Goal: Task Accomplishment & Management: Complete application form

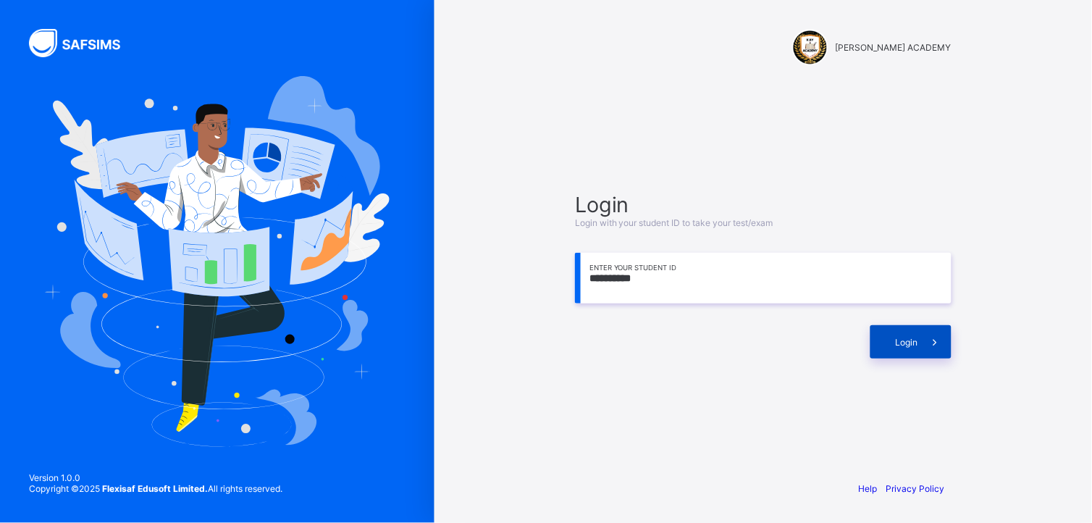
type input "**********"
click at [924, 341] on span at bounding box center [934, 341] width 33 height 33
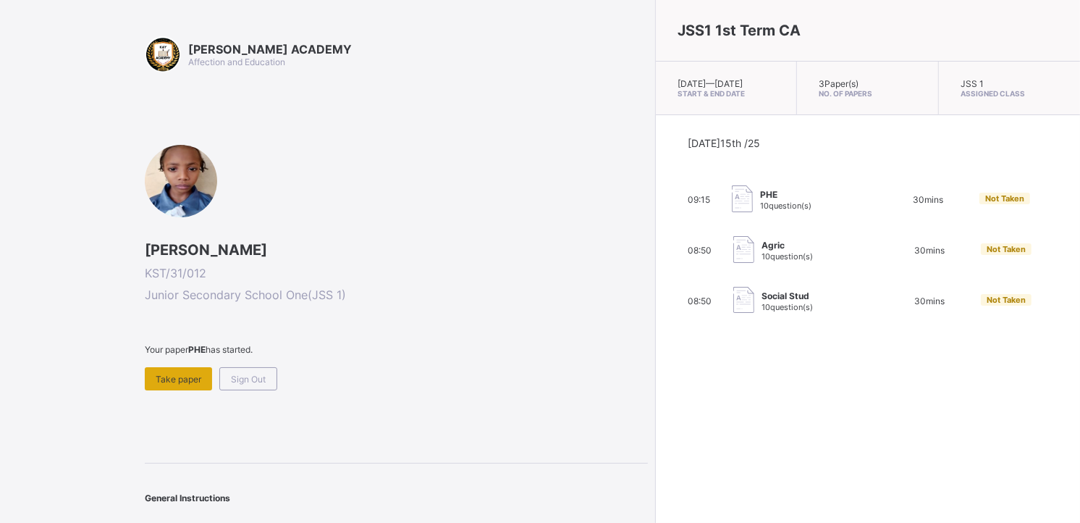
click at [180, 374] on span "Take paper" at bounding box center [179, 379] width 46 height 11
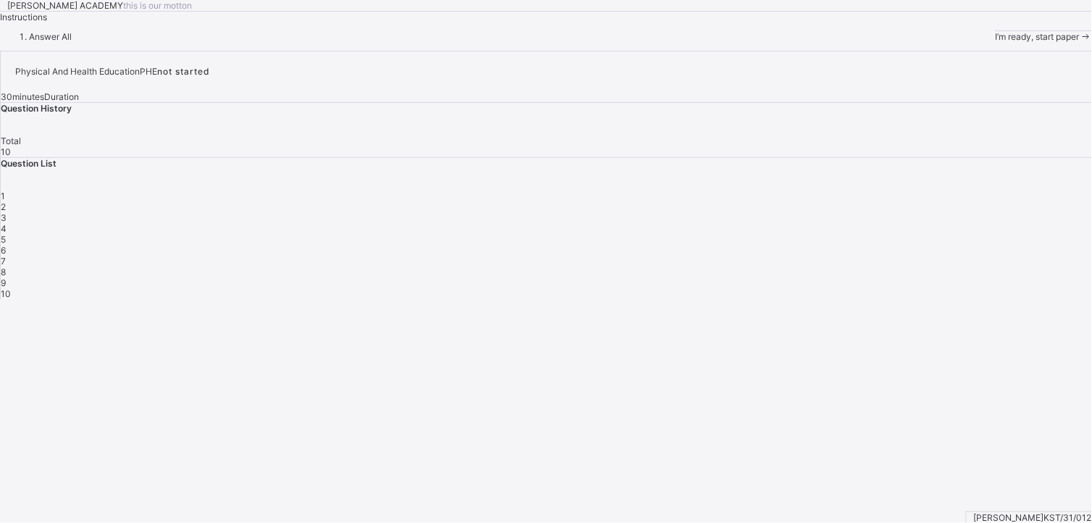
click at [995, 42] on div "I’m ready, start paper" at bounding box center [1043, 36] width 96 height 11
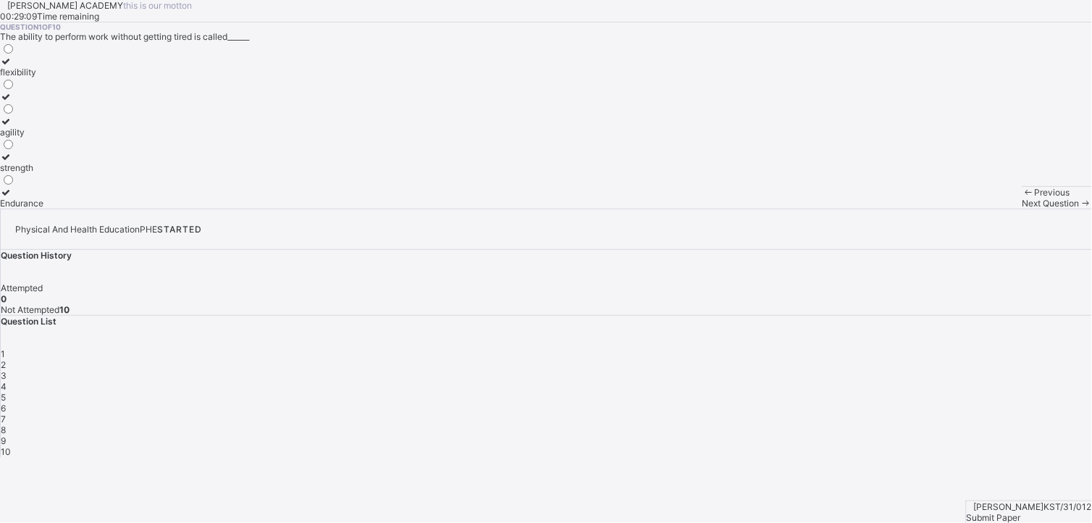
click at [12, 162] on icon at bounding box center [6, 156] width 12 height 11
click at [1022, 208] on div "Next Question" at bounding box center [1056, 203] width 69 height 11
click at [80, 173] on label "improves body strength" at bounding box center [47, 162] width 95 height 22
click at [1022, 208] on div "Next Question" at bounding box center [1056, 203] width 69 height 11
click at [12, 102] on icon at bounding box center [6, 96] width 12 height 11
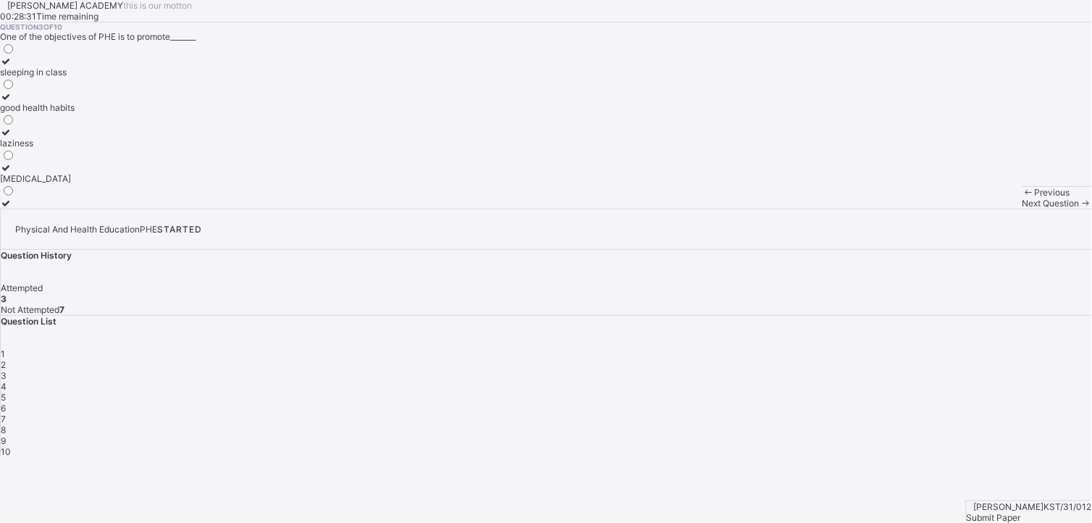
click at [1022, 208] on div "Next Question" at bounding box center [1056, 203] width 69 height 11
click at [12, 102] on icon at bounding box center [6, 96] width 12 height 11
click at [1022, 208] on div "Next Question" at bounding box center [1056, 203] width 69 height 11
click at [69, 183] on div "Question 5 of 10 The scope of PHE includes all the following except_______ chea…" at bounding box center [546, 115] width 1092 height 186
click at [12, 67] on icon at bounding box center [6, 61] width 12 height 11
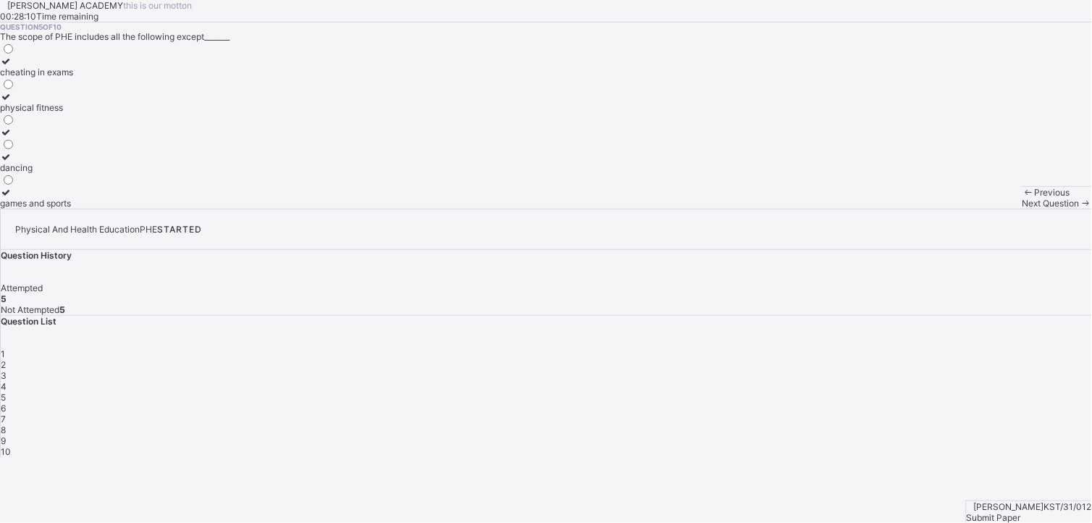
click at [1022, 208] on span "Next Question" at bounding box center [1050, 203] width 57 height 11
click at [12, 173] on icon at bounding box center [6, 167] width 12 height 11
click at [1022, 208] on span "Next Question" at bounding box center [1050, 203] width 57 height 11
click at [12, 127] on icon at bounding box center [6, 121] width 12 height 11
click at [1022, 208] on div "Next Question" at bounding box center [1056, 203] width 69 height 11
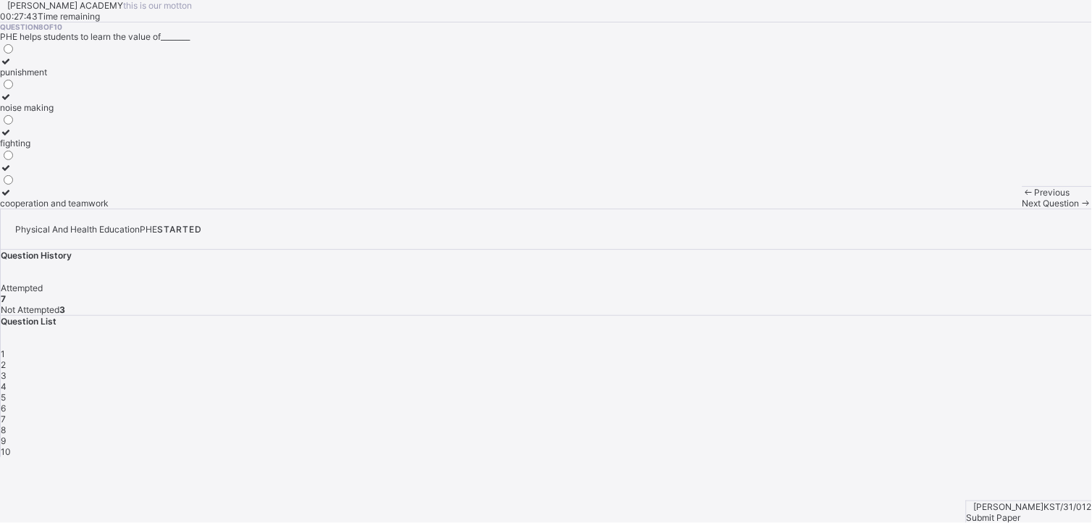
click at [12, 198] on icon at bounding box center [6, 192] width 12 height 11
click at [1022, 208] on div "Next Question" at bounding box center [1056, 203] width 69 height 11
click at [12, 102] on icon at bounding box center [6, 96] width 12 height 11
click at [1022, 208] on span "Next Question" at bounding box center [1050, 203] width 57 height 11
click at [446, 208] on div "Question 10 of 10 Being Physically fit helps a person to_______ endure more wor…" at bounding box center [546, 115] width 1092 height 186
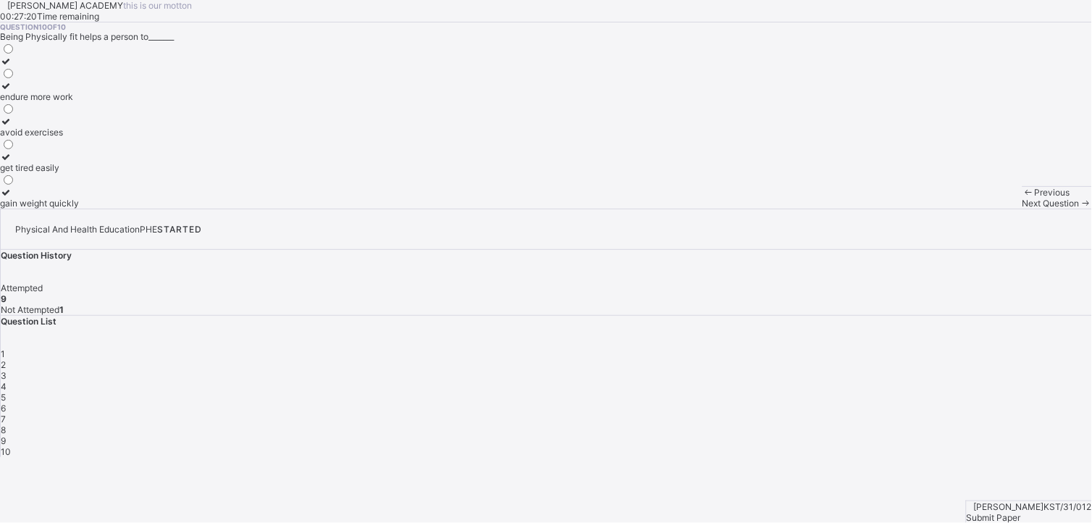
click at [12, 91] on icon at bounding box center [6, 85] width 12 height 11
click at [1021, 512] on span "Submit Paper" at bounding box center [993, 517] width 54 height 11
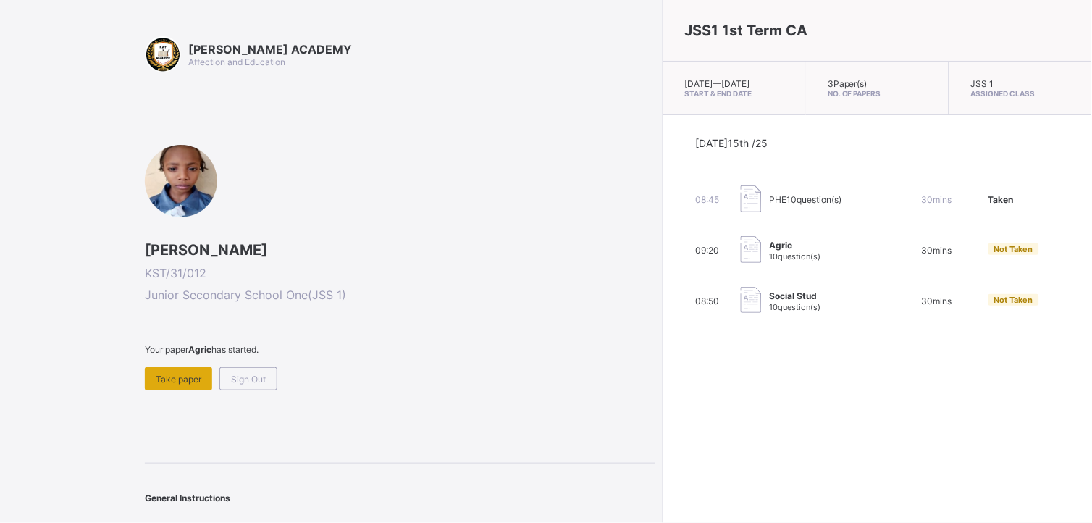
click at [187, 367] on div "Take paper" at bounding box center [178, 378] width 67 height 23
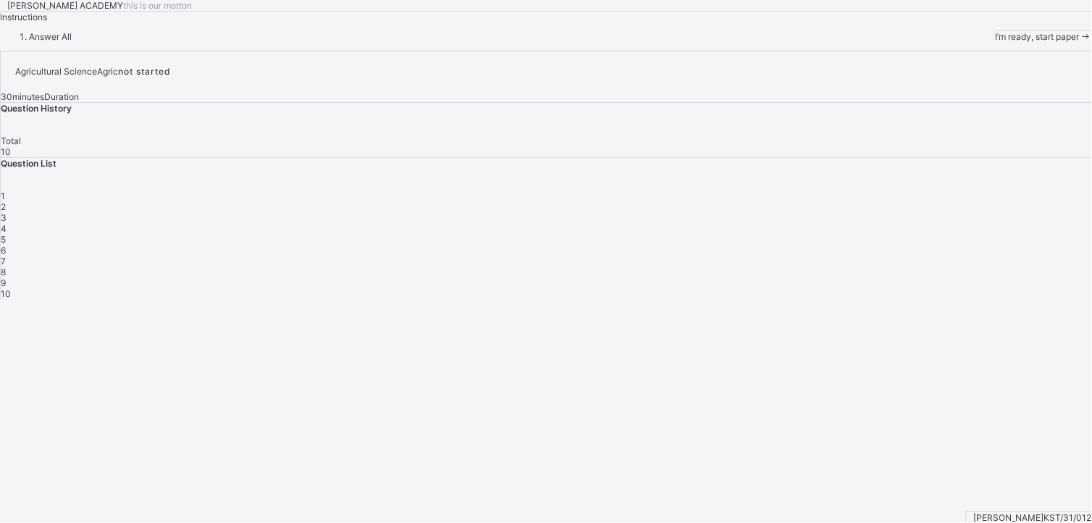
click at [995, 42] on div "I’m ready, start paper" at bounding box center [1043, 36] width 96 height 11
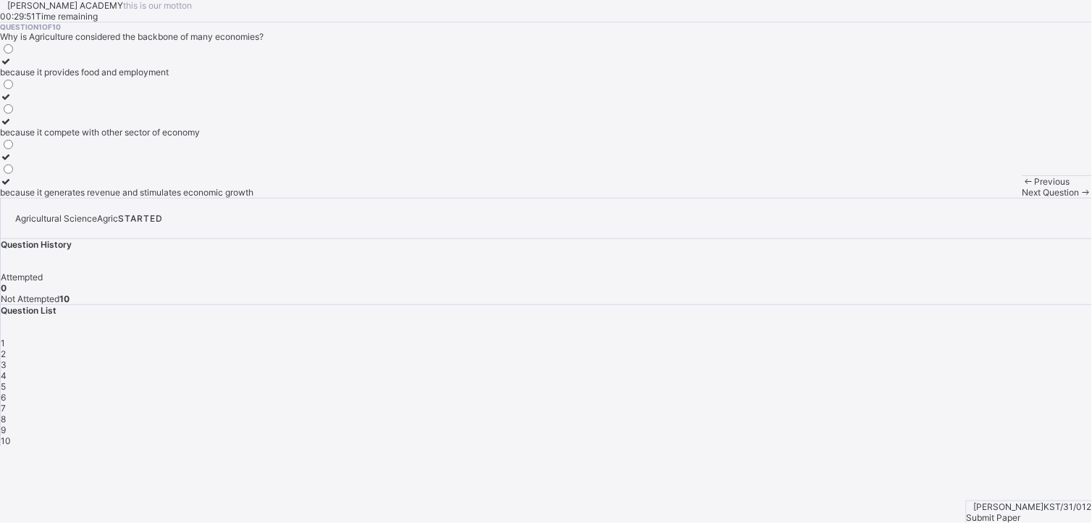
click at [80, 67] on div at bounding box center [126, 61] width 253 height 11
click at [1022, 198] on div "Next Question" at bounding box center [1056, 192] width 69 height 11
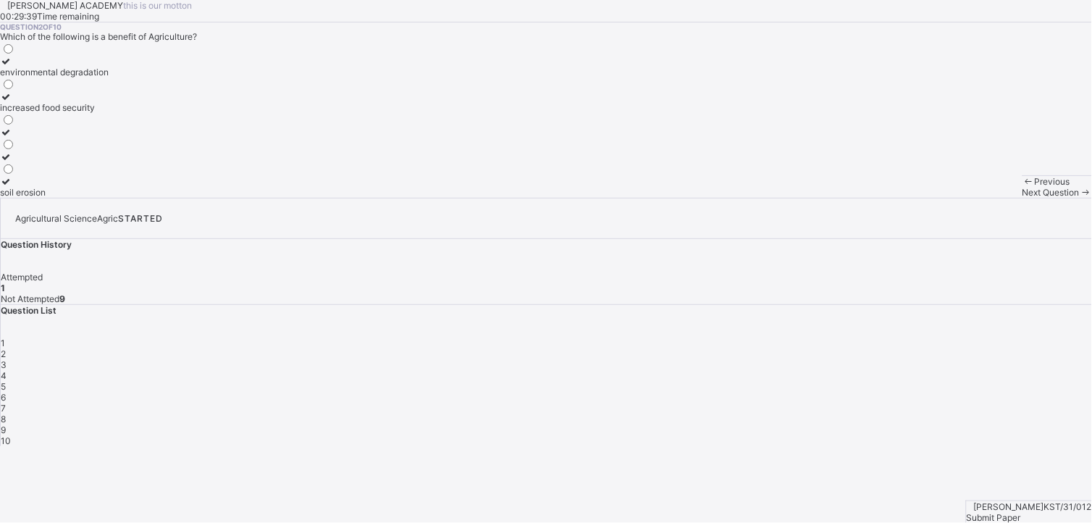
click at [12, 102] on icon at bounding box center [6, 96] width 12 height 11
click at [1022, 198] on div "Next Question" at bounding box center [1056, 192] width 69 height 11
click at [12, 67] on icon at bounding box center [6, 61] width 12 height 11
click at [1079, 198] on span at bounding box center [1085, 192] width 12 height 11
click at [12, 127] on icon at bounding box center [6, 121] width 12 height 11
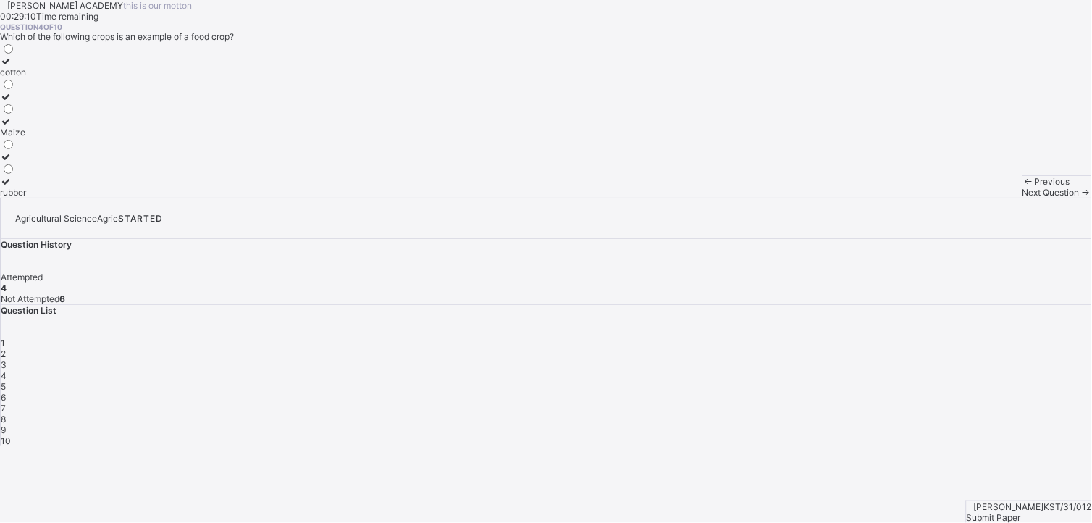
click at [1022, 198] on span "Next Question" at bounding box center [1050, 192] width 57 height 11
click at [12, 91] on icon at bounding box center [6, 85] width 12 height 11
click at [1022, 198] on div "Next Question" at bounding box center [1056, 192] width 69 height 11
click at [12, 67] on icon at bounding box center [6, 61] width 12 height 11
click at [1022, 198] on div "Next Question" at bounding box center [1056, 192] width 69 height 11
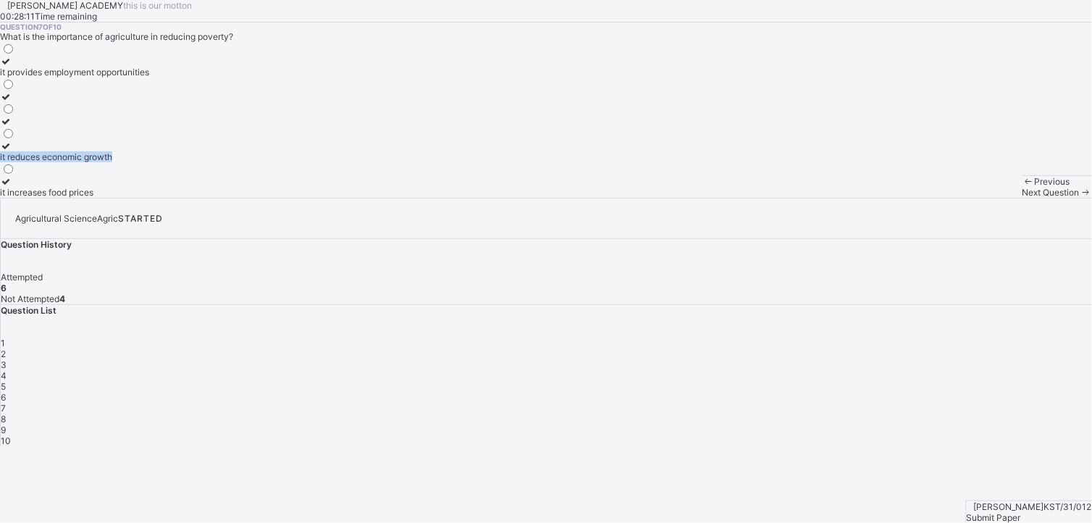
drag, startPoint x: 326, startPoint y: 342, endPoint x: 264, endPoint y: 269, distance: 95.6
click at [264, 198] on div "it provides employment opportunities it reduces economic growth it increases fo…" at bounding box center [546, 120] width 1092 height 156
click at [12, 67] on icon at bounding box center [6, 61] width 12 height 11
click at [1022, 198] on span "Next Question" at bounding box center [1050, 192] width 57 height 11
click at [1022, 198] on div "Previous Next Question" at bounding box center [1056, 186] width 69 height 22
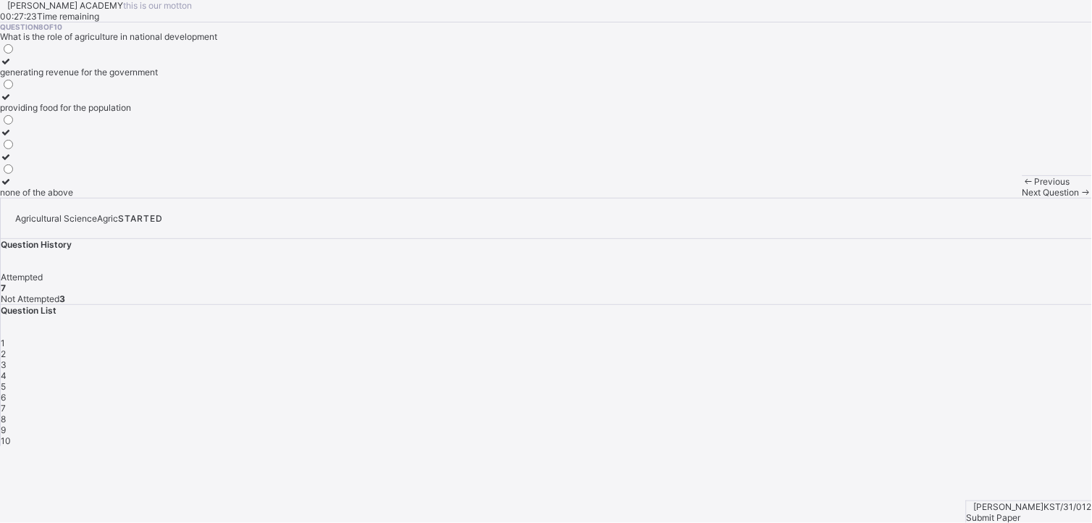
click at [1022, 187] on div "Previous" at bounding box center [1056, 181] width 69 height 11
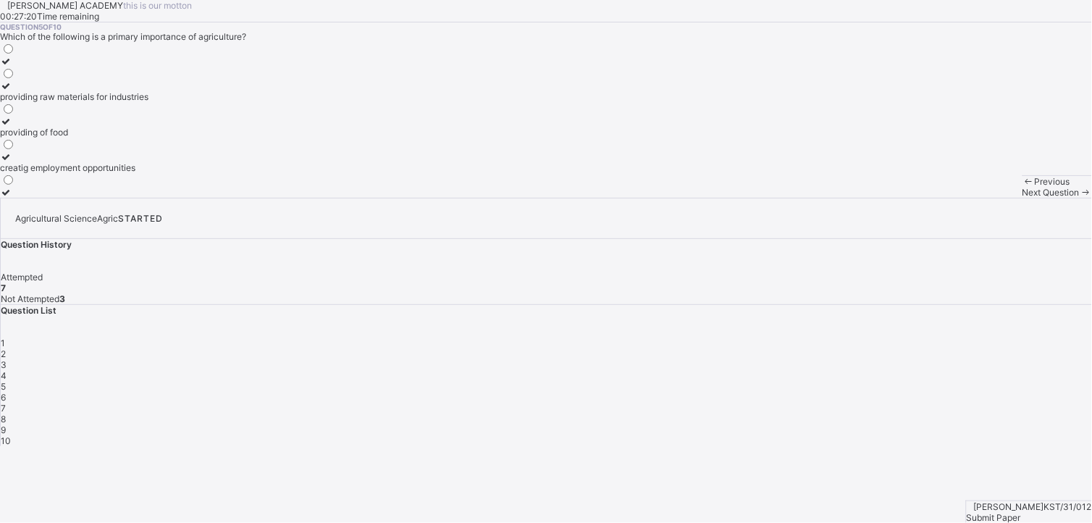
click at [1022, 187] on div "Previous" at bounding box center [1056, 181] width 69 height 11
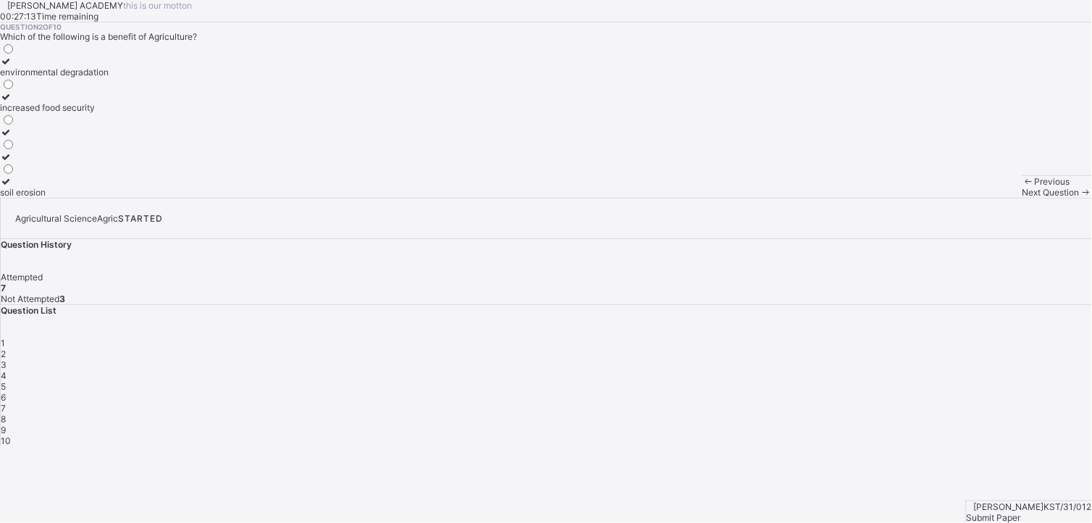
click at [1022, 187] on div "Previous" at bounding box center [1056, 181] width 69 height 11
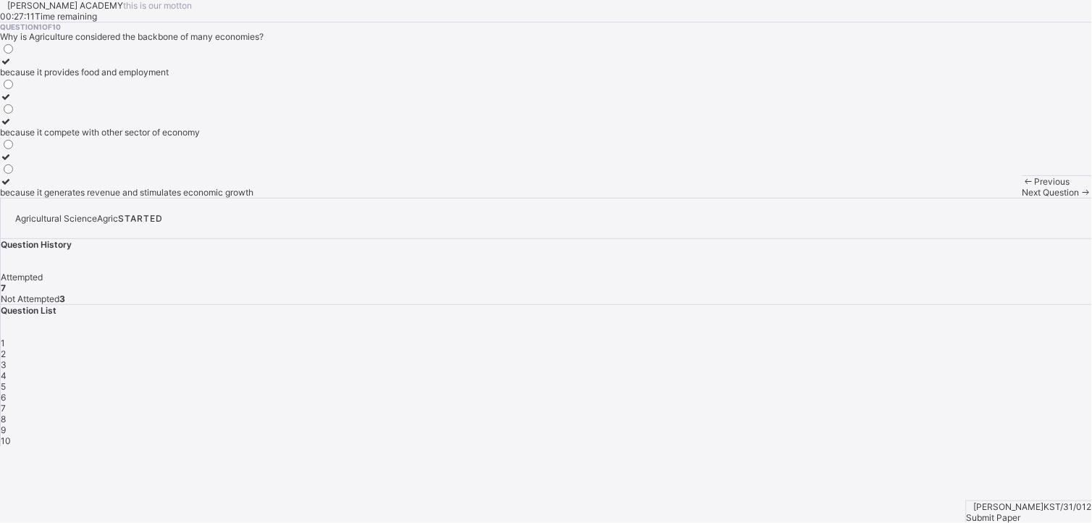
click at [1022, 187] on div "Previous" at bounding box center [1056, 181] width 69 height 11
click at [1022, 198] on span "Next Question" at bounding box center [1050, 192] width 57 height 11
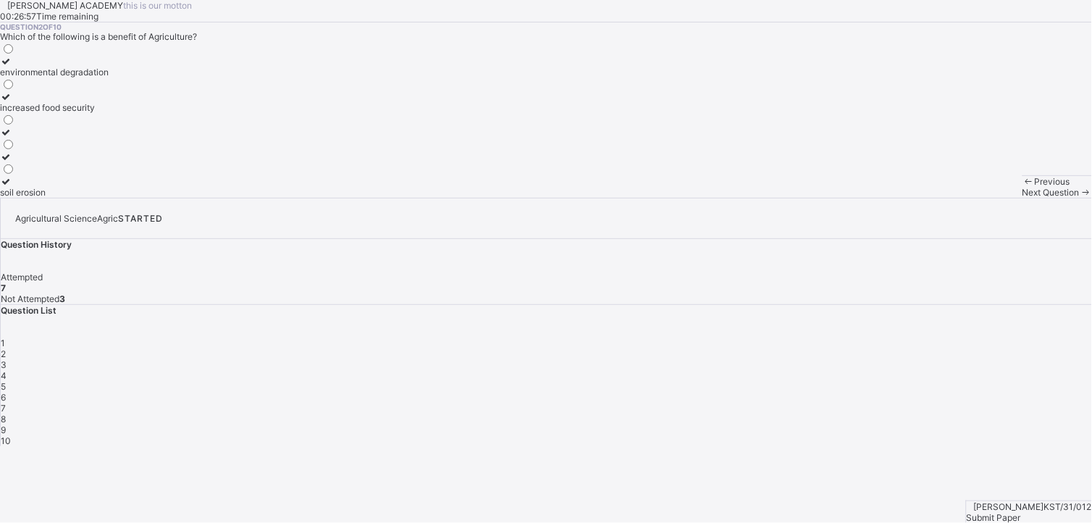
click at [12, 102] on icon at bounding box center [6, 96] width 12 height 11
click at [1022, 198] on div "Next Question" at bounding box center [1056, 192] width 69 height 11
click at [1022, 198] on span "Next Question" at bounding box center [1050, 192] width 57 height 11
click at [26, 138] on label "Maize" at bounding box center [13, 127] width 26 height 22
click at [1022, 198] on div "Next Question" at bounding box center [1056, 192] width 69 height 11
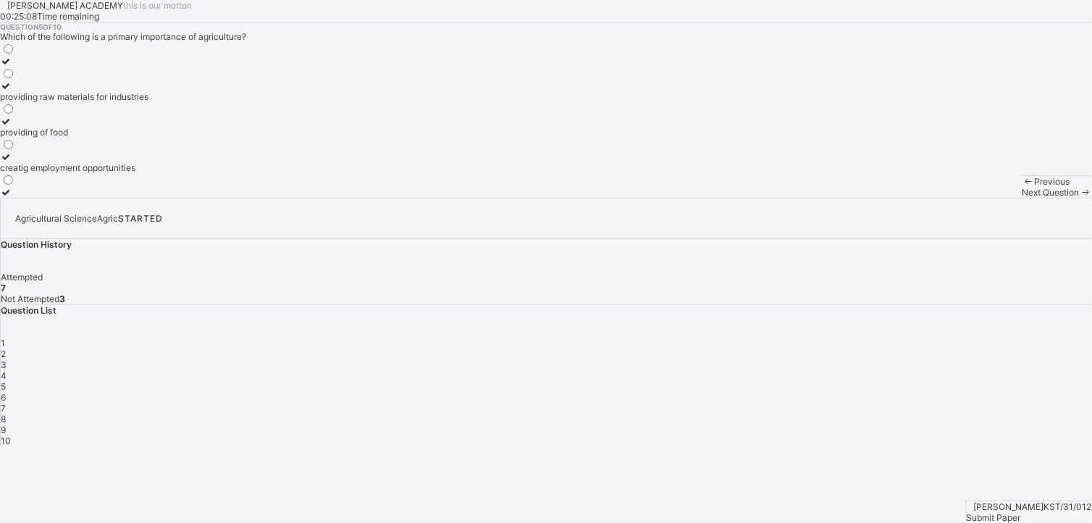
click at [1022, 198] on span "Next Question" at bounding box center [1050, 192] width 57 height 11
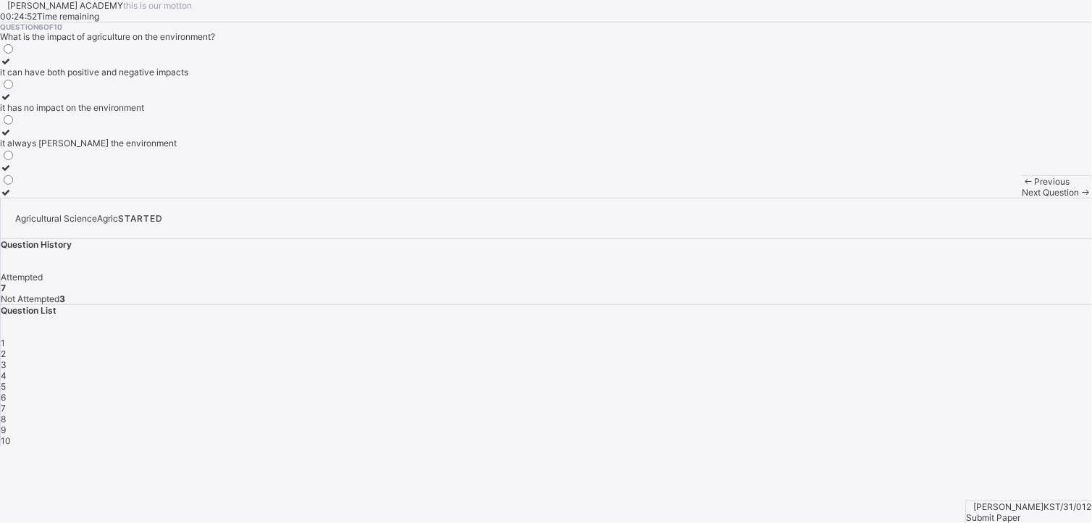
click at [188, 173] on div at bounding box center [94, 173] width 188 height 0
click at [12, 67] on icon at bounding box center [6, 61] width 12 height 11
click at [1022, 198] on span "Next Question" at bounding box center [1050, 192] width 57 height 11
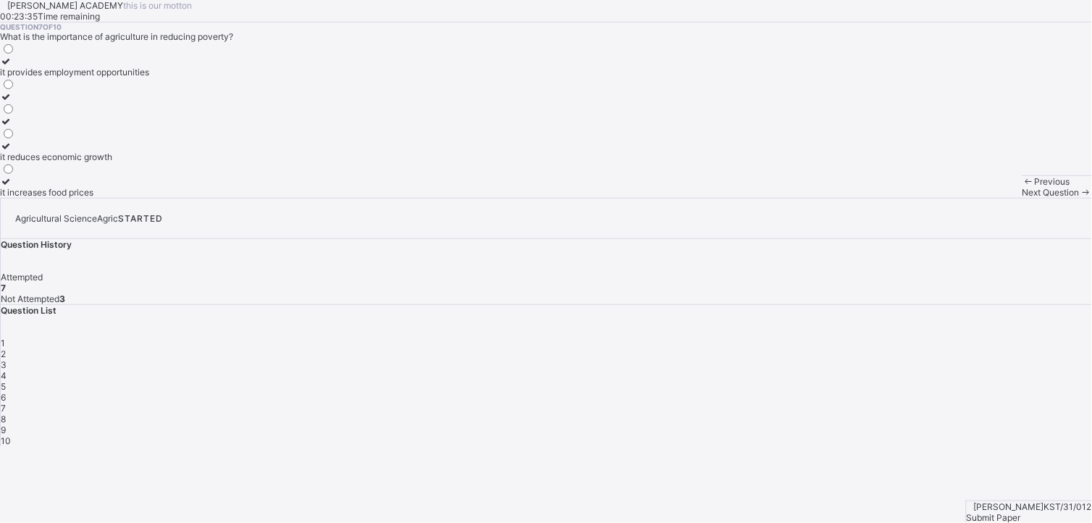
click at [1022, 198] on span "Next Question" at bounding box center [1050, 192] width 57 height 11
click at [12, 102] on icon at bounding box center [6, 96] width 12 height 11
click at [1022, 198] on span "Next Question" at bounding box center [1050, 192] width 57 height 11
click at [66, 77] on label "Agriculture" at bounding box center [33, 67] width 66 height 22
click at [1022, 198] on div "Next Question" at bounding box center [1056, 192] width 69 height 11
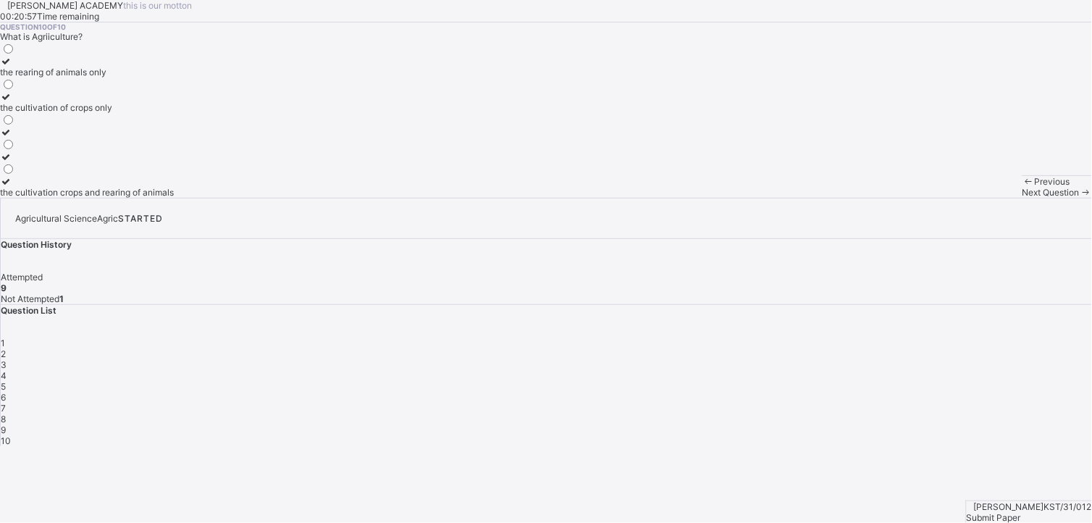
click at [12, 187] on icon at bounding box center [6, 181] width 12 height 11
click at [1037, 512] on div "Submit Paper" at bounding box center [1028, 517] width 125 height 11
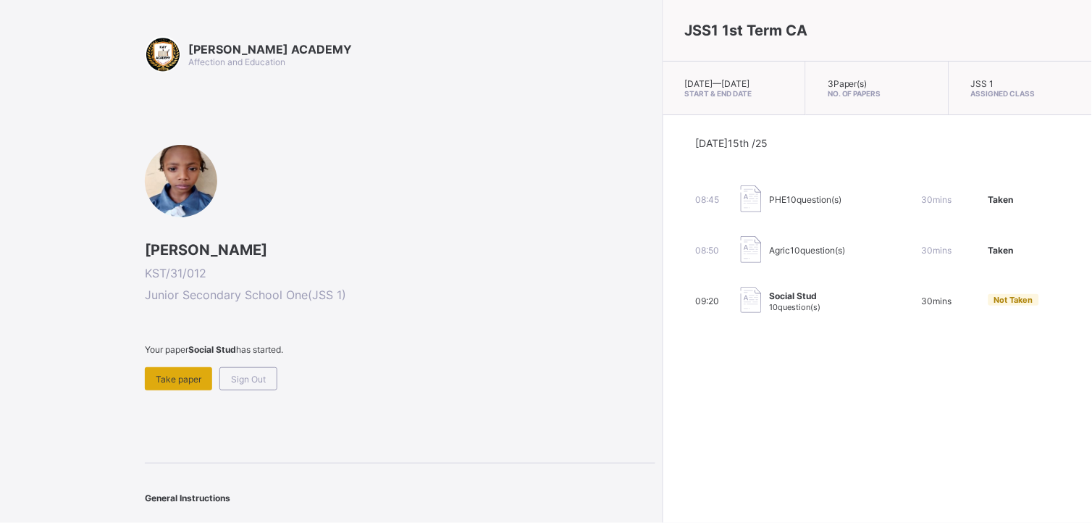
click at [187, 374] on span "Take paper" at bounding box center [179, 379] width 46 height 11
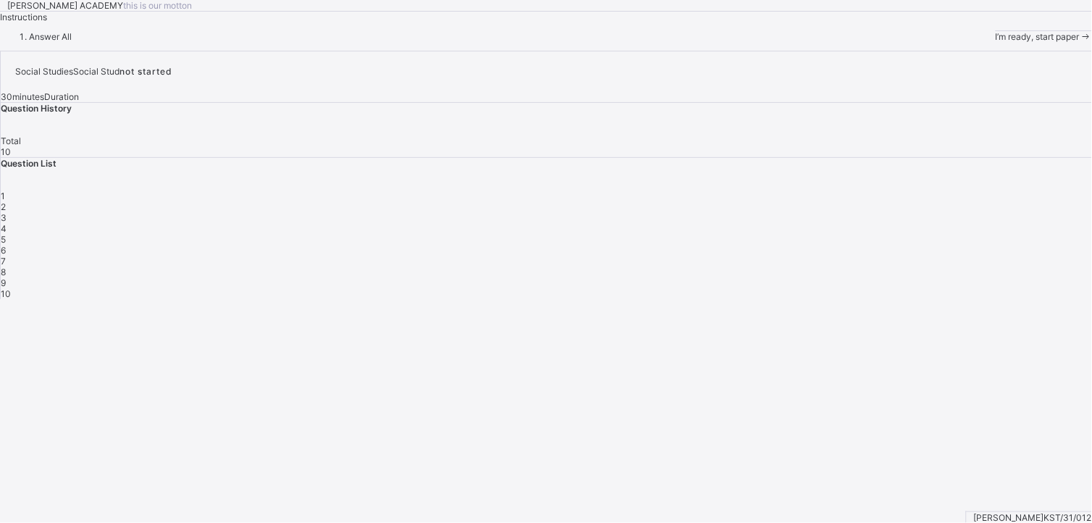
click at [995, 42] on span "I’m ready, start paper" at bounding box center [1037, 36] width 84 height 11
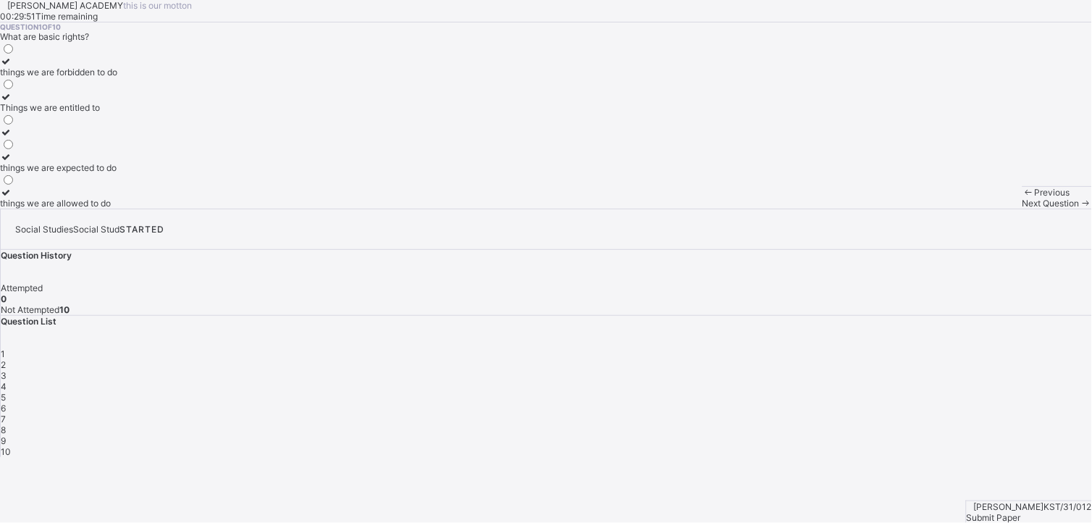
click at [92, 102] on div at bounding box center [58, 96] width 117 height 11
click at [1022, 208] on div "Next Question" at bounding box center [1056, 203] width 69 height 11
click at [102, 77] on div "taking care of our duties" at bounding box center [51, 72] width 102 height 11
click at [1022, 208] on div "Next Question" at bounding box center [1056, 203] width 69 height 11
click at [12, 138] on icon at bounding box center [6, 132] width 12 height 11
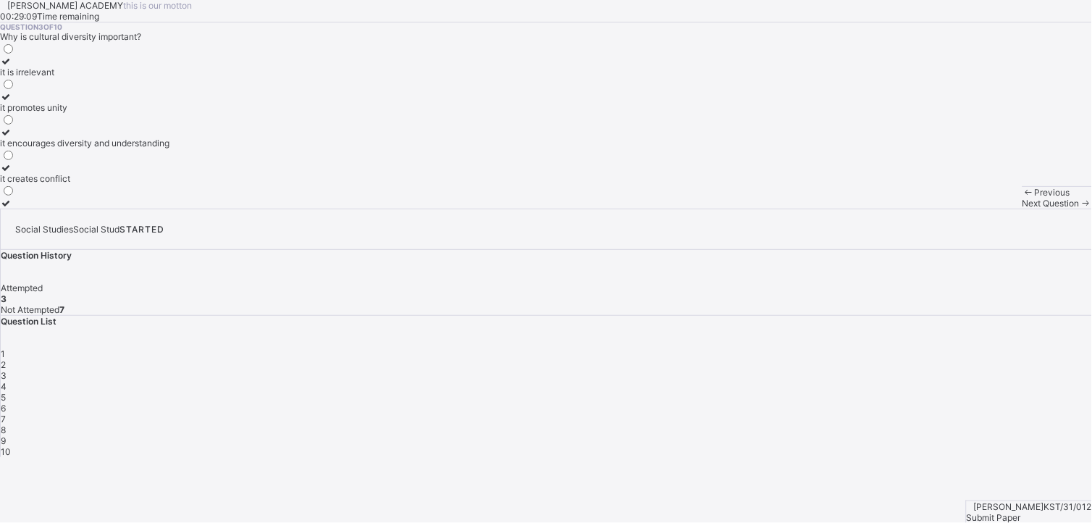
click at [1022, 208] on div "Previous Next Question" at bounding box center [1056, 197] width 69 height 22
click at [1022, 208] on div "Next Question" at bounding box center [1056, 203] width 69 height 11
click at [76, 67] on div at bounding box center [103, 61] width 206 height 11
click at [1022, 208] on div "Next Question" at bounding box center [1056, 203] width 69 height 11
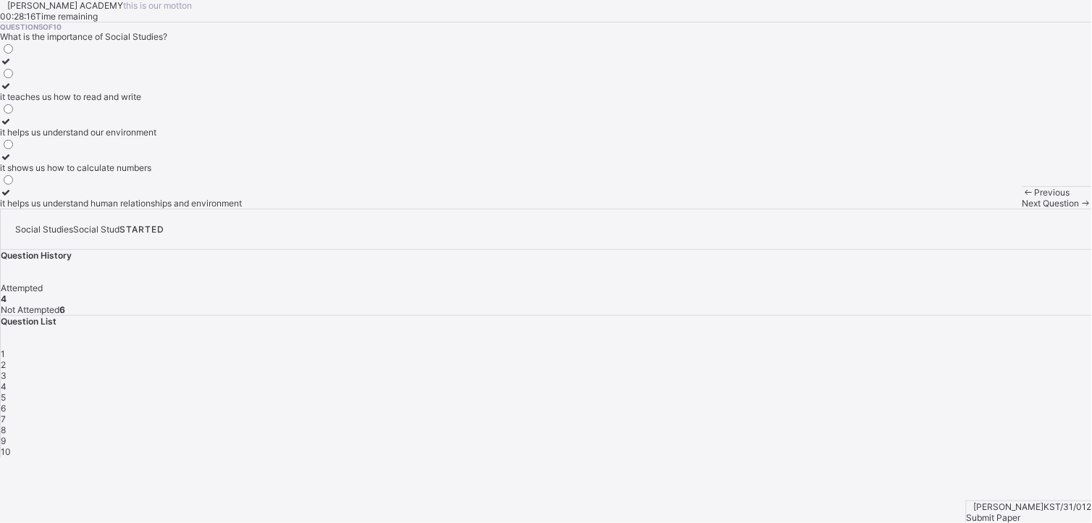
click at [12, 198] on icon at bounding box center [6, 192] width 12 height 11
click at [1022, 208] on span "Next Question" at bounding box center [1050, 203] width 57 height 11
click at [12, 127] on icon at bounding box center [6, 121] width 12 height 11
click at [1022, 208] on span "Next Question" at bounding box center [1050, 203] width 57 height 11
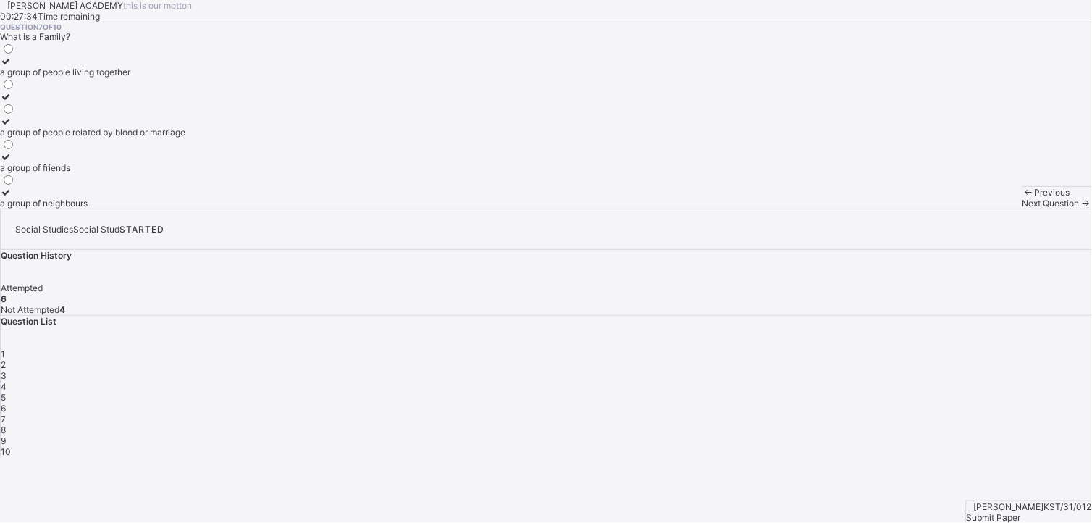
click at [75, 127] on div at bounding box center [92, 121] width 185 height 11
click at [1022, 208] on span "Next Question" at bounding box center [1050, 203] width 57 height 11
click at [49, 113] on label "a way of life" at bounding box center [24, 102] width 49 height 22
click at [1022, 208] on div "Next Question" at bounding box center [1056, 203] width 69 height 11
click at [12, 198] on icon at bounding box center [6, 192] width 12 height 11
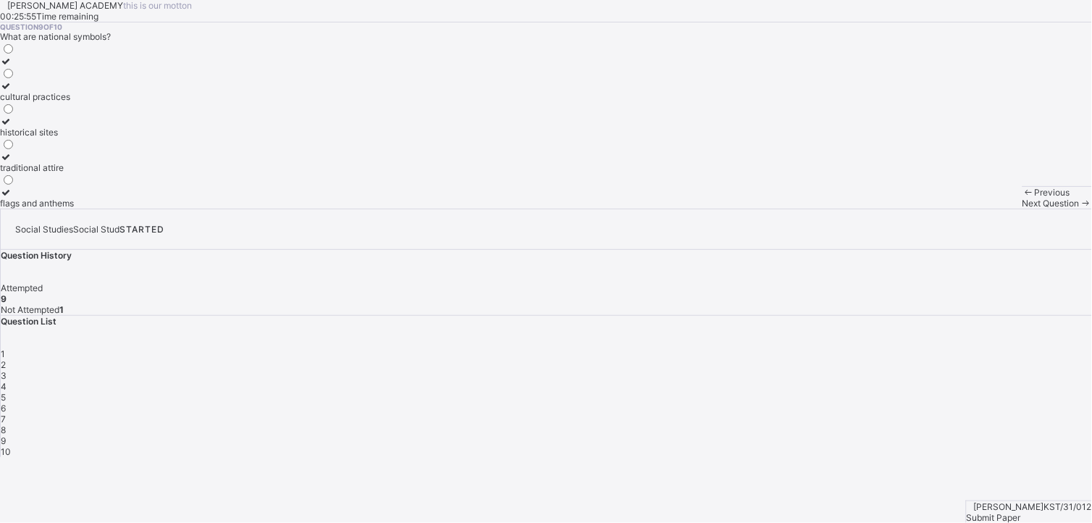
click at [1022, 208] on div "Next Question" at bounding box center [1056, 203] width 69 height 11
click at [12, 198] on icon at bounding box center [6, 192] width 12 height 11
click at [1022, 198] on div "Previous" at bounding box center [1056, 192] width 69 height 11
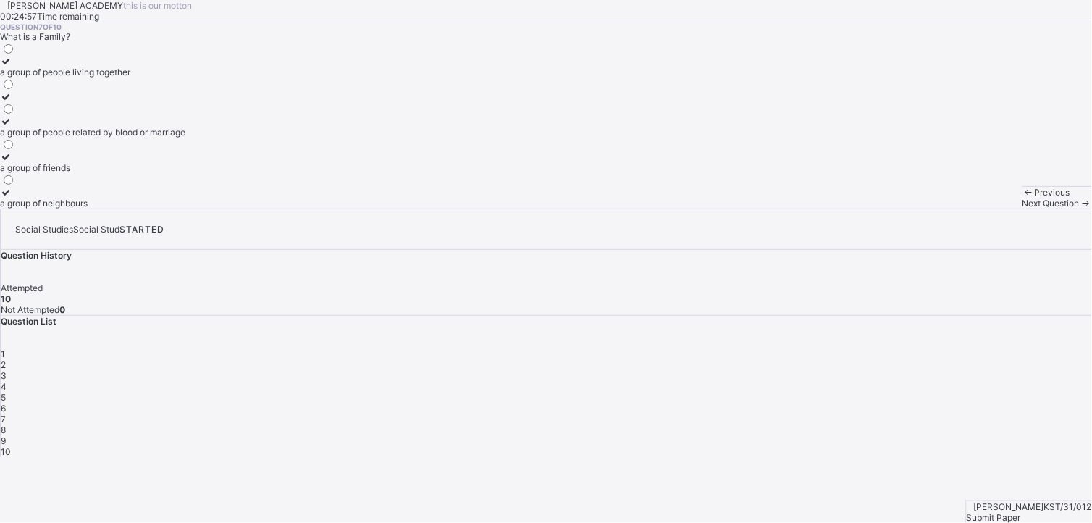
click at [1022, 198] on div "Previous" at bounding box center [1056, 192] width 69 height 11
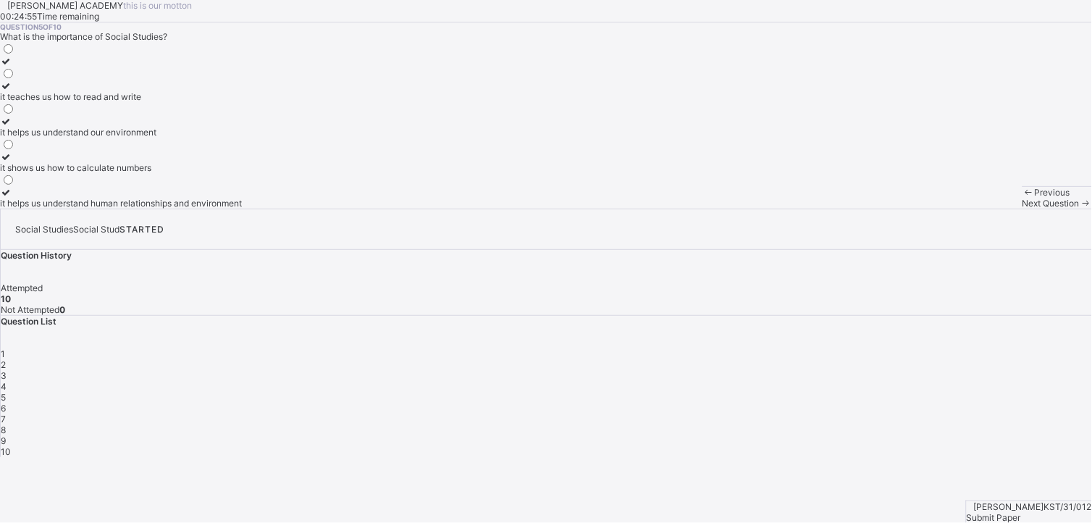
click at [1022, 198] on div "Previous" at bounding box center [1056, 192] width 69 height 11
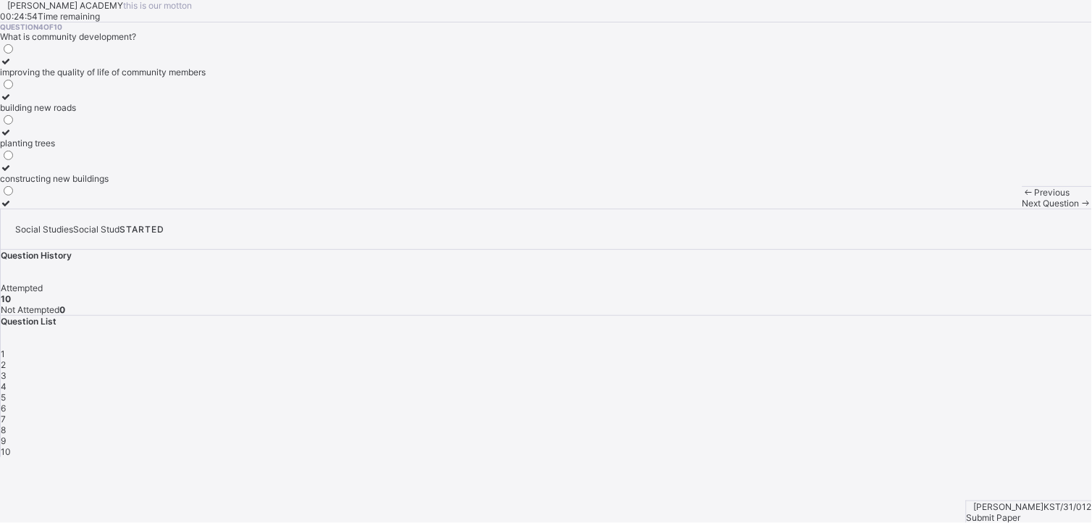
click at [1022, 198] on div "Previous" at bounding box center [1056, 192] width 69 height 11
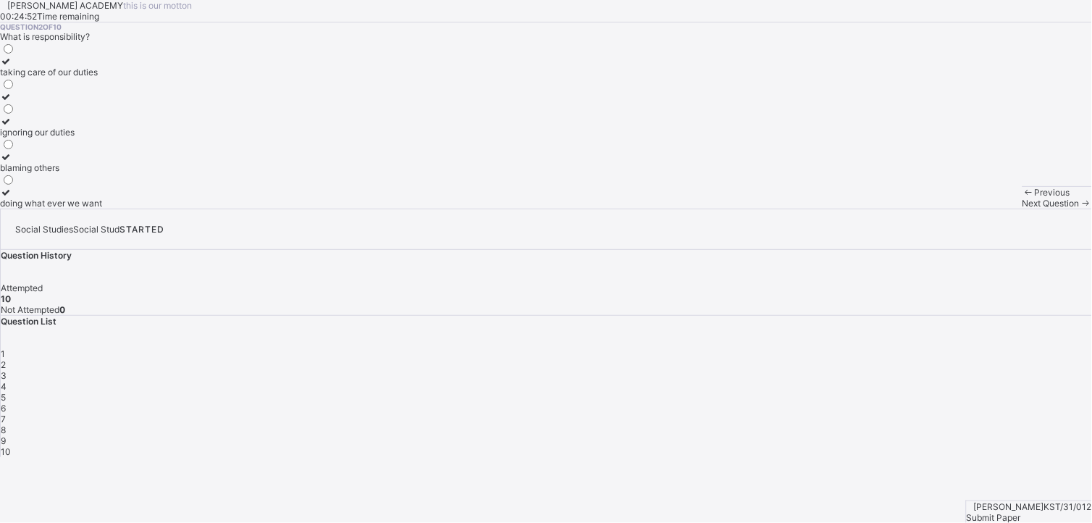
click at [1022, 198] on div "Previous" at bounding box center [1056, 192] width 69 height 11
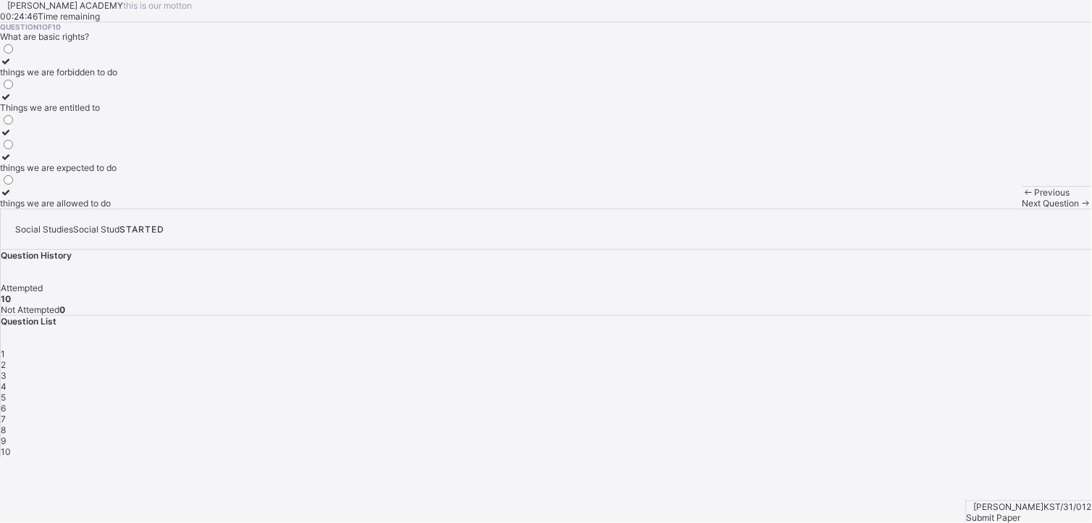
click at [1022, 198] on span at bounding box center [1028, 192] width 12 height 11
click at [117, 113] on div "Things we are entitled to" at bounding box center [58, 107] width 117 height 11
click at [1022, 208] on span "Next Question" at bounding box center [1050, 203] width 57 height 11
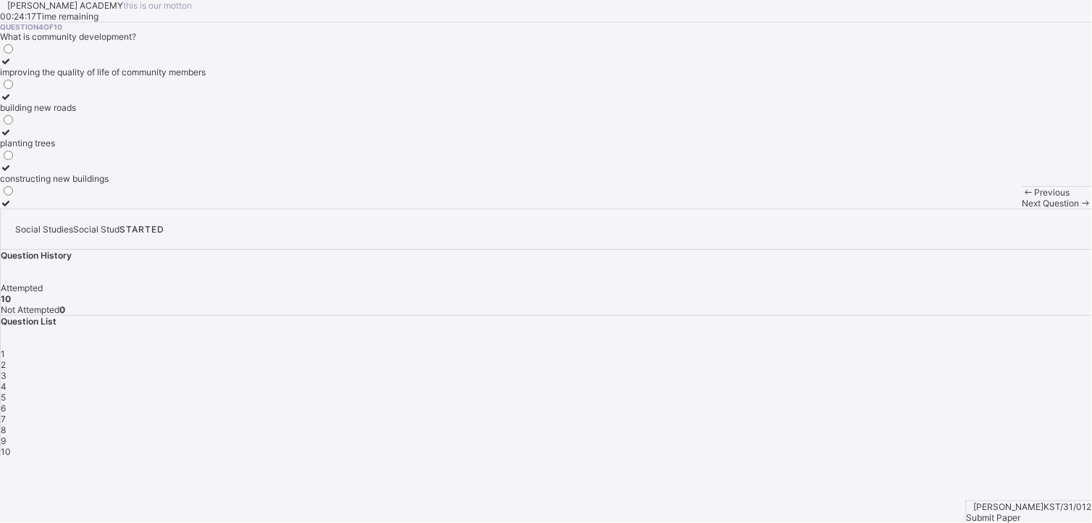
click at [1022, 208] on span "Next Question" at bounding box center [1050, 203] width 57 height 11
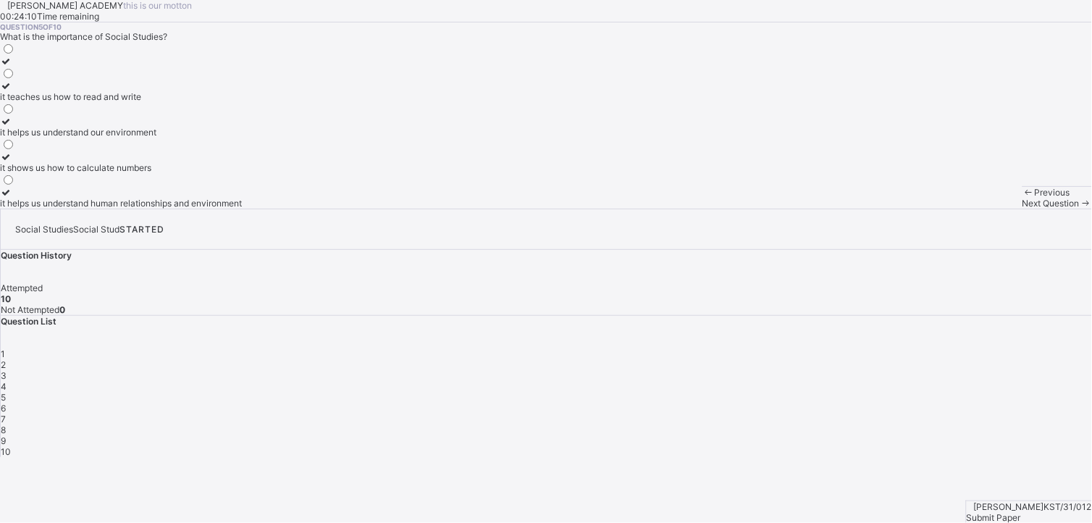
click at [1022, 208] on span "Next Question" at bounding box center [1050, 203] width 57 height 11
click at [1022, 198] on span at bounding box center [1028, 192] width 12 height 11
click at [1022, 208] on div "Next Question" at bounding box center [1056, 203] width 69 height 11
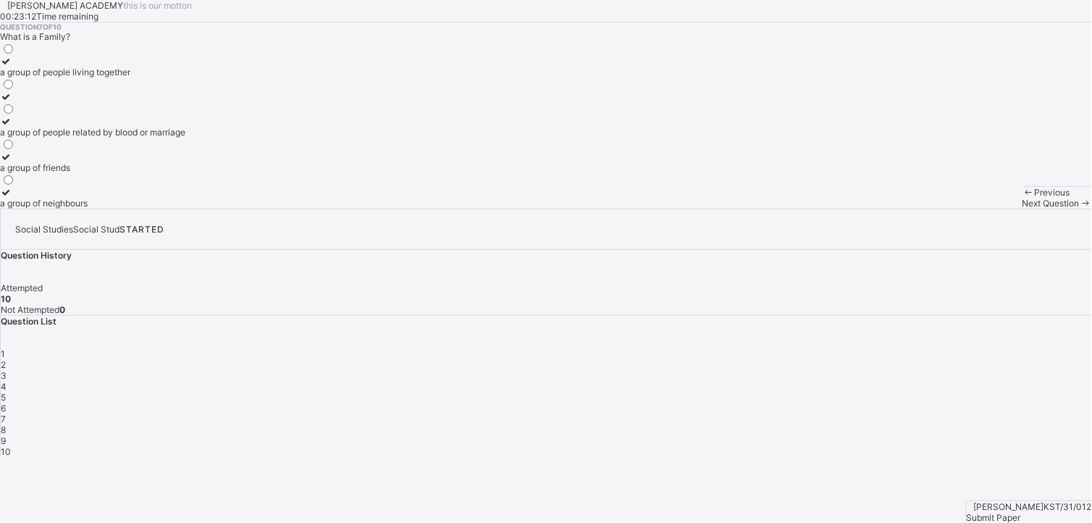
click at [142, 42] on div "What is a Family?" at bounding box center [546, 36] width 1092 height 11
click at [418, 208] on div "Question 7 of 10 What is a Family? a group of people living together a group of…" at bounding box center [546, 115] width 1092 height 186
click at [1022, 208] on div "Next Question" at bounding box center [1056, 203] width 69 height 11
click at [1022, 208] on span "Next Question" at bounding box center [1050, 203] width 57 height 11
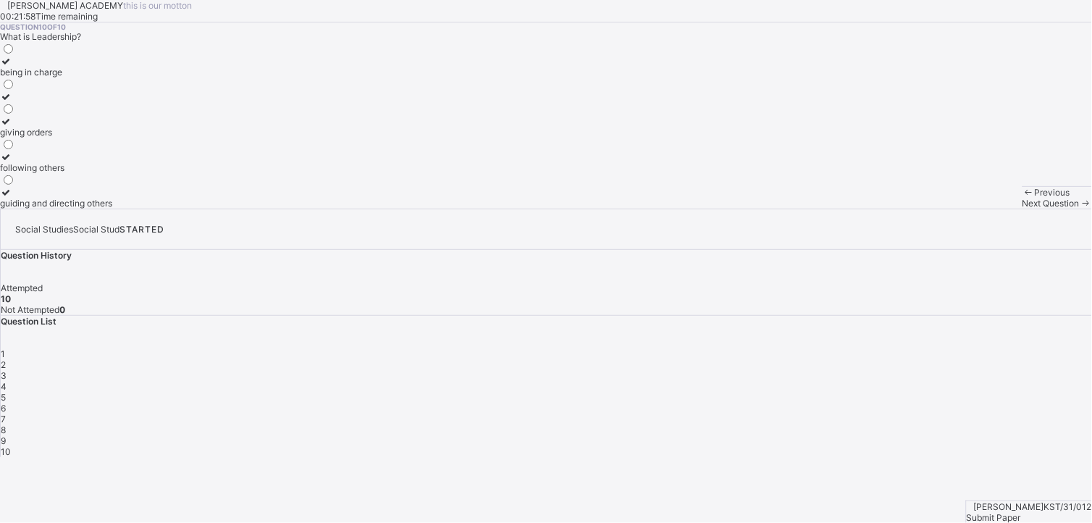
click at [1021, 512] on span "Submit Paper" at bounding box center [993, 517] width 54 height 11
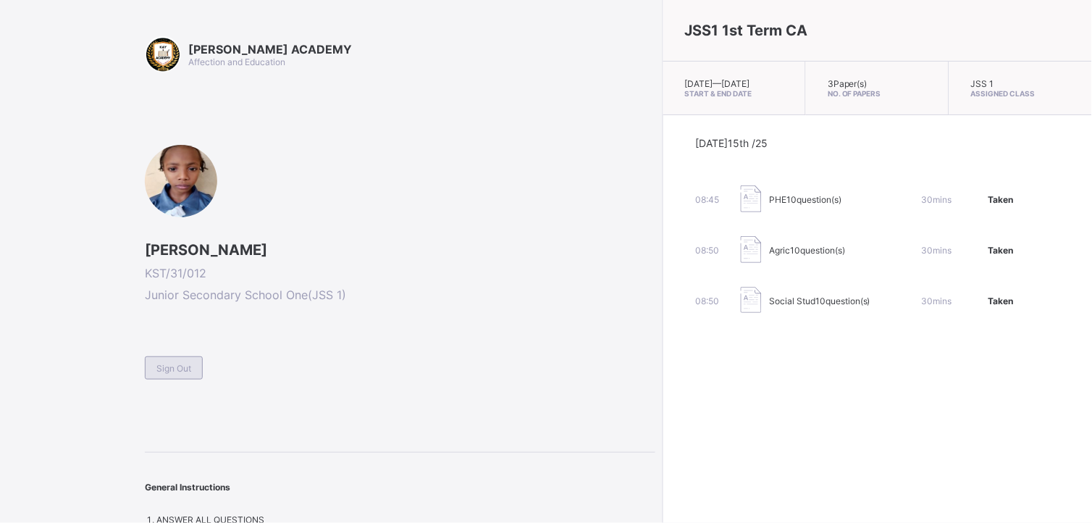
click at [156, 369] on span "Sign Out" at bounding box center [173, 368] width 35 height 11
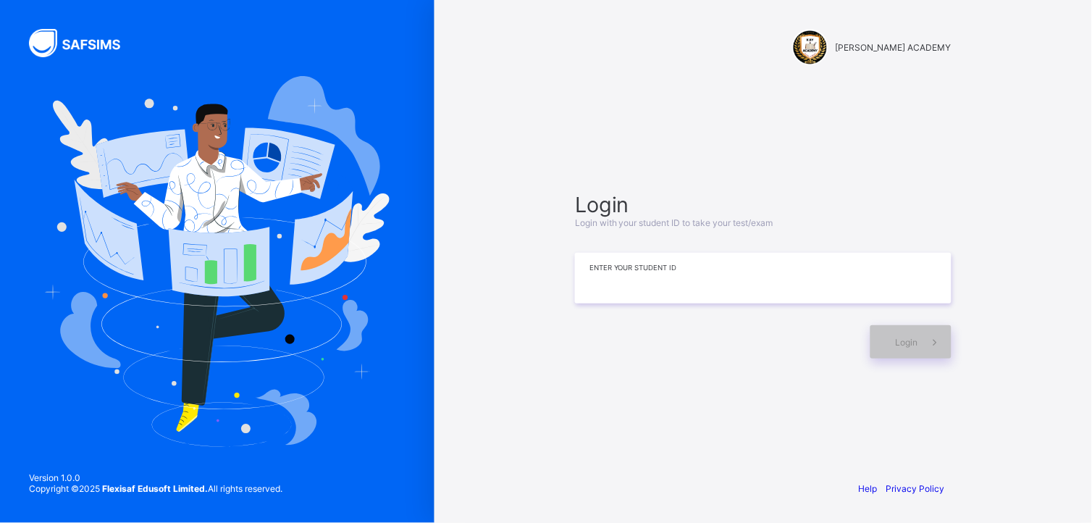
click at [595, 292] on input at bounding box center [763, 278] width 376 height 51
type input "*********"
click at [888, 336] on div "Login" at bounding box center [910, 341] width 81 height 33
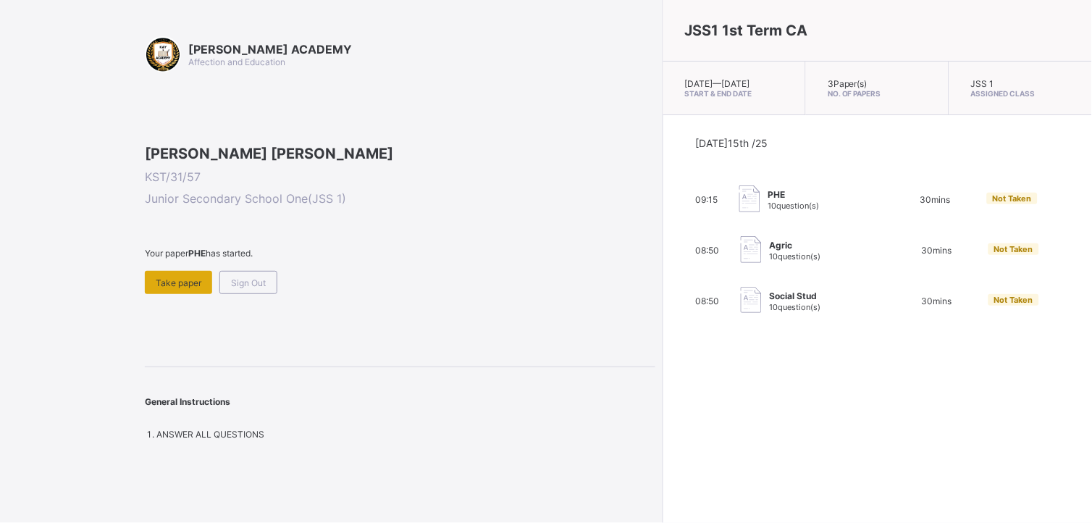
click at [199, 294] on div "Take paper" at bounding box center [178, 282] width 67 height 23
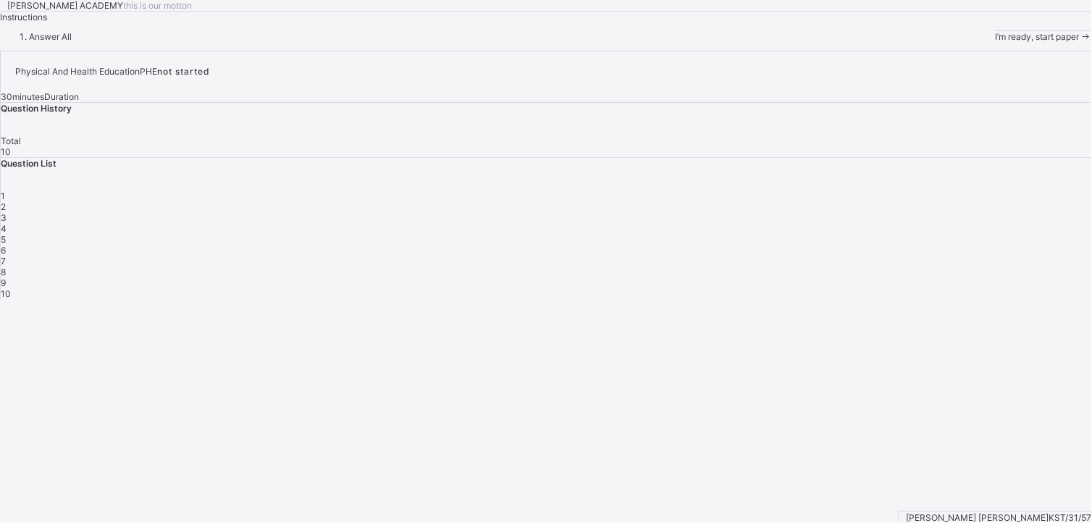
click at [995, 42] on span "I’m ready, start paper" at bounding box center [1037, 36] width 84 height 11
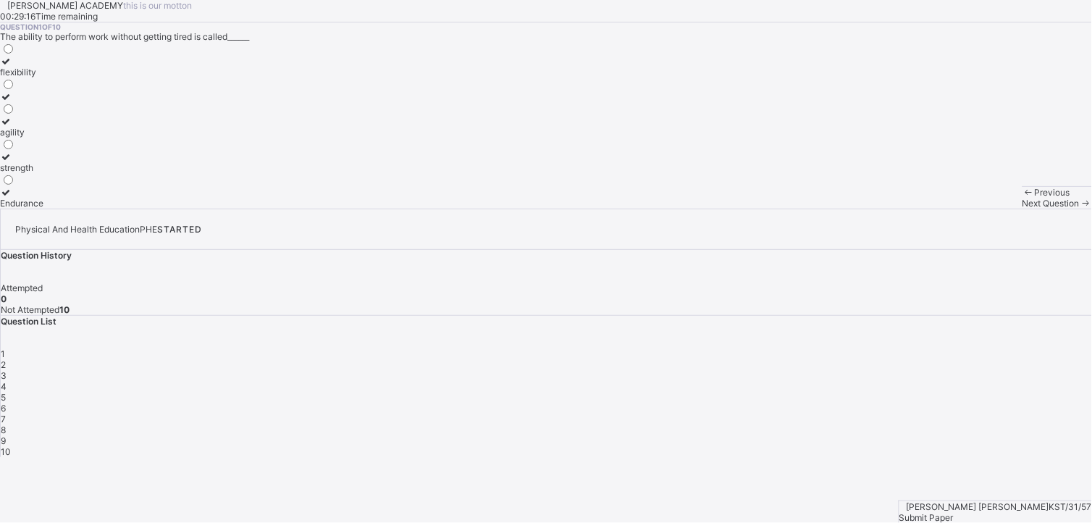
click at [43, 77] on div "flexibility" at bounding box center [21, 72] width 43 height 11
click at [1022, 208] on div "Next Question" at bounding box center [1056, 203] width 69 height 11
click at [95, 173] on label "improves body strength" at bounding box center [47, 162] width 95 height 22
click at [1022, 208] on div "Next Question" at bounding box center [1056, 203] width 69 height 11
click at [75, 113] on label "good health habits" at bounding box center [37, 102] width 75 height 22
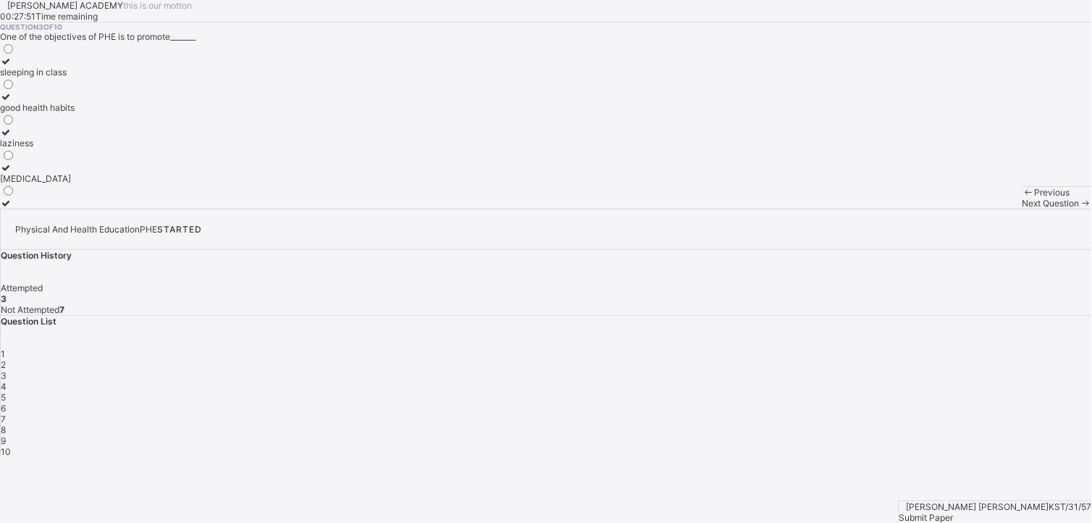
click at [1022, 208] on div "Next Question" at bounding box center [1056, 203] width 69 height 11
click at [109, 113] on div "develop the body and mind" at bounding box center [54, 107] width 109 height 11
click at [1022, 208] on div "Next Question" at bounding box center [1056, 203] width 69 height 11
click at [73, 67] on div at bounding box center [36, 61] width 73 height 11
click at [1022, 208] on span "Next Question" at bounding box center [1050, 203] width 57 height 11
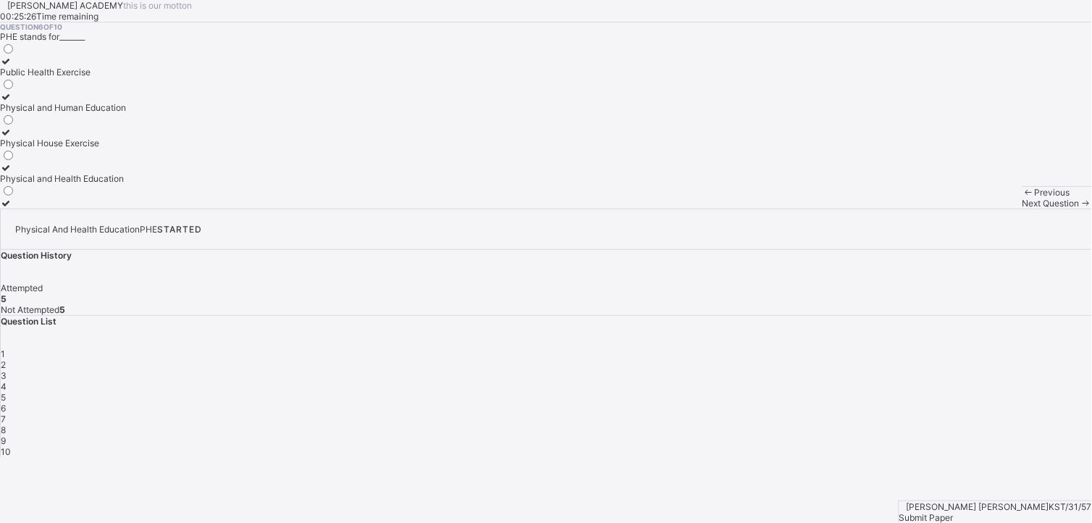
click at [98, 184] on label "Physical and Health Education" at bounding box center [63, 173] width 126 height 22
click at [1022, 208] on div "Next Question" at bounding box center [1056, 203] width 69 height 11
click at [84, 138] on div "develops fitness" at bounding box center [42, 132] width 84 height 11
click at [1022, 208] on span "Next Question" at bounding box center [1050, 203] width 57 height 11
click at [98, 208] on label "cooperation and teamwork" at bounding box center [54, 198] width 109 height 22
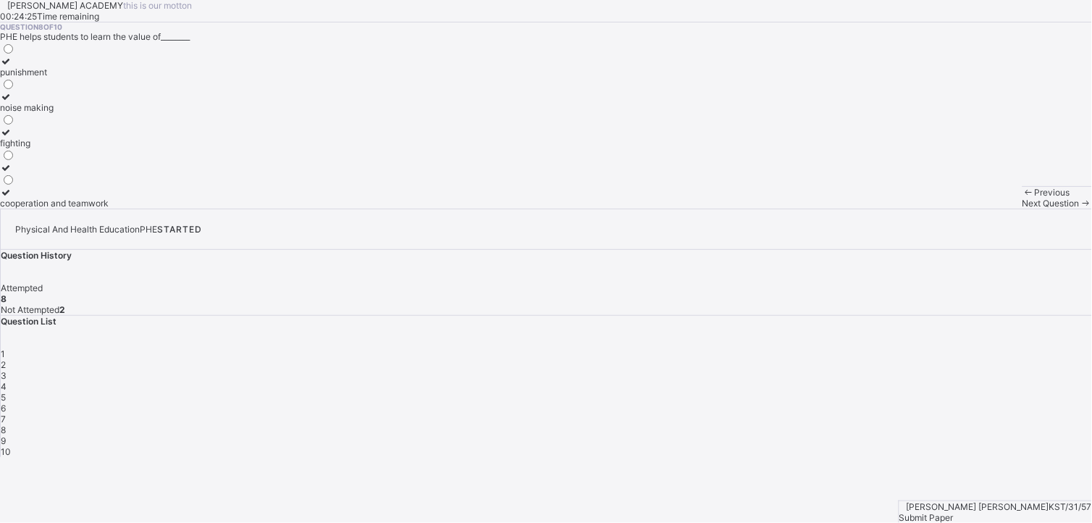
click at [1022, 208] on div "Next Question" at bounding box center [1056, 203] width 69 height 11
click at [96, 102] on div at bounding box center [77, 96] width 155 height 11
click at [1022, 208] on div "Next Question" at bounding box center [1056, 203] width 69 height 11
click at [79, 102] on label "endure more work" at bounding box center [39, 91] width 79 height 22
click at [1022, 208] on span "Next Question" at bounding box center [1050, 203] width 57 height 11
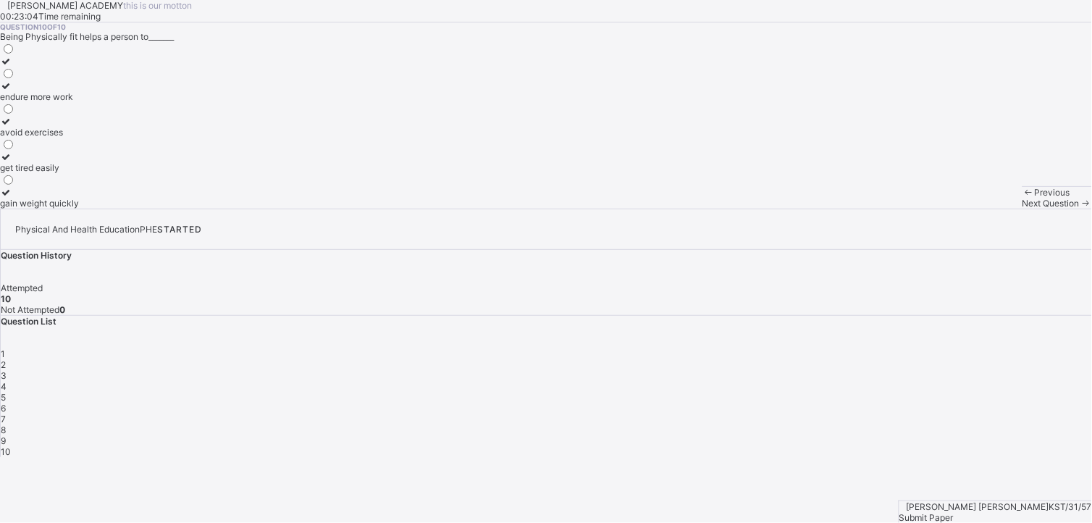
click at [953, 512] on span "Submit Paper" at bounding box center [926, 517] width 54 height 11
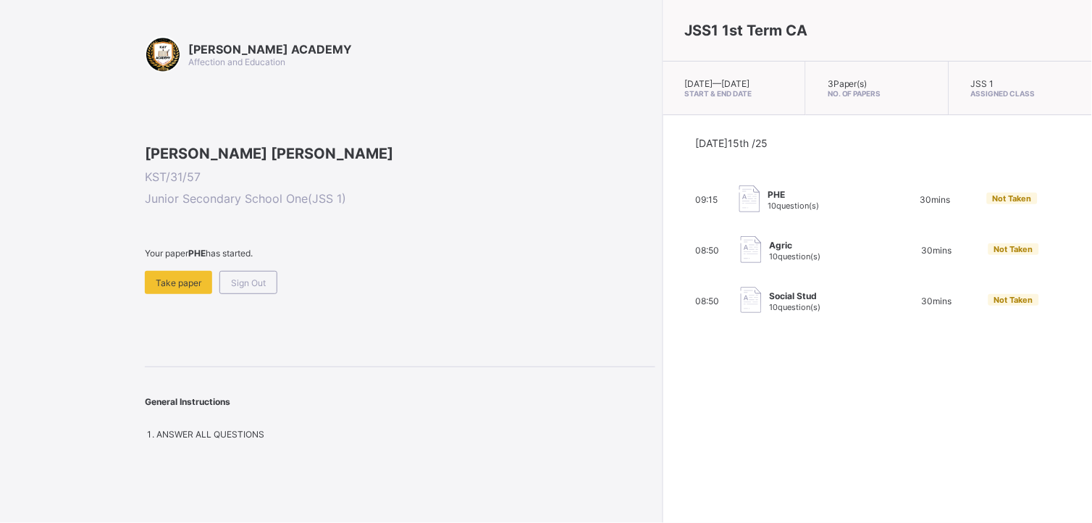
click at [740, 262] on img at bounding box center [750, 249] width 21 height 27
click at [162, 294] on div "Take paper" at bounding box center [178, 282] width 67 height 23
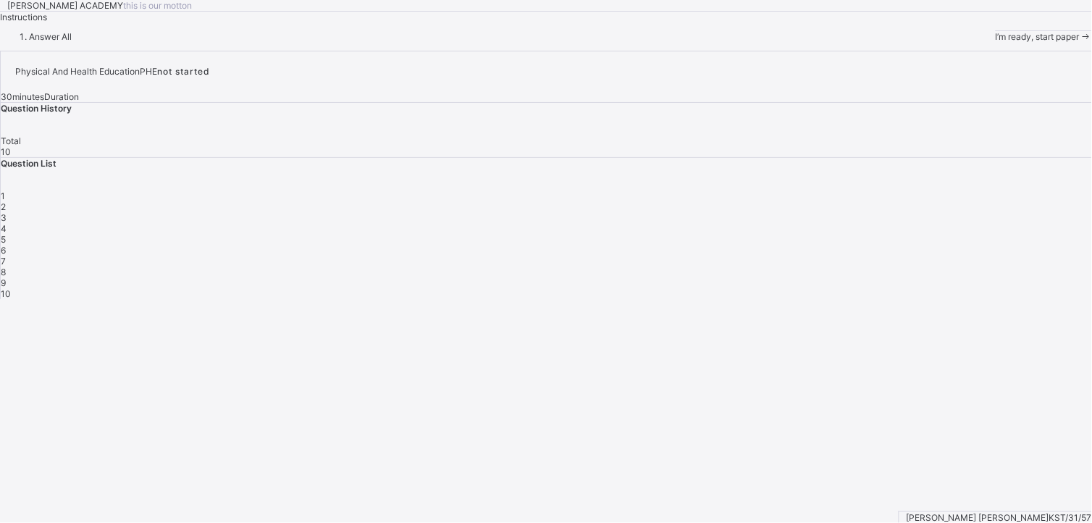
click at [995, 42] on span "I’m ready, start paper" at bounding box center [1037, 36] width 84 height 11
click at [995, 42] on div "I’m ready, start paper" at bounding box center [1043, 36] width 96 height 11
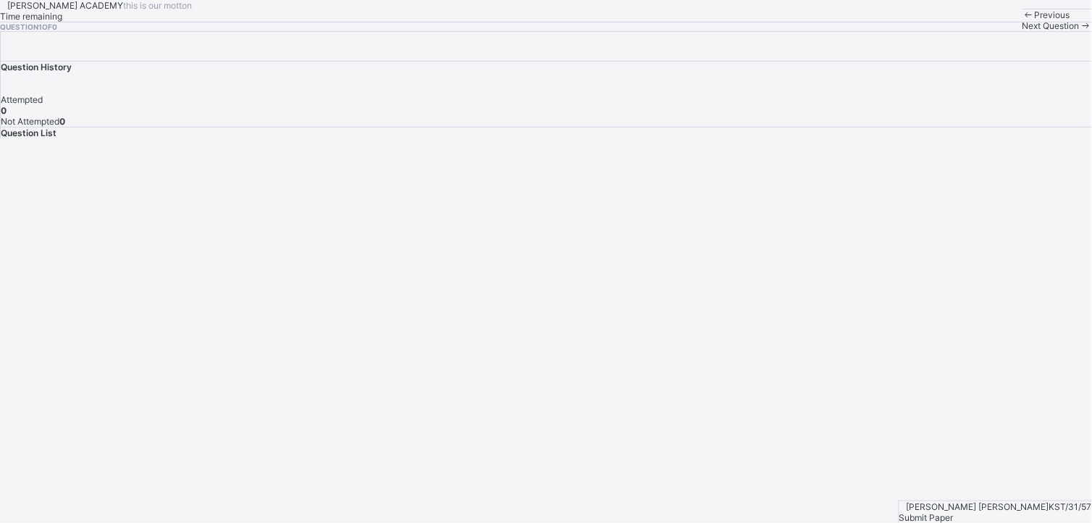
click at [1022, 31] on div "Next Question" at bounding box center [1056, 25] width 69 height 11
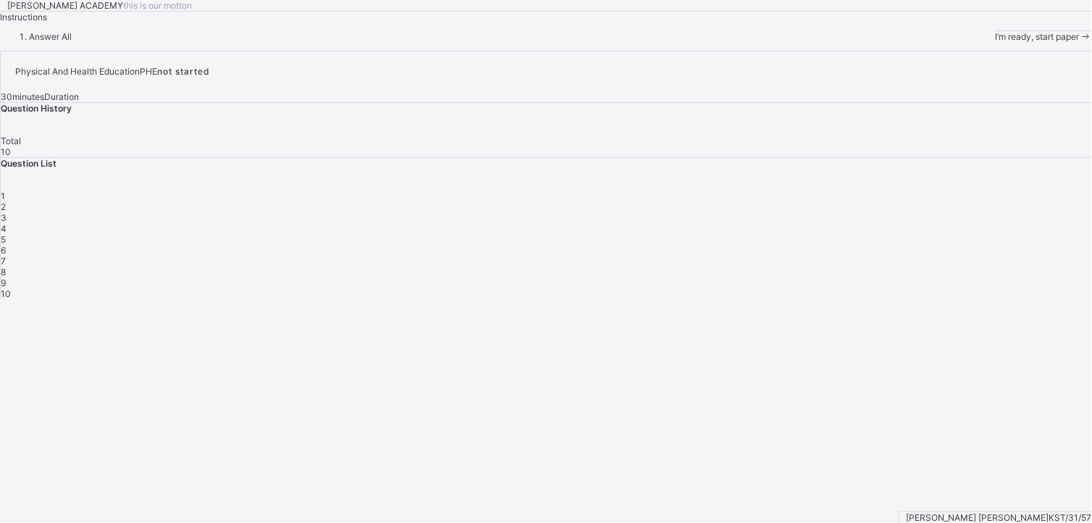
click at [995, 42] on div "I’m ready, start paper" at bounding box center [1043, 36] width 96 height 11
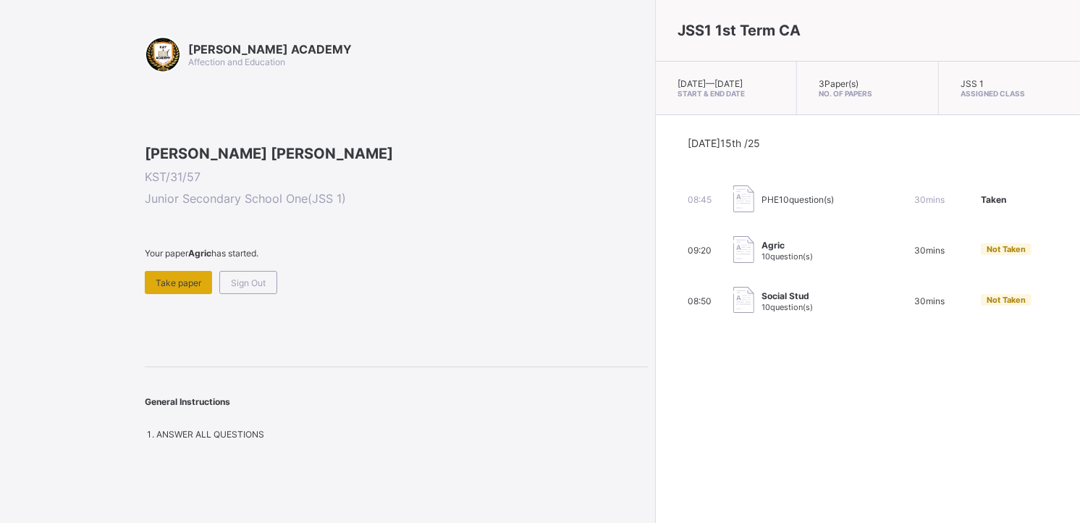
click at [203, 294] on div "Take paper" at bounding box center [178, 282] width 67 height 23
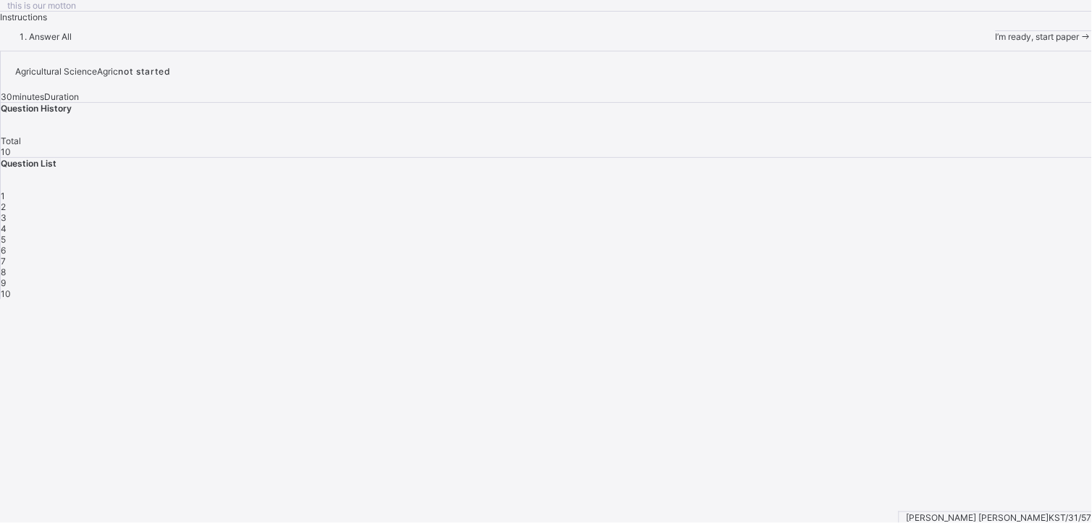
click at [995, 42] on div "I’m ready, start paper" at bounding box center [1043, 36] width 96 height 11
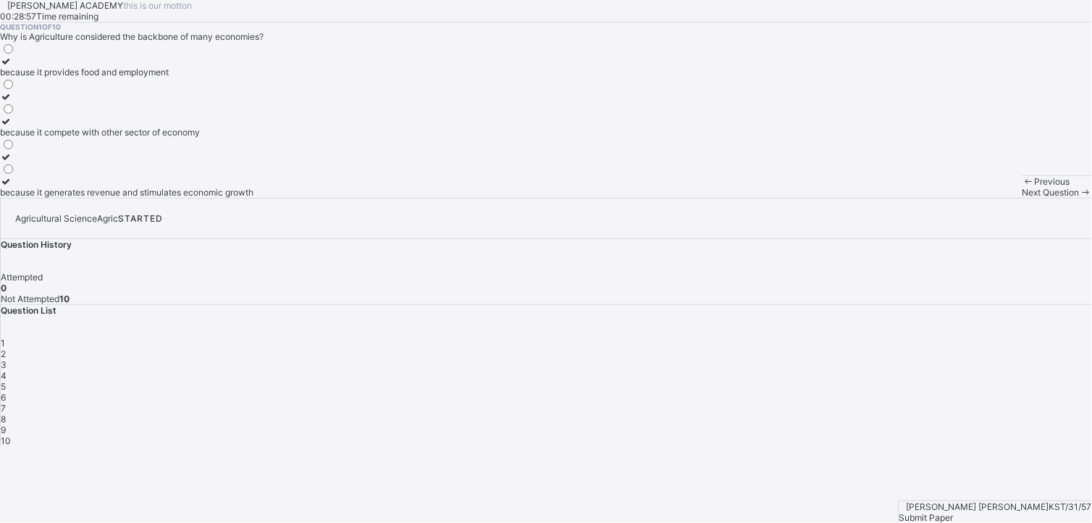
click at [100, 138] on label "because it compete with other sector of economy" at bounding box center [126, 127] width 253 height 22
click at [1022, 198] on div "Next Question" at bounding box center [1056, 192] width 69 height 11
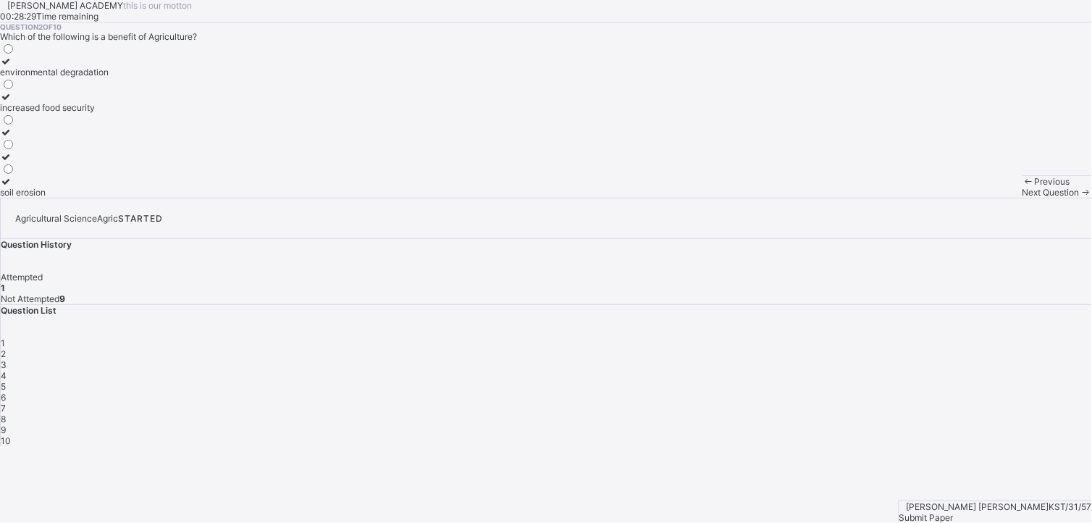
click at [109, 77] on div "environmental degradation" at bounding box center [54, 72] width 109 height 11
click at [1022, 198] on div "Next Question" at bounding box center [1056, 192] width 69 height 11
click at [59, 77] on div "manufacturing" at bounding box center [29, 72] width 59 height 11
click at [1022, 198] on span "Next Question" at bounding box center [1050, 192] width 57 height 11
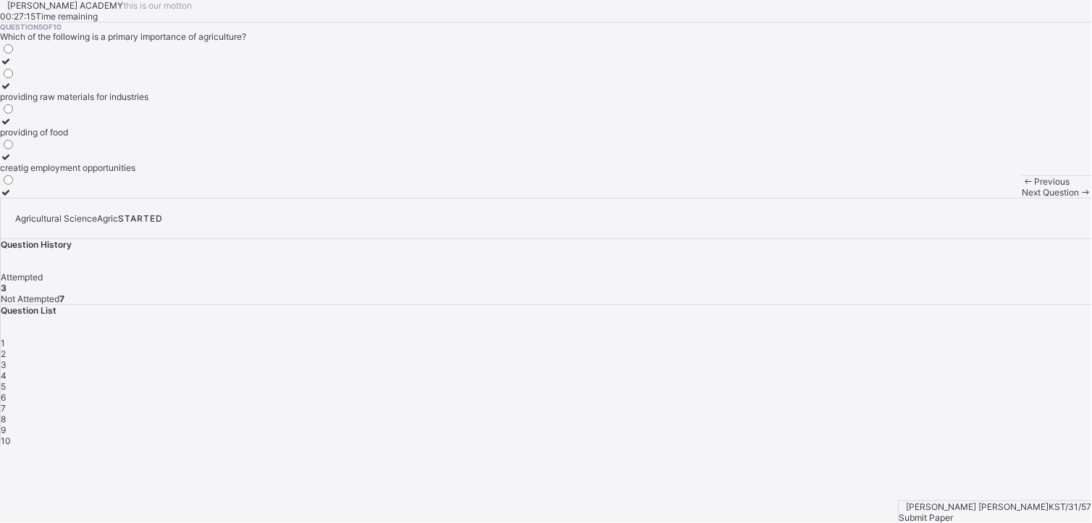
click at [139, 173] on div "creatig employment opportunities" at bounding box center [74, 167] width 148 height 11
click at [1022, 198] on span "Next Question" at bounding box center [1050, 192] width 57 height 11
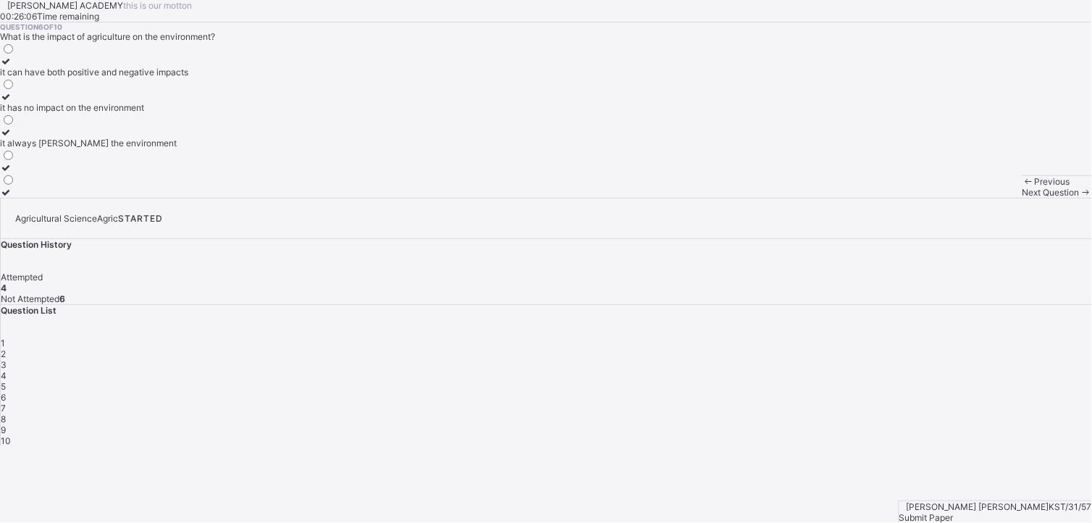
click at [96, 67] on div at bounding box center [94, 61] width 188 height 11
click at [1022, 198] on div "Next Question" at bounding box center [1056, 192] width 69 height 11
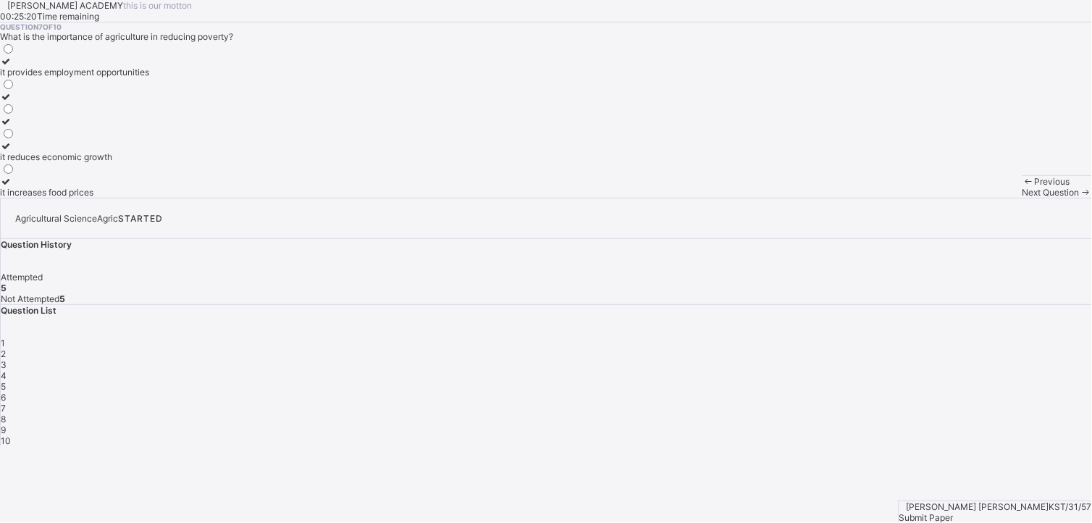
click at [100, 77] on label "it provides employment opportunities" at bounding box center [74, 67] width 149 height 22
click at [1022, 198] on div "Next Question" at bounding box center [1056, 192] width 69 height 11
click at [114, 77] on div "generating revenue for the government" at bounding box center [79, 72] width 158 height 11
click at [1022, 198] on span "Next Question" at bounding box center [1050, 192] width 57 height 11
click at [66, 113] on div "Manufacturing" at bounding box center [33, 107] width 66 height 11
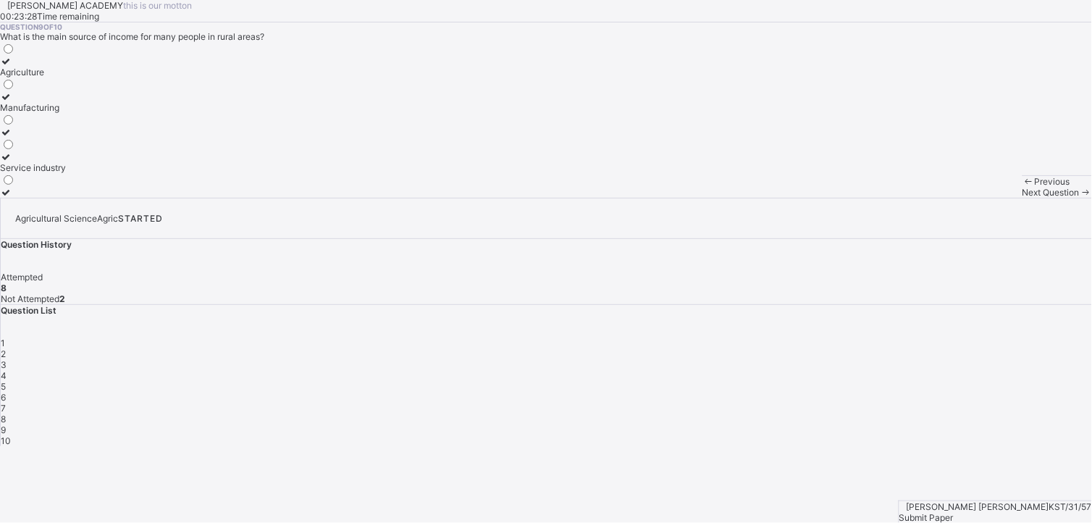
click at [1022, 198] on span "Next Question" at bounding box center [1050, 192] width 57 height 11
click at [134, 198] on div "the cultivation crops and rearing of animals" at bounding box center [87, 192] width 174 height 11
drag, startPoint x: 547, startPoint y: 439, endPoint x: 722, endPoint y: 422, distance: 176.0
click at [722, 198] on div "Question 10 of 10 What is Agriiculture? the rearing of animals only the cultiva…" at bounding box center [546, 109] width 1092 height 175
click at [953, 512] on span "Submit Paper" at bounding box center [926, 517] width 54 height 11
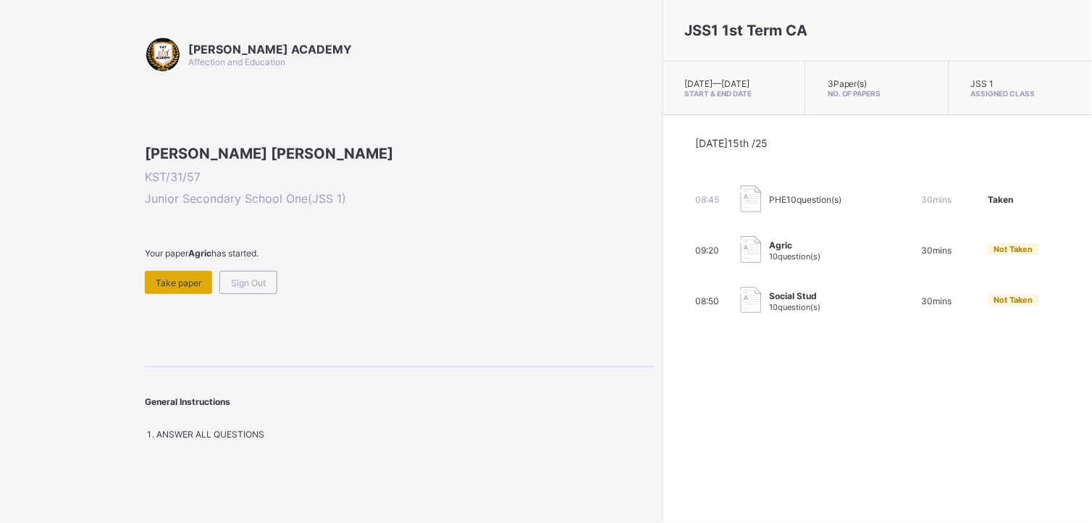
click at [166, 294] on div "Take paper" at bounding box center [178, 282] width 67 height 23
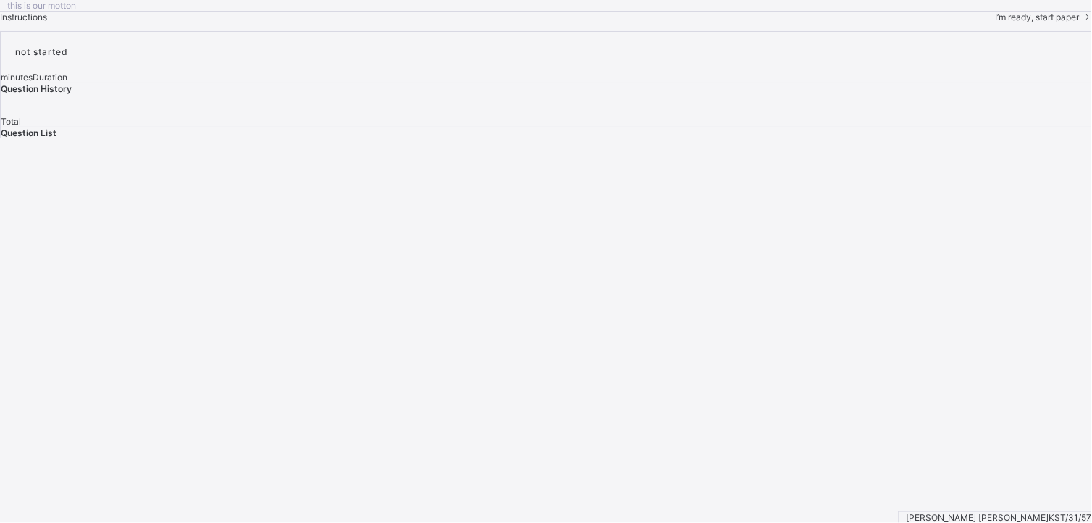
click at [995, 22] on div "I’m ready, start paper" at bounding box center [1043, 17] width 96 height 11
click at [995, 22] on span "I’m ready, start paper" at bounding box center [1037, 17] width 84 height 11
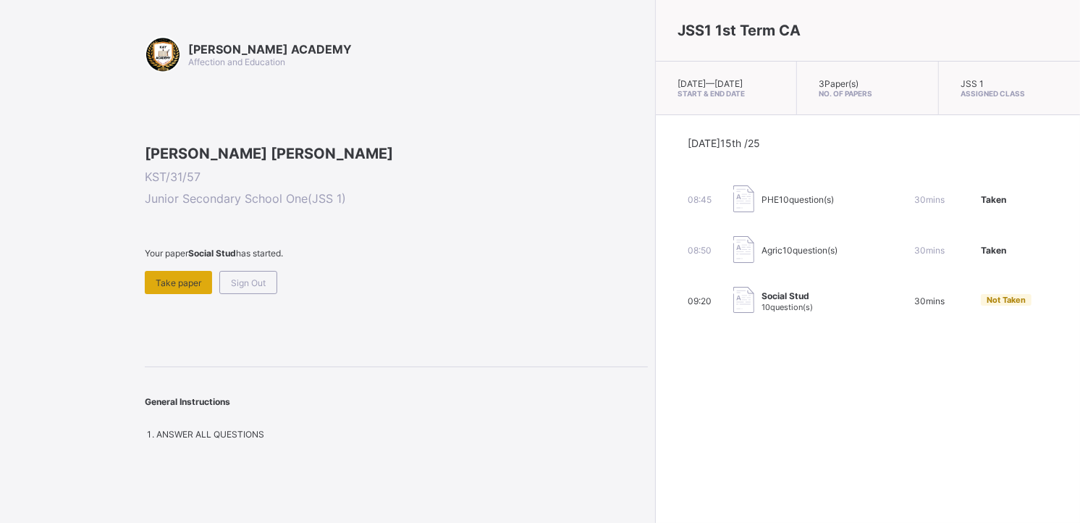
click at [160, 288] on span "Take paper" at bounding box center [179, 282] width 46 height 11
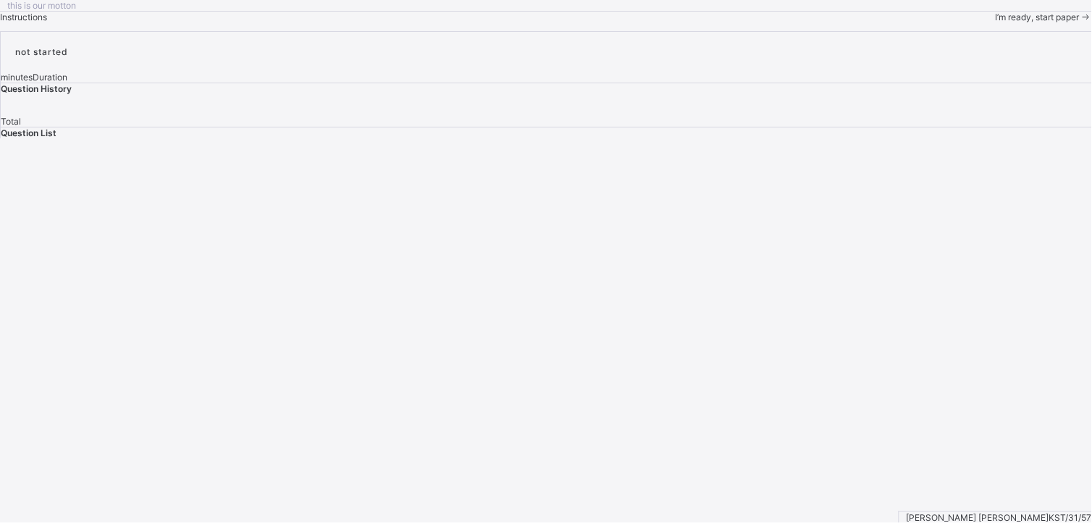
click at [995, 22] on div "I’m ready, start paper" at bounding box center [1043, 17] width 96 height 11
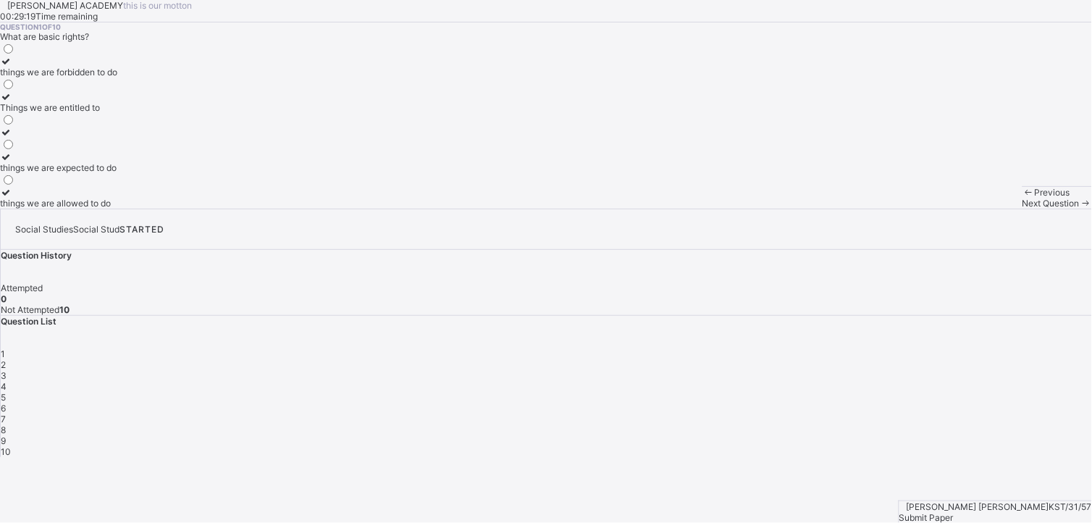
click at [117, 173] on div "things we are expected to do" at bounding box center [58, 167] width 117 height 11
click at [1022, 208] on span "Next Question" at bounding box center [1050, 203] width 57 height 11
click at [12, 67] on icon at bounding box center [6, 61] width 12 height 11
click at [1022, 208] on span "Next Question" at bounding box center [1050, 203] width 57 height 11
click at [117, 148] on div "it encourages diversity and understanding" at bounding box center [84, 143] width 169 height 11
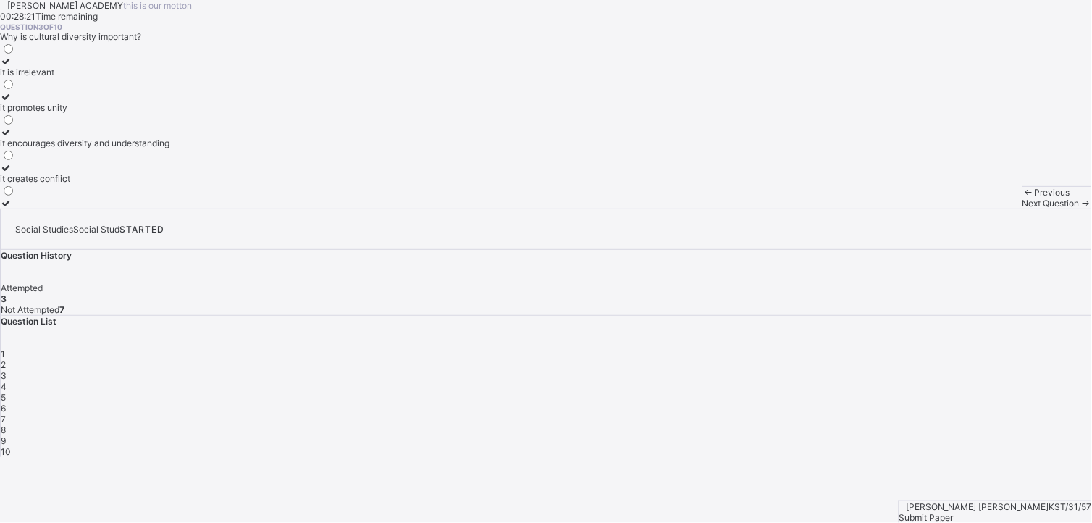
click at [1022, 208] on div "Next Question" at bounding box center [1056, 203] width 69 height 11
click at [135, 77] on div "improving the quality of life of community members" at bounding box center [103, 72] width 206 height 11
click at [1022, 208] on span "Next Question" at bounding box center [1050, 203] width 57 height 11
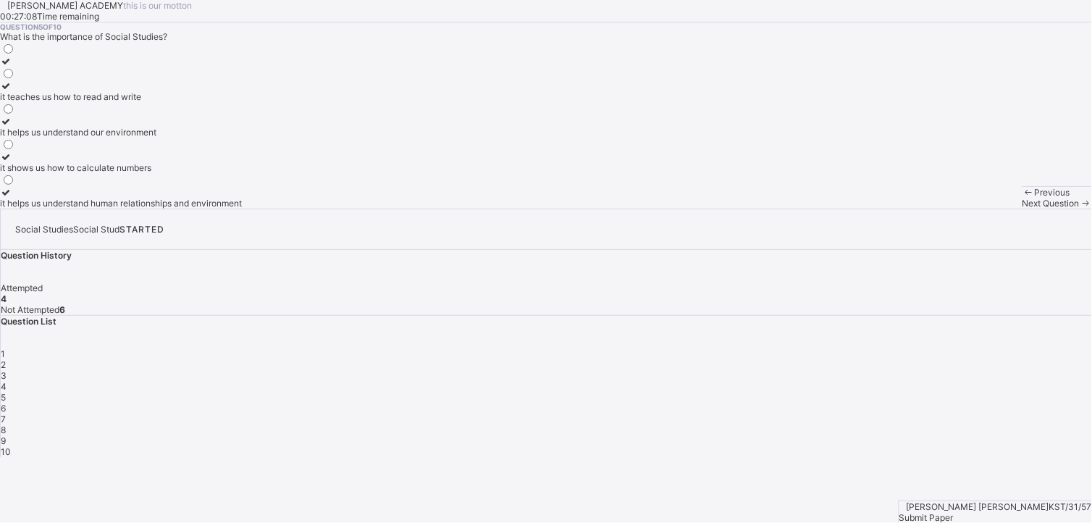
click at [96, 198] on div at bounding box center [121, 192] width 242 height 11
click at [1022, 208] on span "Next Question" at bounding box center [1050, 203] width 57 height 11
click at [110, 138] on div "A subject that studies human relationships and environment" at bounding box center [120, 132] width 240 height 11
click at [1022, 208] on span "Next Question" at bounding box center [1050, 203] width 57 height 11
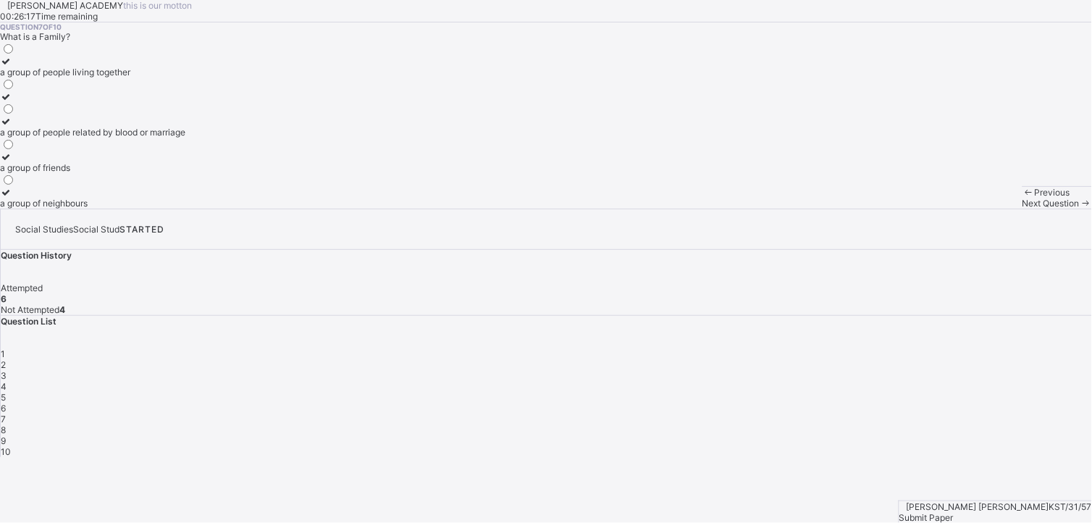
click at [106, 138] on div "a group of people related by blood or marriage" at bounding box center [92, 132] width 185 height 11
click at [1022, 208] on div "Next Question" at bounding box center [1056, 203] width 69 height 11
click at [49, 113] on div "a way of life" at bounding box center [24, 107] width 49 height 11
click at [1022, 208] on div "Next Question" at bounding box center [1056, 203] width 69 height 11
click at [74, 102] on label "cultural practices" at bounding box center [37, 91] width 74 height 22
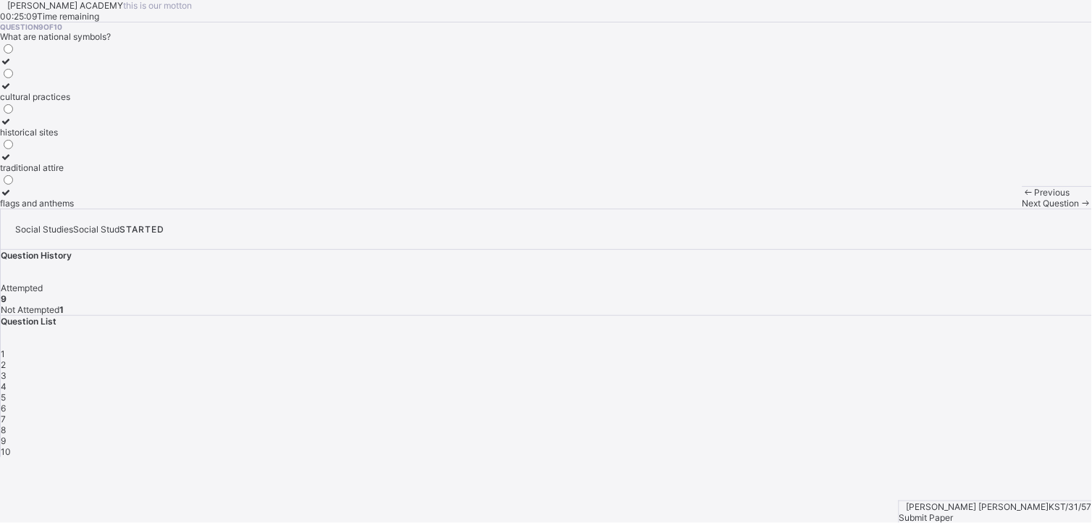
click at [1022, 208] on span "Next Question" at bounding box center [1050, 203] width 57 height 11
click at [112, 208] on div "guiding and directing others" at bounding box center [56, 203] width 112 height 11
click at [953, 512] on span "Submit Paper" at bounding box center [926, 517] width 54 height 11
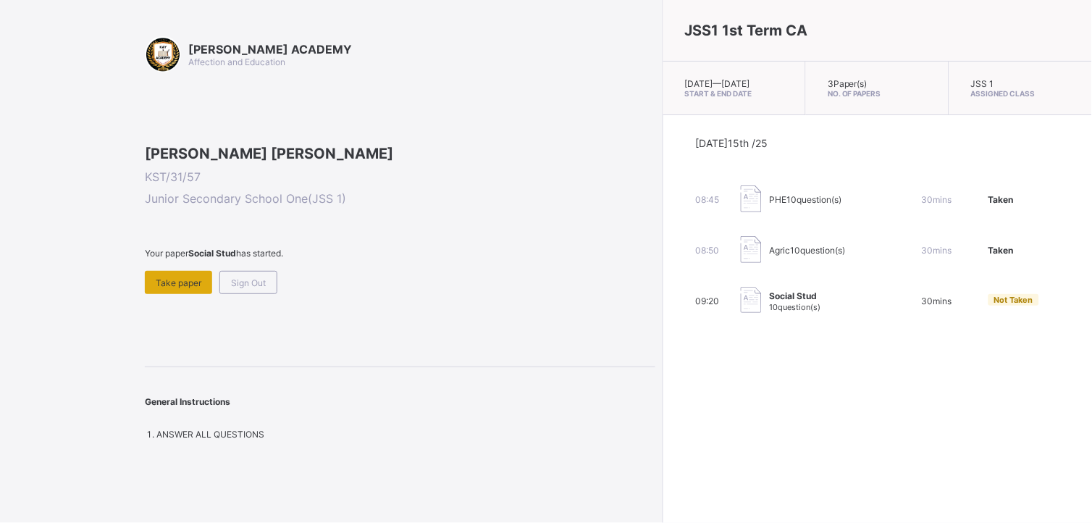
click at [206, 294] on div "Take paper" at bounding box center [178, 282] width 67 height 23
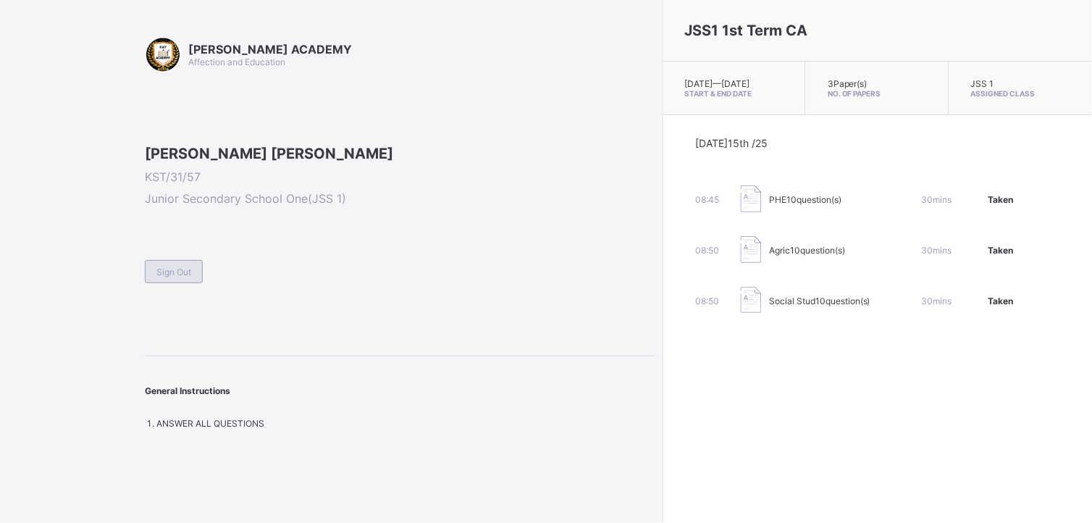
click at [198, 283] on div "Sign Out" at bounding box center [174, 271] width 58 height 23
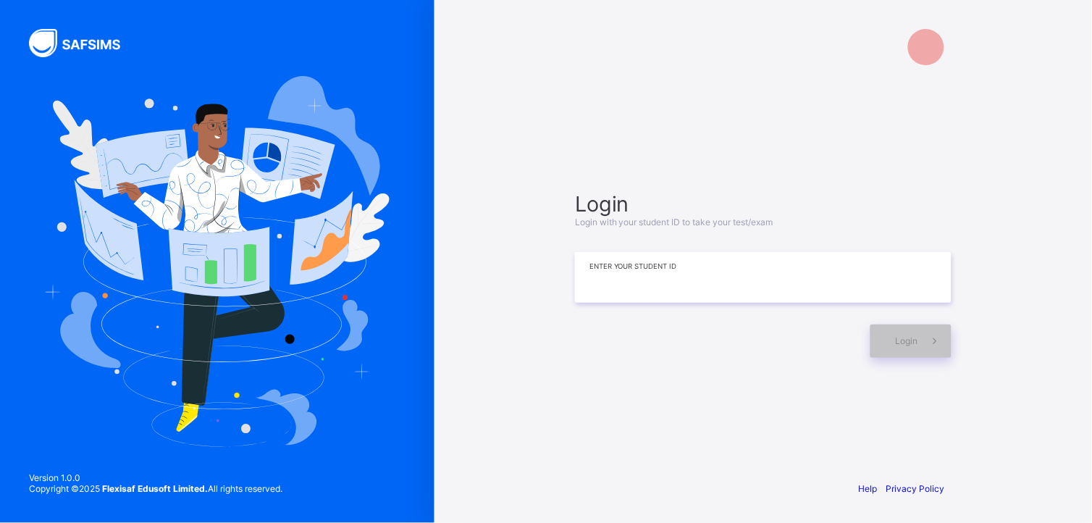
click at [602, 276] on input at bounding box center [763, 277] width 376 height 51
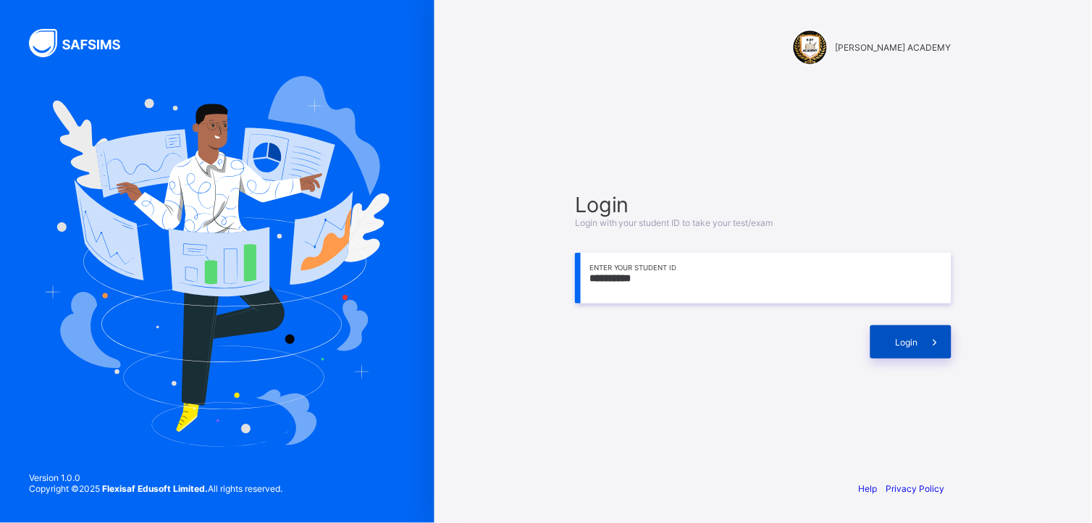
type input "**********"
click at [919, 334] on span at bounding box center [934, 341] width 33 height 33
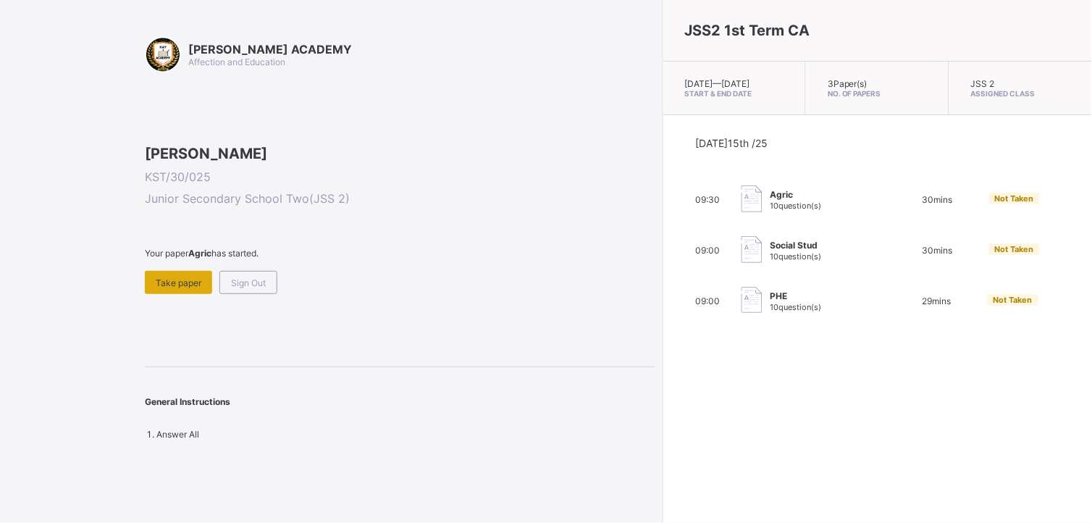
click at [163, 294] on div "Take paper" at bounding box center [178, 282] width 67 height 23
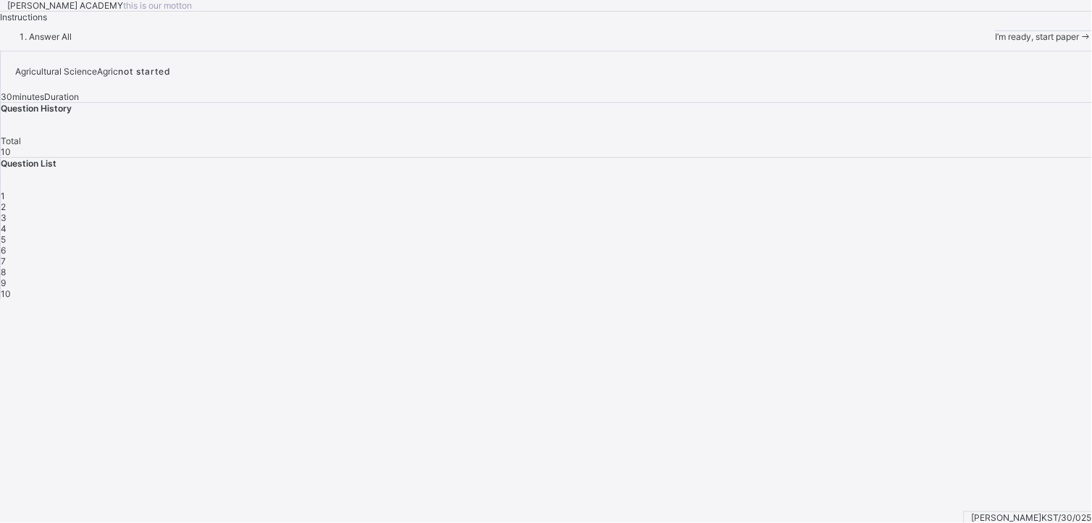
click at [995, 42] on span "I’m ready, start paper" at bounding box center [1037, 36] width 84 height 11
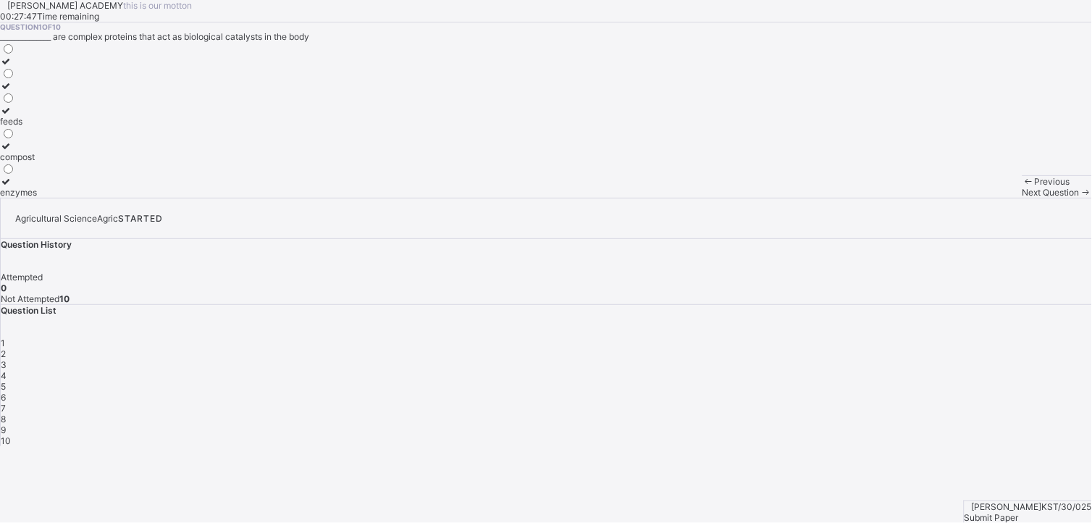
click at [37, 127] on label "feeds" at bounding box center [18, 116] width 37 height 22
click at [37, 127] on div "feeds" at bounding box center [18, 121] width 37 height 11
click at [1022, 198] on span "Next Question" at bounding box center [1050, 192] width 57 height 11
click at [39, 198] on div "coal tar" at bounding box center [19, 192] width 39 height 11
click at [1022, 198] on span "Next Question" at bounding box center [1050, 192] width 57 height 11
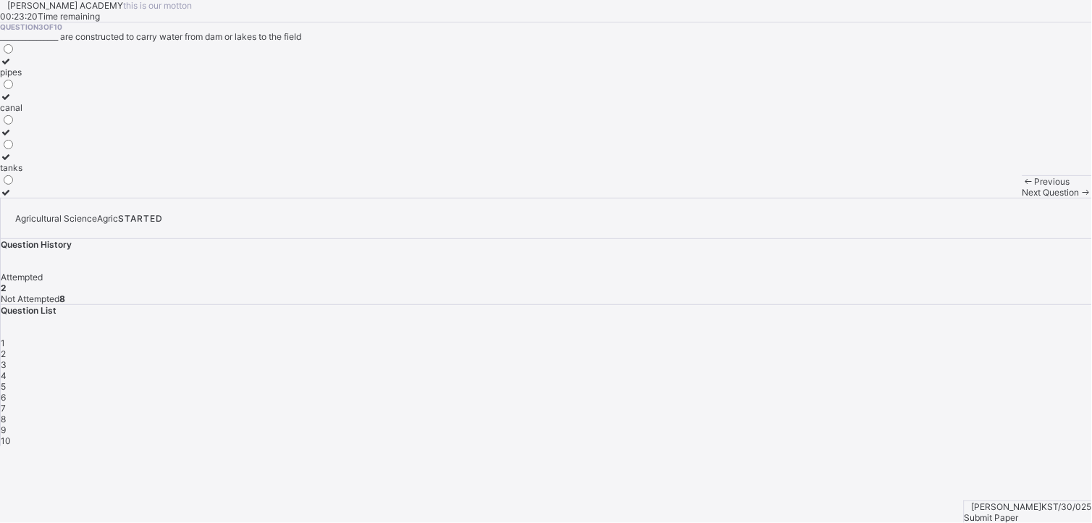
click at [22, 77] on div "pipes" at bounding box center [11, 72] width 22 height 11
click at [1022, 198] on div "Previous Next Question" at bounding box center [1056, 186] width 69 height 22
drag, startPoint x: 696, startPoint y: 478, endPoint x: 693, endPoint y: 488, distance: 9.7
click at [1022, 198] on div "Previous Next Question" at bounding box center [1056, 186] width 69 height 22
click at [1022, 198] on div "Next Question" at bounding box center [1056, 192] width 69 height 11
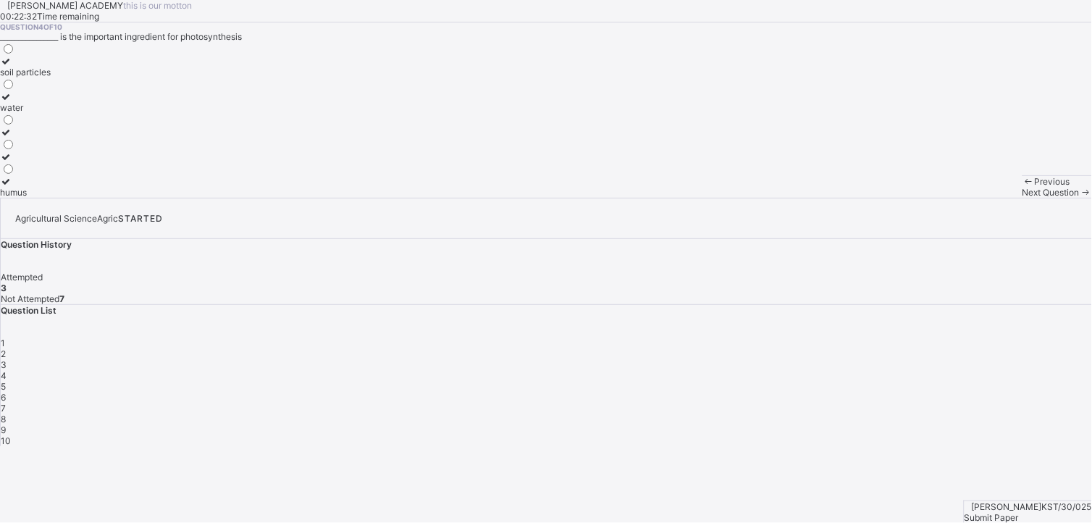
click at [51, 198] on div "humus" at bounding box center [25, 192] width 51 height 11
click at [1022, 198] on div "Next Question" at bounding box center [1056, 192] width 69 height 11
click at [70, 77] on label "[PERSON_NAME]" at bounding box center [35, 67] width 70 height 22
click at [1022, 198] on div "Next Question" at bounding box center [1056, 192] width 69 height 11
click at [21, 102] on label "soil" at bounding box center [10, 91] width 21 height 22
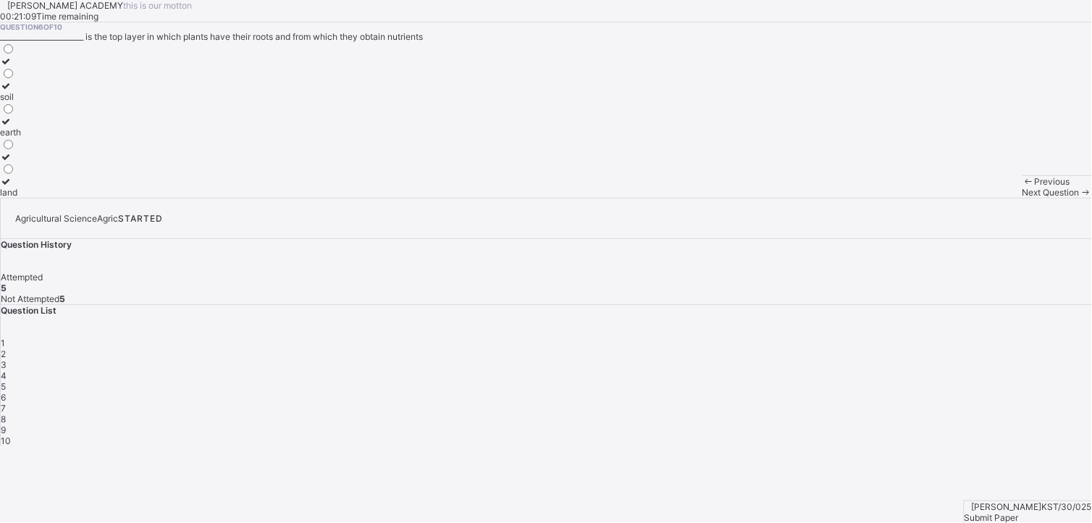
click at [1022, 198] on span "Next Question" at bounding box center [1050, 192] width 57 height 11
click at [52, 77] on label "soil layers" at bounding box center [26, 67] width 52 height 22
click at [1022, 198] on div "Next Question" at bounding box center [1056, 192] width 69 height 11
click at [35, 77] on label "silos" at bounding box center [17, 67] width 35 height 22
click at [1022, 198] on span "Next Question" at bounding box center [1050, 192] width 57 height 11
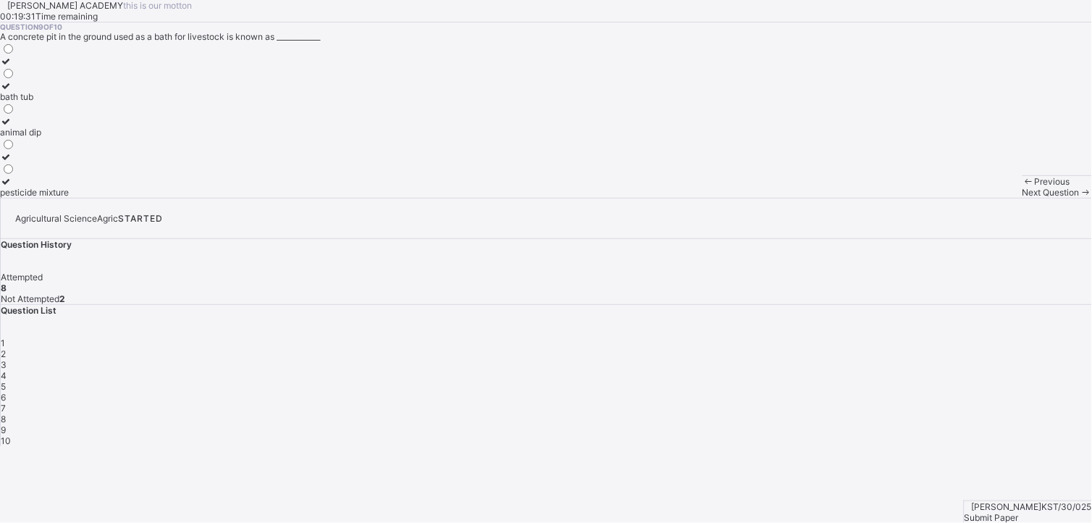
click at [550, 198] on div "Question 9 of 10 A concrete pit in the ground used as a bath for livestock is k…" at bounding box center [546, 109] width 1092 height 175
click at [69, 102] on div "bath tub" at bounding box center [34, 96] width 69 height 11
click at [1022, 198] on div "Previous Next Question" at bounding box center [1056, 186] width 69 height 22
click at [1022, 198] on div "Next Question" at bounding box center [1056, 192] width 69 height 11
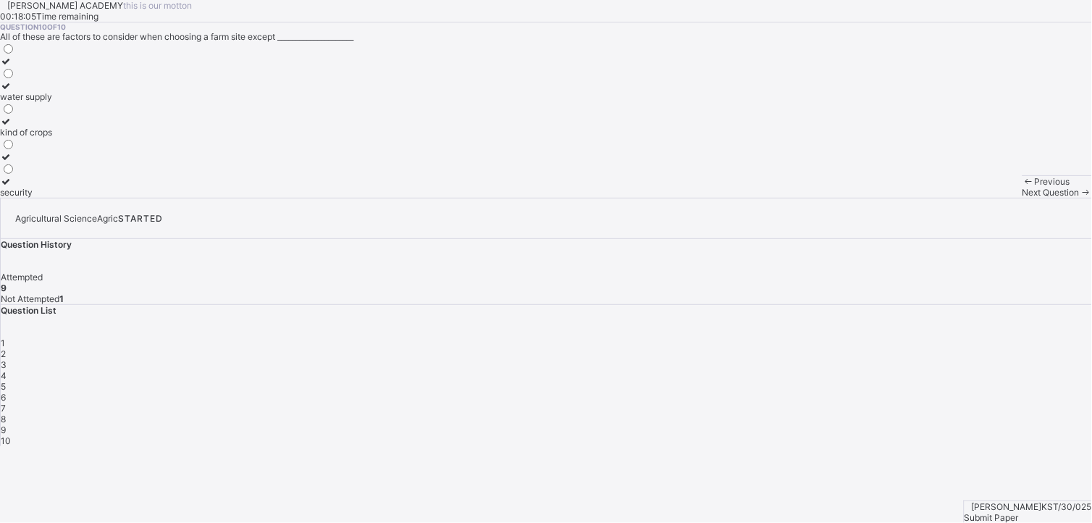
click at [52, 198] on div "security" at bounding box center [26, 192] width 52 height 11
click at [1045, 512] on div "Submit Paper" at bounding box center [1027, 517] width 127 height 11
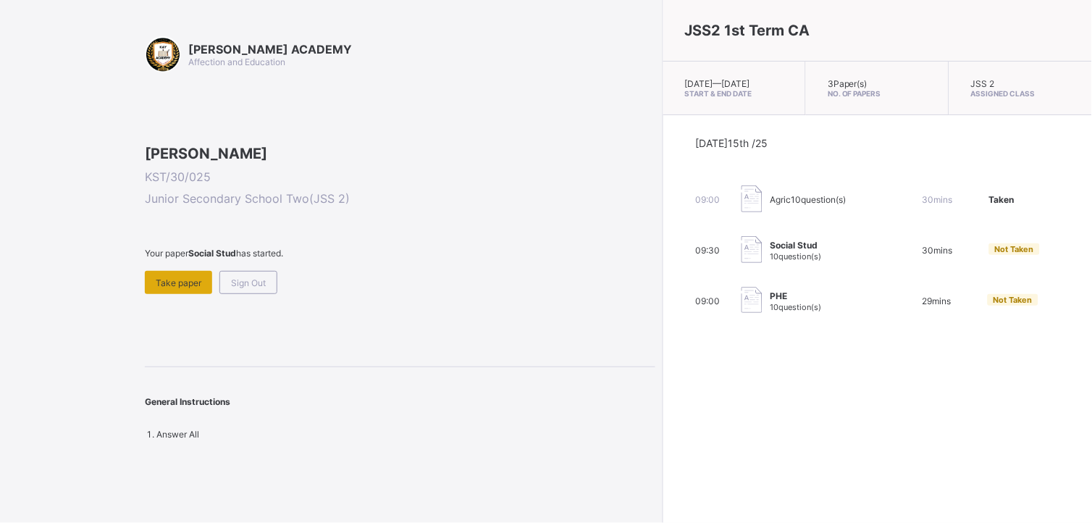
click at [174, 294] on div "Take paper" at bounding box center [178, 282] width 67 height 23
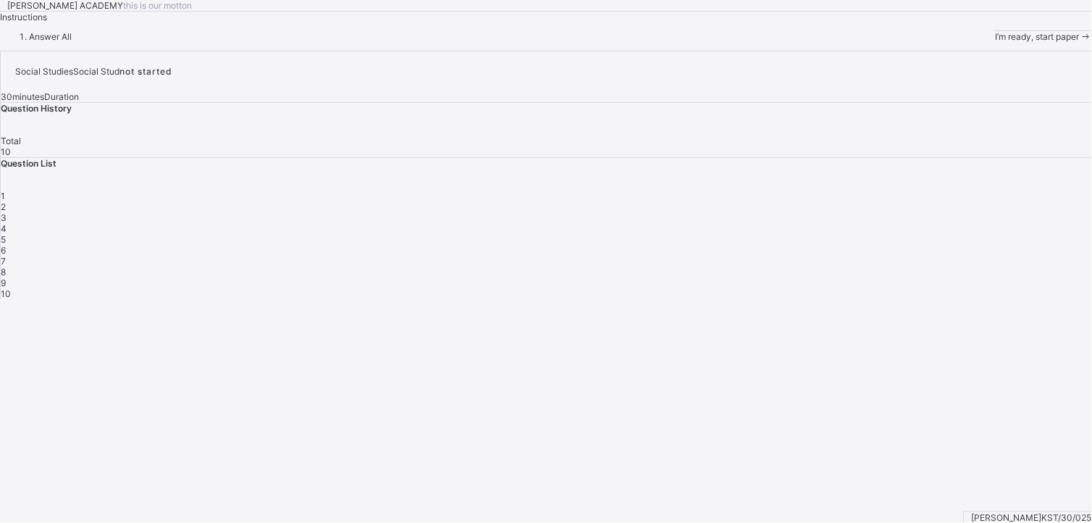
click at [995, 42] on div "I’m ready, start paper" at bounding box center [1043, 36] width 96 height 11
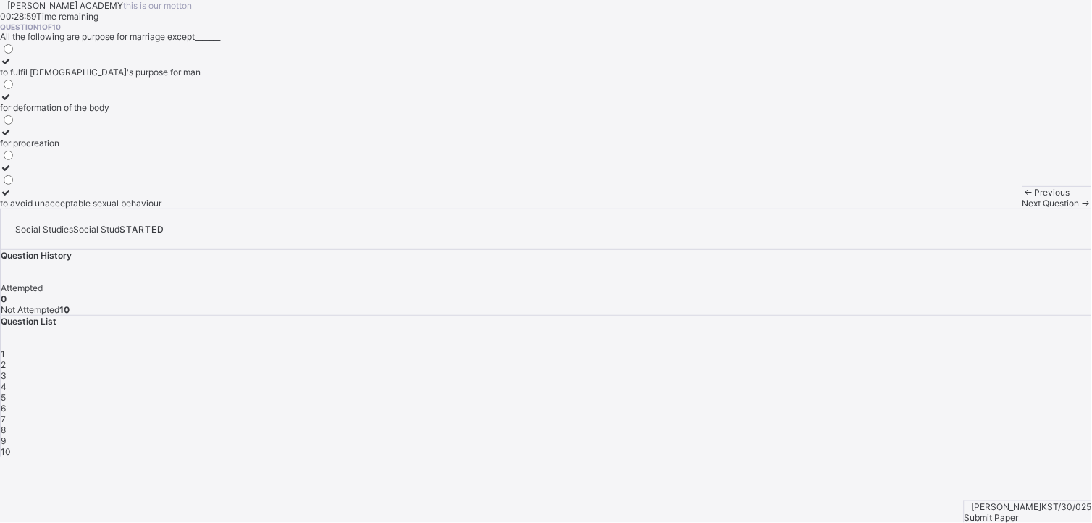
click at [250, 208] on div "Question 1 of 10 All the following are purpose for marriage except_______ to fu…" at bounding box center [546, 115] width 1092 height 186
click at [190, 208] on div "to avoid unacceptable sexual behaviour" at bounding box center [100, 203] width 201 height 11
click at [1022, 208] on span "Next Question" at bounding box center [1050, 203] width 57 height 11
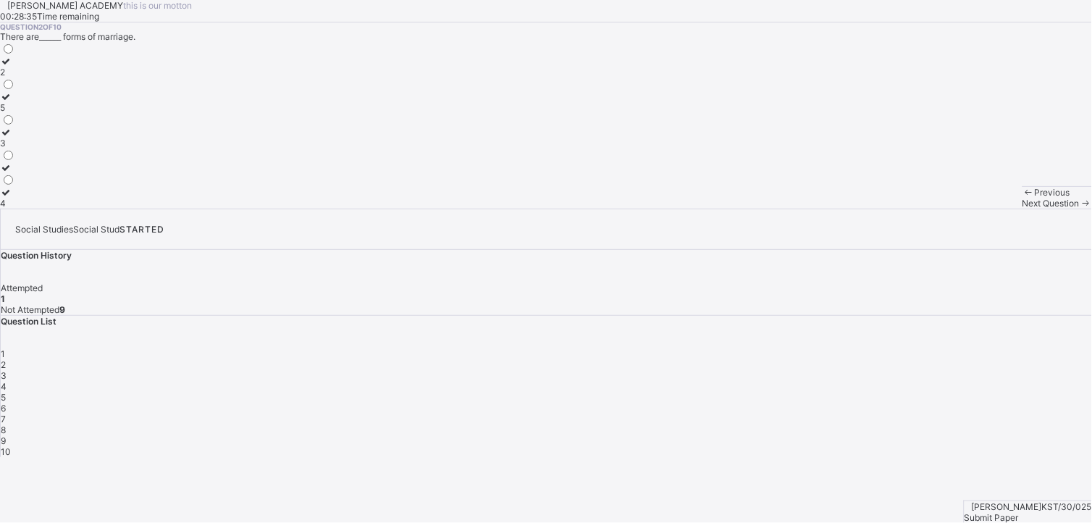
click at [153, 31] on span "Question 2 of 10" at bounding box center [546, 26] width 1092 height 9
click at [15, 77] on label "2" at bounding box center [7, 67] width 15 height 22
click at [1022, 208] on div "Next Question" at bounding box center [1056, 203] width 69 height 11
click at [30, 173] on div "german" at bounding box center [15, 167] width 30 height 11
click at [1022, 208] on div "Next Question" at bounding box center [1056, 203] width 69 height 11
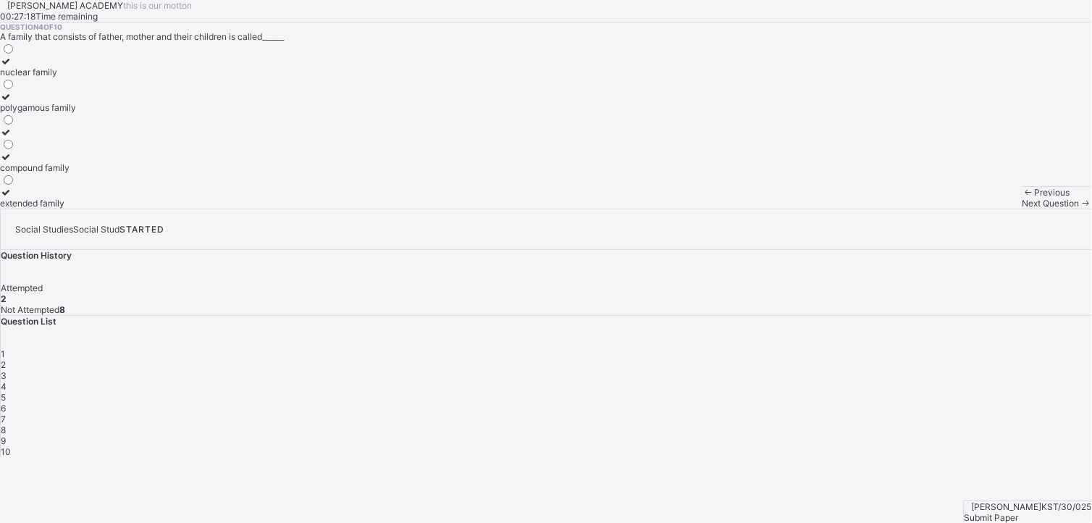
click at [1022, 208] on div "Next Question" at bounding box center [1056, 203] width 69 height 11
click at [937, 381] on div "4" at bounding box center [546, 386] width 1091 height 11
click at [148, 208] on div "Question 4 of 10 A family that consists of father, mother and their children is…" at bounding box center [546, 115] width 1092 height 186
click at [76, 208] on div "extended family" at bounding box center [38, 203] width 76 height 11
click at [1022, 208] on span "Next Question" at bounding box center [1050, 203] width 57 height 11
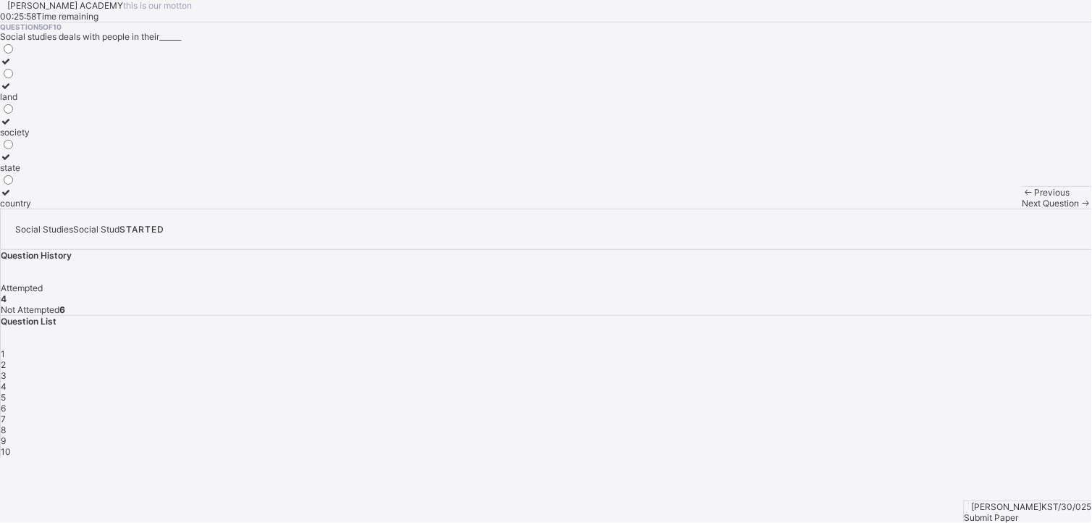
click at [31, 138] on label "society" at bounding box center [15, 127] width 31 height 22
click at [1022, 208] on div "Previous Next Question" at bounding box center [1056, 197] width 69 height 22
click at [1022, 208] on span "Next Question" at bounding box center [1050, 203] width 57 height 11
click at [143, 102] on label "to inculcate national consciousness" at bounding box center [72, 91] width 145 height 22
click at [1022, 208] on div "Next Question" at bounding box center [1056, 203] width 69 height 11
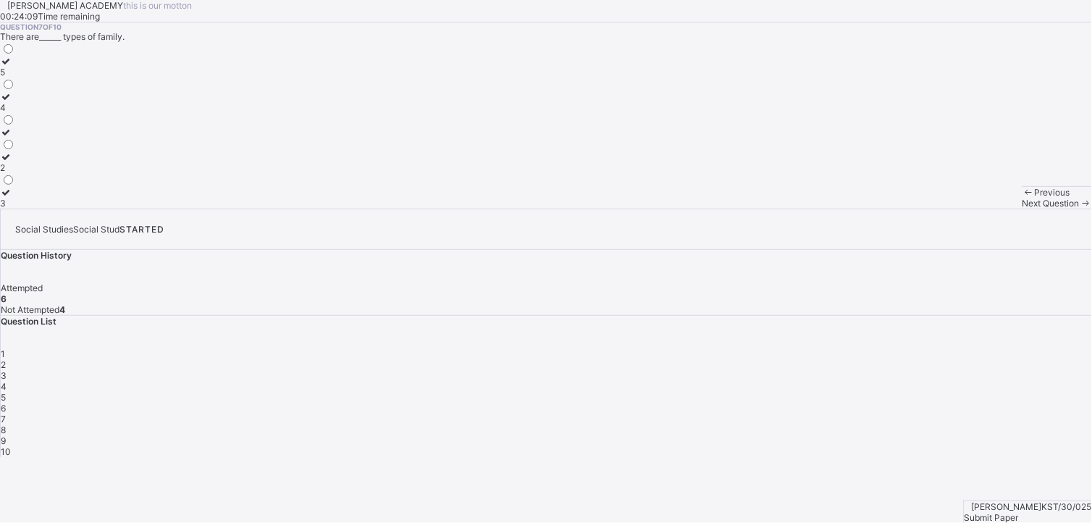
click at [15, 208] on label "3" at bounding box center [7, 198] width 15 height 22
click at [1022, 208] on div "Previous Next Question" at bounding box center [1056, 197] width 69 height 22
click at [1022, 208] on div "Next Question" at bounding box center [1056, 203] width 69 height 11
click at [41, 102] on label "labouring" at bounding box center [20, 91] width 41 height 22
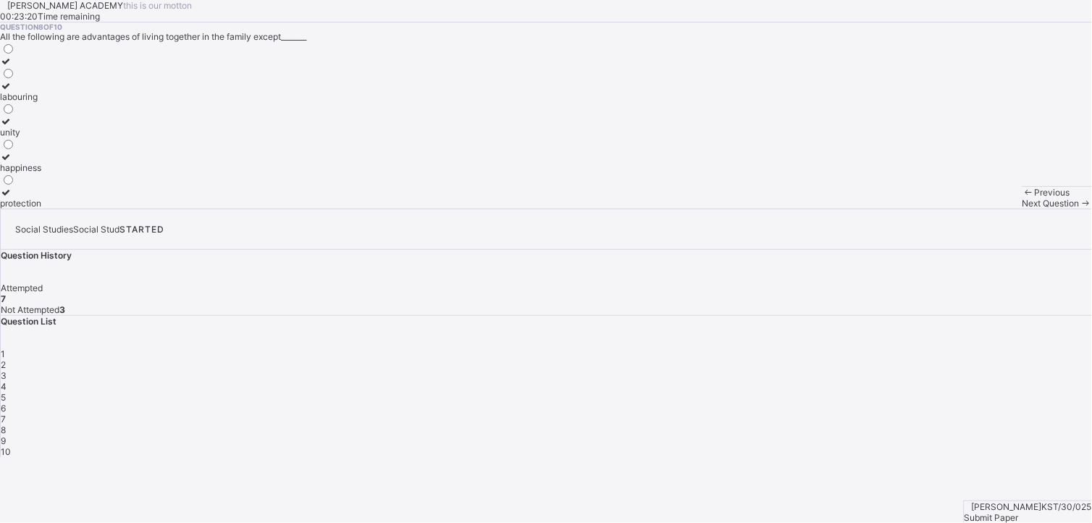
click at [1022, 208] on div "Next Question" at bounding box center [1056, 203] width 69 height 11
click at [104, 77] on div "marriage" at bounding box center [52, 72] width 104 height 11
click at [1022, 208] on div "Next Question" at bounding box center [1056, 203] width 69 height 11
click at [80, 148] on label "religious marriage" at bounding box center [40, 138] width 80 height 22
click at [1038, 512] on div "Submit Paper" at bounding box center [1027, 517] width 127 height 11
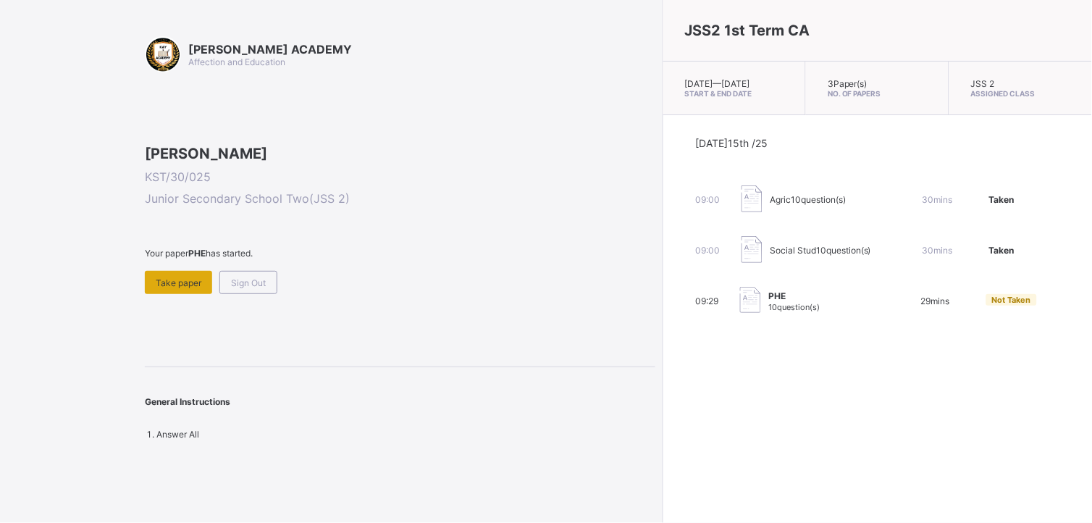
click at [175, 294] on div "Take paper" at bounding box center [178, 282] width 67 height 23
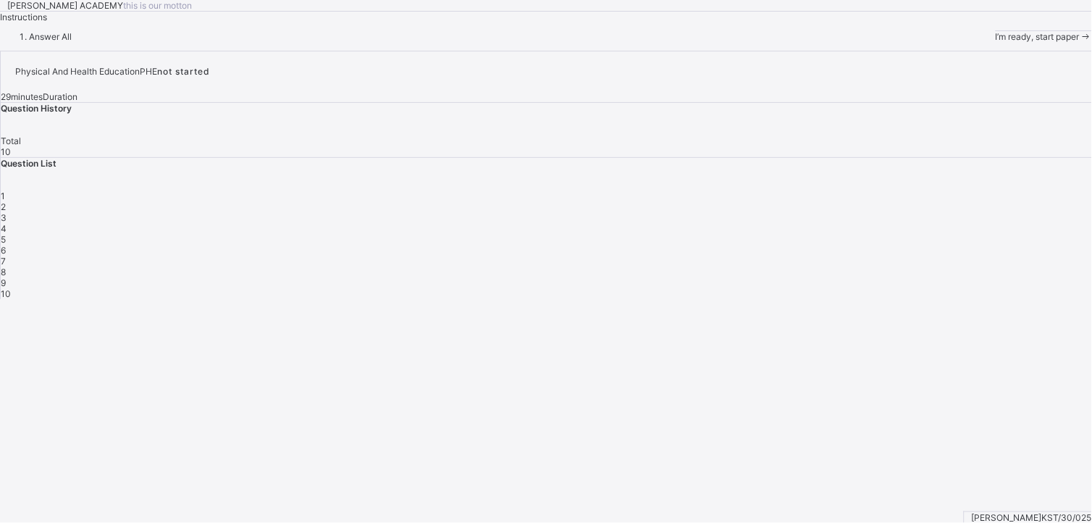
click at [995, 42] on div "I’m ready, start paper" at bounding box center [1043, 36] width 96 height 11
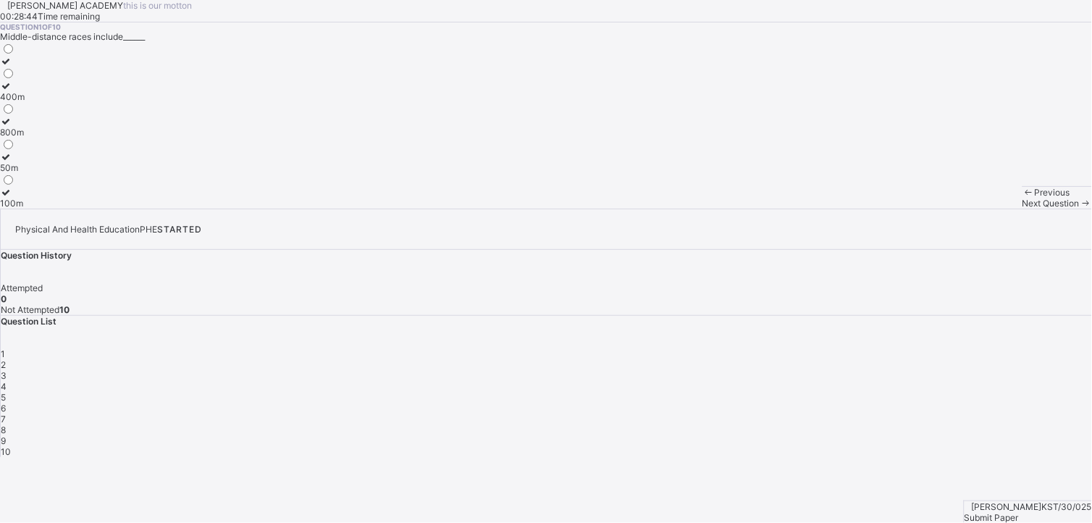
click at [25, 173] on div "50m" at bounding box center [12, 167] width 25 height 11
click at [826, 348] on div "1" at bounding box center [546, 353] width 1091 height 11
click at [1022, 208] on div "Next Question" at bounding box center [1056, 203] width 69 height 11
click at [28, 208] on label "Yoruba" at bounding box center [14, 198] width 28 height 22
click at [1022, 208] on div "Next Question" at bounding box center [1056, 203] width 69 height 11
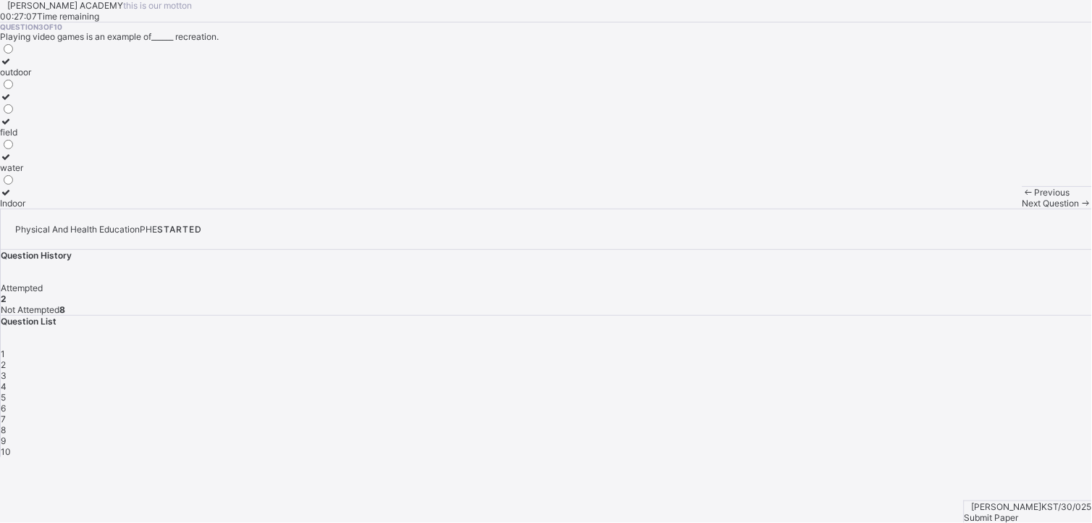
click at [31, 208] on div "Indoor" at bounding box center [15, 203] width 31 height 11
click at [1022, 208] on div "Next Question" at bounding box center [1056, 203] width 69 height 11
click at [31, 113] on div "road" at bounding box center [15, 107] width 31 height 11
click at [1022, 208] on div "Next Question" at bounding box center [1056, 203] width 69 height 11
click at [78, 77] on div "time spent working" at bounding box center [39, 72] width 78 height 11
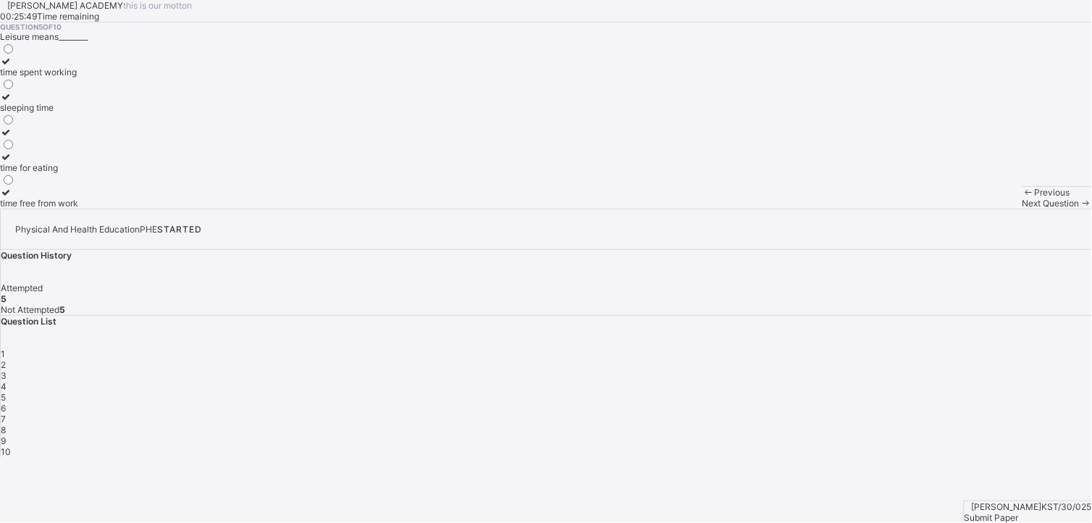
click at [1022, 208] on div "Next Question" at bounding box center [1056, 203] width 69 height 11
click at [125, 102] on div "activities done during free time" at bounding box center [62, 96] width 125 height 11
click at [1022, 208] on div "Next Question" at bounding box center [1056, 203] width 69 height 11
click at [105, 113] on div "refresh the body and mind" at bounding box center [52, 107] width 105 height 11
click at [1022, 208] on div "Next Question" at bounding box center [1056, 203] width 69 height 11
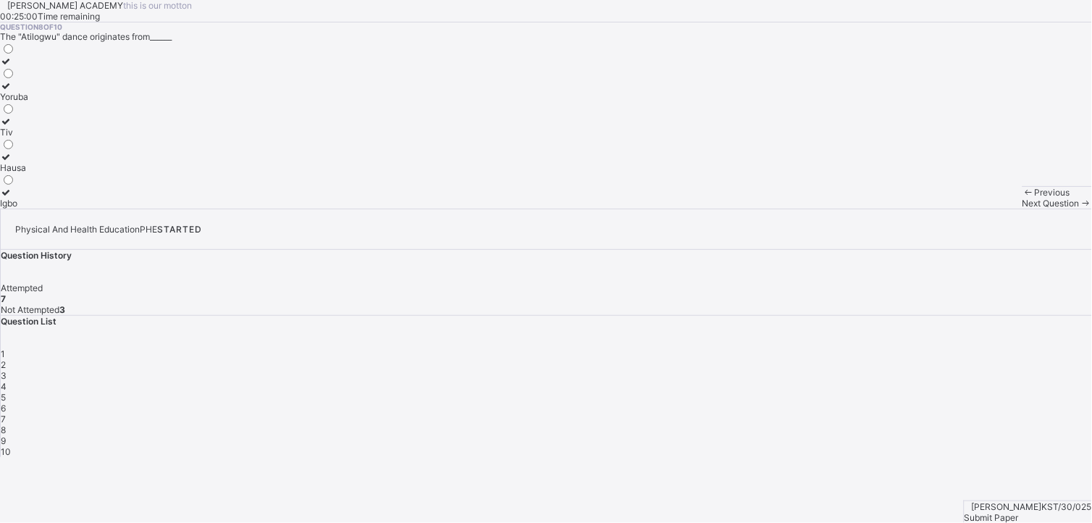
click at [1022, 208] on div "Next Question" at bounding box center [1056, 203] width 69 height 11
click at [827, 424] on div "8" at bounding box center [546, 429] width 1091 height 11
click at [28, 173] on div "Hausa" at bounding box center [14, 167] width 28 height 11
click at [1022, 208] on div "Previous Next Question" at bounding box center [1056, 197] width 69 height 22
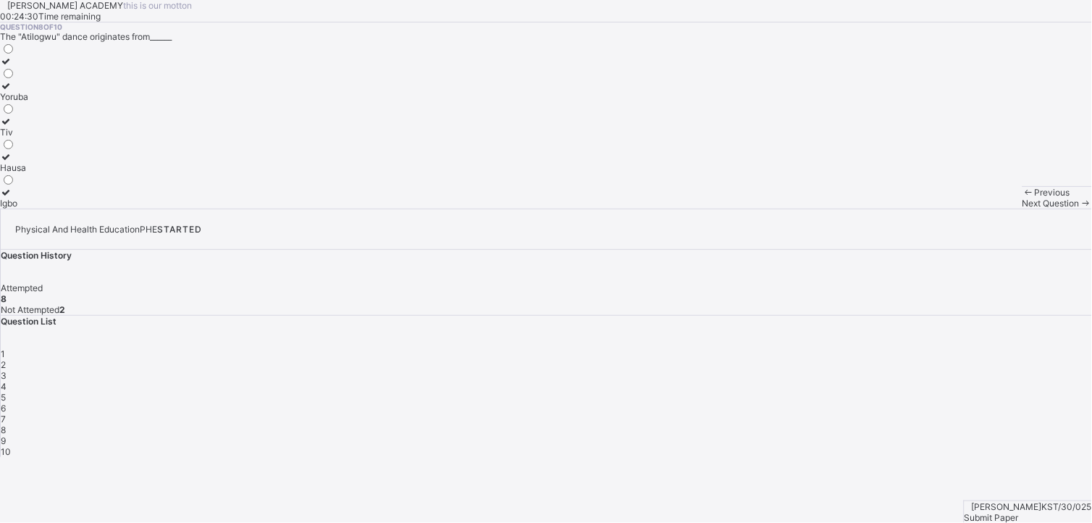
click at [1022, 208] on div "Previous Next Question" at bounding box center [1056, 197] width 69 height 22
click at [1022, 208] on span "Next Question" at bounding box center [1050, 203] width 57 height 11
click at [41, 113] on div "chess" at bounding box center [20, 107] width 41 height 11
click at [1022, 208] on div "Next Question" at bounding box center [1056, 203] width 69 height 11
click at [64, 77] on label "lead to laziness" at bounding box center [32, 67] width 64 height 22
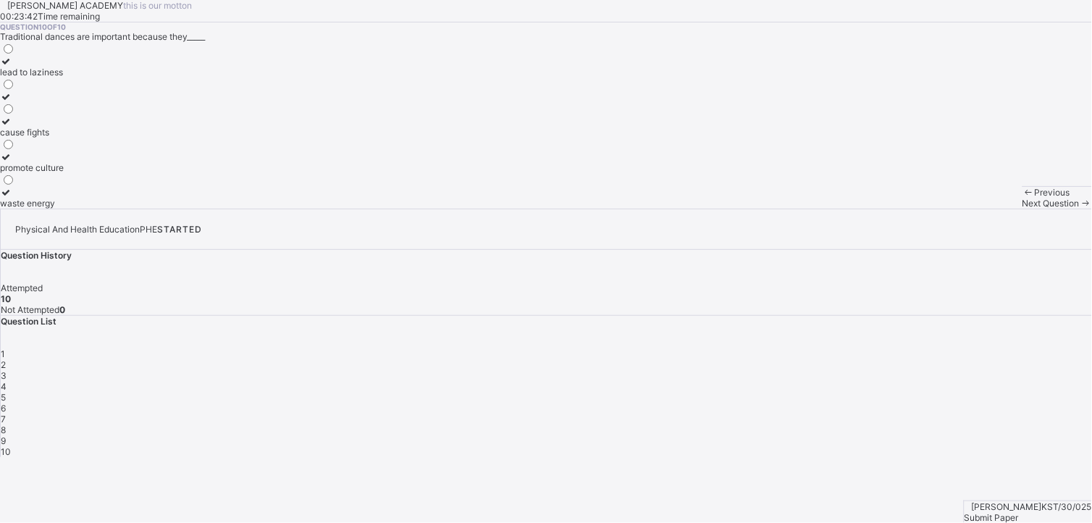
click at [1016, 512] on div "Submit Paper" at bounding box center [1027, 517] width 127 height 11
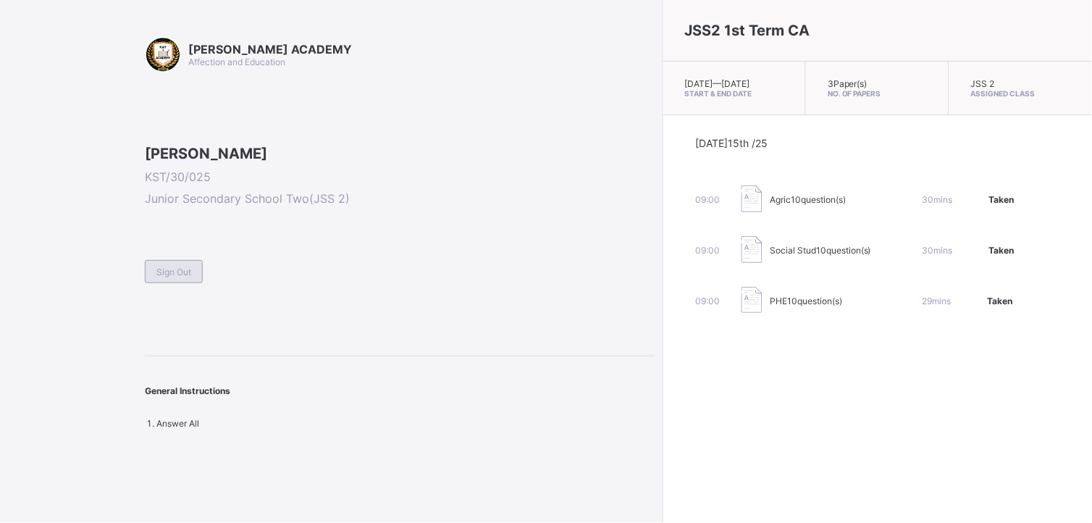
click at [177, 277] on span "Sign Out" at bounding box center [173, 271] width 35 height 11
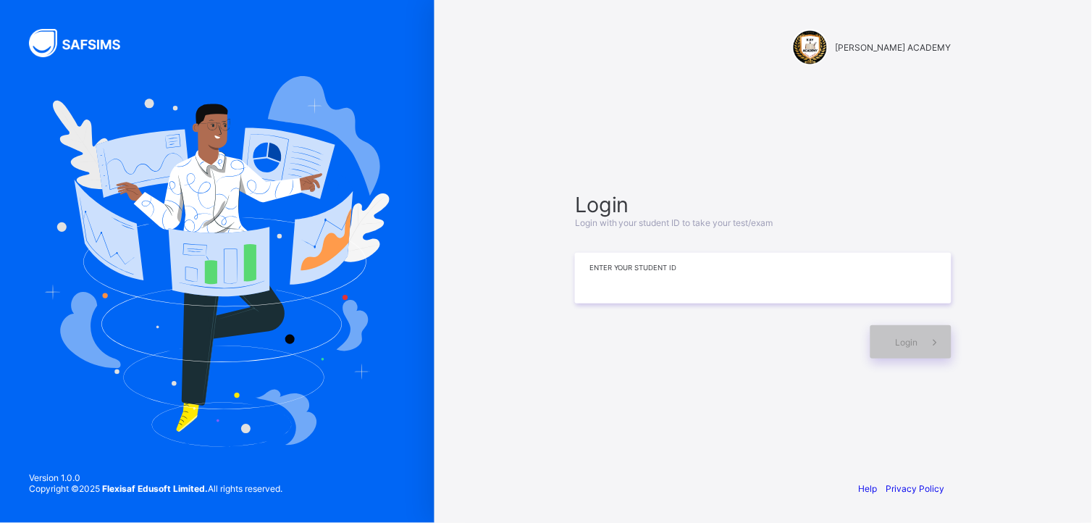
click at [585, 283] on input at bounding box center [763, 278] width 376 height 51
type input "**********"
click at [895, 344] on span "Login" at bounding box center [906, 342] width 22 height 11
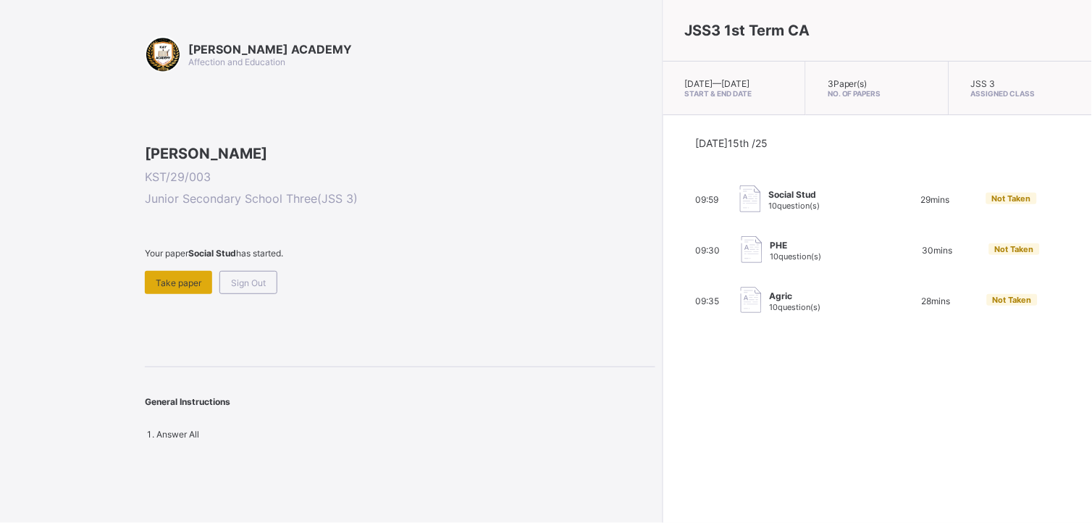
click at [192, 294] on div "Take paper" at bounding box center [178, 282] width 67 height 23
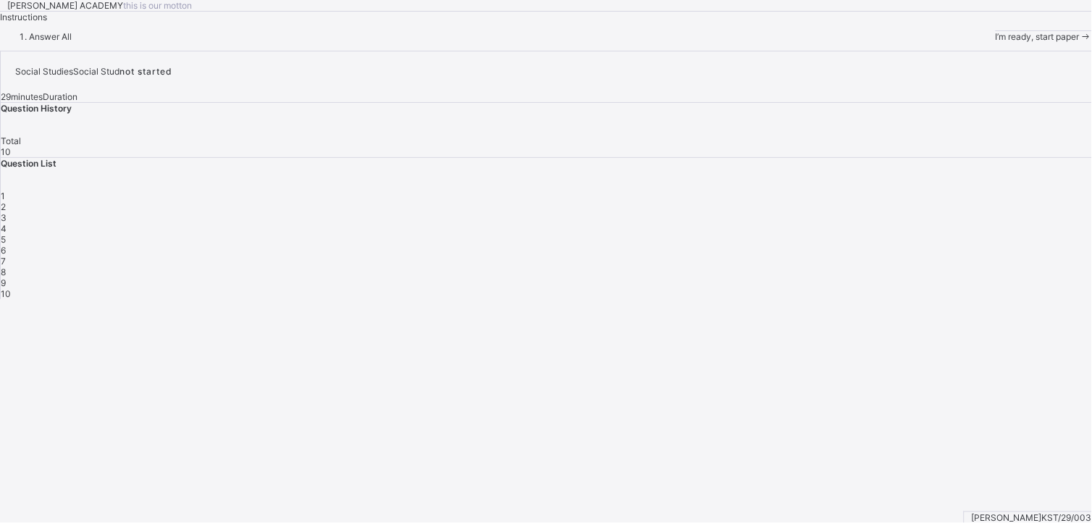
click at [995, 42] on span "I’m ready, start paper" at bounding box center [1037, 36] width 84 height 11
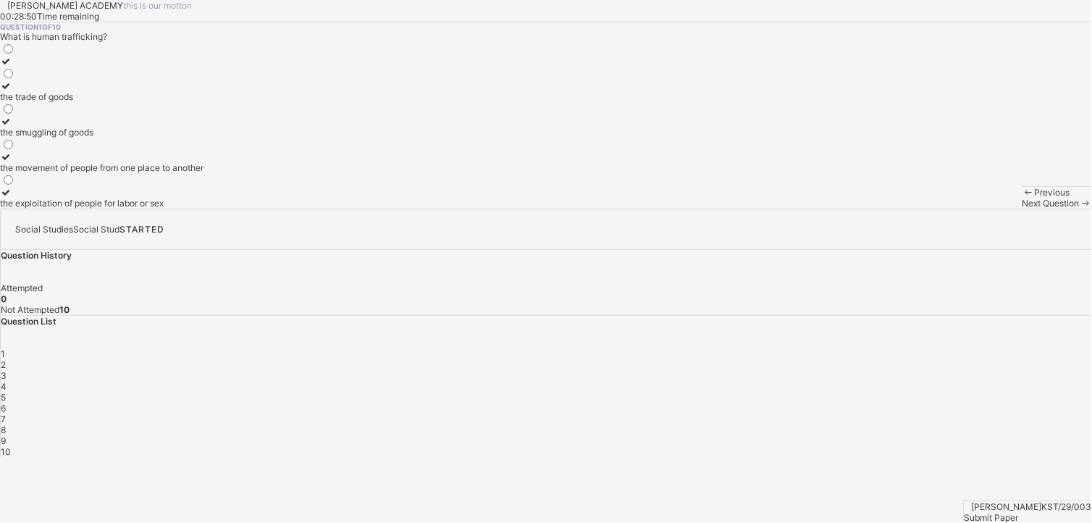
click at [157, 173] on div "the movement of people from one place to another" at bounding box center [101, 167] width 203 height 11
click at [1022, 208] on span "Next Question" at bounding box center [1050, 203] width 57 height 11
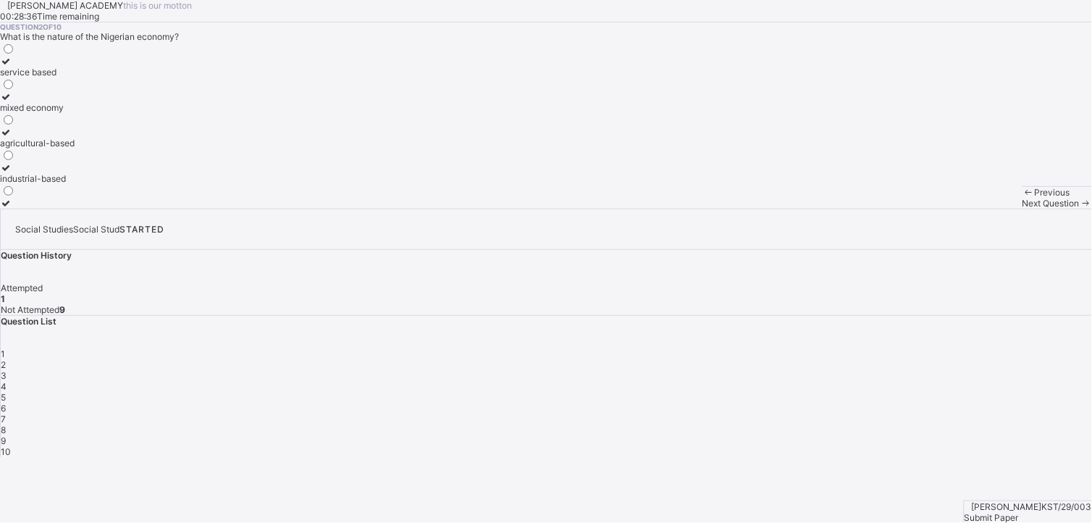
click at [75, 113] on div "mixed economy" at bounding box center [37, 107] width 75 height 11
click at [1022, 208] on div "Next Question" at bounding box center [1056, 203] width 69 height 11
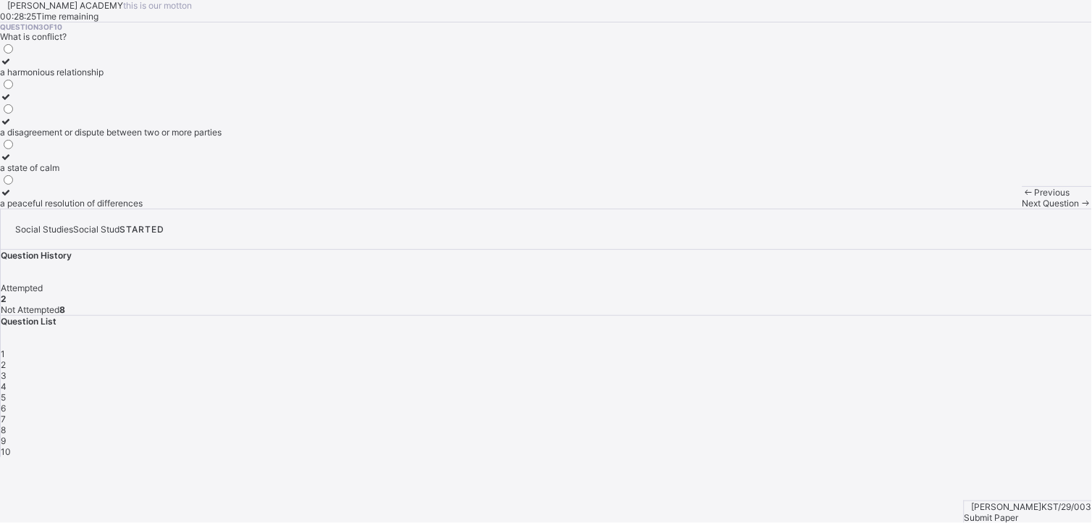
click at [176, 138] on div "a disagreement or dispute between two or more parties" at bounding box center [110, 132] width 221 height 11
click at [1079, 208] on span at bounding box center [1085, 203] width 12 height 11
click at [165, 138] on div "all of the above" at bounding box center [86, 132] width 173 height 11
click at [1022, 208] on div "Next Question" at bounding box center [1056, 203] width 69 height 11
click at [48, 208] on div "family" at bounding box center [24, 203] width 48 height 11
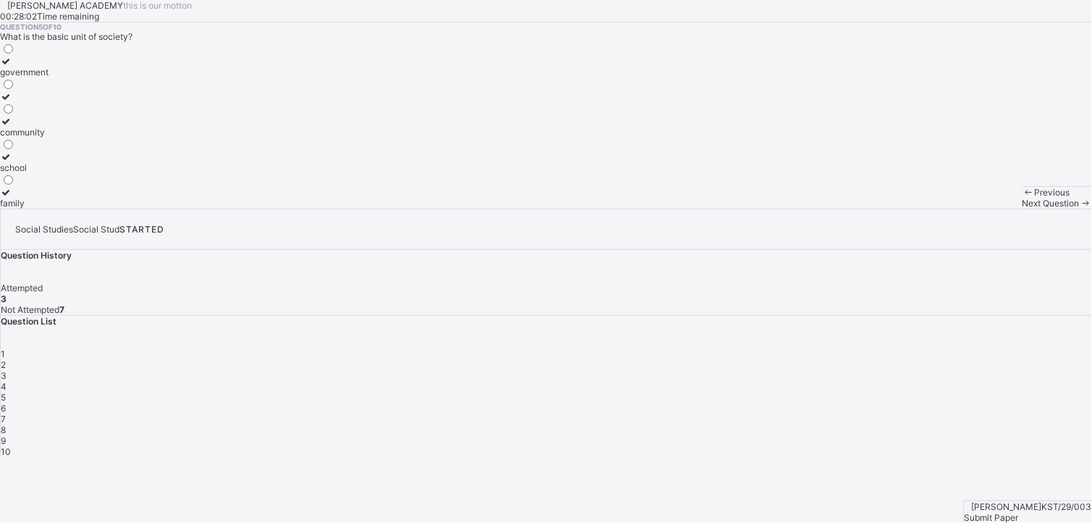
click at [1079, 208] on icon at bounding box center [1085, 203] width 12 height 11
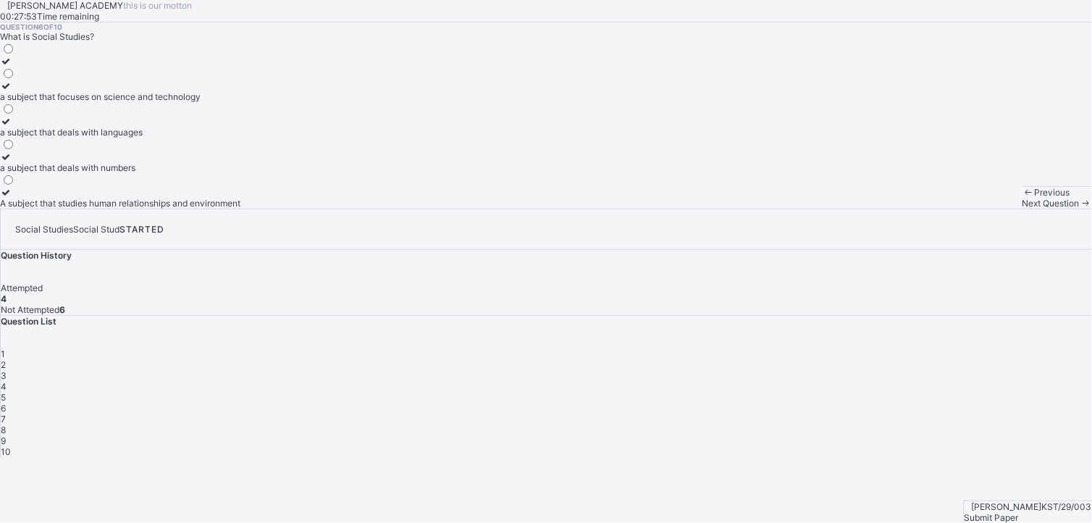
click at [224, 208] on div "A subject that studies human relationships and environment" at bounding box center [120, 203] width 240 height 11
click at [1022, 208] on div "Next Question" at bounding box center [1056, 203] width 69 height 11
click at [205, 208] on div "practices that are harmful and violate human rights" at bounding box center [102, 203] width 205 height 11
click at [1022, 208] on span "Next Question" at bounding box center [1050, 203] width 57 height 11
click at [119, 138] on div "a state of calm and tranquility" at bounding box center [59, 132] width 119 height 11
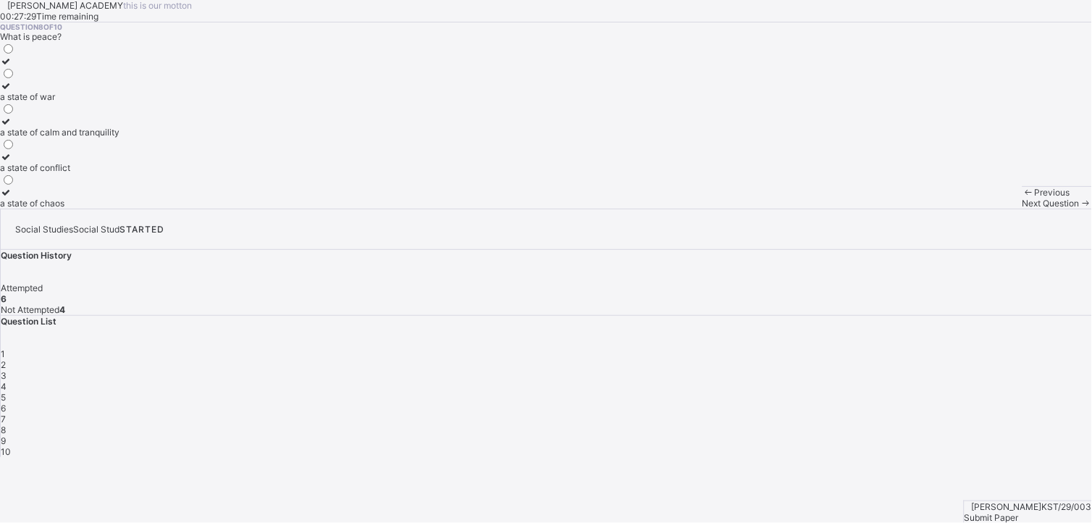
click at [1022, 208] on div "Next Question" at bounding box center [1056, 203] width 69 height 11
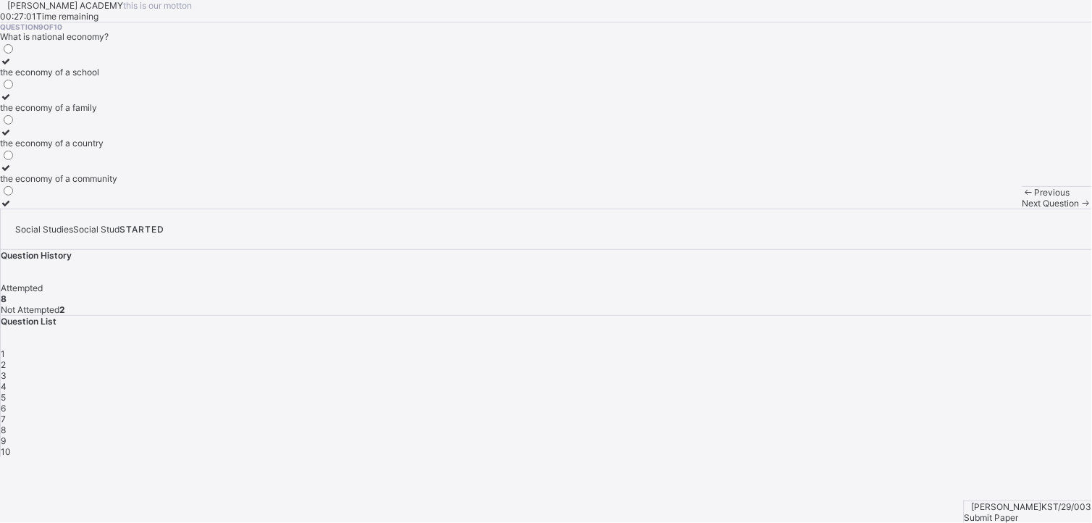
click at [117, 148] on div "the economy of a country" at bounding box center [58, 143] width 117 height 11
click at [1022, 208] on span "Next Question" at bounding box center [1050, 203] width 57 height 11
click at [108, 77] on label "all of the above" at bounding box center [54, 67] width 108 height 22
click at [1058, 512] on div "Submit Paper" at bounding box center [1027, 517] width 127 height 11
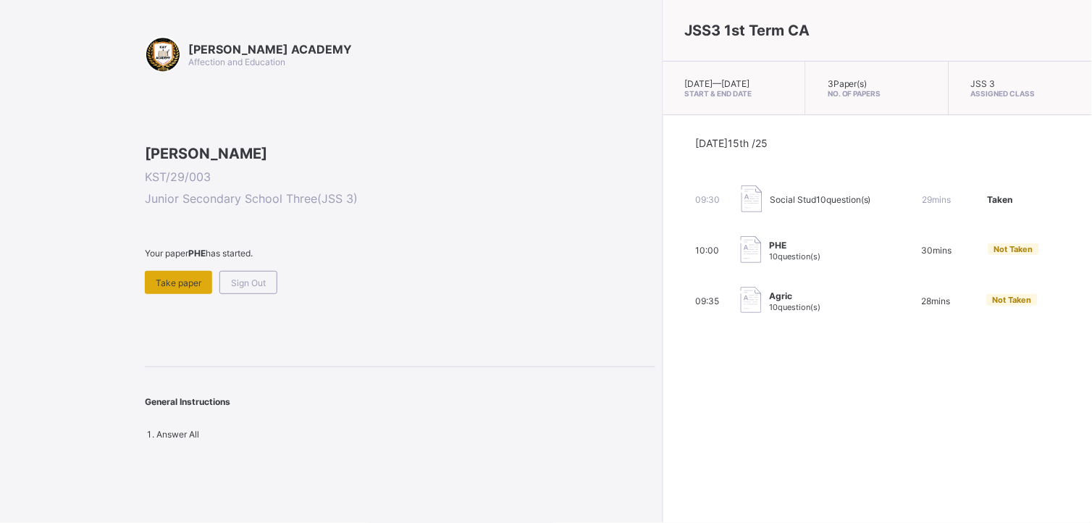
click at [172, 288] on span "Take paper" at bounding box center [179, 282] width 46 height 11
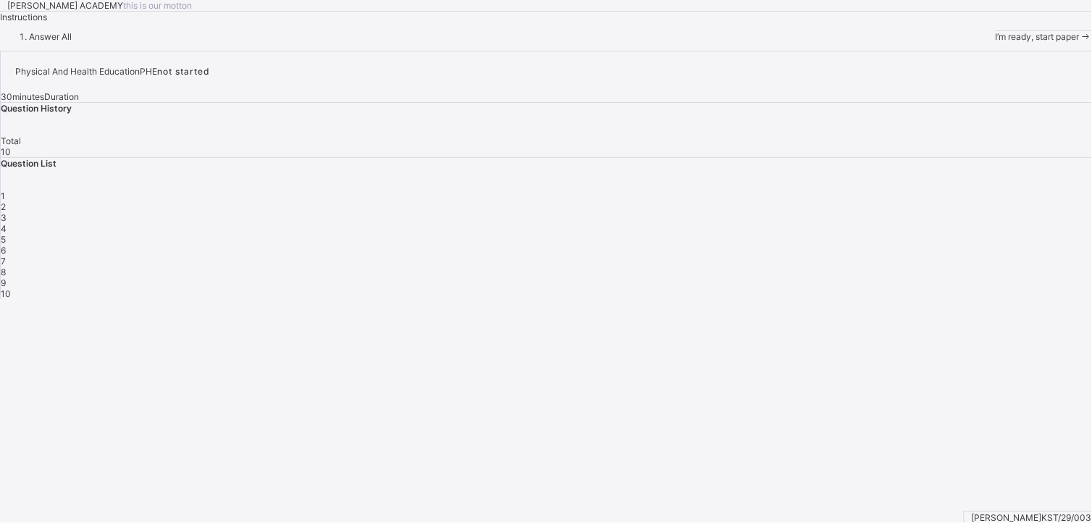
click at [995, 42] on div "I’m ready, start paper" at bounding box center [1043, 36] width 96 height 11
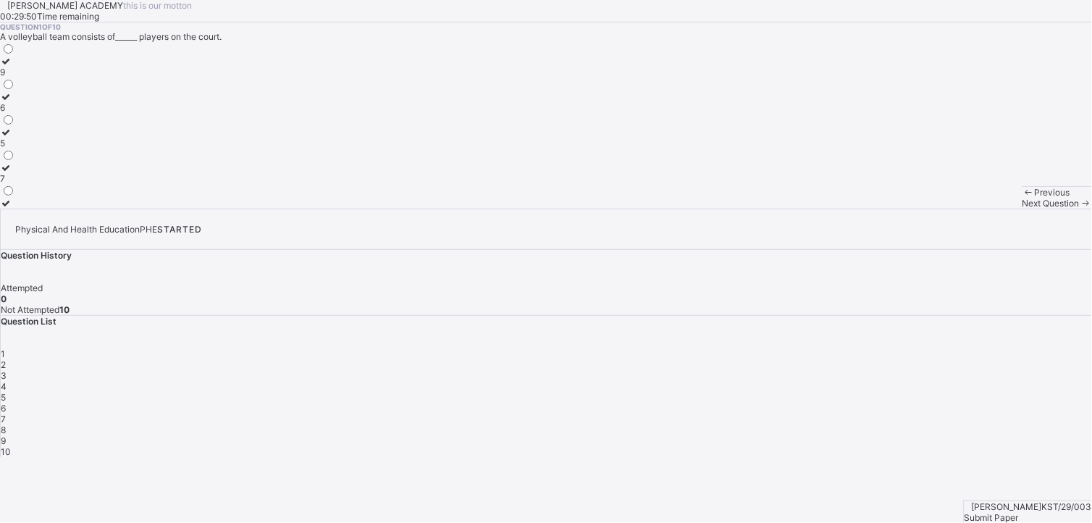
click at [15, 113] on label "6" at bounding box center [7, 102] width 15 height 22
click at [1022, 208] on div "Previous Next Question" at bounding box center [1056, 197] width 69 height 22
click at [1022, 208] on span "Next Question" at bounding box center [1050, 203] width 57 height 11
click at [28, 148] on div "tip" at bounding box center [14, 143] width 28 height 11
click at [1022, 208] on div "Next Question" at bounding box center [1056, 203] width 69 height 11
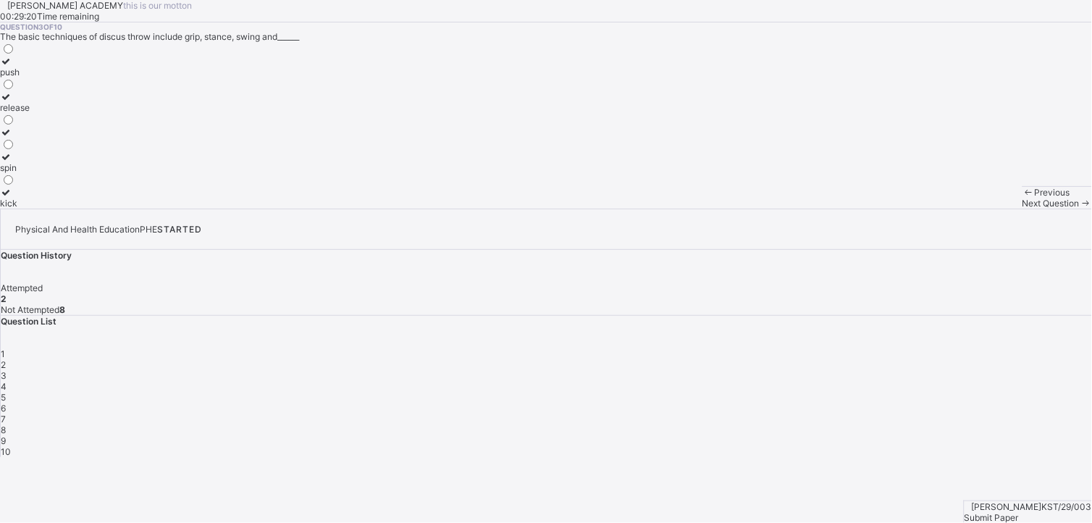
click at [30, 113] on div "release" at bounding box center [15, 107] width 30 height 11
click at [1022, 208] on span "Next Question" at bounding box center [1050, 203] width 57 height 11
click at [79, 173] on div "wood and metal rim" at bounding box center [39, 167] width 79 height 11
click at [1022, 208] on div "Next Question" at bounding box center [1056, 203] width 69 height 11
click at [33, 102] on label "discus" at bounding box center [16, 91] width 33 height 22
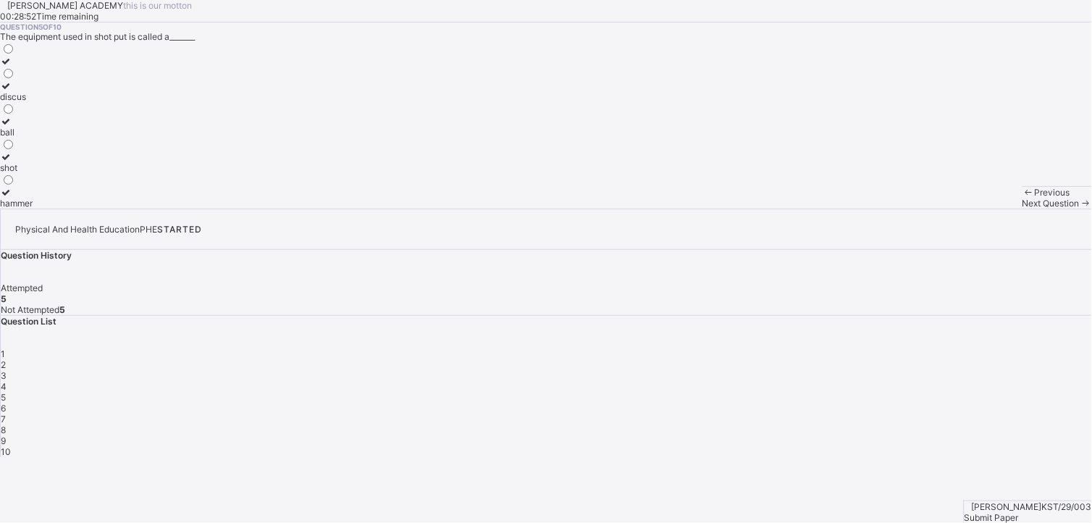
click at [1022, 208] on span "Next Question" at bounding box center [1050, 203] width 57 height 11
click at [57, 138] on div "backward pull" at bounding box center [28, 132] width 57 height 11
click at [1022, 208] on div "Next Question" at bounding box center [1056, 203] width 69 height 11
drag, startPoint x: 657, startPoint y: 493, endPoint x: 391, endPoint y: 318, distance: 318.4
click at [391, 208] on div "[PERSON_NAME] ACADEMY this is our [PERSON_NAME] 00:28:37 Time remaining Questio…" at bounding box center [546, 104] width 1092 height 208
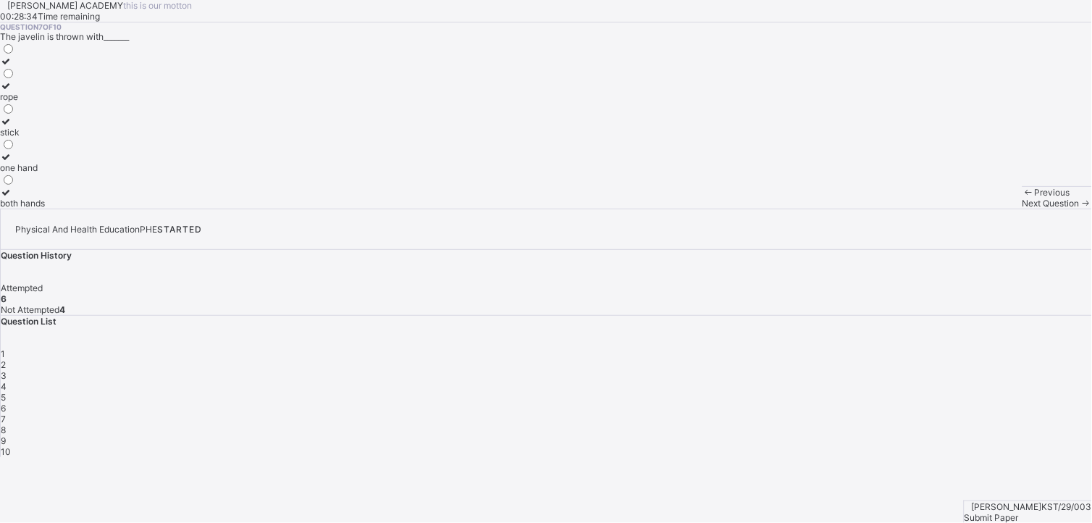
click at [450, 174] on div "Question 7 of 10 The javelin is thrown with_______ rope stick one hand both han…" at bounding box center [546, 115] width 1092 height 186
click at [45, 173] on div "one hand" at bounding box center [22, 167] width 45 height 11
click at [1022, 208] on span "Next Question" at bounding box center [1050, 203] width 57 height 11
click at [69, 113] on div "outside the circle" at bounding box center [34, 107] width 69 height 11
click at [1022, 208] on span "Next Question" at bounding box center [1050, 203] width 57 height 11
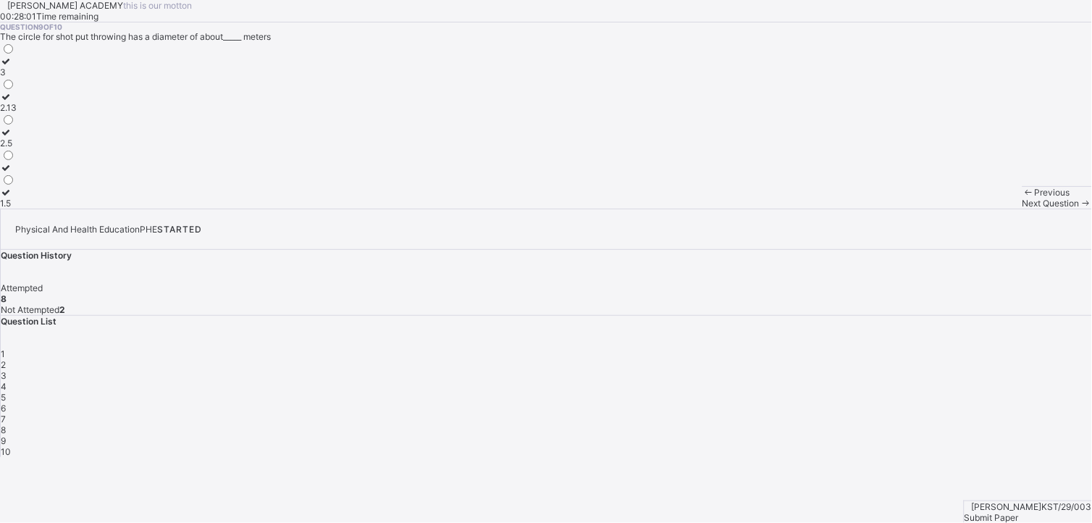
click at [17, 148] on div "2.5" at bounding box center [8, 143] width 17 height 11
click at [1079, 208] on icon at bounding box center [1085, 203] width 12 height 11
click at [28, 208] on label "thrown" at bounding box center [14, 198] width 28 height 22
click at [1018, 512] on span "Submit Paper" at bounding box center [991, 517] width 54 height 11
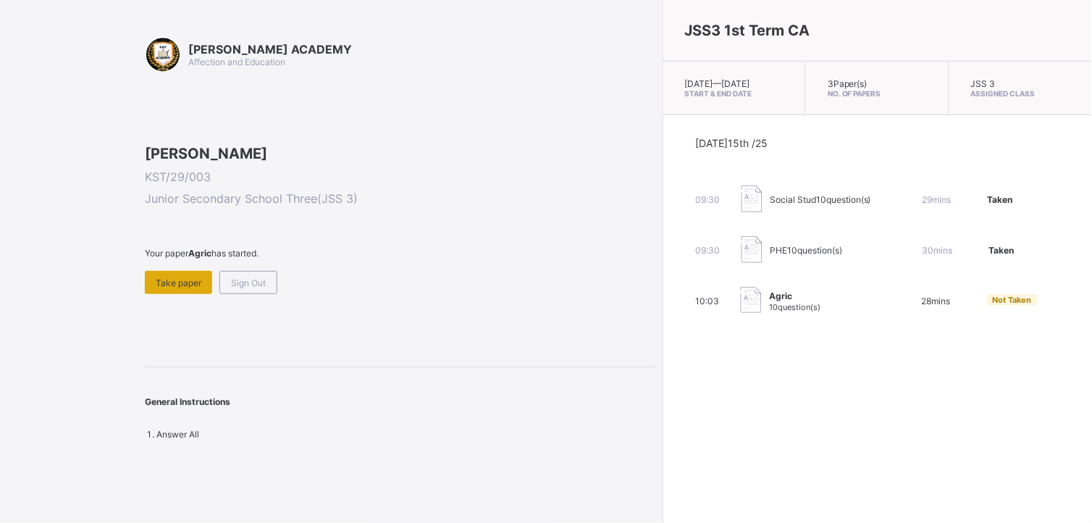
click at [185, 288] on span "Take paper" at bounding box center [179, 282] width 46 height 11
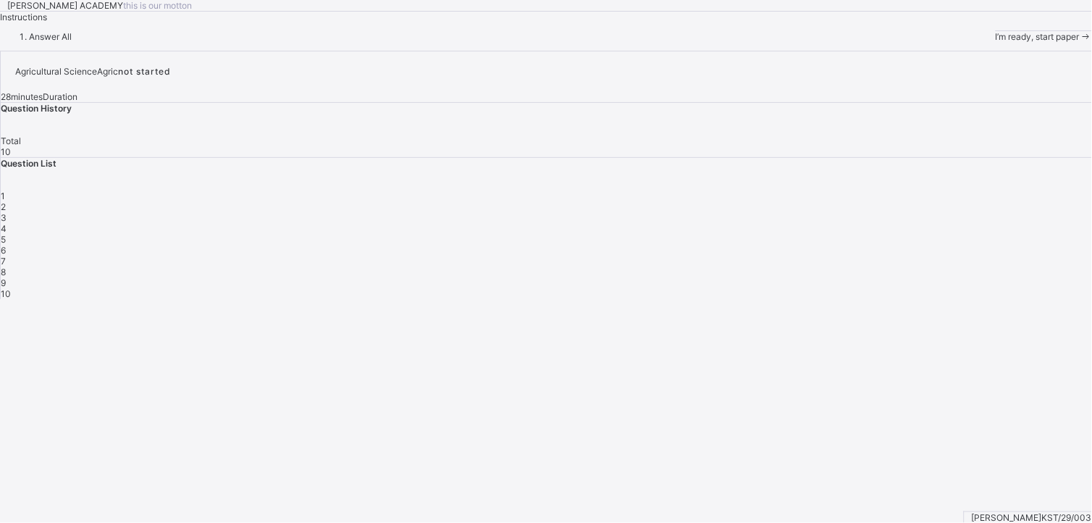
click at [995, 42] on span "I’m ready, start paper" at bounding box center [1037, 36] width 84 height 11
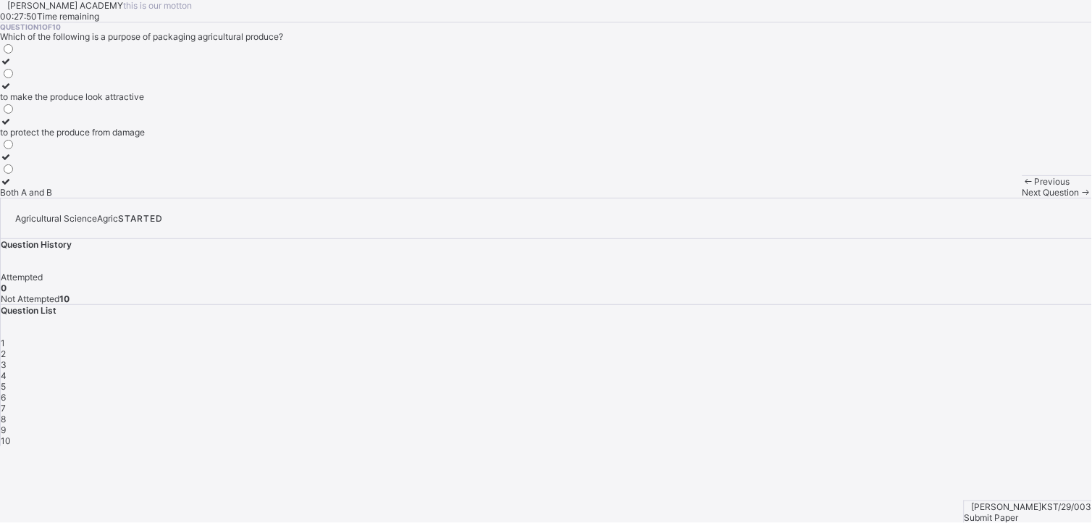
click at [145, 138] on div "to protect the produce from damage" at bounding box center [72, 132] width 145 height 11
click at [119, 198] on div "Both A and B" at bounding box center [72, 192] width 145 height 11
click at [1022, 198] on span "Next Question" at bounding box center [1050, 192] width 57 height 11
click at [110, 198] on div "it increases the price" at bounding box center [55, 192] width 110 height 11
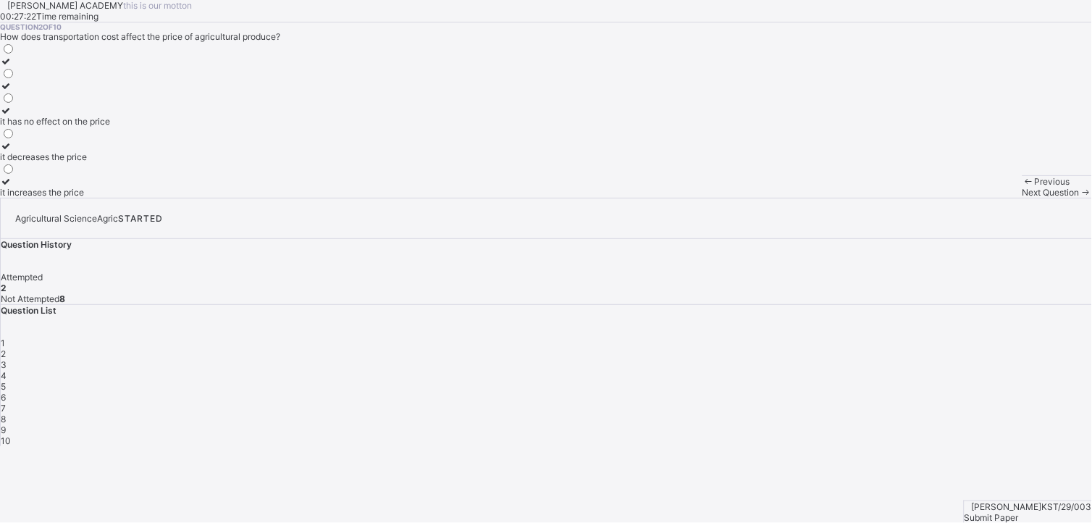
click at [1022, 198] on span "Next Question" at bounding box center [1050, 192] width 57 height 11
click at [70, 138] on label "Both A and B" at bounding box center [35, 127] width 70 height 22
drag, startPoint x: 192, startPoint y: 290, endPoint x: 184, endPoint y: 385, distance: 95.9
click at [70, 198] on div "[PERSON_NAME] Both A and B polythene bags" at bounding box center [35, 120] width 70 height 156
click at [70, 198] on div "polythene bags" at bounding box center [35, 192] width 70 height 11
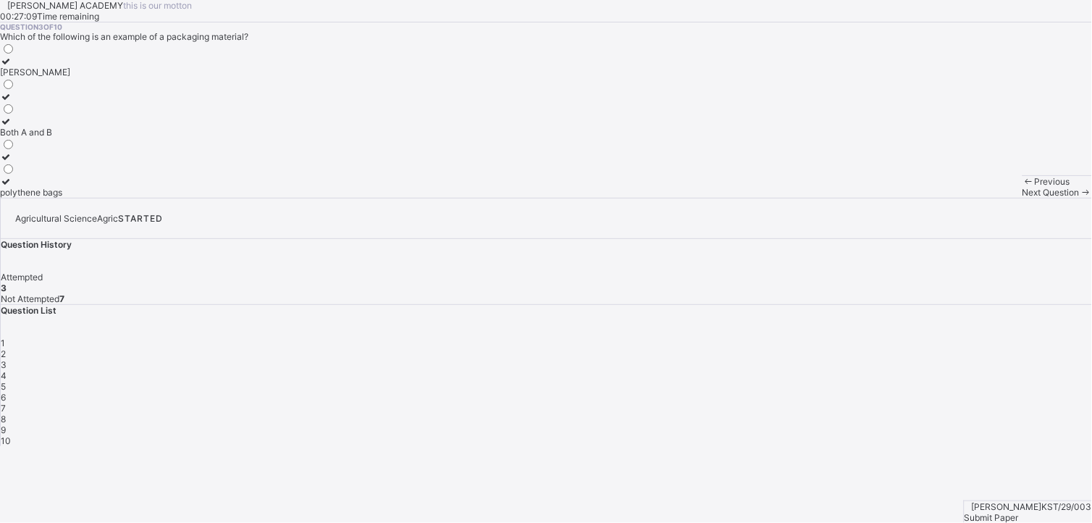
click at [1022, 198] on span "Next Question" at bounding box center [1050, 192] width 57 height 11
click at [104, 162] on div "it increases the price" at bounding box center [52, 156] width 104 height 11
click at [1079, 198] on icon at bounding box center [1085, 192] width 12 height 11
click at [145, 198] on div "to protect the produce from damage" at bounding box center [72, 192] width 145 height 11
click at [1022, 198] on div "Next Question" at bounding box center [1056, 192] width 69 height 11
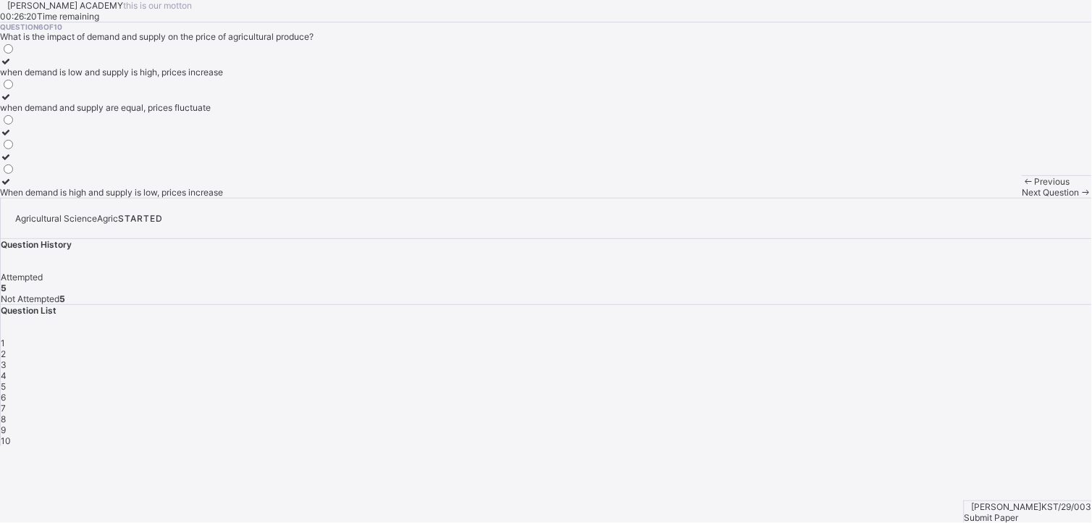
click at [223, 77] on label "when demand is low and supply is high, prices increase" at bounding box center [111, 67] width 223 height 22
click at [1022, 198] on div "Next Question" at bounding box center [1056, 192] width 69 height 11
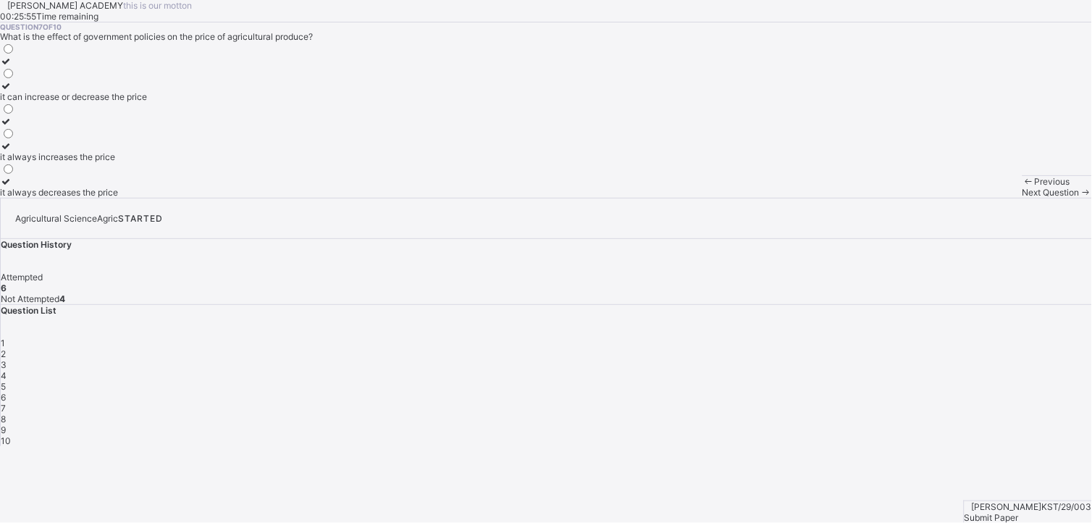
click at [147, 102] on div "it can increase or decrease the price" at bounding box center [73, 96] width 147 height 11
click at [1079, 198] on span at bounding box center [1085, 192] width 12 height 11
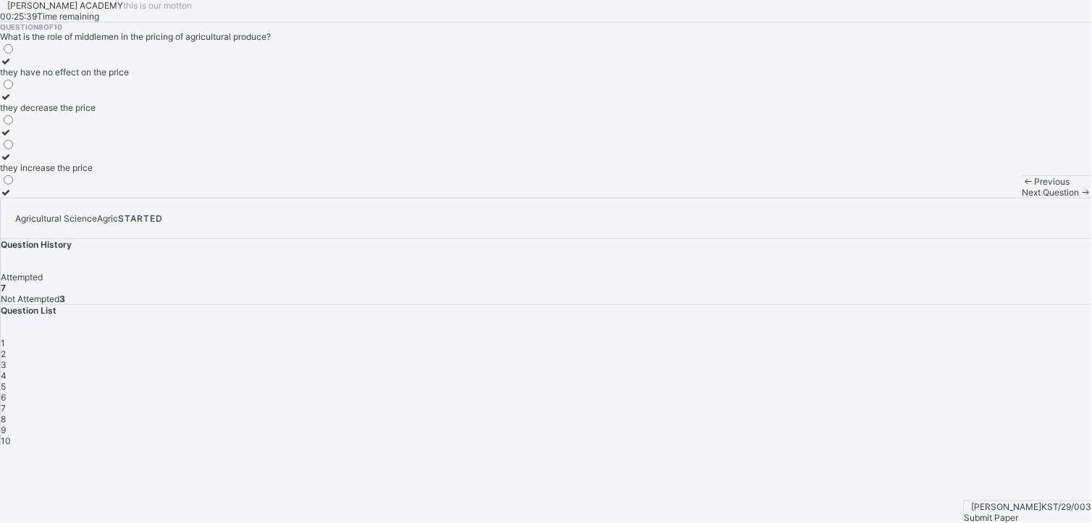
click at [129, 113] on div "they decrease the price" at bounding box center [64, 107] width 129 height 11
click at [1022, 198] on div "Next Question" at bounding box center [1056, 192] width 69 height 11
click at [81, 198] on div "Both A and B" at bounding box center [40, 192] width 81 height 11
click at [1022, 198] on div "Next Question" at bounding box center [1056, 192] width 69 height 11
click at [206, 77] on div "the process of wrapping and protecting produce for distribution" at bounding box center [126, 72] width 253 height 11
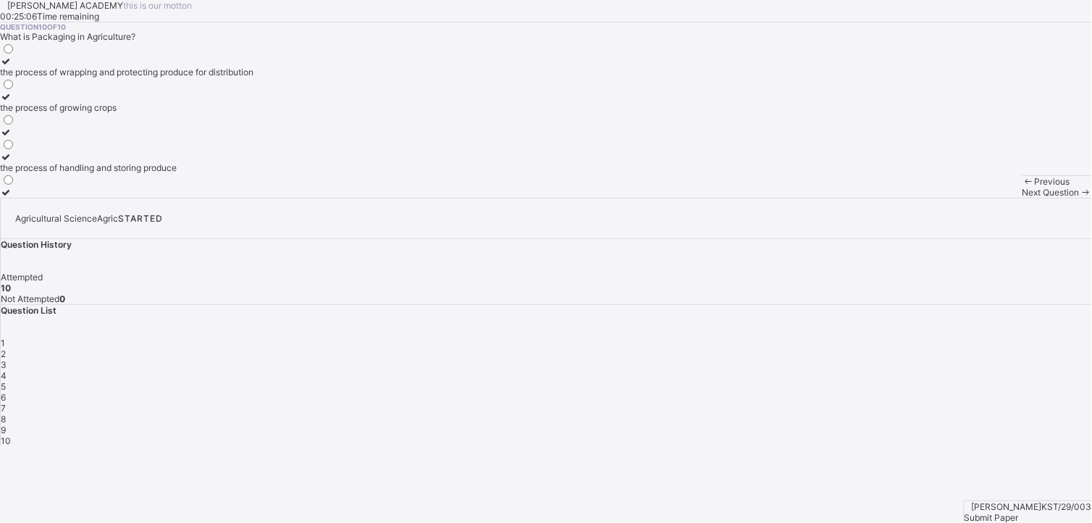
click at [1018, 512] on span "Submit Paper" at bounding box center [991, 517] width 54 height 11
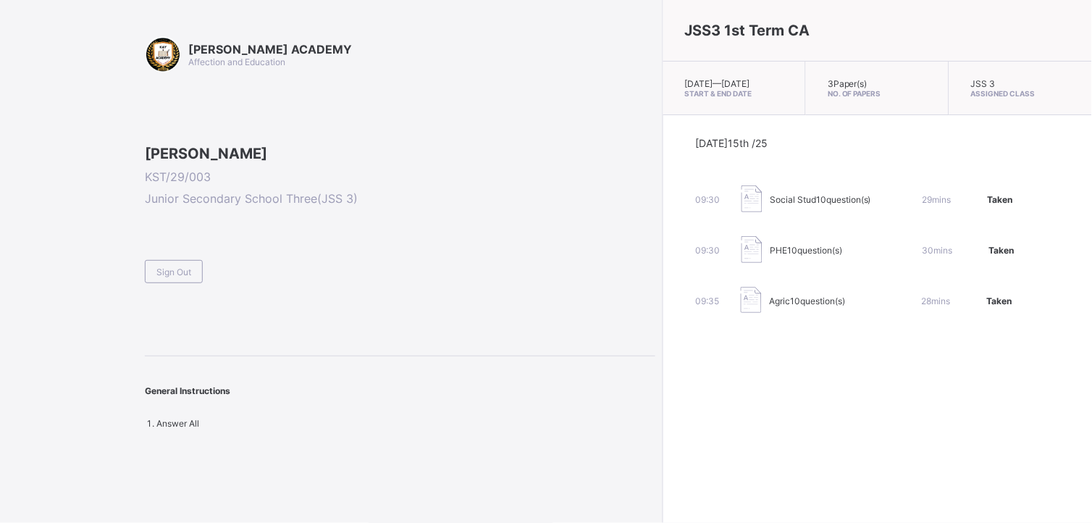
drag, startPoint x: 584, startPoint y: 358, endPoint x: 567, endPoint y: 384, distance: 30.7
click at [662, 384] on div "JSS3 1st Term CA [DATE] — [DATE] Start & End Date 3 Paper(s) No. of Papers JSS …" at bounding box center [876, 261] width 429 height 523
click at [163, 283] on div "Sign Out" at bounding box center [174, 271] width 58 height 23
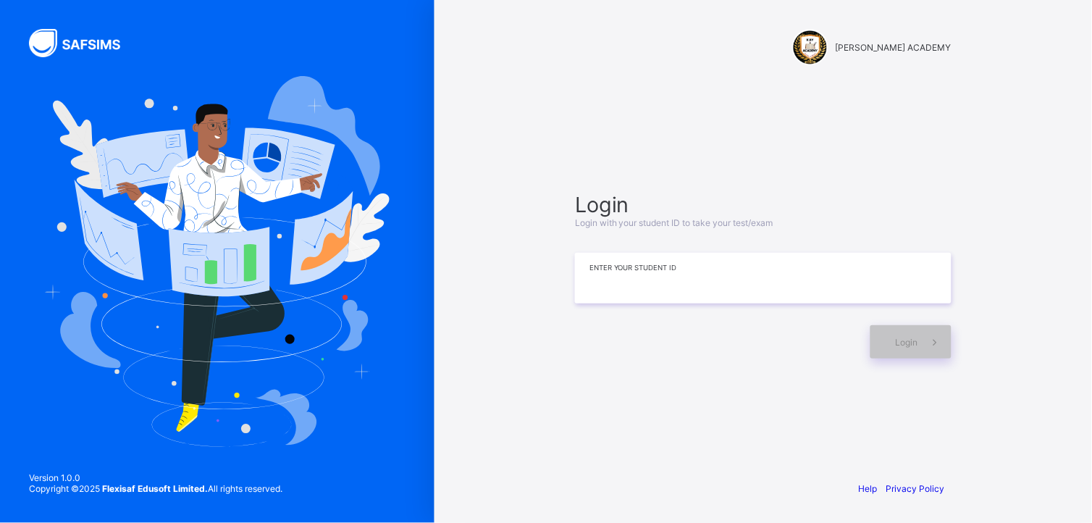
click at [581, 301] on input at bounding box center [763, 278] width 376 height 51
click at [599, 269] on input "*******" at bounding box center [763, 278] width 376 height 51
click at [624, 273] on input "*******" at bounding box center [763, 278] width 376 height 51
type input "*********"
click at [895, 350] on div "Login" at bounding box center [910, 341] width 81 height 33
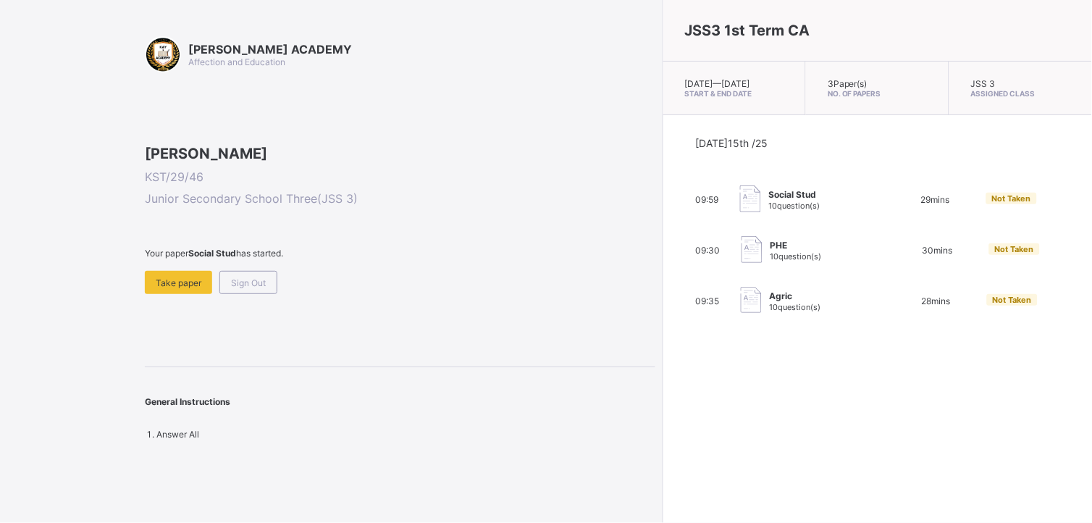
click at [887, 200] on div "09:59 Social Stud 10 question(s) 29 mins Not Taken" at bounding box center [877, 199] width 364 height 29
click at [182, 294] on div "Take paper" at bounding box center [178, 282] width 67 height 23
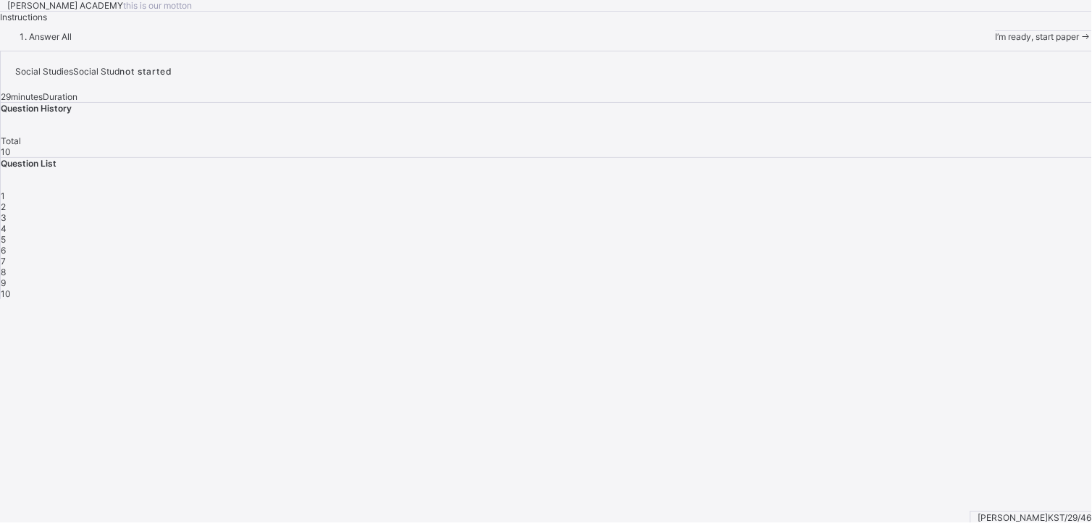
click at [995, 42] on span "I’m ready, start paper" at bounding box center [1037, 36] width 84 height 11
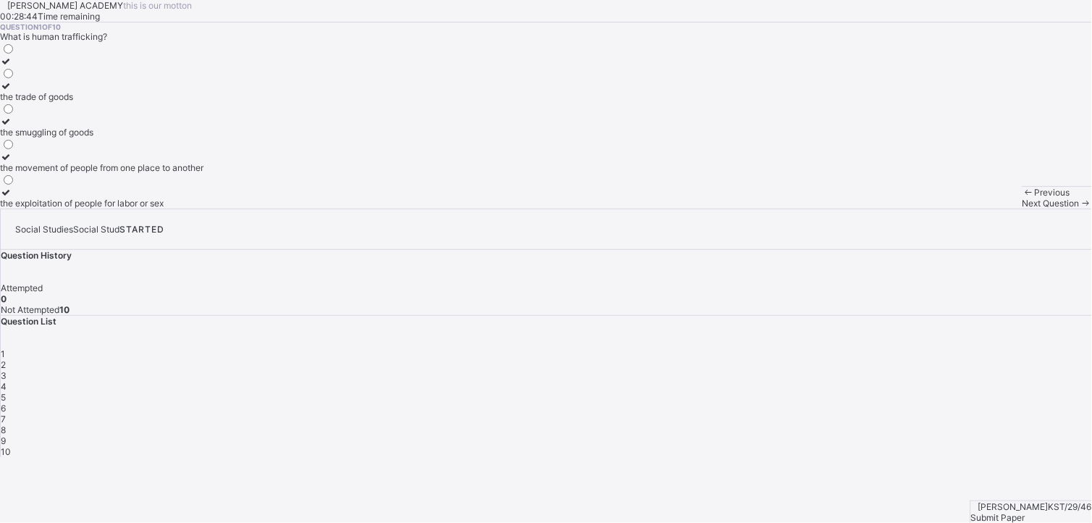
click at [12, 198] on icon at bounding box center [6, 192] width 12 height 11
click at [1079, 208] on span at bounding box center [1085, 203] width 12 height 11
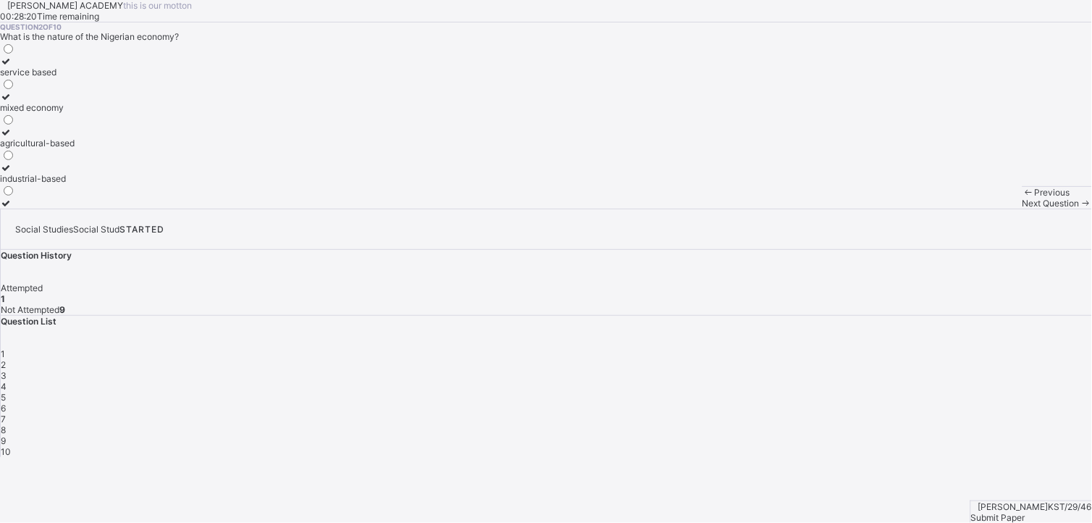
click at [12, 102] on icon at bounding box center [6, 96] width 12 height 11
click at [1022, 208] on div "Next Question" at bounding box center [1056, 203] width 69 height 11
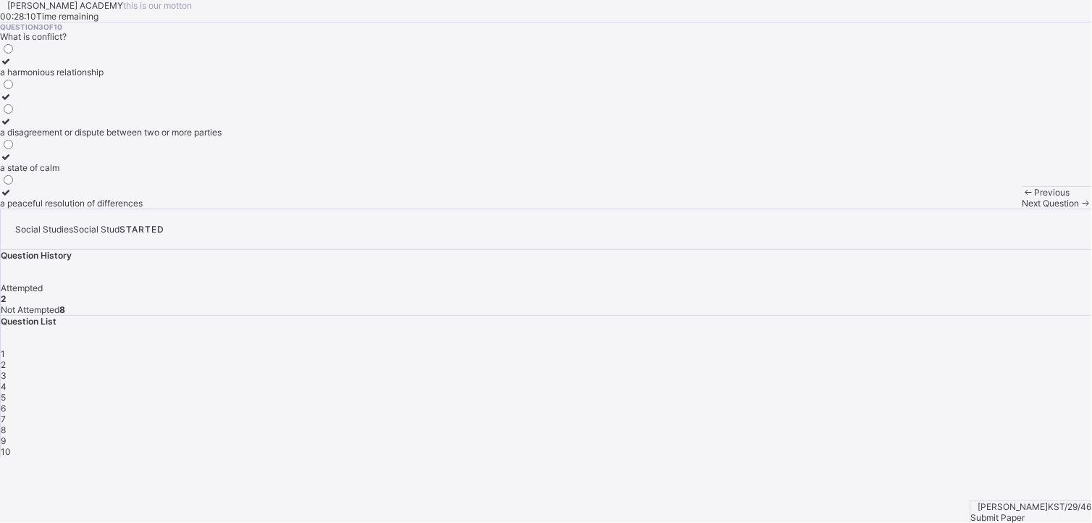
click at [12, 127] on icon at bounding box center [6, 121] width 12 height 11
click at [1022, 208] on span "Next Question" at bounding box center [1050, 203] width 57 height 11
click at [12, 127] on icon at bounding box center [6, 121] width 12 height 11
click at [1022, 208] on div "Next Question" at bounding box center [1056, 203] width 69 height 11
click at [12, 198] on icon at bounding box center [6, 192] width 12 height 11
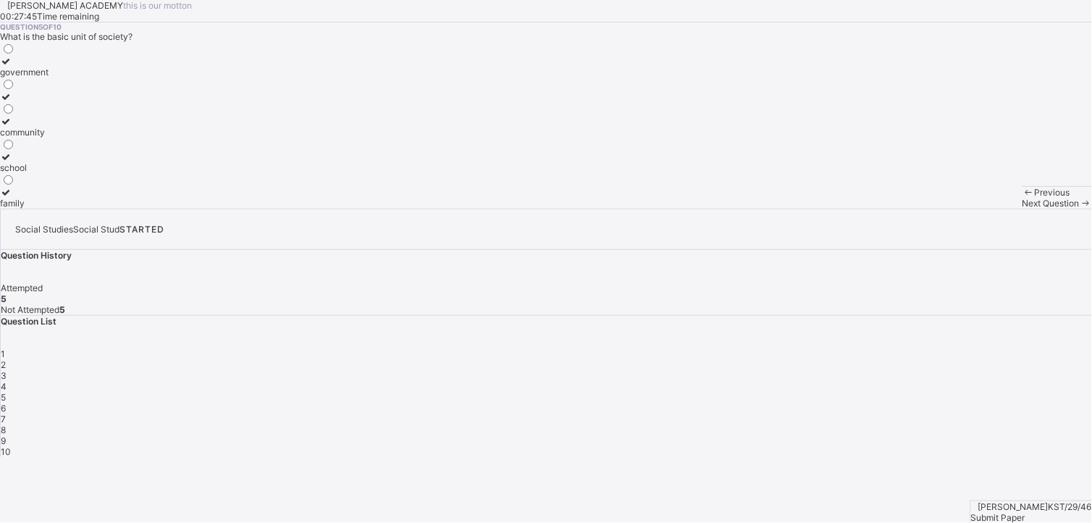
click at [1022, 208] on span "Next Question" at bounding box center [1050, 203] width 57 height 11
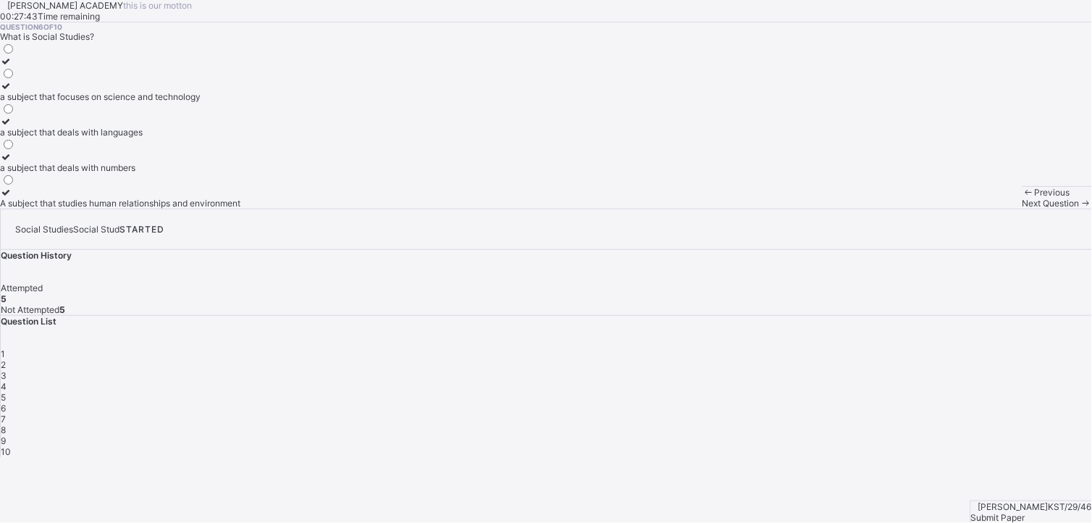
click at [1022, 208] on span "Next Question" at bounding box center [1050, 203] width 57 height 11
click at [12, 198] on icon at bounding box center [6, 192] width 12 height 11
click at [1022, 208] on span "Next Question" at bounding box center [1050, 203] width 57 height 11
click at [12, 127] on icon at bounding box center [6, 121] width 12 height 11
click at [1022, 208] on span "Next Question" at bounding box center [1050, 203] width 57 height 11
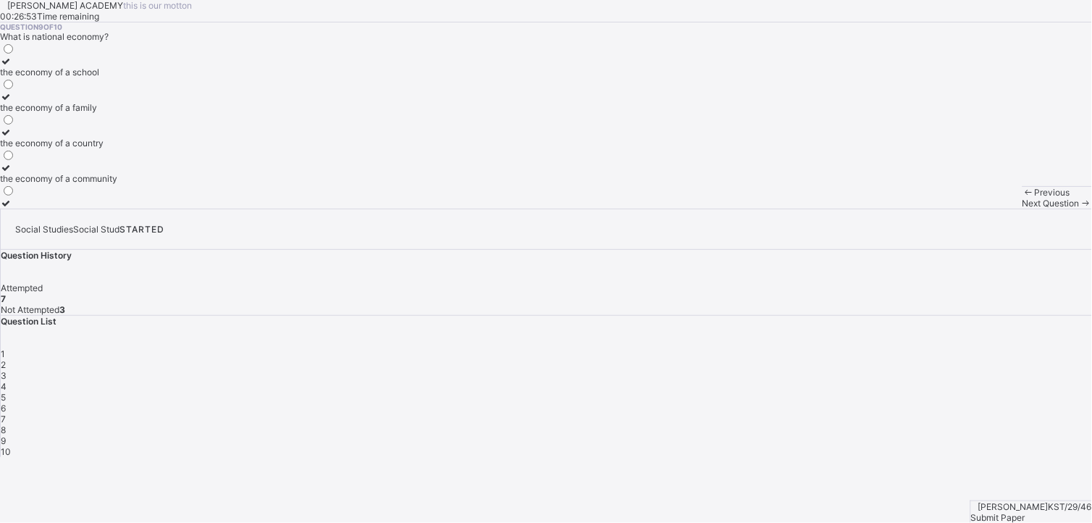
click at [12, 138] on icon at bounding box center [6, 132] width 12 height 11
click at [1022, 208] on div "Next Question" at bounding box center [1056, 203] width 69 height 11
click at [12, 67] on icon at bounding box center [6, 61] width 12 height 11
click at [6, 402] on span "6" at bounding box center [3, 407] width 5 height 11
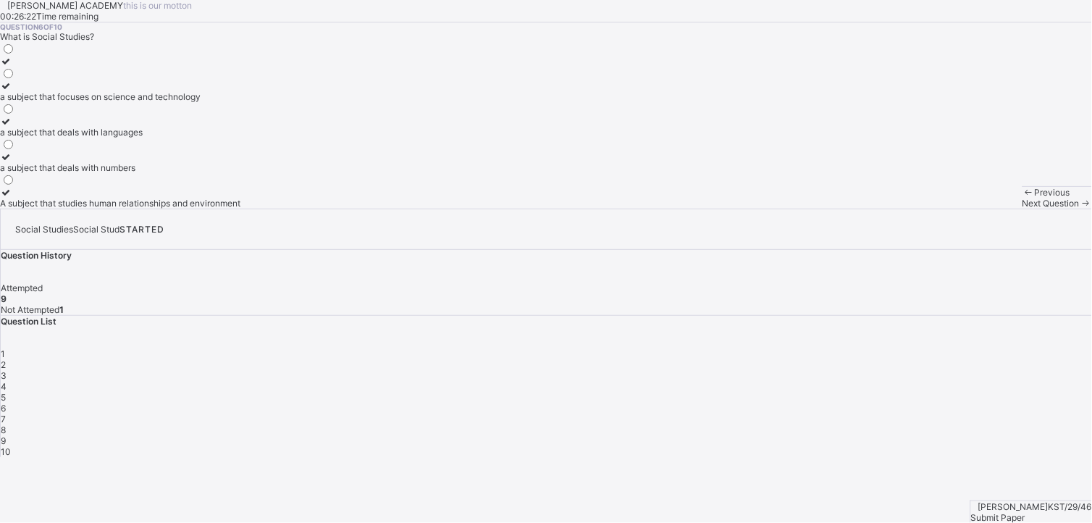
click at [12, 198] on icon at bounding box center [6, 192] width 12 height 11
click at [1047, 512] on div "Submit Paper" at bounding box center [1031, 517] width 121 height 11
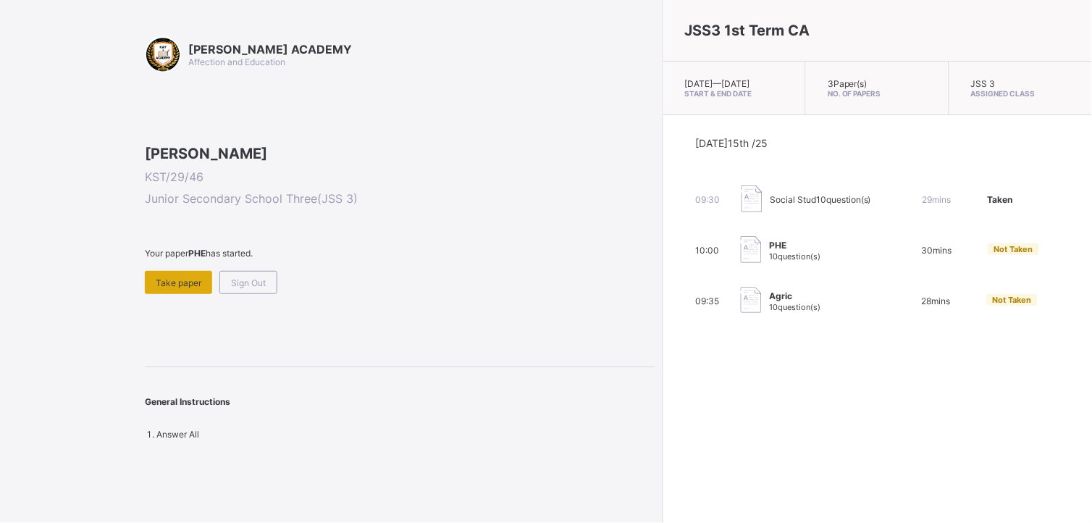
click at [172, 288] on span "Take paper" at bounding box center [179, 282] width 46 height 11
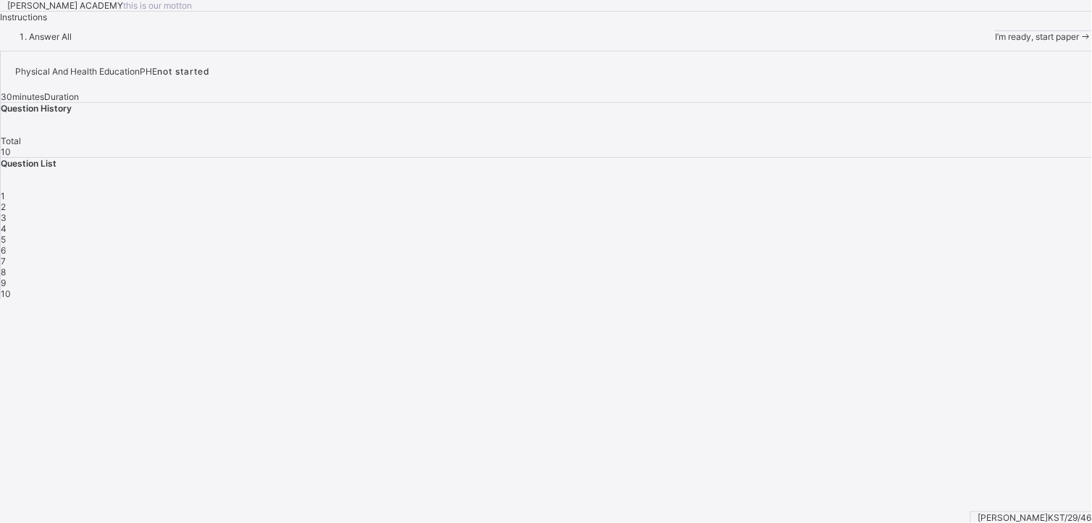
click at [995, 42] on div "I’m ready, start paper" at bounding box center [1043, 36] width 96 height 11
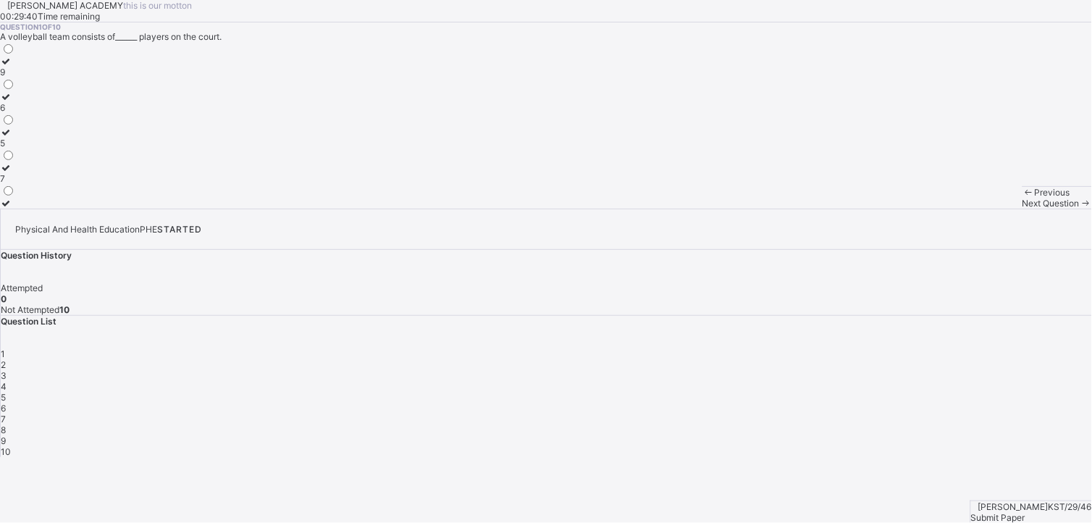
click at [12, 102] on icon at bounding box center [6, 96] width 12 height 11
click at [1022, 208] on span "Next Question" at bounding box center [1050, 203] width 57 height 11
click at [28, 138] on div at bounding box center [14, 132] width 28 height 11
click at [1022, 208] on span "Next Question" at bounding box center [1050, 203] width 57 height 11
click at [12, 102] on icon at bounding box center [6, 96] width 12 height 11
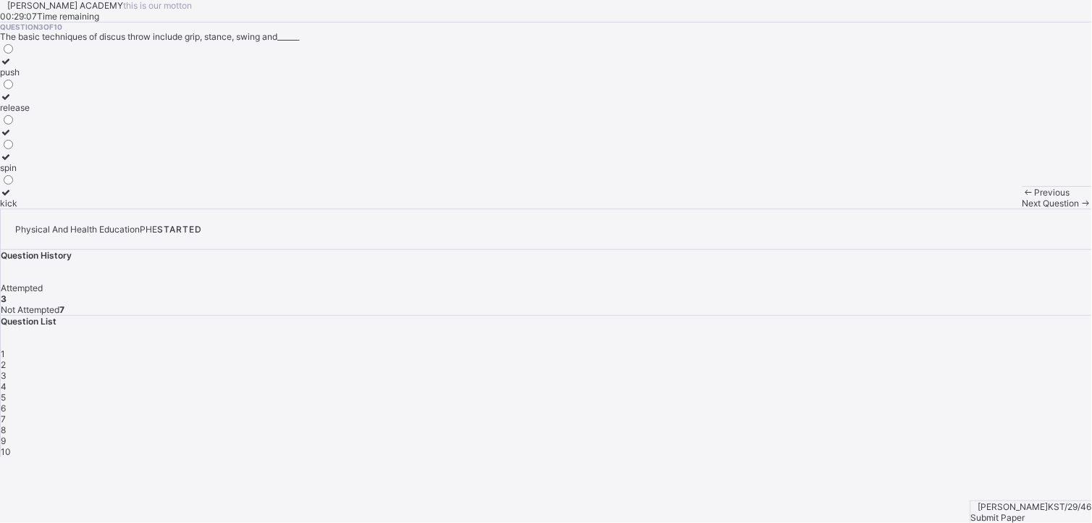
click at [1022, 208] on div "Next Question" at bounding box center [1056, 203] width 69 height 11
click at [79, 162] on div at bounding box center [39, 156] width 79 height 11
click at [1022, 208] on div "Next Question" at bounding box center [1056, 203] width 69 height 11
click at [12, 162] on icon at bounding box center [6, 156] width 12 height 11
click at [1022, 208] on div "Next Question" at bounding box center [1056, 203] width 69 height 11
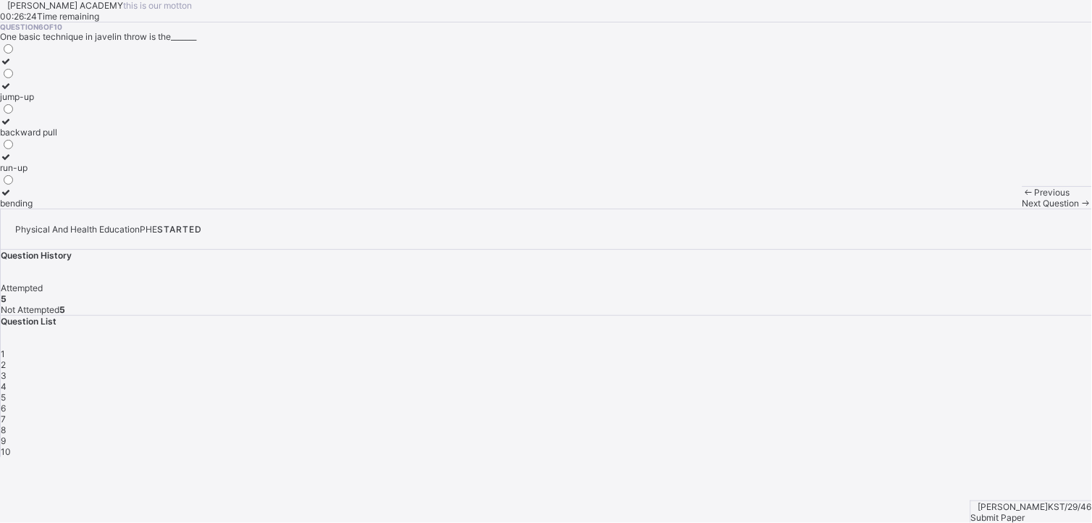
click at [12, 127] on icon at bounding box center [6, 121] width 12 height 11
click at [1022, 208] on span "Next Question" at bounding box center [1050, 203] width 57 height 11
click at [6, 413] on span "7" at bounding box center [3, 418] width 5 height 11
click at [12, 162] on icon at bounding box center [6, 156] width 12 height 11
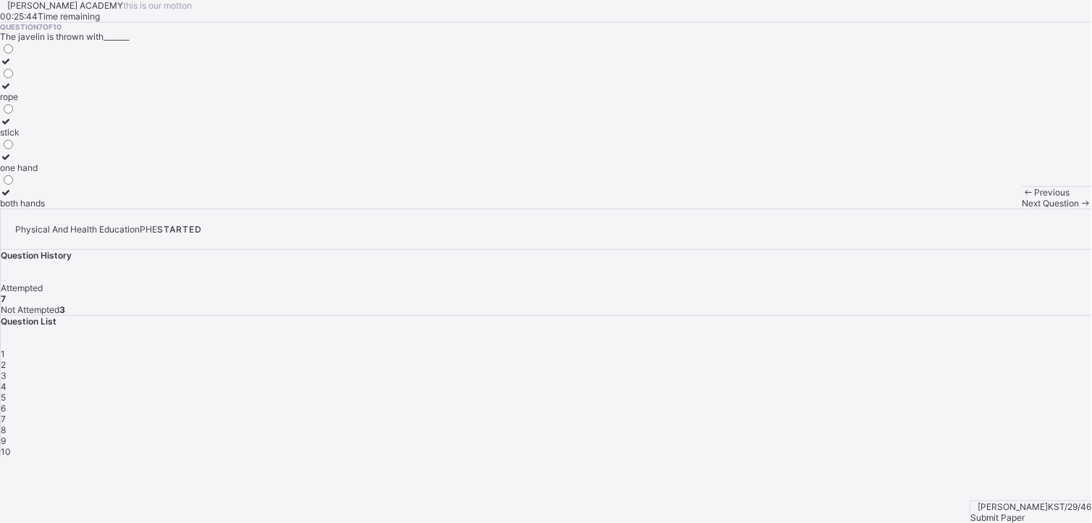
click at [1022, 208] on span "Next Question" at bounding box center [1050, 203] width 57 height 11
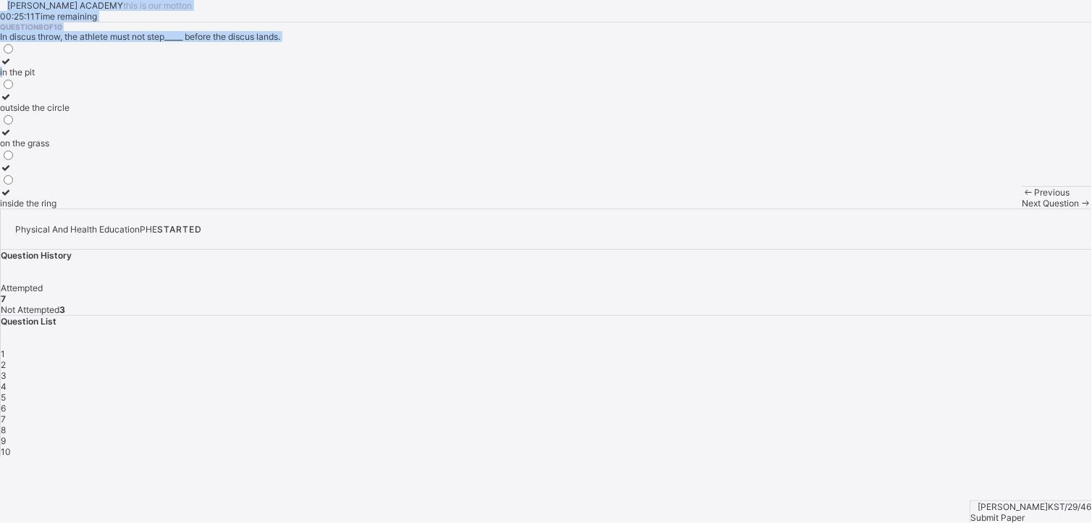
drag, startPoint x: 110, startPoint y: 227, endPoint x: 22, endPoint y: 20, distance: 225.1
click at [22, 20] on div "[PERSON_NAME] ACADEMY this is our [PERSON_NAME] 00:25:11 Time remaining Questio…" at bounding box center [546, 104] width 1092 height 208
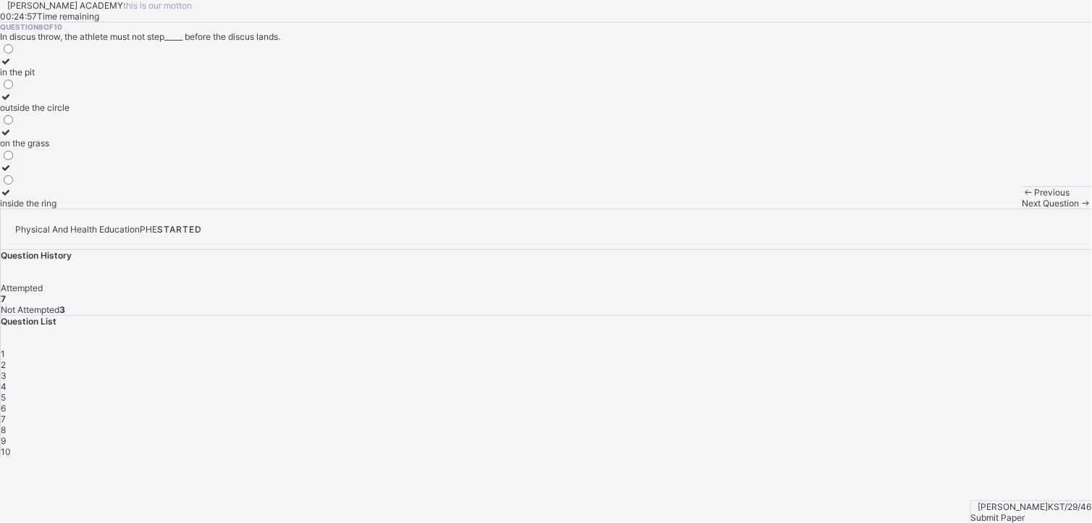
click at [69, 208] on div "inside the ring" at bounding box center [34, 203] width 69 height 11
click at [1022, 208] on span "Next Question" at bounding box center [1050, 203] width 57 height 11
click at [12, 67] on icon at bounding box center [6, 61] width 12 height 11
click at [1022, 208] on span "Next Question" at bounding box center [1050, 203] width 57 height 11
click at [12, 198] on icon at bounding box center [6, 192] width 12 height 11
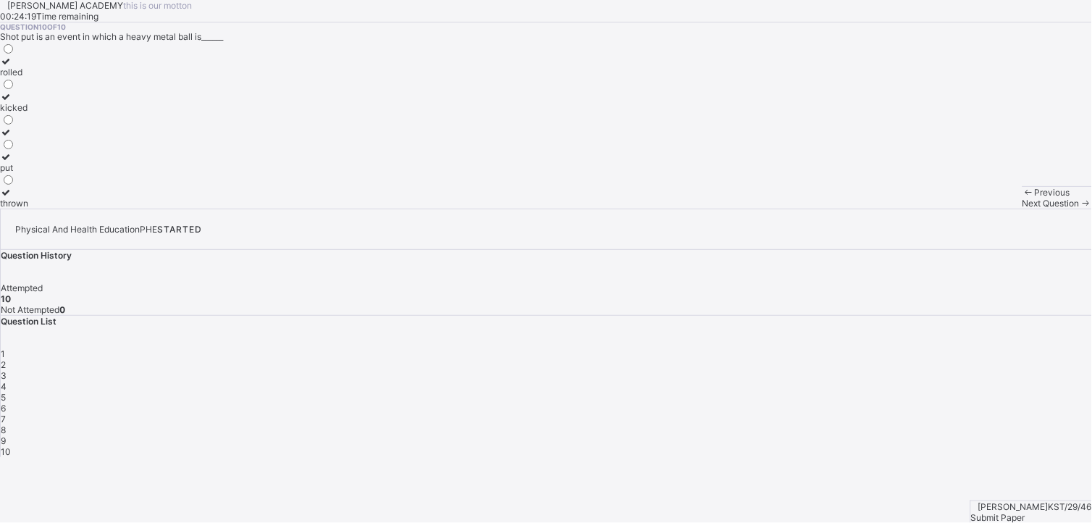
click at [1050, 512] on div "Submit Paper" at bounding box center [1031, 517] width 121 height 11
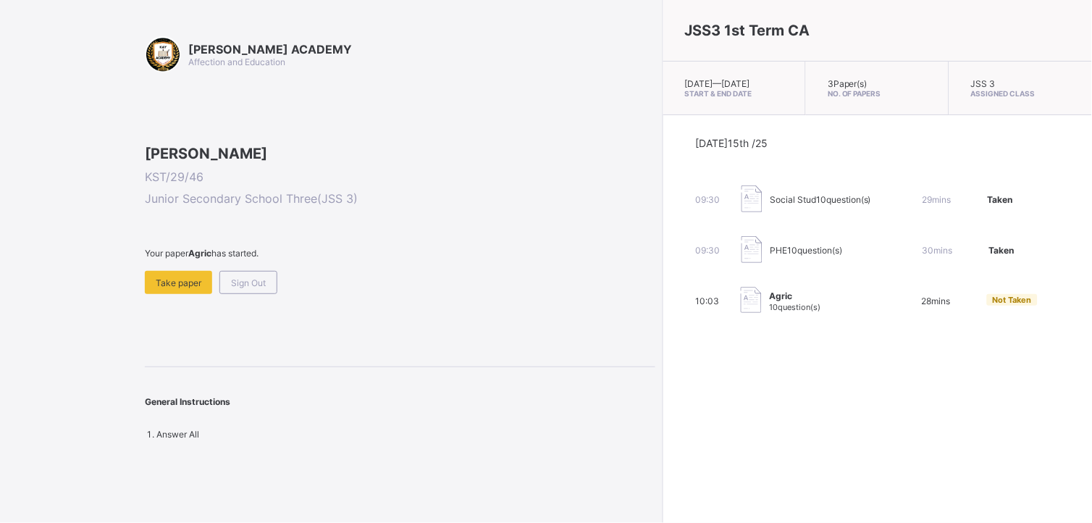
click at [992, 305] on span "Not Taken" at bounding box center [1011, 300] width 39 height 10
click at [175, 294] on div "Take paper" at bounding box center [178, 282] width 67 height 23
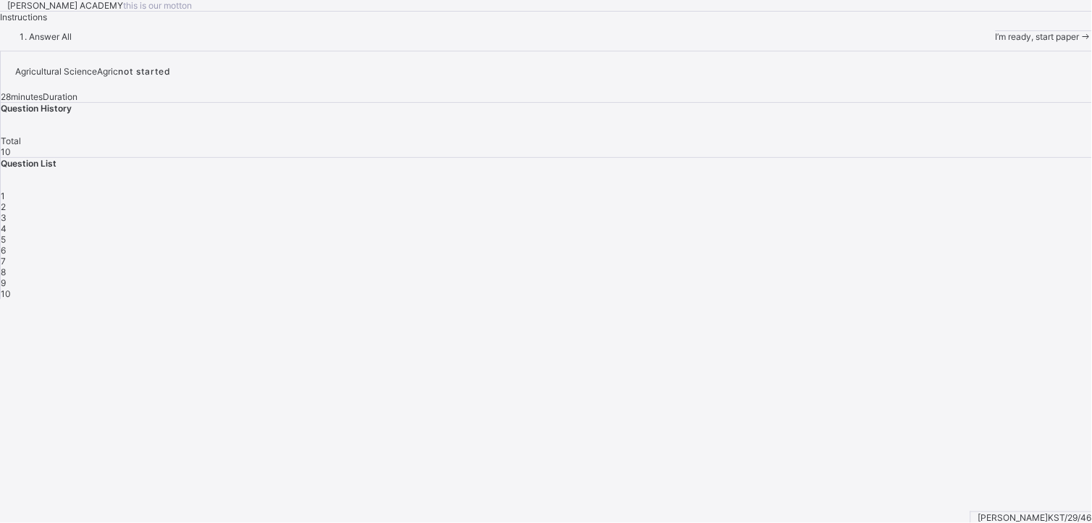
click at [995, 42] on div "I’m ready, start paper" at bounding box center [1043, 36] width 96 height 11
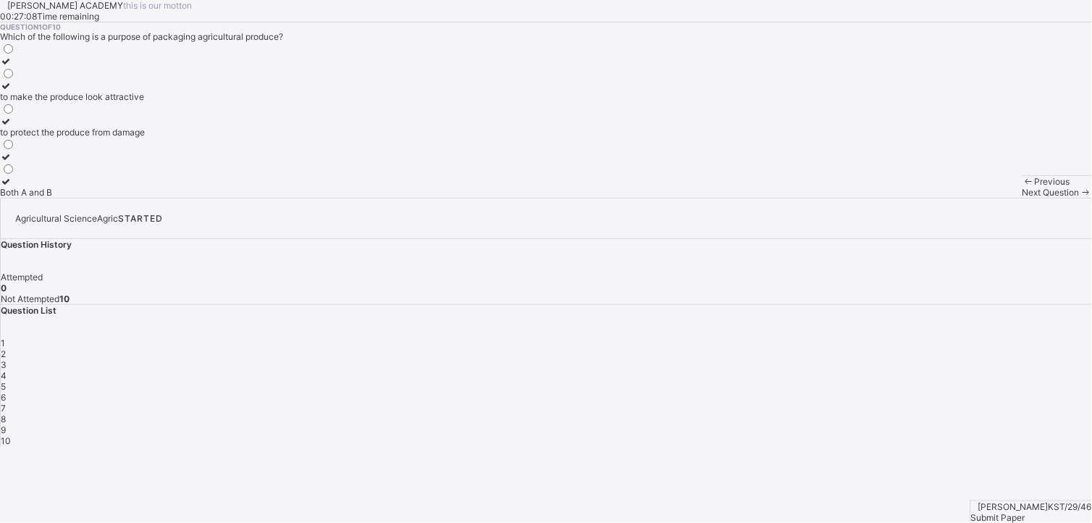
click at [12, 187] on icon at bounding box center [6, 181] width 12 height 11
click at [1022, 198] on span "Next Question" at bounding box center [1050, 192] width 57 height 11
click at [110, 127] on div "it has no effect on the price" at bounding box center [55, 121] width 110 height 11
click at [12, 116] on icon at bounding box center [6, 110] width 12 height 11
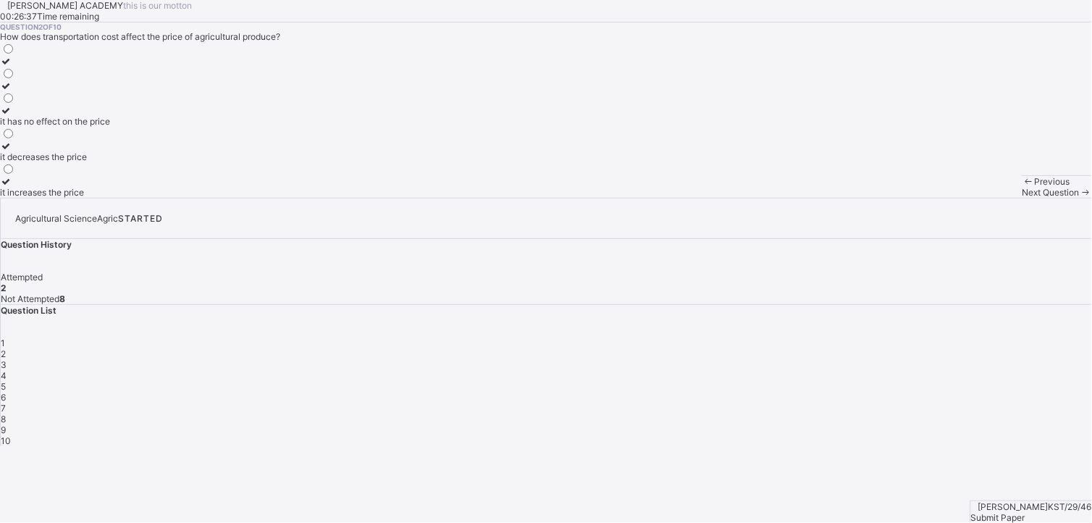
click at [12, 116] on icon at bounding box center [6, 110] width 12 height 11
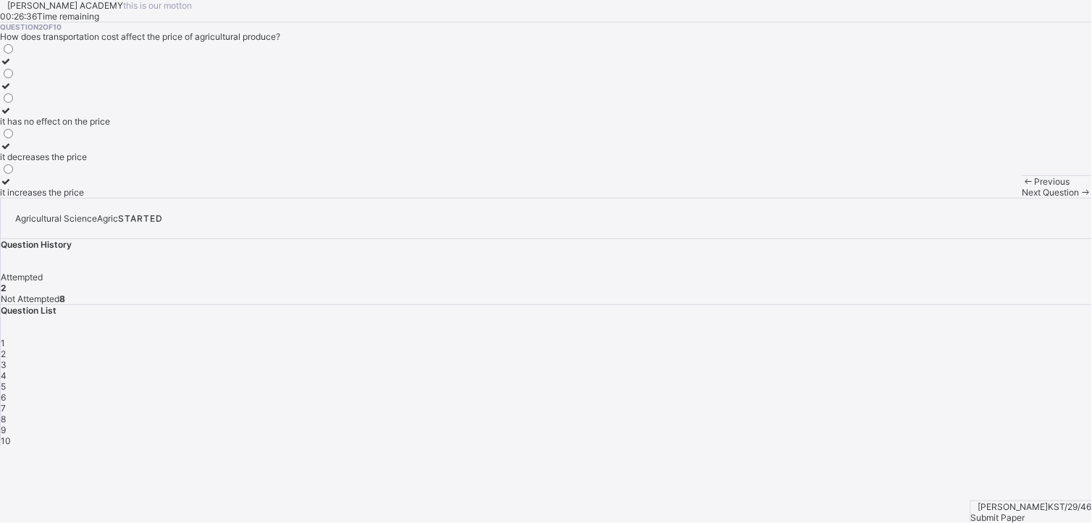
click at [12, 116] on icon at bounding box center [6, 110] width 12 height 11
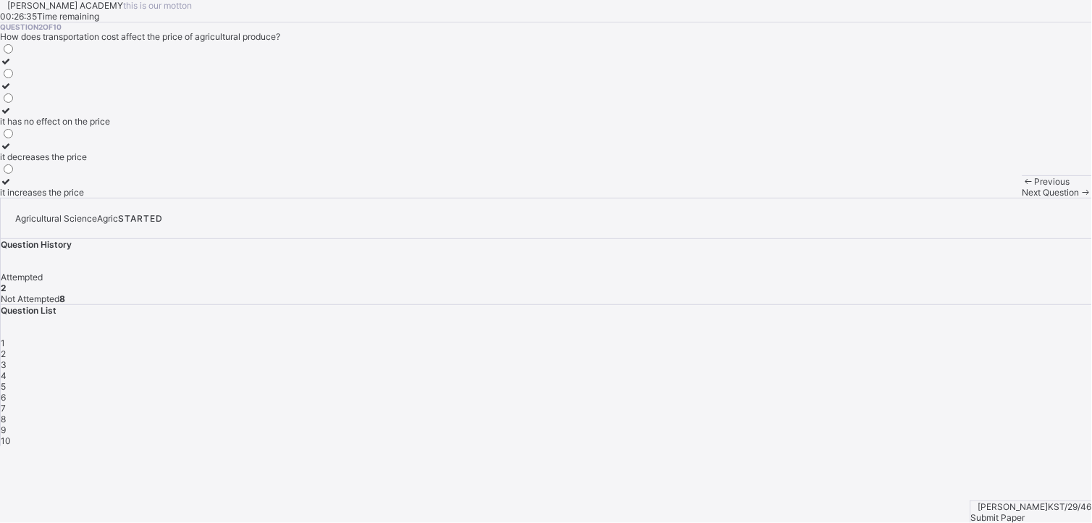
click at [12, 116] on icon at bounding box center [6, 110] width 12 height 11
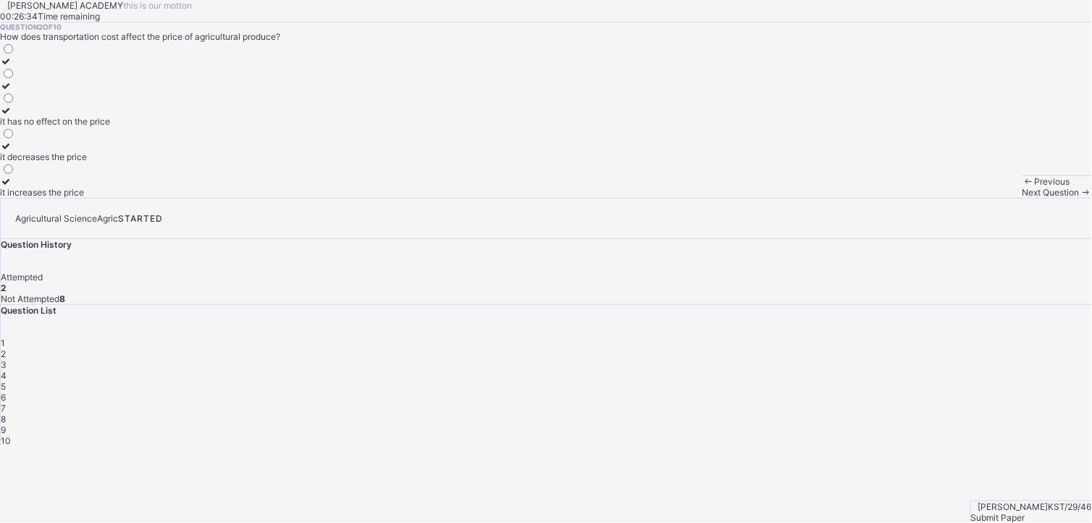
click at [12, 116] on icon at bounding box center [6, 110] width 12 height 11
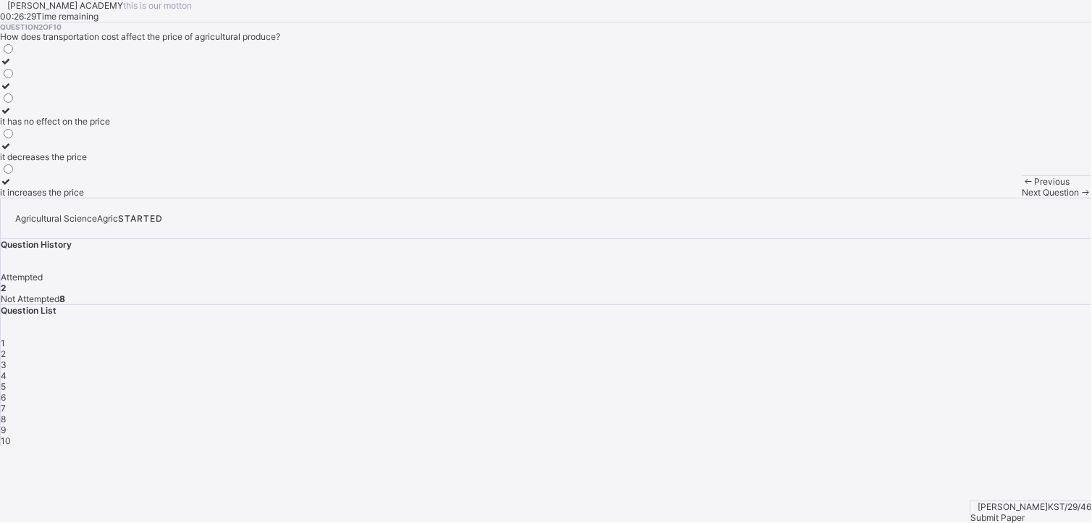
click at [12, 116] on icon at bounding box center [6, 110] width 12 height 11
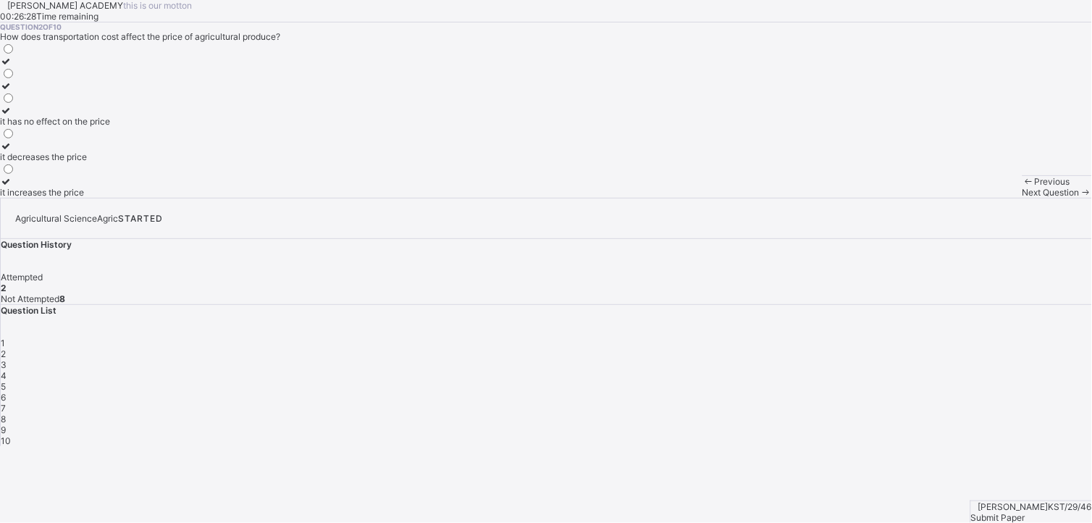
click at [12, 116] on icon at bounding box center [6, 110] width 12 height 11
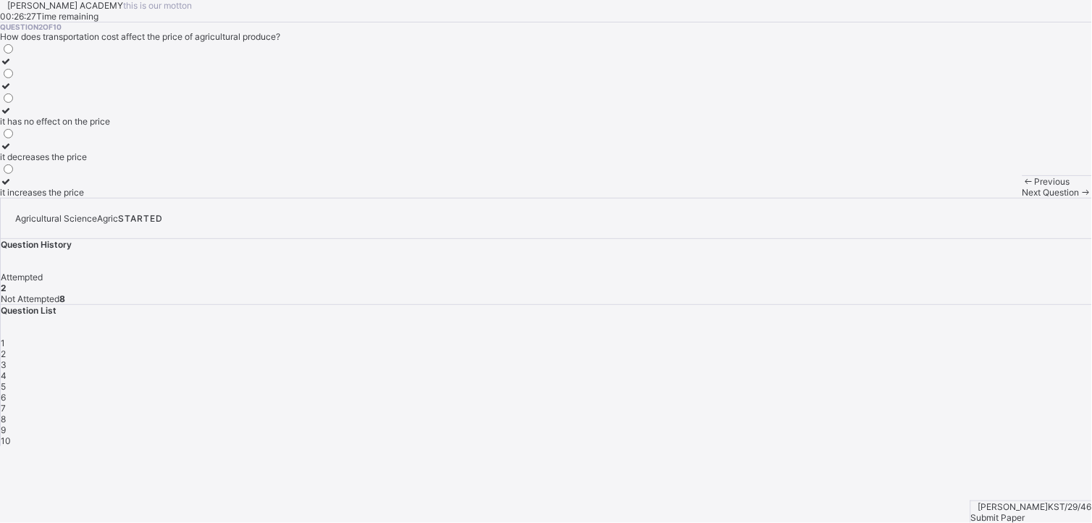
click at [12, 116] on icon at bounding box center [6, 110] width 12 height 11
click at [1022, 198] on span "Next Question" at bounding box center [1050, 192] width 57 height 11
click at [12, 187] on icon at bounding box center [6, 181] width 12 height 11
click at [1022, 198] on span "Next Question" at bounding box center [1050, 192] width 57 height 11
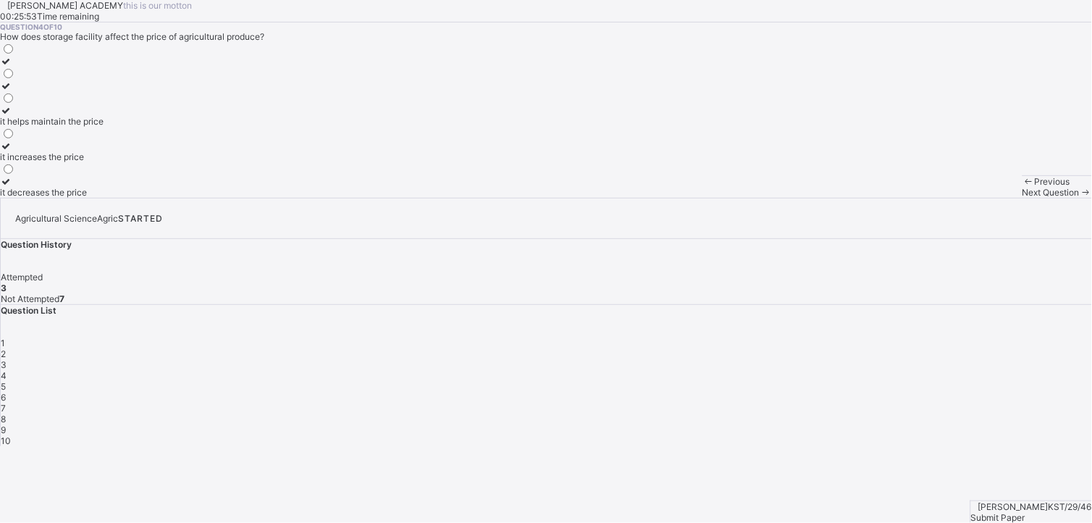
click at [1022, 198] on span "Next Question" at bounding box center [1050, 192] width 57 height 11
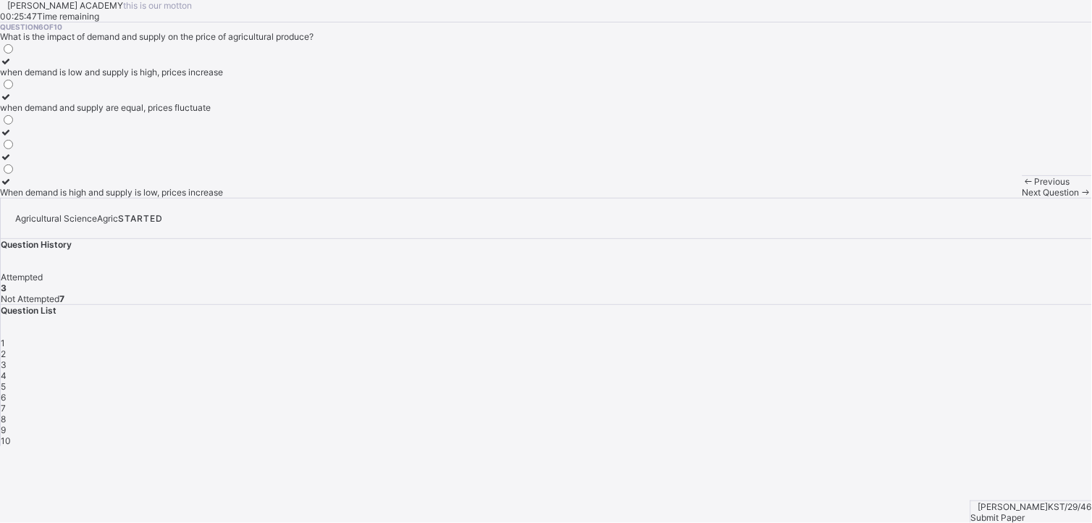
click at [942, 370] on div "4" at bounding box center [546, 375] width 1091 height 11
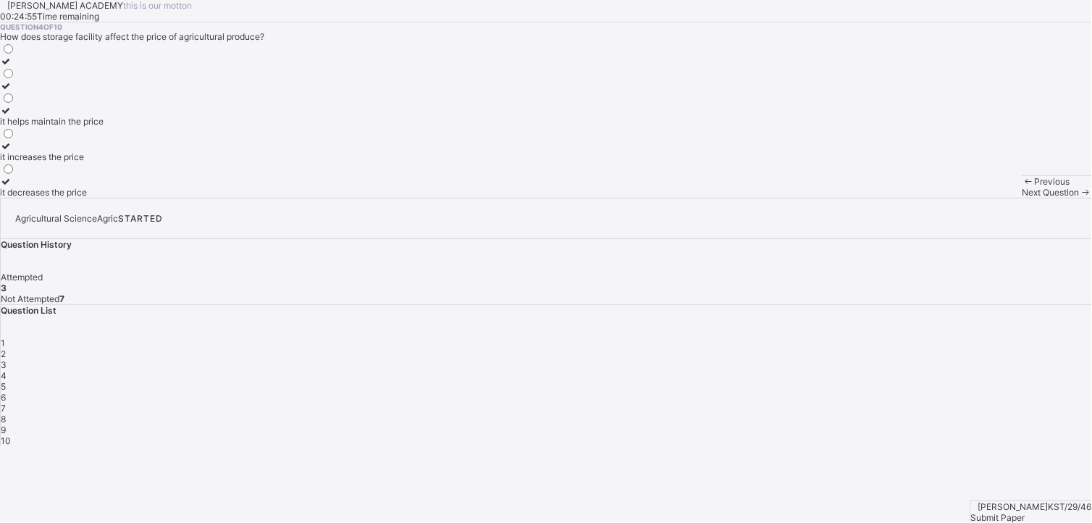
click at [12, 116] on icon at bounding box center [6, 110] width 12 height 11
click at [1022, 198] on span "Next Question" at bounding box center [1050, 192] width 57 height 11
click at [12, 187] on icon at bounding box center [6, 181] width 12 height 11
click at [1022, 198] on span "Next Question" at bounding box center [1050, 192] width 57 height 11
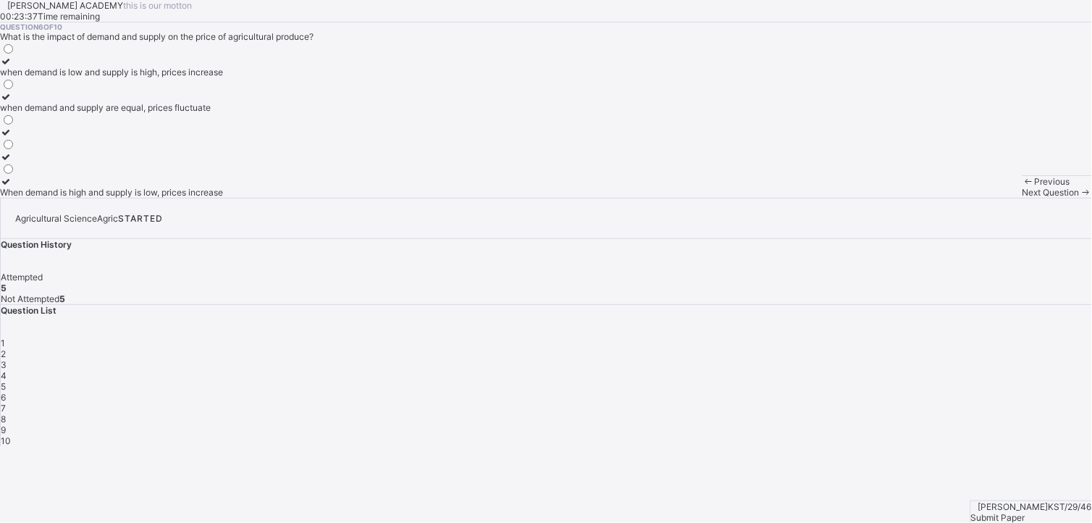
click at [12, 187] on icon at bounding box center [6, 181] width 12 height 11
click at [1022, 198] on span "Next Question" at bounding box center [1050, 192] width 57 height 11
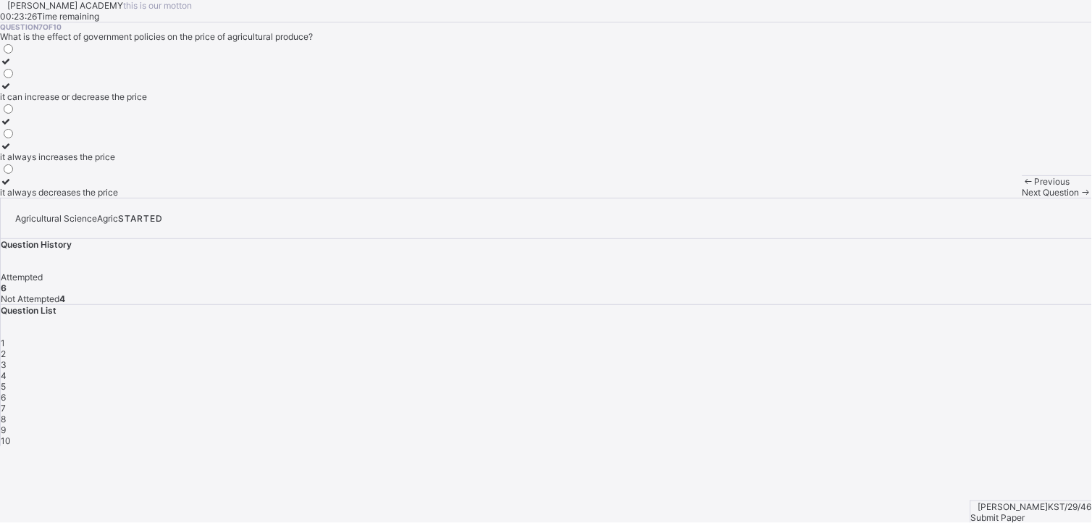
click at [12, 151] on icon at bounding box center [6, 145] width 12 height 11
click at [1022, 198] on div "Previous Next Question" at bounding box center [1056, 186] width 69 height 22
click at [1022, 198] on span "Next Question" at bounding box center [1050, 192] width 57 height 11
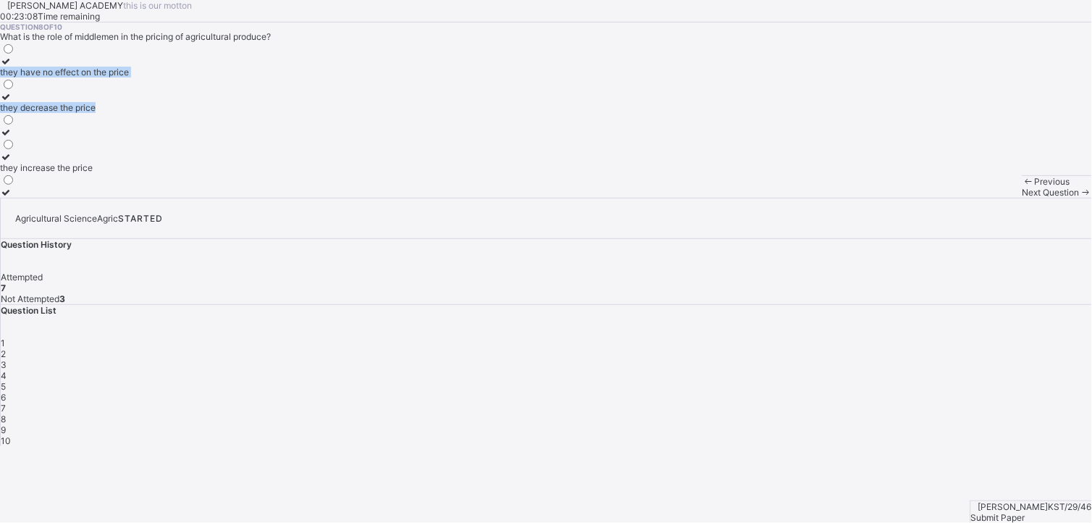
drag, startPoint x: 80, startPoint y: 207, endPoint x: 364, endPoint y: 312, distance: 302.5
click at [364, 198] on div "they have no effect on the price they decrease the price they increase the price" at bounding box center [546, 120] width 1092 height 156
click at [75, 67] on div at bounding box center [64, 61] width 129 height 11
click at [1022, 198] on div "Next Question" at bounding box center [1056, 192] width 69 height 11
click at [12, 187] on icon at bounding box center [6, 181] width 12 height 11
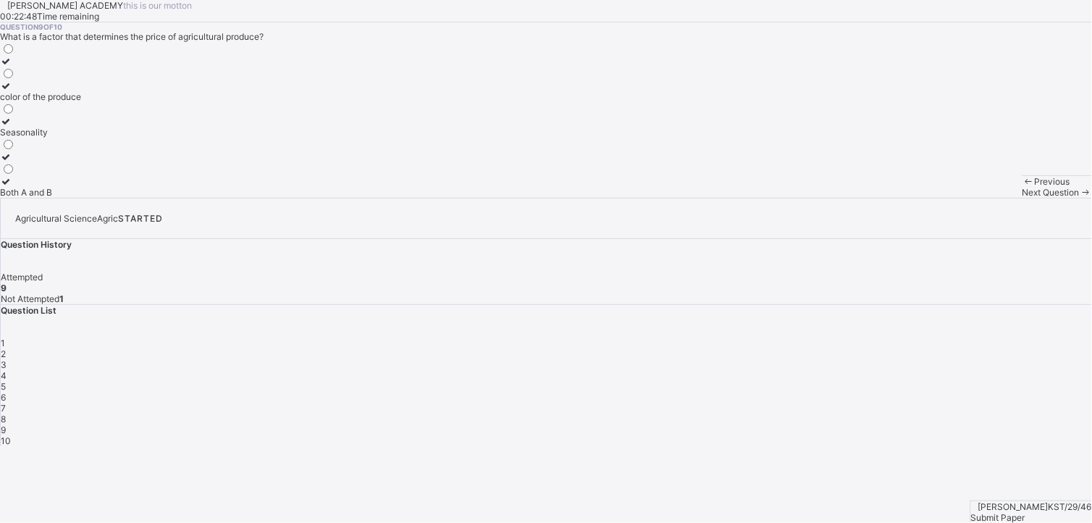
click at [1022, 198] on span "Next Question" at bounding box center [1050, 192] width 57 height 11
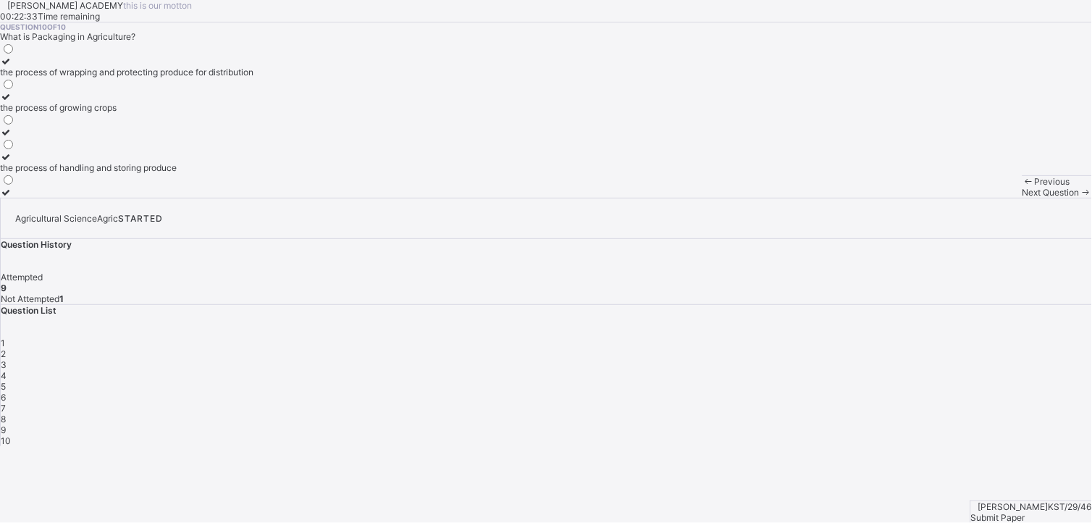
click at [93, 67] on div at bounding box center [126, 61] width 253 height 11
click at [1024, 512] on span "Submit Paper" at bounding box center [998, 517] width 54 height 11
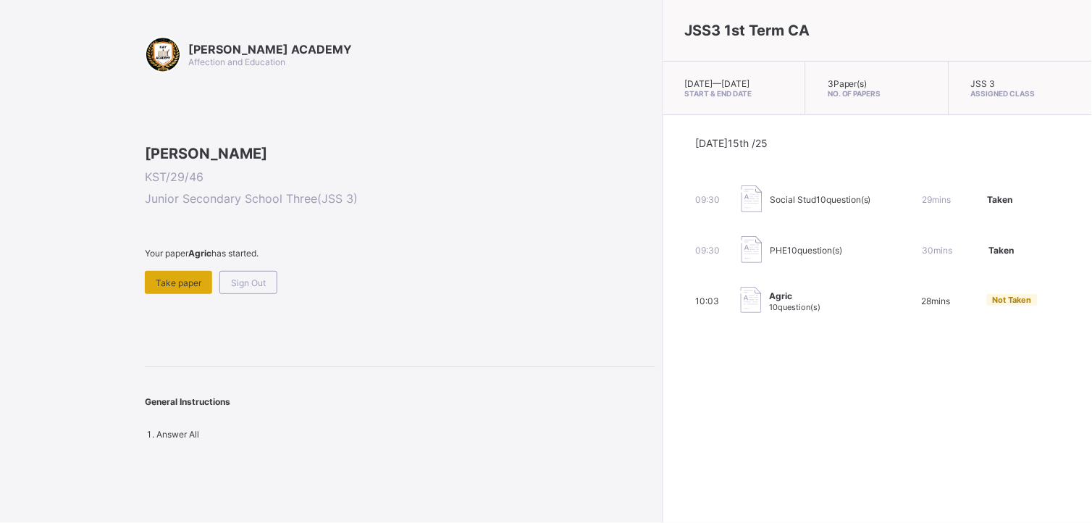
click at [170, 288] on span "Take paper" at bounding box center [179, 282] width 46 height 11
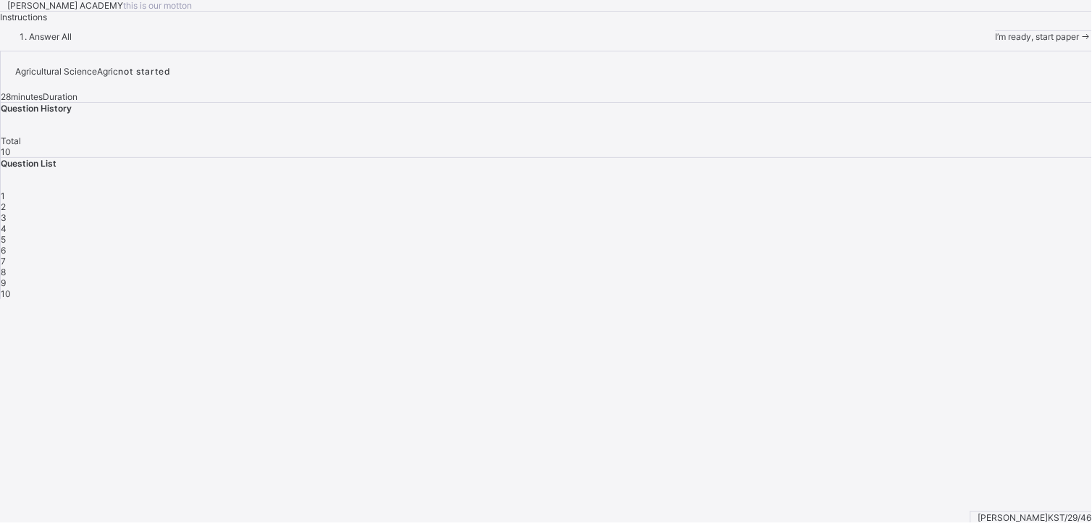
click at [995, 42] on span "I’m ready, start paper" at bounding box center [1037, 36] width 84 height 11
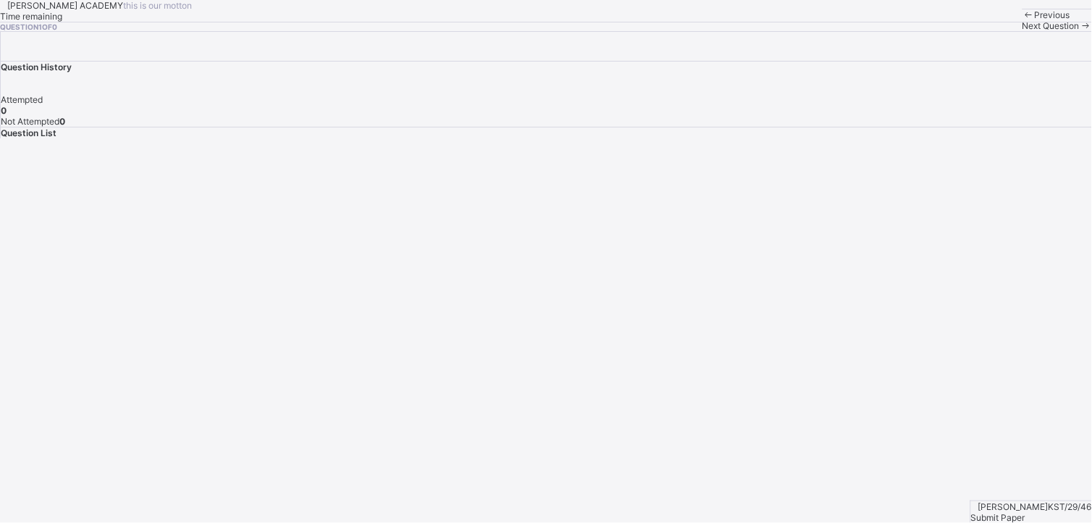
click at [1022, 31] on span "Next Question" at bounding box center [1050, 25] width 57 height 11
click at [1025, 512] on span "Submit Paper" at bounding box center [998, 517] width 54 height 11
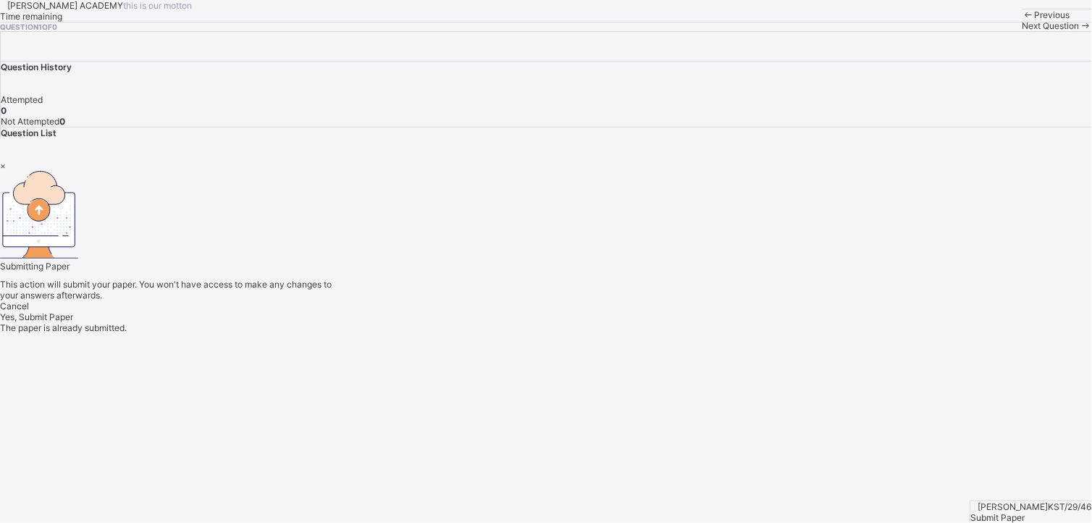
click at [554, 322] on div "Yes, Submit Paper" at bounding box center [546, 316] width 1092 height 11
click at [554, 322] on div "Cancel Yes, Submit Paper" at bounding box center [546, 311] width 1092 height 22
click at [560, 322] on div "Yes, Submit Paper" at bounding box center [546, 316] width 1092 height 11
click at [717, 165] on div "×" at bounding box center [546, 165] width 1092 height 11
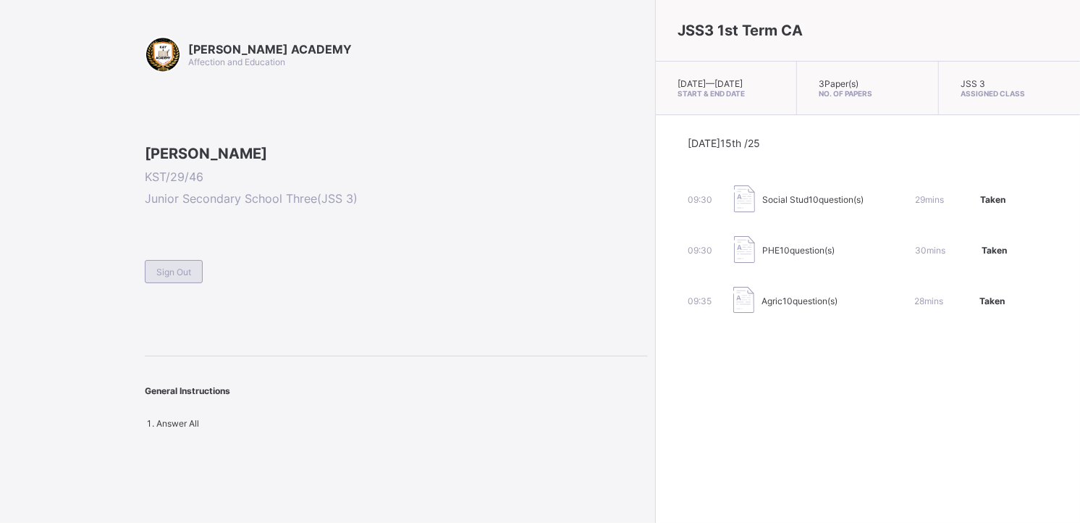
click at [177, 277] on span "Sign Out" at bounding box center [173, 271] width 35 height 11
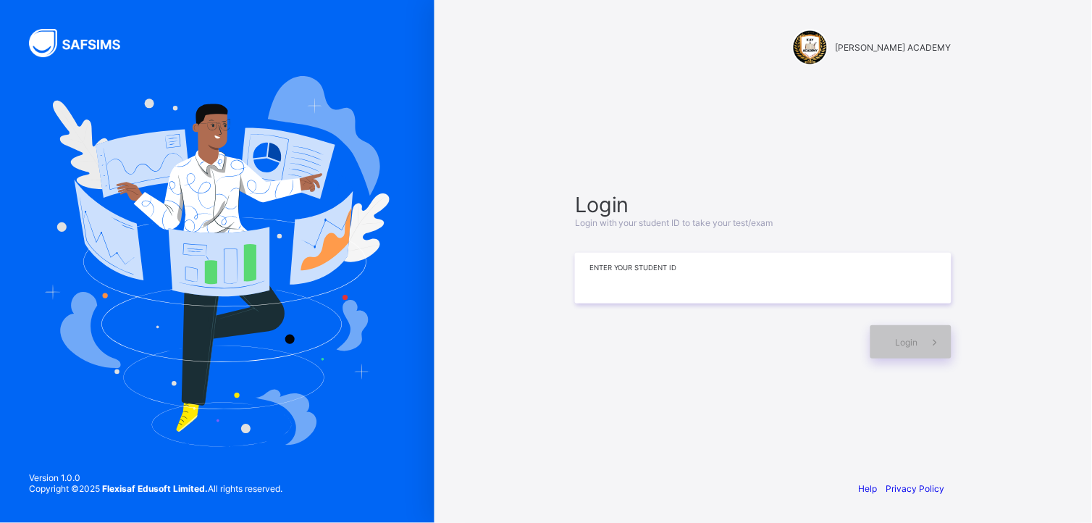
click at [621, 283] on input at bounding box center [763, 278] width 376 height 51
type input "*********"
click at [886, 337] on div "Login" at bounding box center [910, 341] width 81 height 33
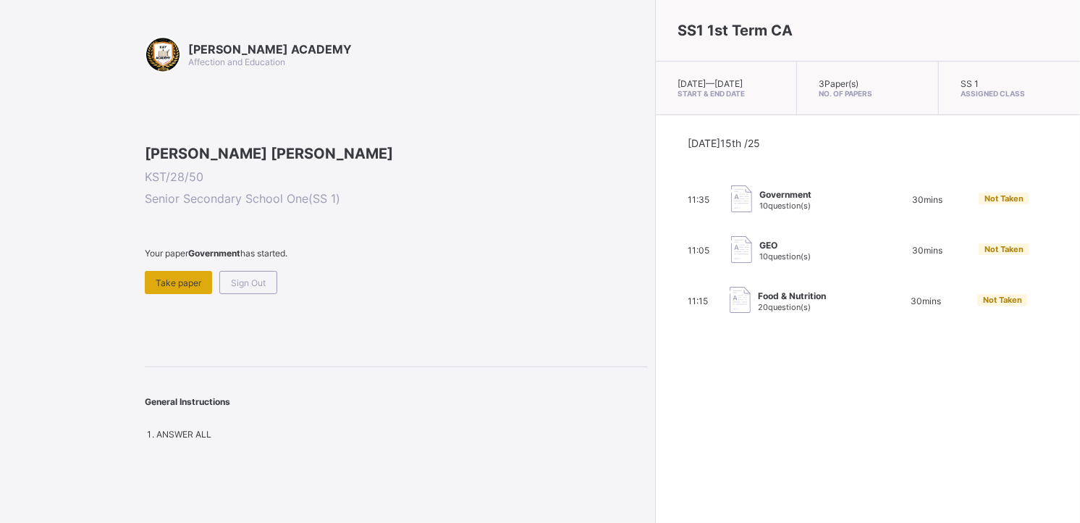
click at [178, 288] on span "Take paper" at bounding box center [179, 282] width 46 height 11
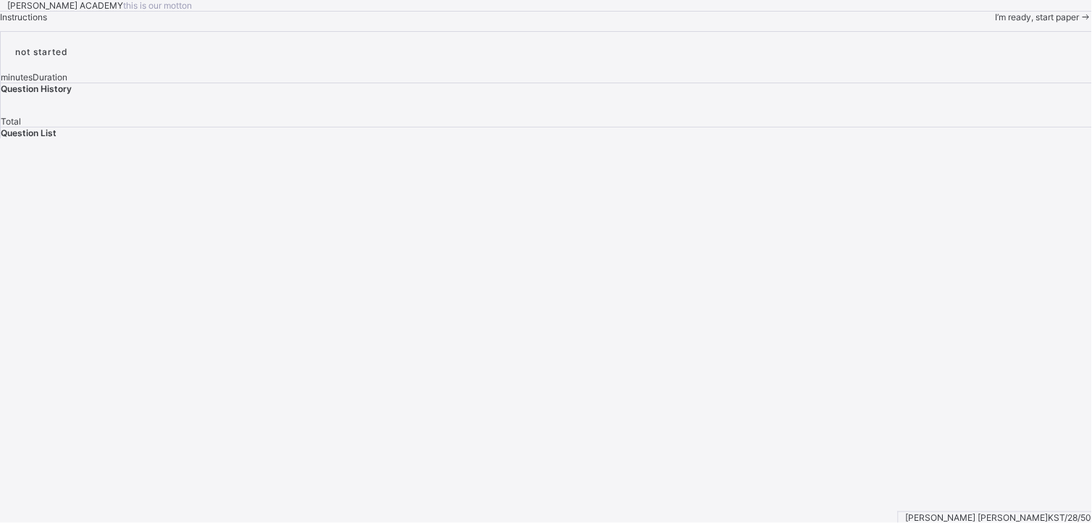
click at [995, 22] on span "I’m ready, start paper" at bounding box center [1037, 17] width 84 height 11
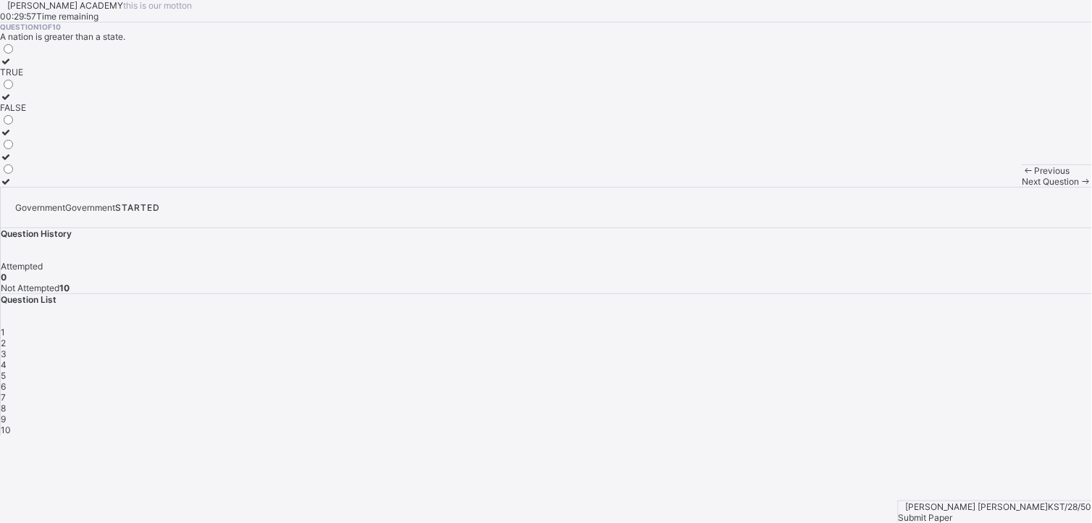
click at [26, 77] on div "TRUE" at bounding box center [13, 72] width 26 height 11
click at [1058, 512] on div "Submit Paper" at bounding box center [994, 517] width 193 height 11
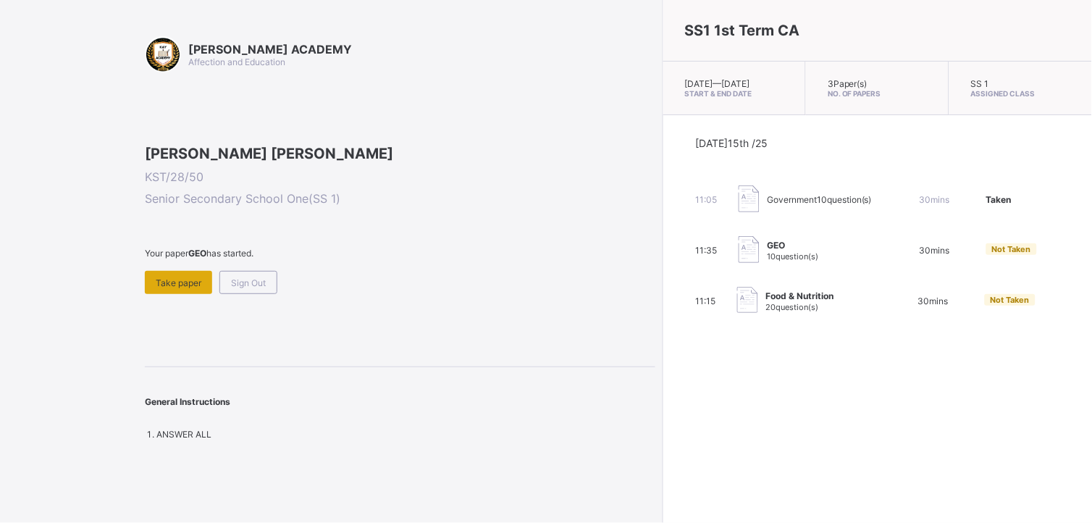
click at [198, 288] on span "Take paper" at bounding box center [179, 282] width 46 height 11
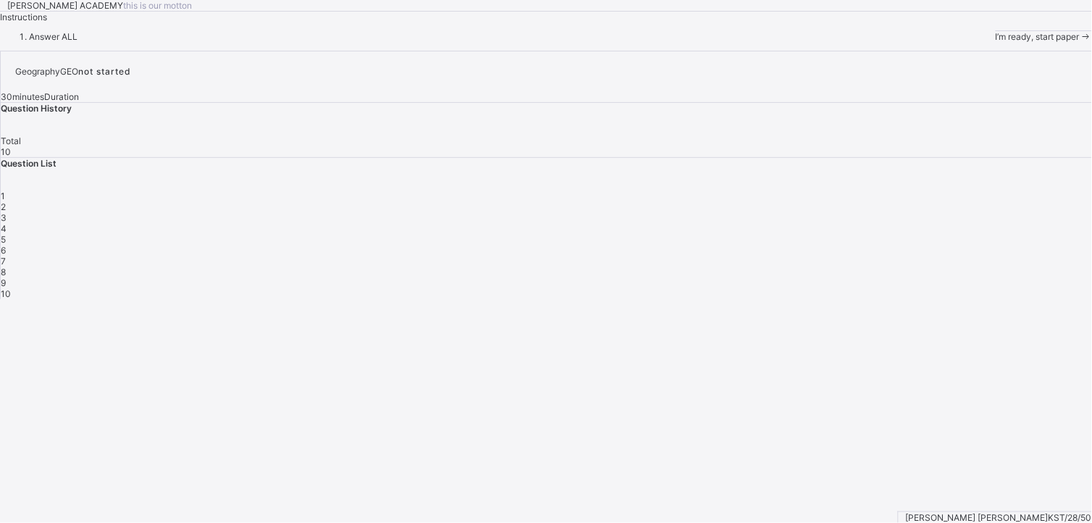
click at [995, 42] on span "I’m ready, start paper" at bounding box center [1037, 36] width 84 height 11
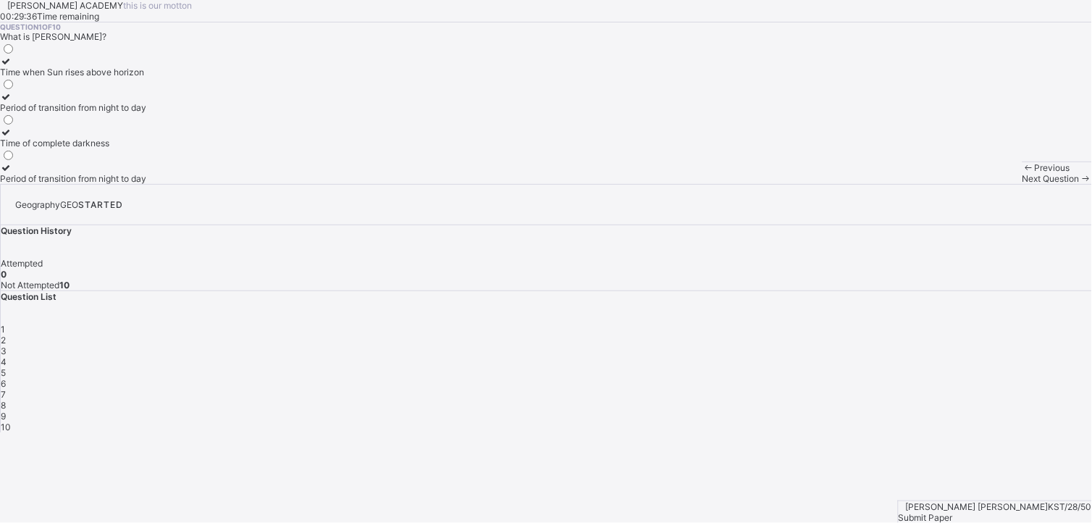
click at [12, 67] on icon at bounding box center [6, 61] width 12 height 11
click at [1022, 184] on span "Next Question" at bounding box center [1050, 178] width 57 height 11
click at [12, 67] on icon at bounding box center [6, 61] width 12 height 11
click at [1022, 184] on div "Next Question" at bounding box center [1056, 178] width 69 height 11
click at [130, 113] on div "Moon blocks Sun's light to Earth" at bounding box center [65, 107] width 130 height 11
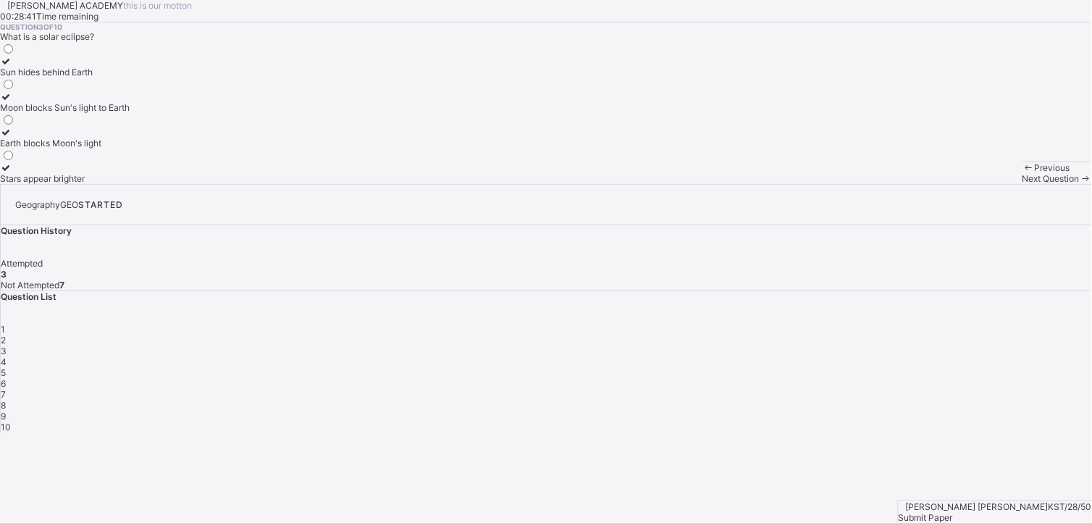
click at [1022, 184] on div "Next Question" at bounding box center [1056, 178] width 69 height 11
click at [174, 77] on div "Limited access to amenities like healthcare" at bounding box center [87, 72] width 174 height 11
click at [1022, 184] on div "Next Question" at bounding box center [1056, 178] width 69 height 11
click at [96, 67] on div at bounding box center [89, 61] width 179 height 11
click at [1022, 184] on span "Next Question" at bounding box center [1050, 178] width 57 height 11
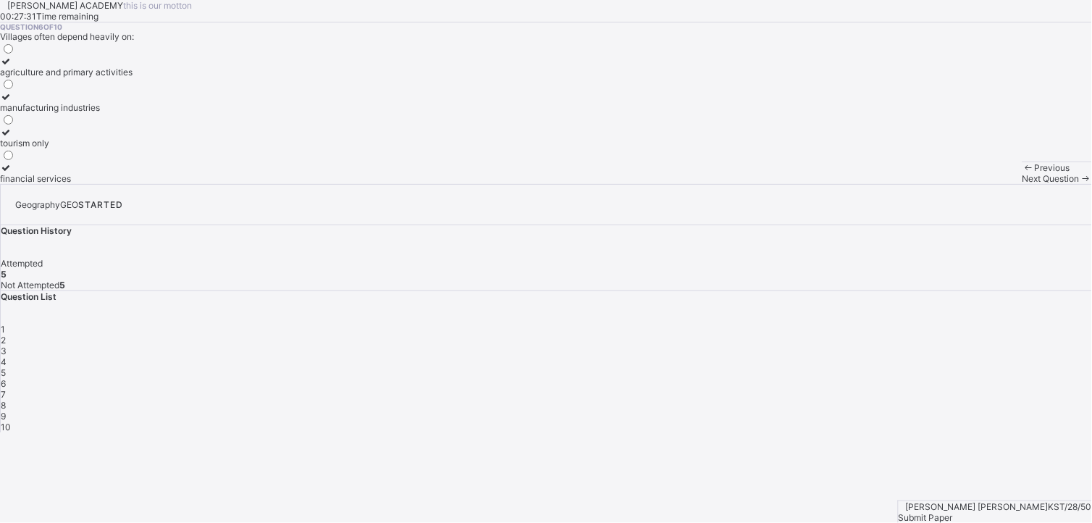
click at [102, 77] on label "agriculture and primary activities" at bounding box center [66, 67] width 132 height 22
click at [1022, 184] on span "Next Question" at bounding box center [1050, 178] width 57 height 11
click at [12, 67] on icon at bounding box center [6, 61] width 12 height 11
click at [1022, 184] on span "Next Question" at bounding box center [1050, 178] width 57 height 11
click at [12, 102] on icon at bounding box center [6, 96] width 12 height 11
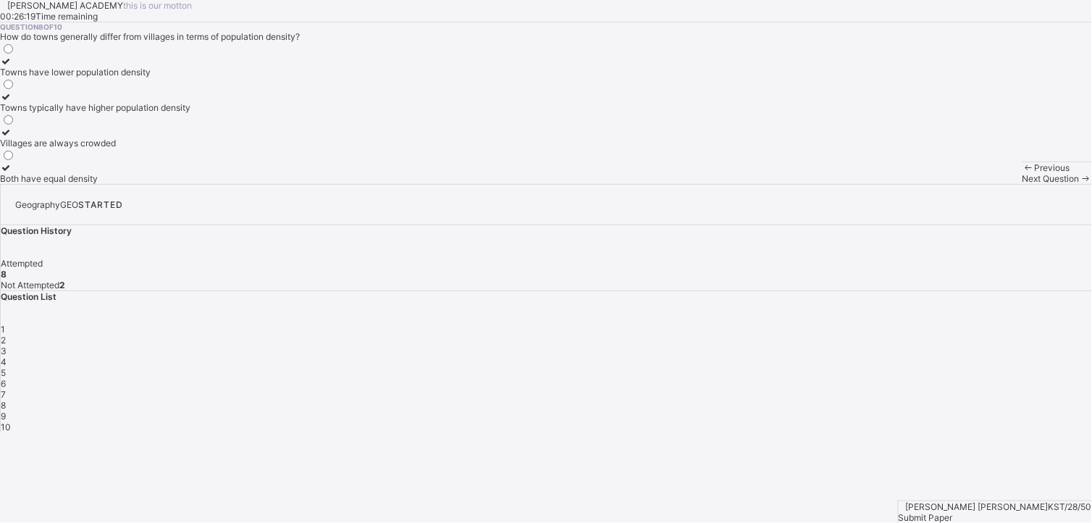
click at [1022, 184] on span "Next Question" at bounding box center [1050, 178] width 57 height 11
click at [12, 102] on icon at bounding box center [6, 96] width 12 height 11
click at [1079, 184] on span at bounding box center [1085, 178] width 12 height 11
click at [128, 77] on div "Period of partial darkness after sunset/before sunrise" at bounding box center [106, 72] width 213 height 11
click at [1022, 184] on span "Next Question" at bounding box center [1050, 178] width 57 height 11
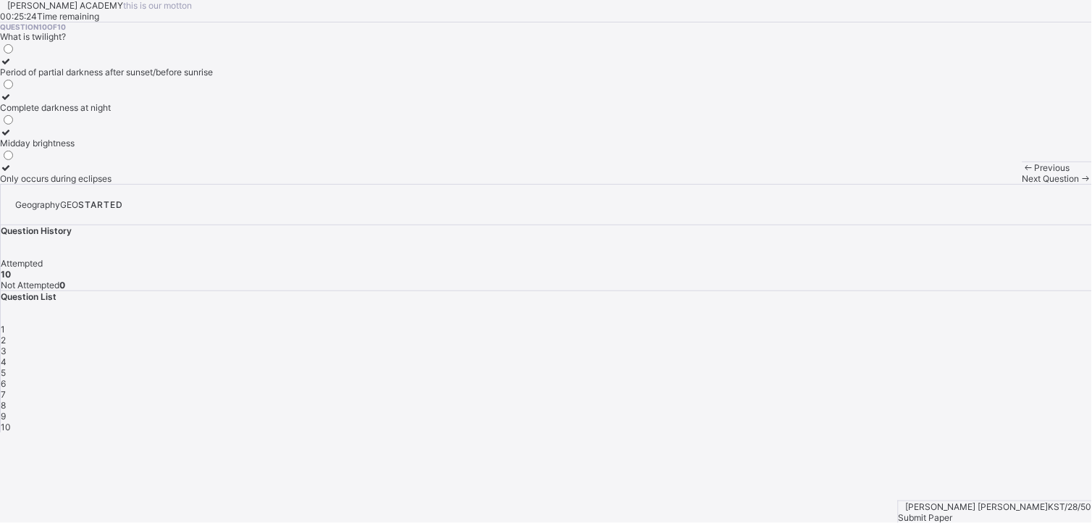
click at [953, 512] on span "Submit Paper" at bounding box center [925, 517] width 54 height 11
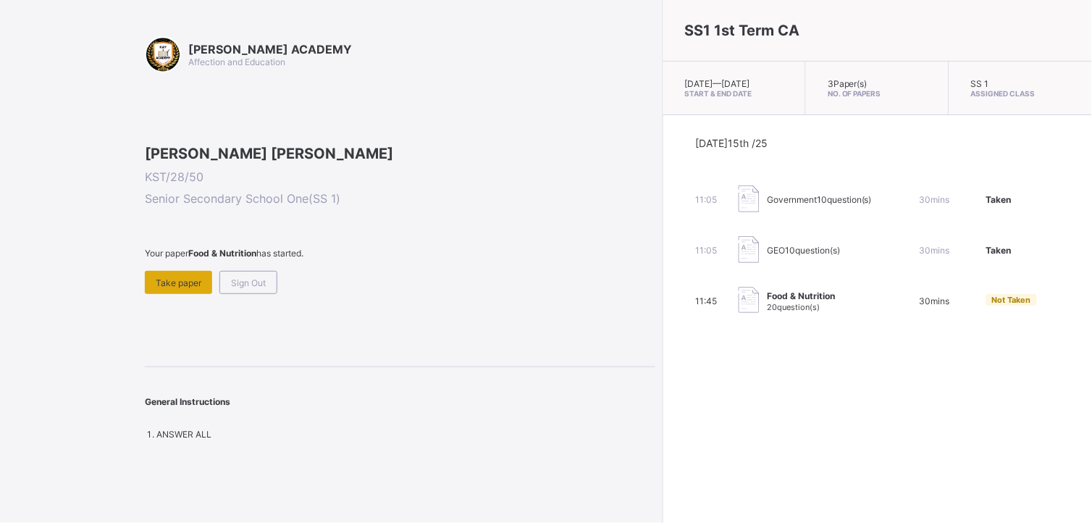
click at [182, 294] on div "Take paper" at bounding box center [178, 282] width 67 height 23
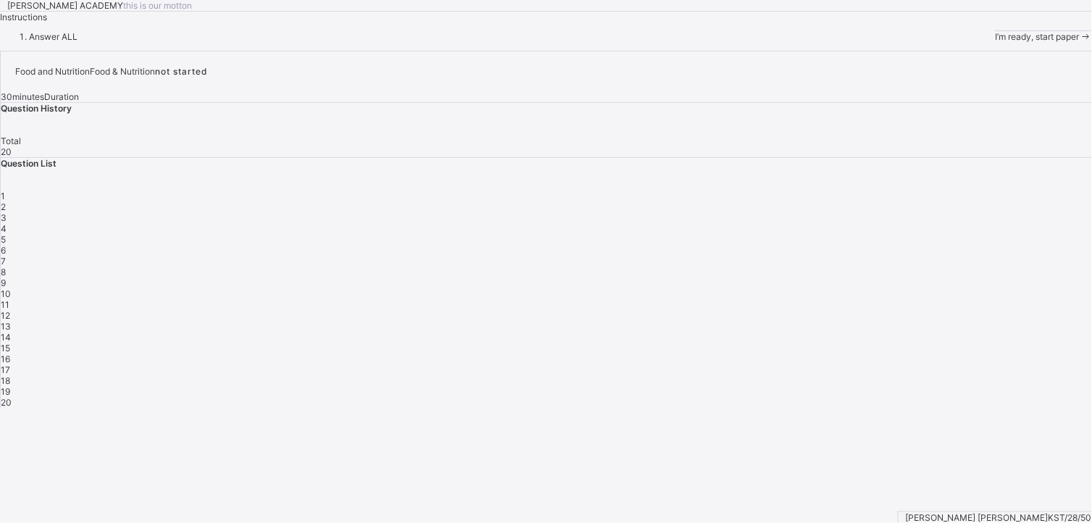
click at [995, 42] on span "I’m ready, start paper" at bounding box center [1037, 36] width 84 height 11
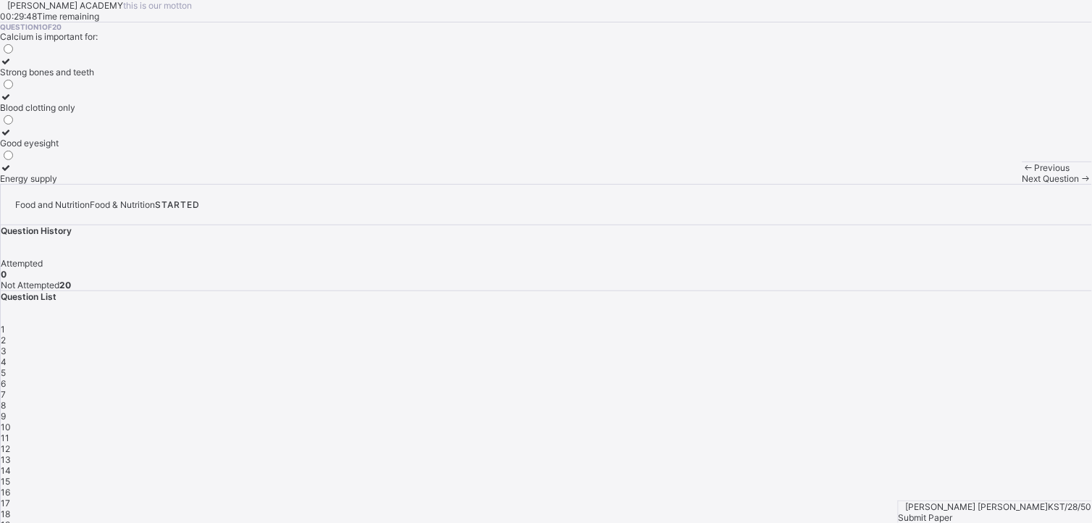
click at [94, 77] on label "Strong bones and teeth" at bounding box center [47, 67] width 94 height 22
click at [1022, 184] on span "Next Question" at bounding box center [1050, 178] width 57 height 11
click at [175, 113] on div "Growth, strong bones, and proper body function" at bounding box center [96, 107] width 192 height 11
click at [1022, 184] on span "Next Question" at bounding box center [1050, 178] width 57 height 11
click at [71, 184] on div "[MEDICAL_DATA]" at bounding box center [35, 178] width 71 height 11
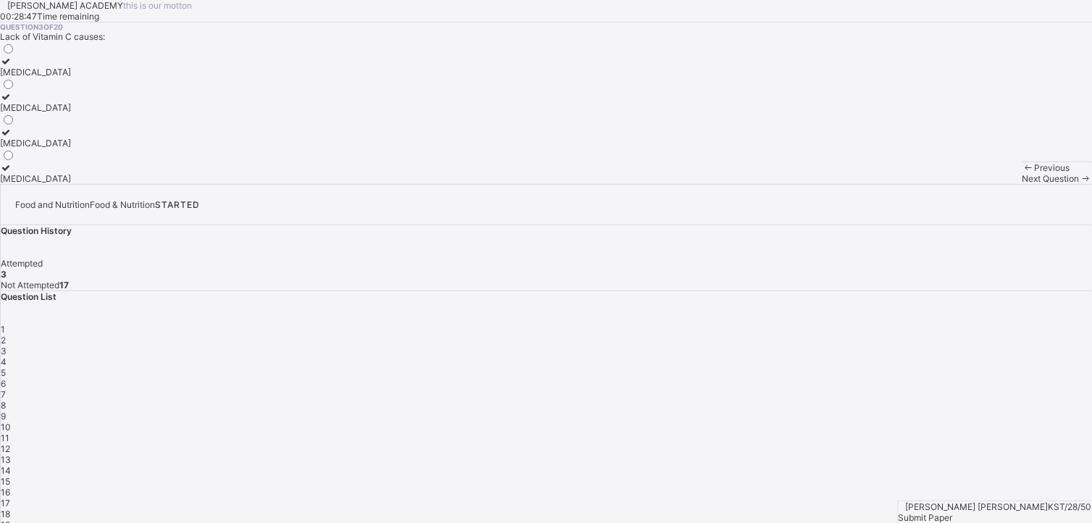
click at [1079, 184] on icon at bounding box center [1085, 178] width 12 height 11
click at [96, 138] on div at bounding box center [85, 132] width 171 height 11
click at [1022, 184] on span "Next Question" at bounding box center [1050, 178] width 57 height 11
click at [117, 148] on div "Palm oil, groundnut oil, butter" at bounding box center [58, 143] width 117 height 11
click at [1022, 184] on span "Next Question" at bounding box center [1050, 178] width 57 height 11
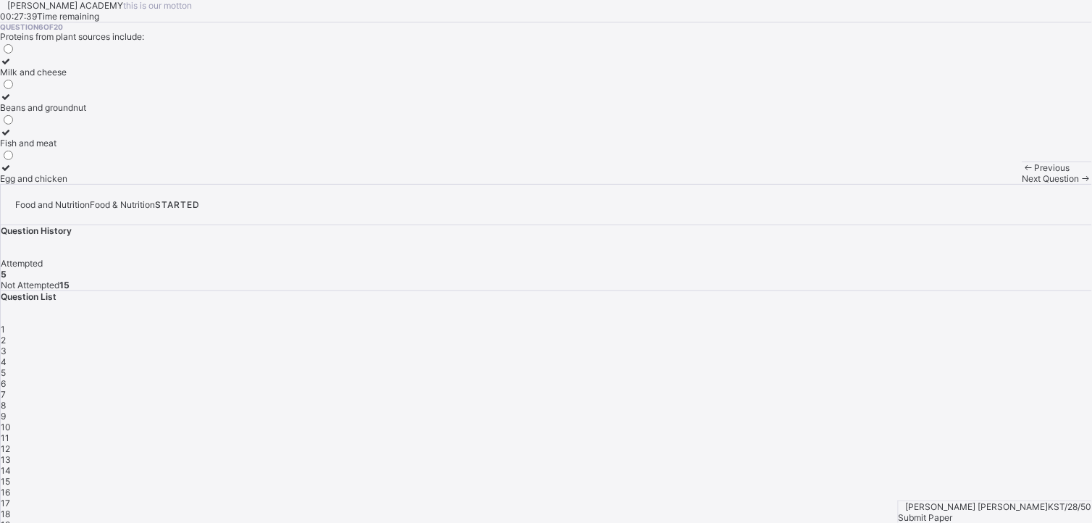
click at [86, 113] on div "Beans and groundnut" at bounding box center [43, 107] width 86 height 11
click at [1022, 184] on span "Next Question" at bounding box center [1050, 178] width 57 height 11
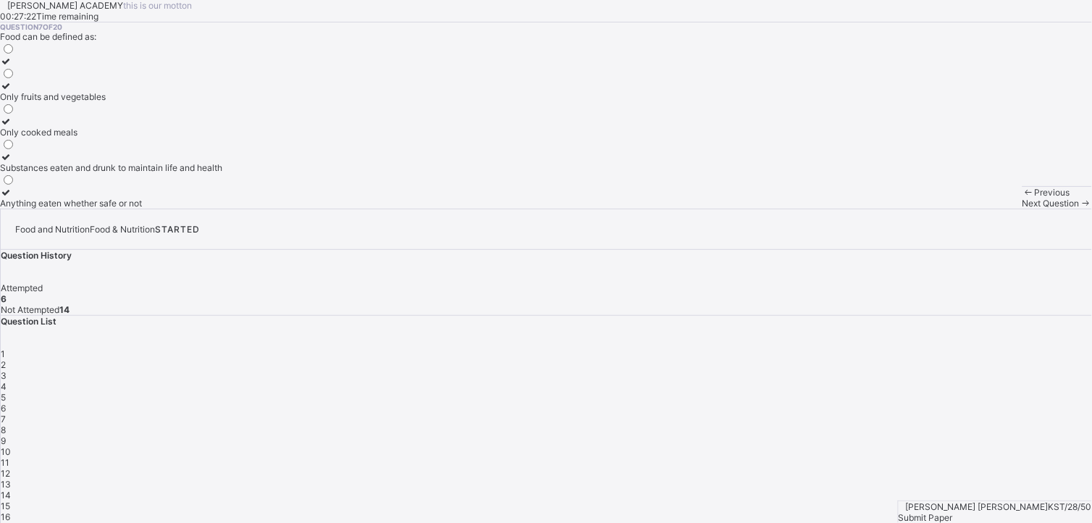
click at [222, 173] on div "Substances eaten and drunk to maintain life and health" at bounding box center [111, 167] width 222 height 11
click at [1022, 208] on span "Next Question" at bounding box center [1050, 203] width 57 height 11
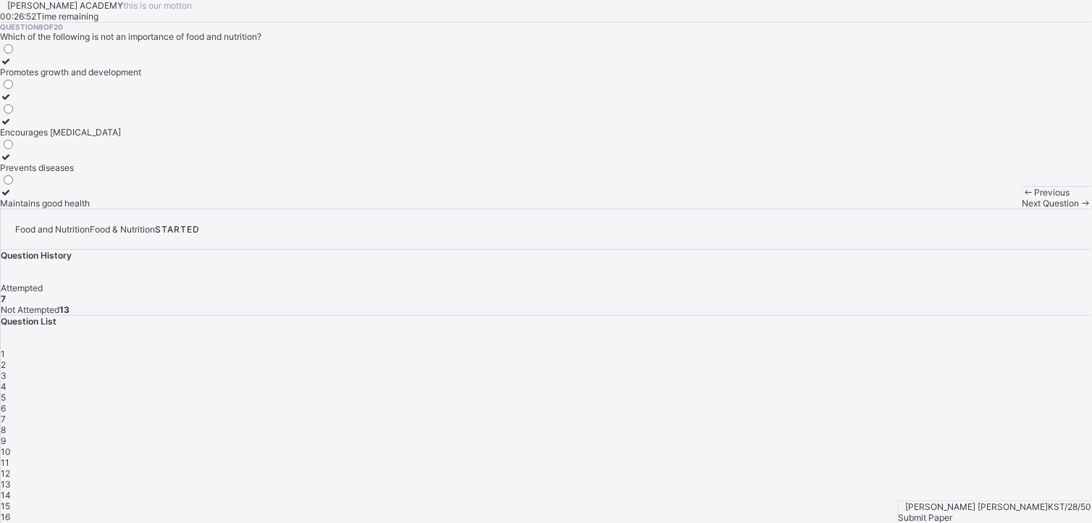
click at [141, 208] on div "Maintains good health" at bounding box center [70, 203] width 141 height 11
click at [1022, 208] on div "Next Question" at bounding box center [1056, 203] width 69 height 11
click at [46, 113] on div "Dietitian" at bounding box center [23, 107] width 46 height 11
click at [1022, 208] on div "Next Question" at bounding box center [1056, 203] width 69 height 11
click at [130, 77] on div "Growth, energy, and body repair" at bounding box center [65, 72] width 130 height 11
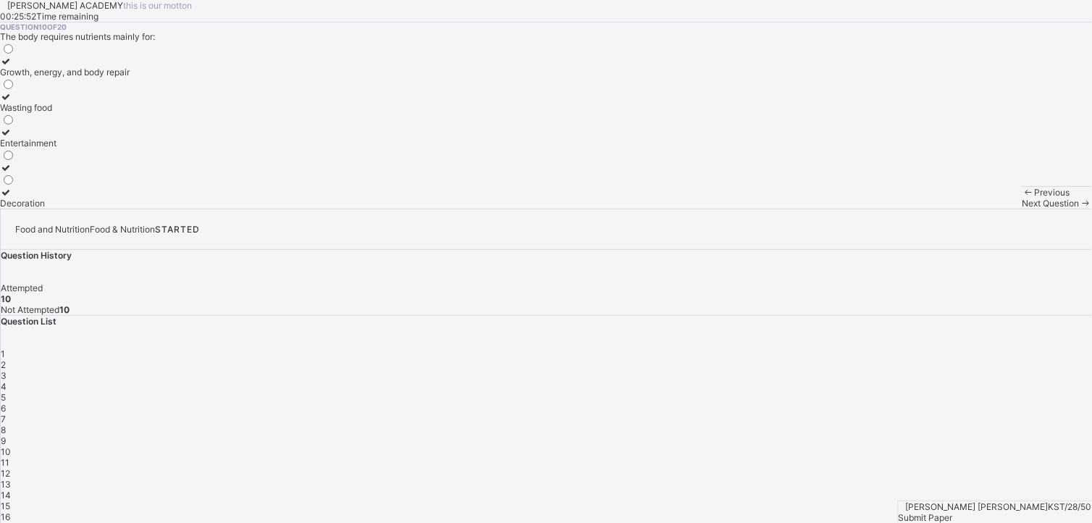
click at [1022, 208] on span "Next Question" at bounding box center [1050, 203] width 57 height 11
click at [56, 113] on label "Protein" at bounding box center [28, 102] width 56 height 22
click at [1022, 208] on span "Next Question" at bounding box center [1050, 203] width 57 height 11
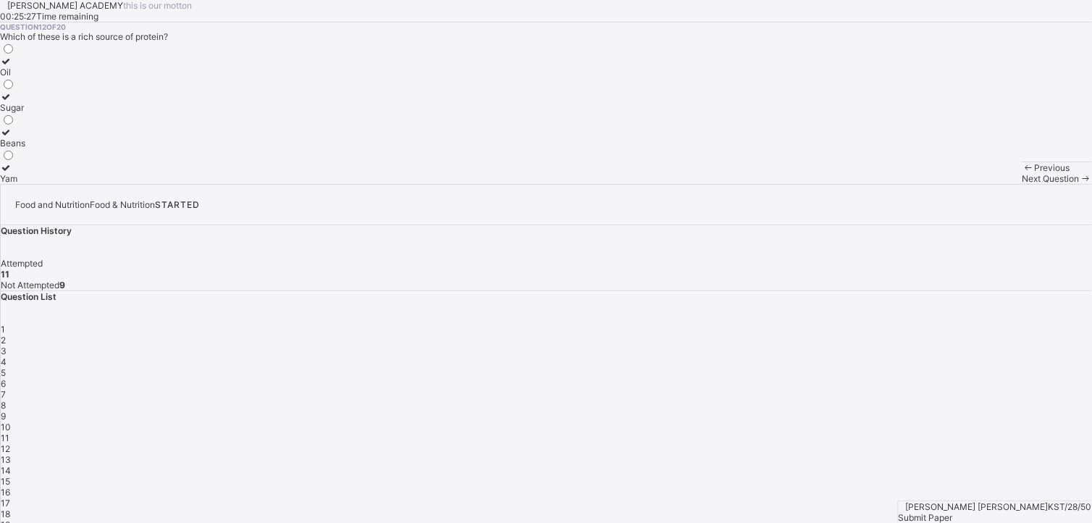
click at [25, 148] on div "Beans" at bounding box center [12, 143] width 25 height 11
click at [1022, 184] on span "Next Question" at bounding box center [1050, 178] width 57 height 11
click at [188, 113] on label "To provide concentrated energy and insulation" at bounding box center [94, 102] width 188 height 22
click at [1079, 184] on span at bounding box center [1085, 178] width 12 height 11
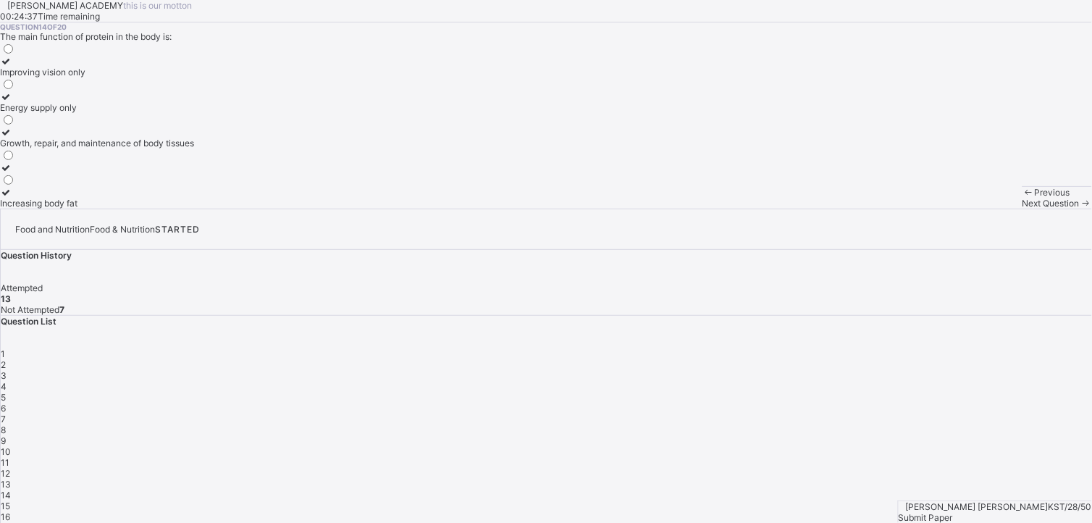
click at [194, 148] on div "Growth, repair, and maintenance of body tissues" at bounding box center [97, 143] width 194 height 11
click at [1022, 208] on div "Next Question" at bounding box center [1056, 203] width 69 height 11
click at [60, 113] on div "Plastics" at bounding box center [30, 107] width 60 height 11
click at [1022, 208] on div "Next Question" at bounding box center [1056, 203] width 69 height 11
click at [35, 77] on div "Catering" at bounding box center [17, 72] width 35 height 11
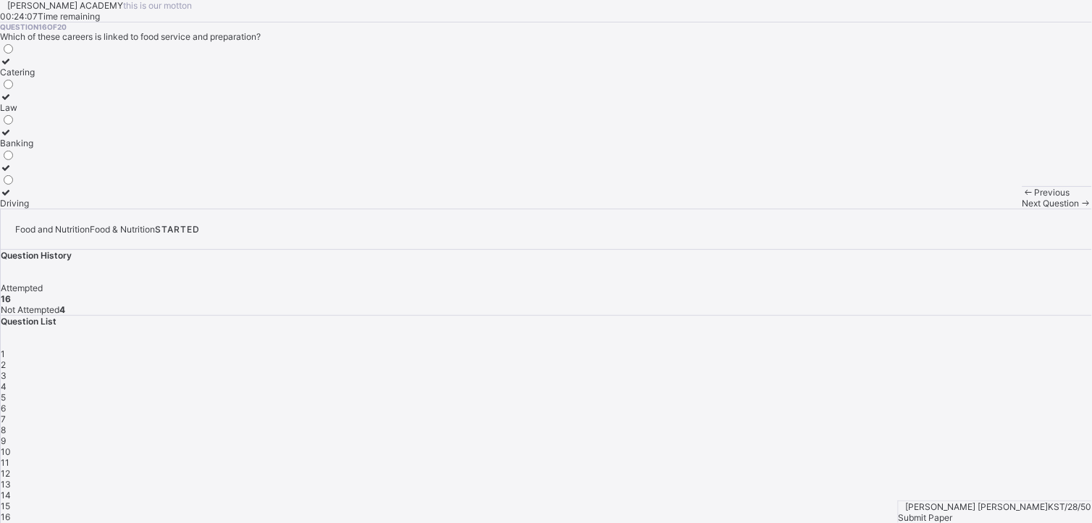
click at [1022, 208] on div "Next Question" at bounding box center [1056, 203] width 69 height 11
click at [41, 148] on label "Dietitian" at bounding box center [20, 138] width 41 height 22
click at [1022, 208] on span "Next Question" at bounding box center [1050, 203] width 57 height 11
click at [180, 173] on div "Food, nutrients, and how the body uses them" at bounding box center [90, 167] width 180 height 11
click at [1022, 208] on span "Next Question" at bounding box center [1050, 203] width 57 height 11
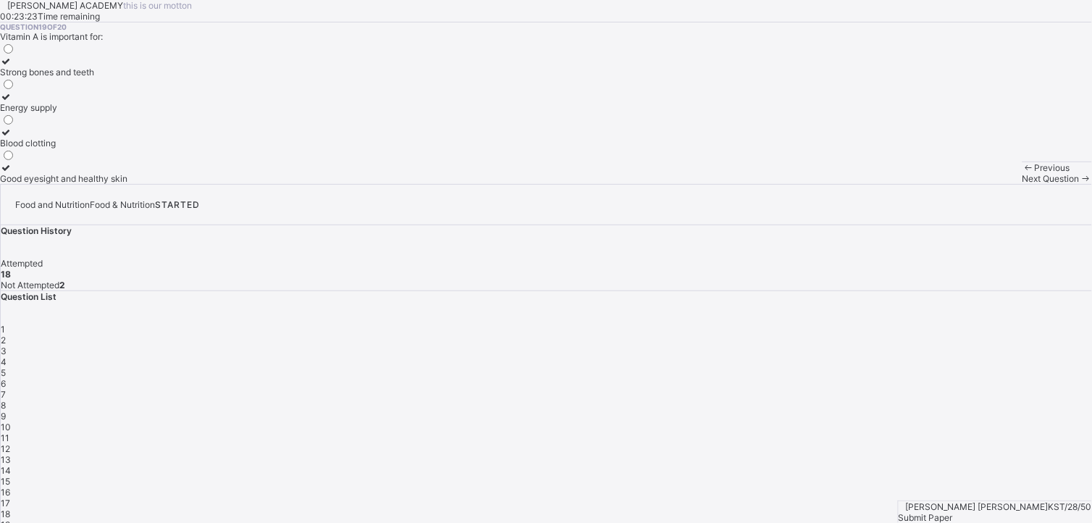
click at [127, 184] on div "Good eyesight and healthy skin" at bounding box center [63, 178] width 127 height 11
click at [1079, 184] on span at bounding box center [1085, 178] width 12 height 11
click at [109, 113] on div "Obesity and heart diseases" at bounding box center [54, 107] width 109 height 11
click at [1055, 512] on div "Submit Paper" at bounding box center [994, 517] width 193 height 11
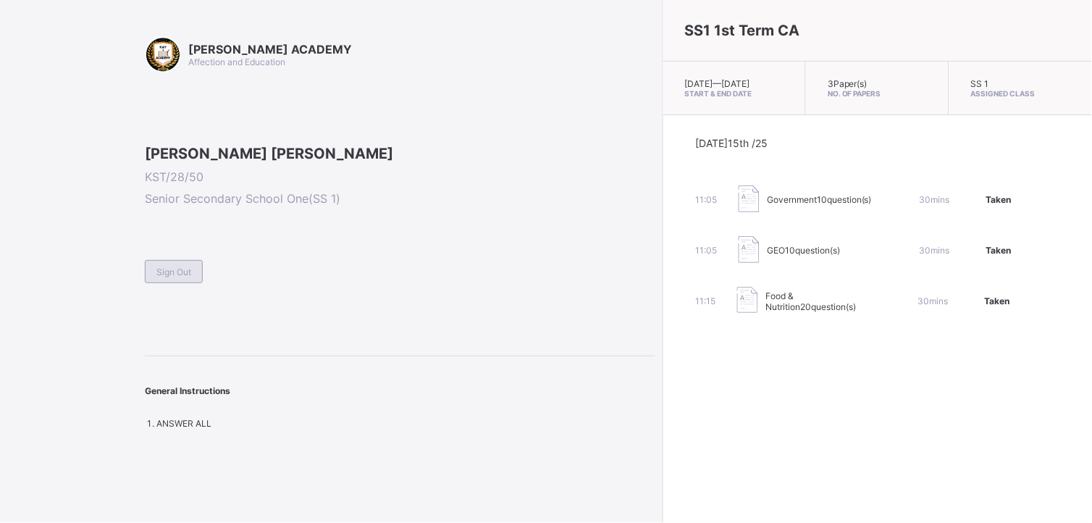
click at [169, 283] on div "Sign Out" at bounding box center [174, 271] width 58 height 23
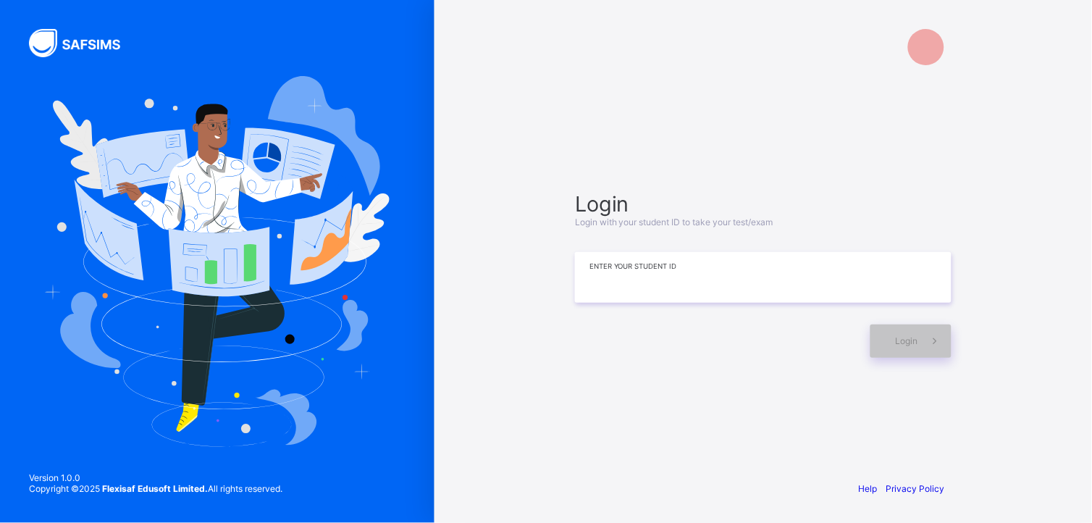
click at [712, 269] on input at bounding box center [763, 277] width 376 height 51
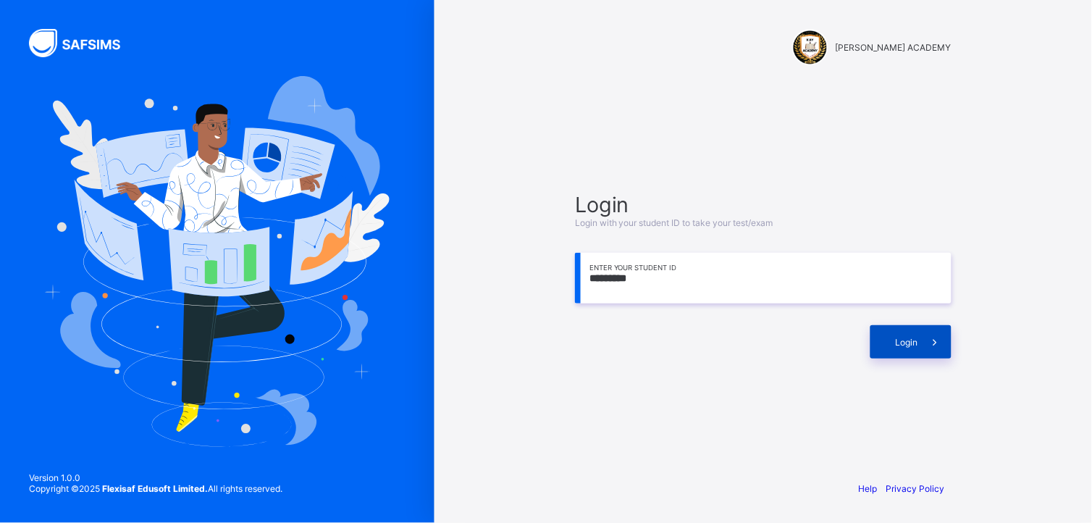
type input "*********"
click at [934, 337] on icon at bounding box center [934, 342] width 15 height 14
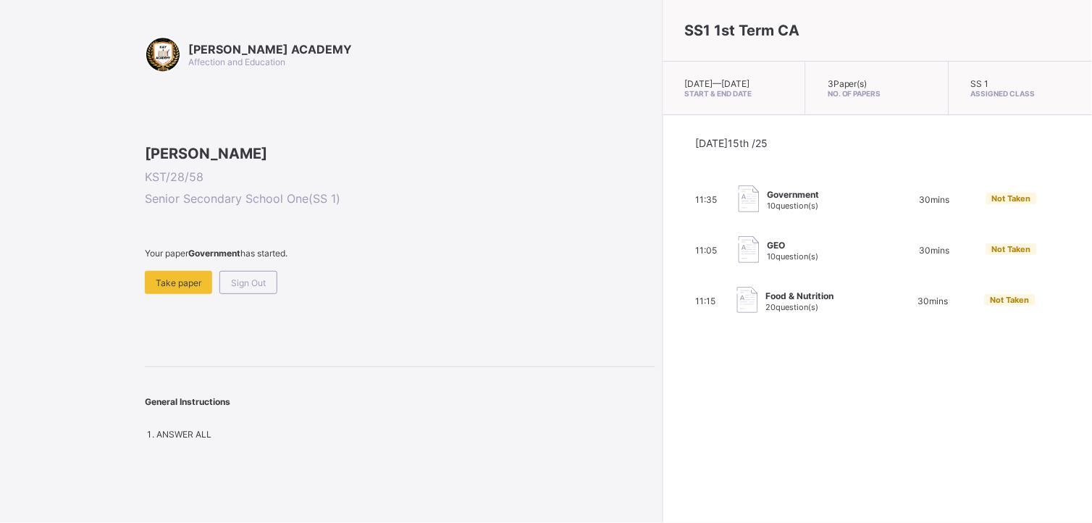
click at [934, 337] on div "[DATE] 15th /25 11:35 Government 10 question(s) 30 mins Not Taken 11:05 GEO 10 …" at bounding box center [877, 225] width 429 height 221
click at [193, 294] on div "Take paper" at bounding box center [178, 282] width 67 height 23
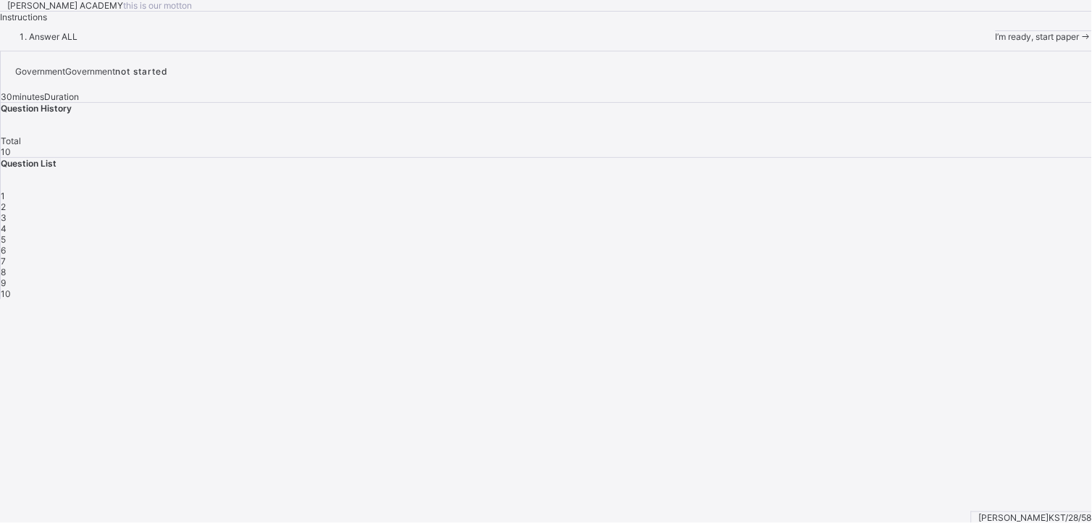
click at [995, 42] on div "I’m ready, start paper" at bounding box center [1043, 36] width 96 height 11
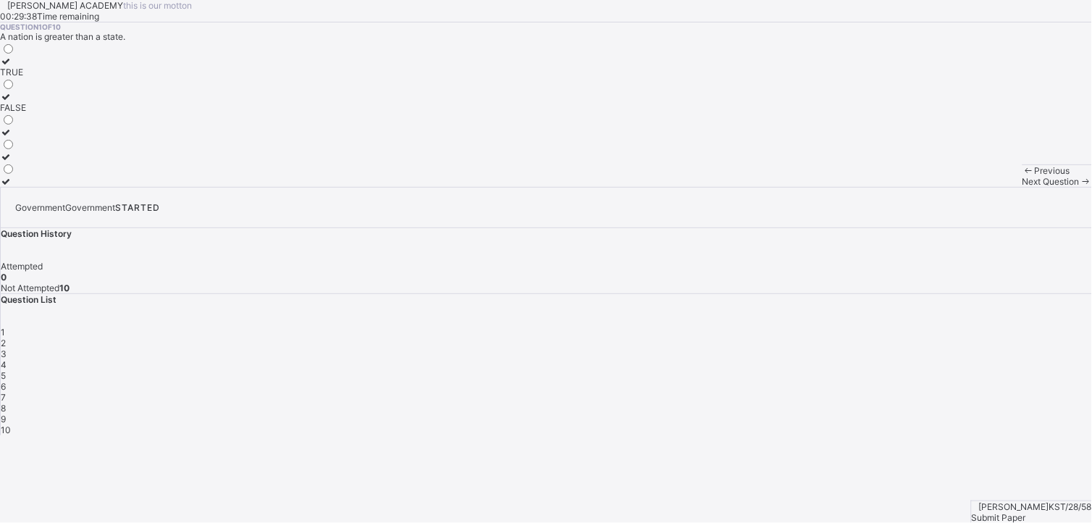
click at [12, 102] on icon at bounding box center [6, 96] width 12 height 11
click at [1022, 187] on div "Next Question" at bounding box center [1056, 181] width 69 height 11
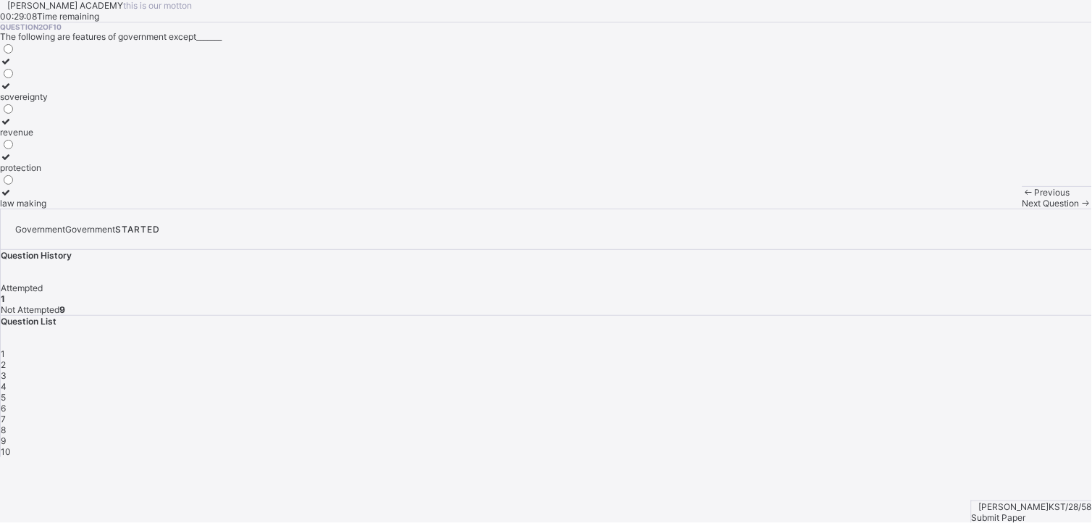
click at [12, 91] on icon at bounding box center [6, 85] width 12 height 11
click at [1022, 208] on div "Next Question" at bounding box center [1056, 203] width 69 height 11
click at [12, 138] on icon at bounding box center [6, 132] width 12 height 11
click at [1022, 208] on div "Next Question" at bounding box center [1056, 203] width 69 height 11
click at [12, 102] on icon at bounding box center [6, 96] width 12 height 11
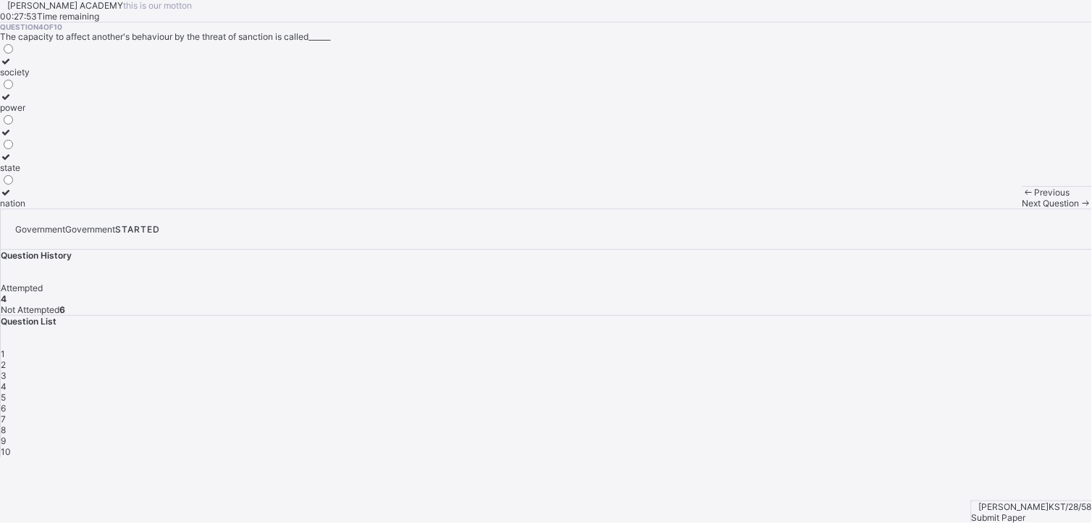
click at [1079, 208] on icon at bounding box center [1085, 203] width 12 height 11
click at [12, 198] on icon at bounding box center [6, 192] width 12 height 11
click at [1022, 208] on span "Next Question" at bounding box center [1050, 203] width 57 height 11
click at [12, 91] on icon at bounding box center [6, 85] width 12 height 11
click at [1022, 208] on div "Next Question" at bounding box center [1056, 203] width 69 height 11
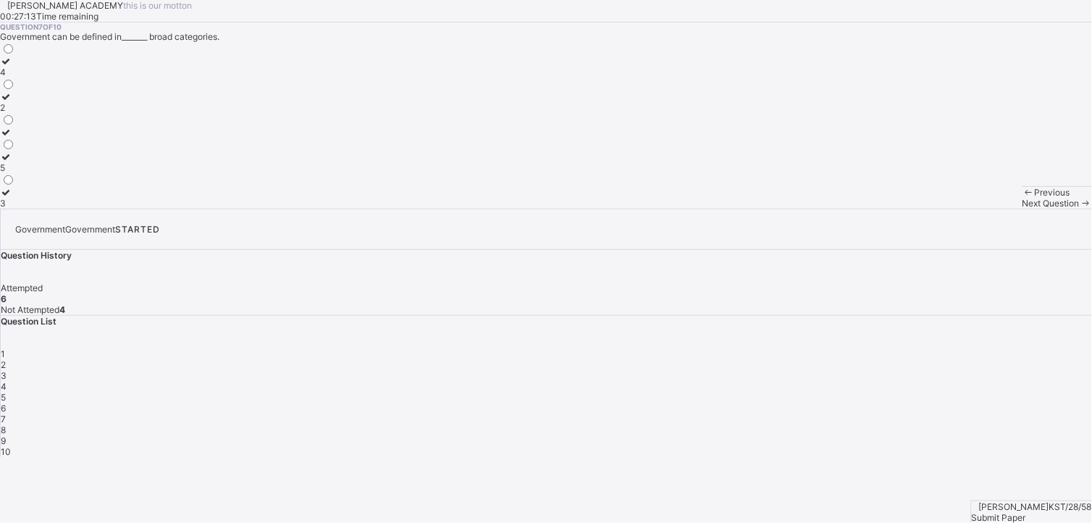
click at [12, 67] on icon at bounding box center [6, 61] width 12 height 11
click at [1022, 208] on span "Next Question" at bounding box center [1050, 203] width 57 height 11
click at [12, 67] on icon at bounding box center [6, 61] width 12 height 11
click at [1022, 208] on div "Next Question" at bounding box center [1056, 203] width 69 height 11
click at [12, 198] on icon at bounding box center [6, 192] width 12 height 11
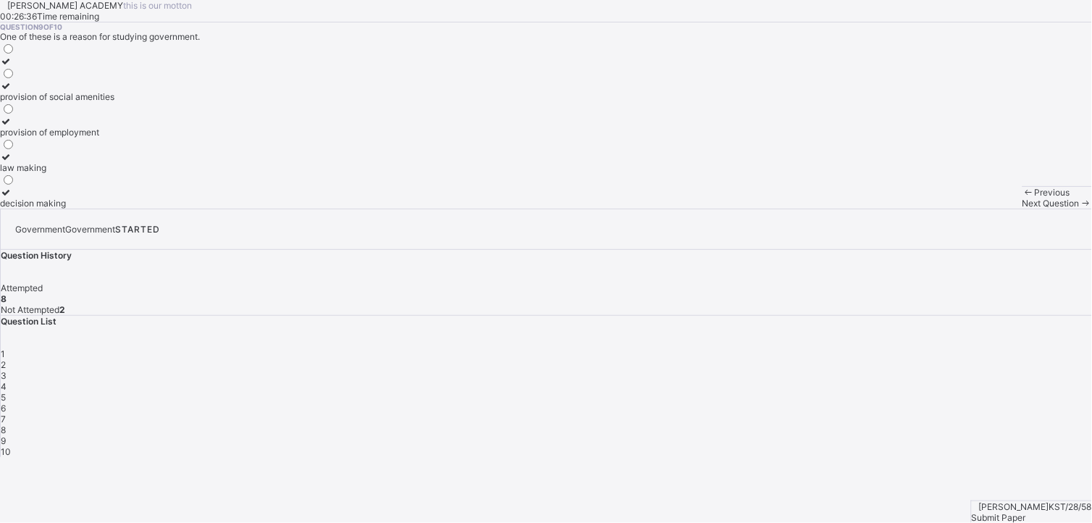
click at [12, 198] on icon at bounding box center [6, 192] width 12 height 11
click at [1022, 208] on span "Next Question" at bounding box center [1050, 203] width 57 height 11
click at [12, 127] on icon at bounding box center [6, 121] width 12 height 11
click at [1019, 512] on span "Submit Paper" at bounding box center [998, 517] width 54 height 11
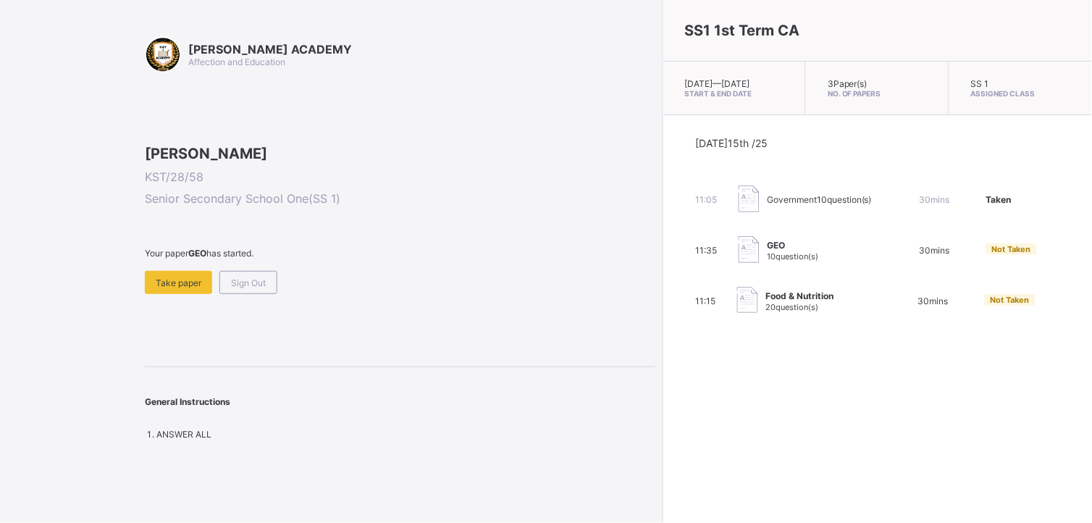
click at [765, 312] on span "20 question(s)" at bounding box center [791, 307] width 53 height 10
click at [172, 288] on span "Take paper" at bounding box center [179, 282] width 46 height 11
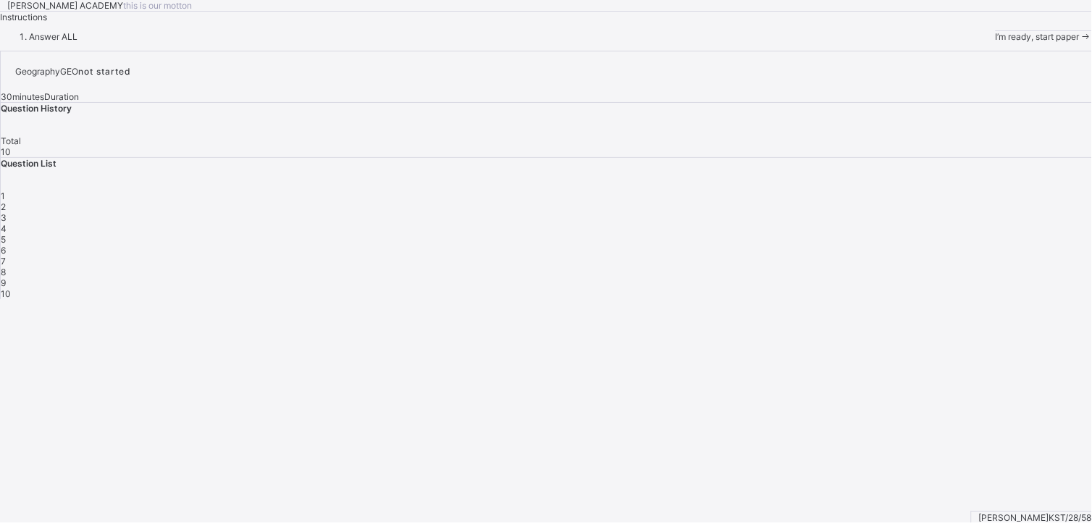
click at [995, 42] on span "I’m ready, start paper" at bounding box center [1037, 36] width 84 height 11
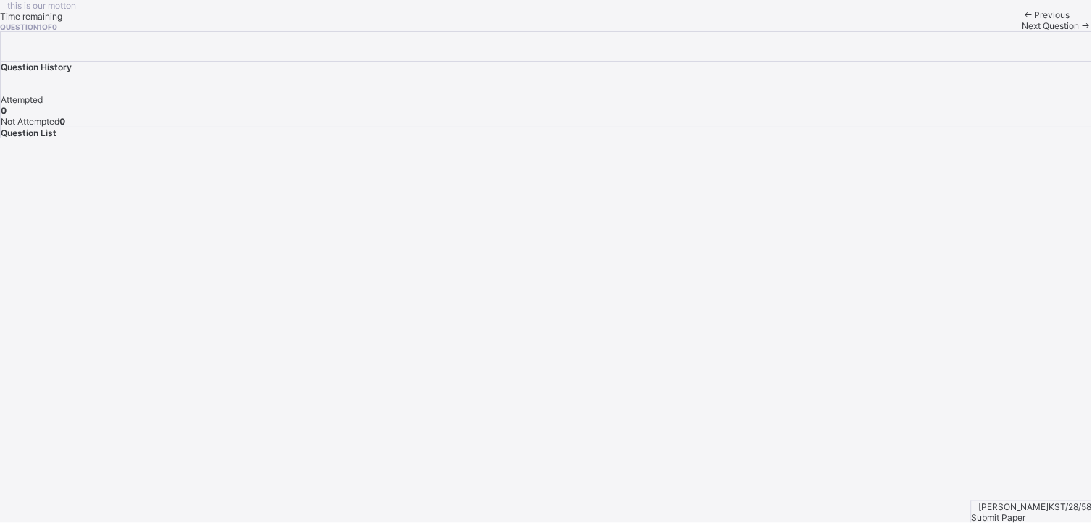
click at [106, 31] on div "this is our [PERSON_NAME] Time remaining Question 1 of 0 Previous Next Question" at bounding box center [546, 15] width 1092 height 31
click at [102, 31] on div "Question 1 of 0" at bounding box center [546, 26] width 1092 height 9
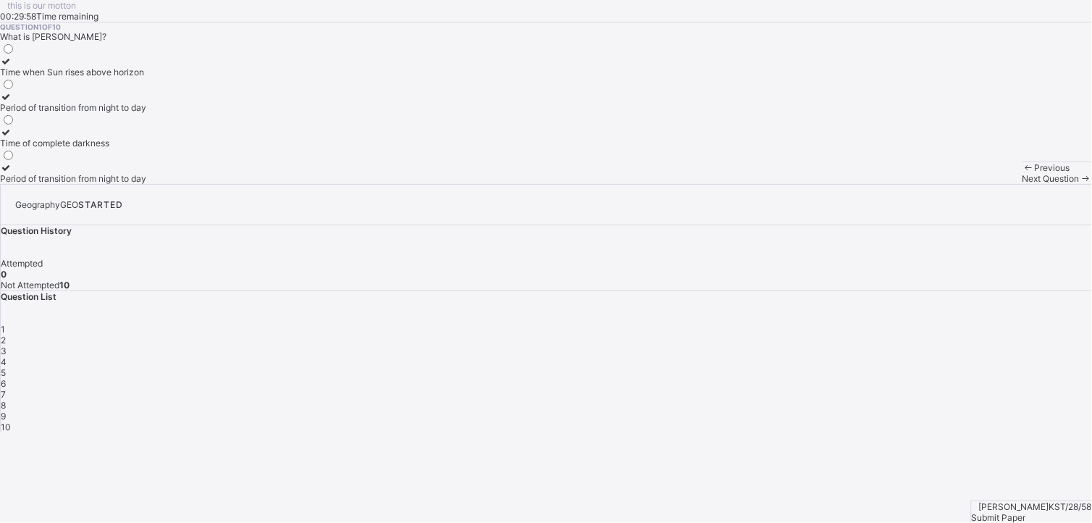
click at [12, 67] on icon at bounding box center [6, 61] width 12 height 11
click at [1021, 512] on span "Submit Paper" at bounding box center [998, 517] width 54 height 11
drag, startPoint x: 582, startPoint y: 395, endPoint x: 667, endPoint y: 395, distance: 84.7
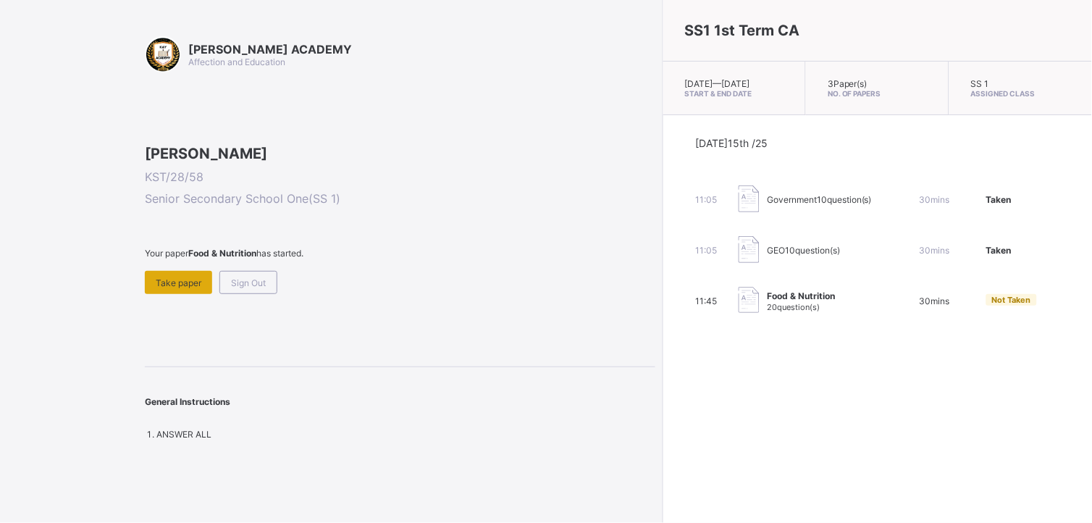
click at [186, 288] on span "Take paper" at bounding box center [179, 282] width 46 height 11
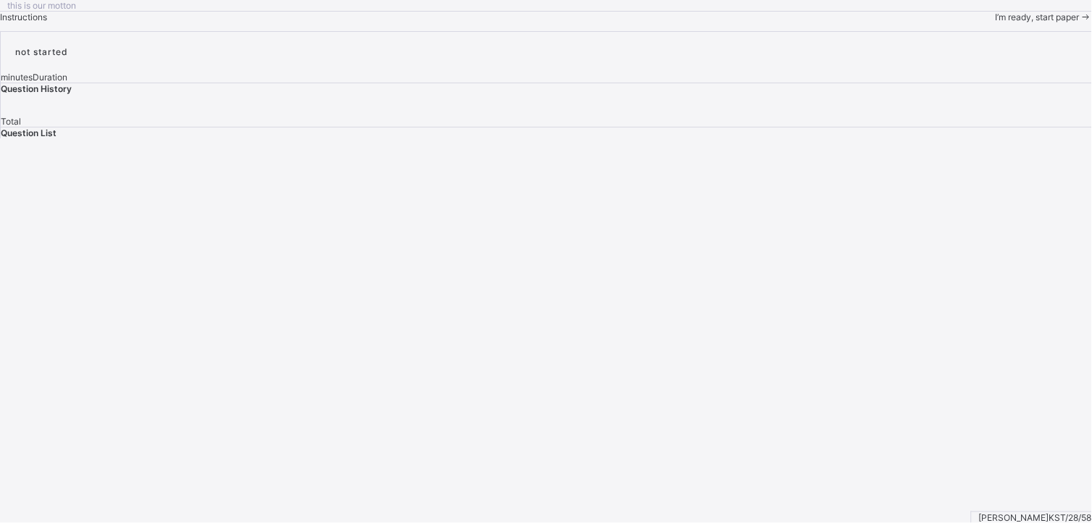
click at [995, 22] on div "I’m ready, start paper" at bounding box center [1043, 17] width 96 height 11
click at [486, 31] on div "this is our [PERSON_NAME] Time remaining Question 1 of 0 Previous Next Question" at bounding box center [546, 15] width 1092 height 31
click at [487, 31] on div "this is our [PERSON_NAME] Time remaining Question 1 of 0 Previous Next Question" at bounding box center [546, 15] width 1092 height 31
click at [413, 31] on div "this is our [PERSON_NAME] Time remaining Question 1 of 0 Previous Next Question" at bounding box center [546, 15] width 1092 height 31
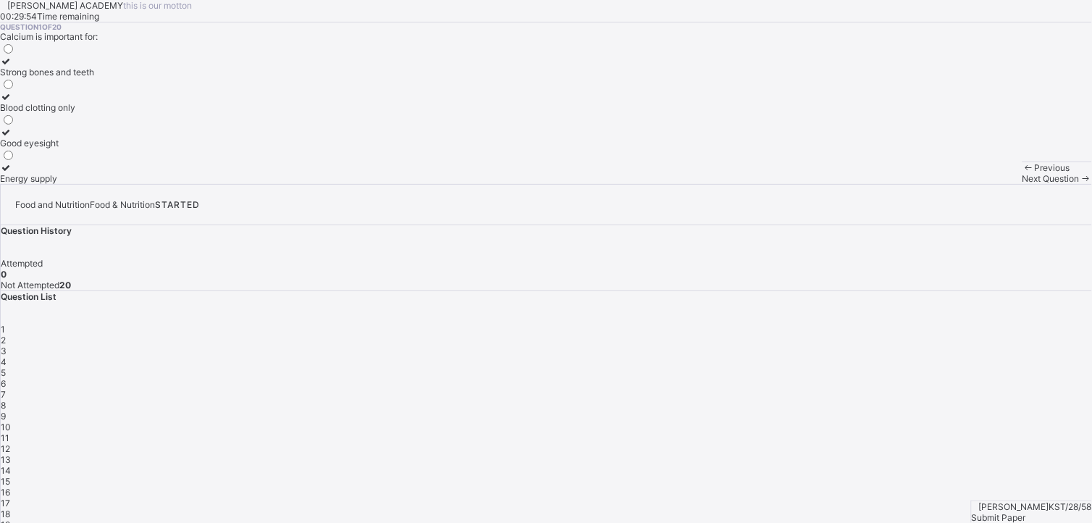
click at [12, 67] on icon at bounding box center [6, 61] width 12 height 11
click at [1022, 184] on span "Next Question" at bounding box center [1050, 178] width 57 height 11
click at [12, 102] on icon at bounding box center [6, 96] width 12 height 11
click at [1022, 184] on span "Next Question" at bounding box center [1050, 178] width 57 height 11
click at [12, 67] on icon at bounding box center [6, 61] width 12 height 11
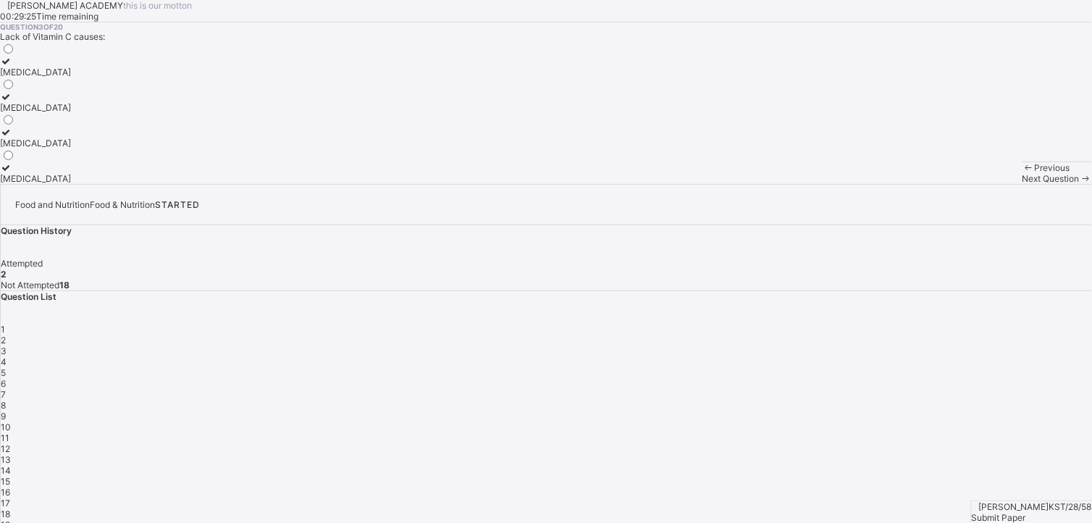
click at [1022, 184] on span "Next Question" at bounding box center [1050, 178] width 57 height 11
click at [12, 138] on icon at bounding box center [6, 132] width 12 height 11
click at [1022, 184] on div "Next Question" at bounding box center [1056, 178] width 69 height 11
click at [12, 138] on icon at bounding box center [6, 132] width 12 height 11
click at [1022, 184] on span "Next Question" at bounding box center [1050, 178] width 57 height 11
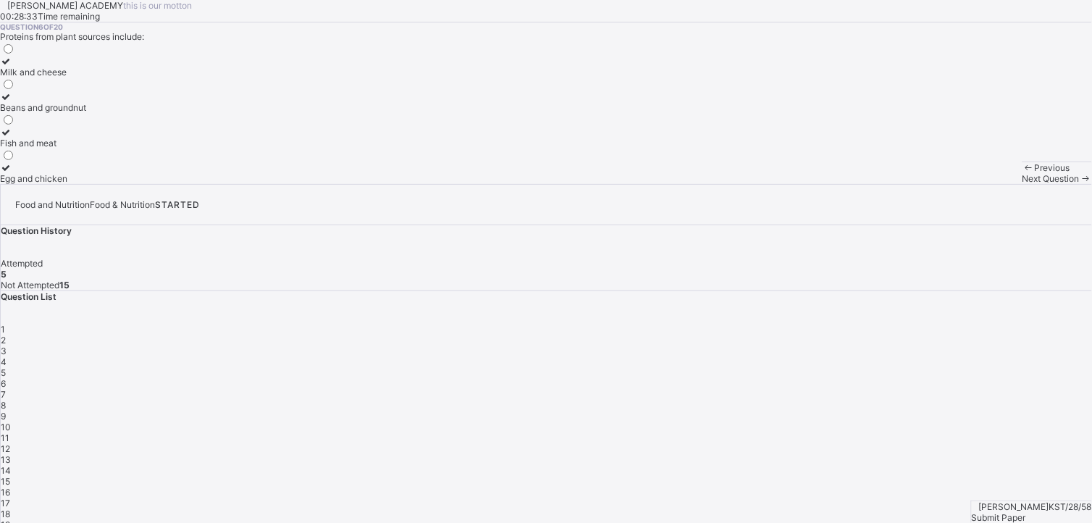
click at [12, 102] on icon at bounding box center [6, 96] width 12 height 11
click at [1022, 184] on span "Next Question" at bounding box center [1050, 178] width 57 height 11
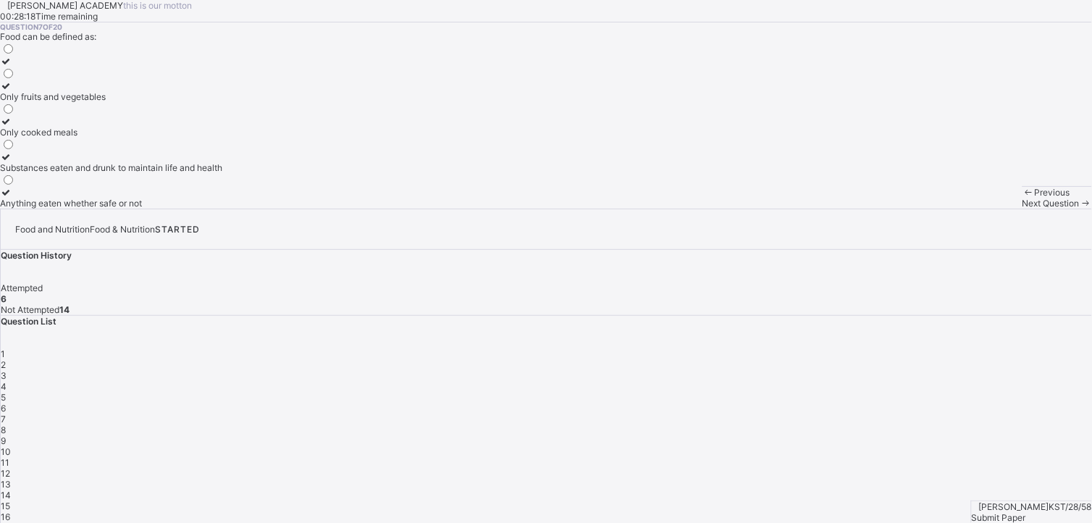
click at [12, 162] on icon at bounding box center [6, 156] width 12 height 11
click at [1022, 208] on div "Next Question" at bounding box center [1056, 203] width 69 height 11
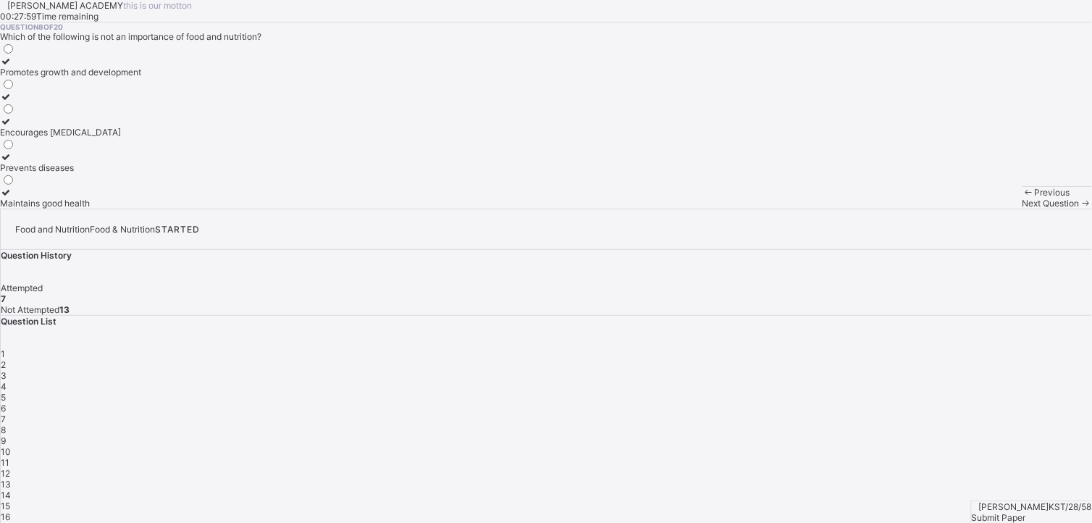
click at [12, 162] on icon at bounding box center [6, 156] width 12 height 11
click at [12, 127] on icon at bounding box center [6, 121] width 12 height 11
click at [1022, 208] on span "Next Question" at bounding box center [1050, 203] width 57 height 11
click at [12, 102] on icon at bounding box center [6, 96] width 12 height 11
click at [1022, 208] on span "Next Question" at bounding box center [1050, 203] width 57 height 11
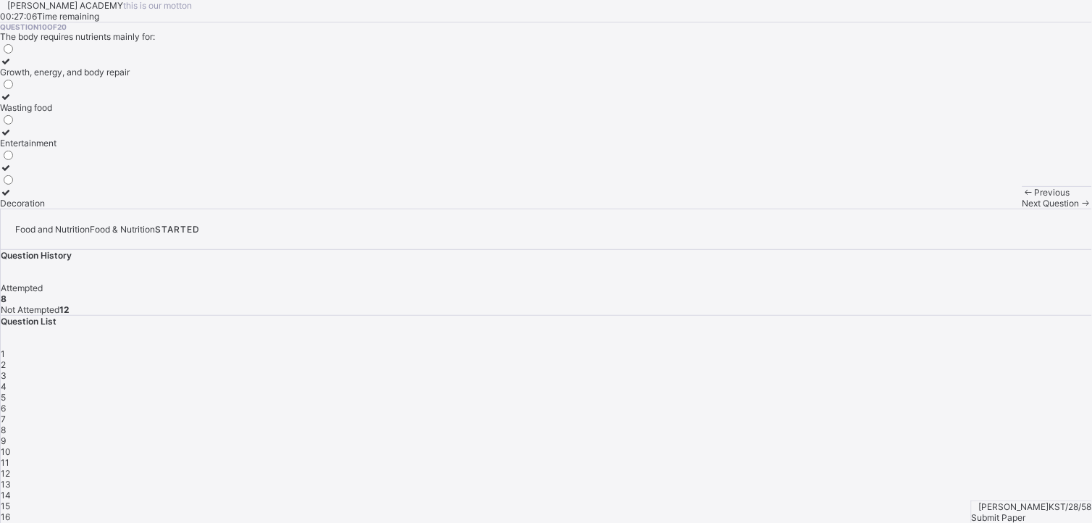
click at [12, 67] on icon at bounding box center [6, 61] width 12 height 11
click at [1022, 208] on div "Next Question" at bounding box center [1056, 203] width 69 height 11
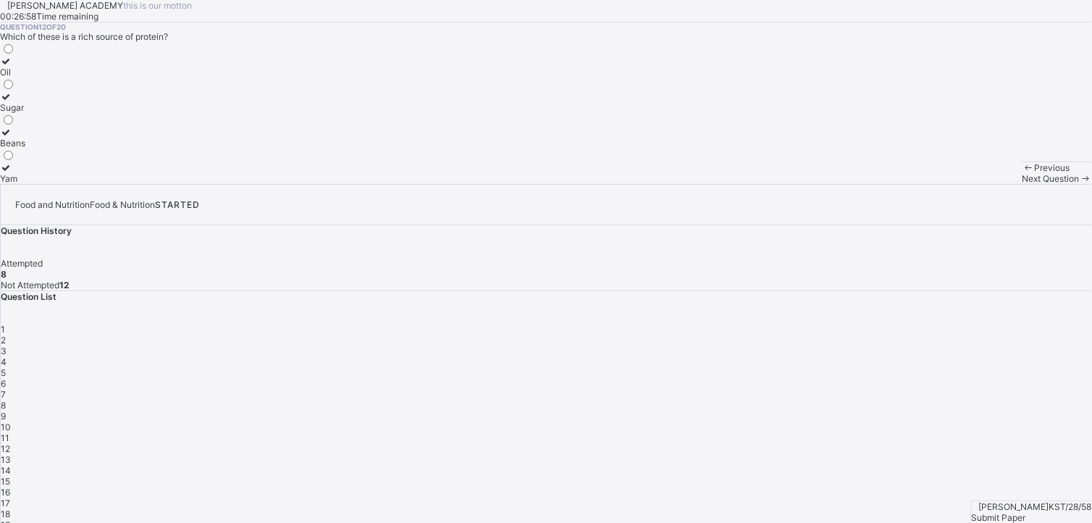
drag, startPoint x: 693, startPoint y: 488, endPoint x: 646, endPoint y: 436, distance: 69.2
click at [646, 184] on div "[PERSON_NAME] ACADEMY this is our [PERSON_NAME] 00:26:58 Time remaining Questio…" at bounding box center [546, 92] width 1092 height 184
click at [702, 184] on div "[PERSON_NAME] ACADEMY this is our [PERSON_NAME] 00:26:56 Time remaining Questio…" at bounding box center [546, 92] width 1092 height 184
click at [1034, 173] on span "Previous" at bounding box center [1051, 167] width 35 height 11
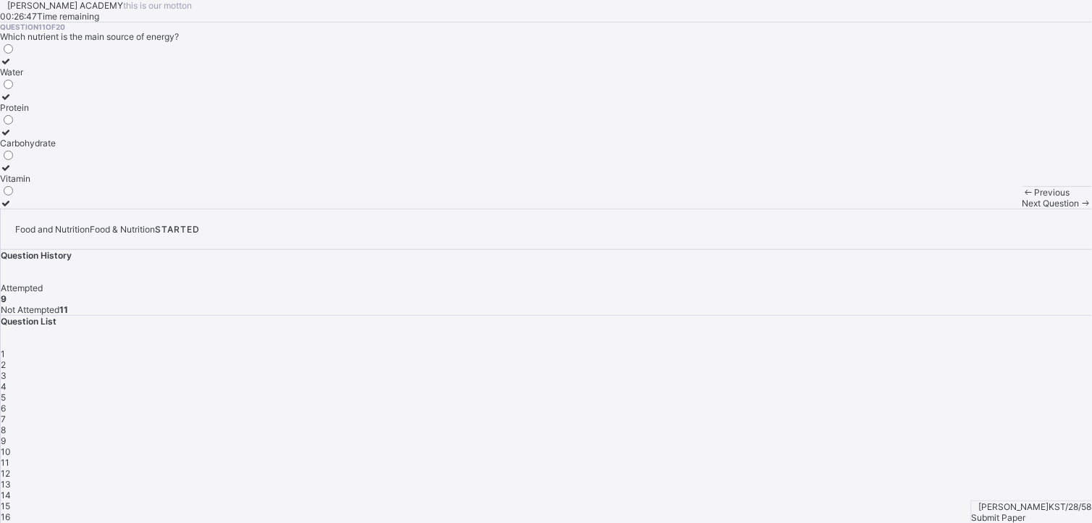
click at [1034, 198] on span "Previous" at bounding box center [1051, 192] width 35 height 11
click at [1022, 208] on div "Next Question" at bounding box center [1056, 203] width 69 height 11
click at [12, 102] on icon at bounding box center [6, 96] width 12 height 11
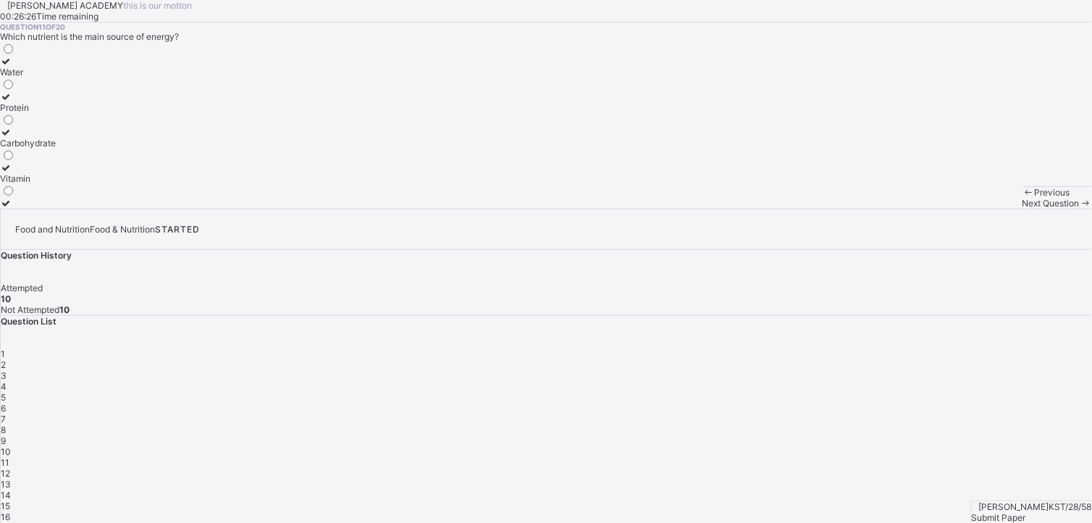
click at [12, 102] on icon at bounding box center [6, 96] width 12 height 11
click at [1022, 208] on span "Next Question" at bounding box center [1050, 203] width 57 height 11
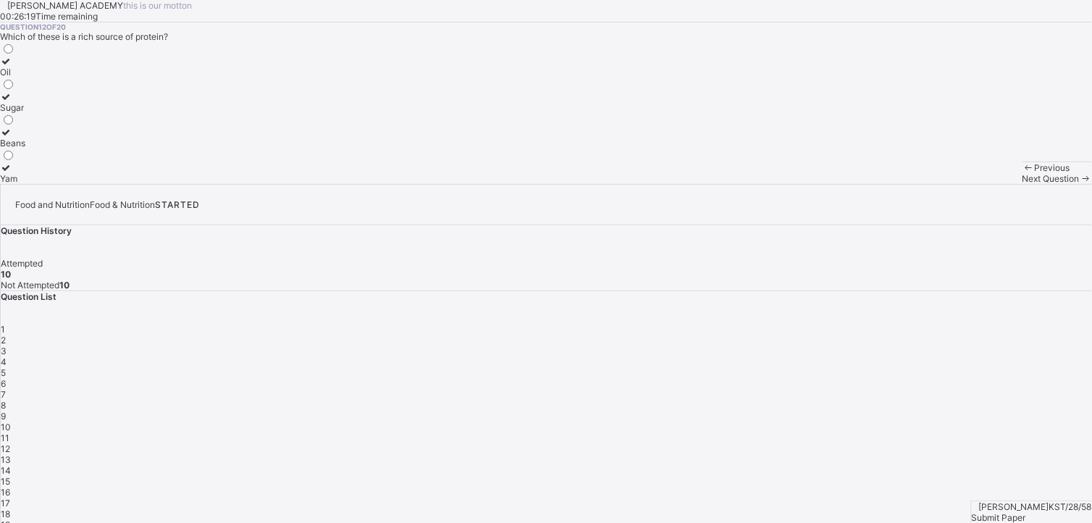
click at [25, 184] on div "Yam" at bounding box center [12, 178] width 25 height 11
click at [12, 138] on icon at bounding box center [6, 132] width 12 height 11
click at [1022, 184] on div "Next Question" at bounding box center [1056, 178] width 69 height 11
click at [12, 67] on icon at bounding box center [6, 61] width 12 height 11
click at [1022, 184] on div "Next Question" at bounding box center [1056, 178] width 69 height 11
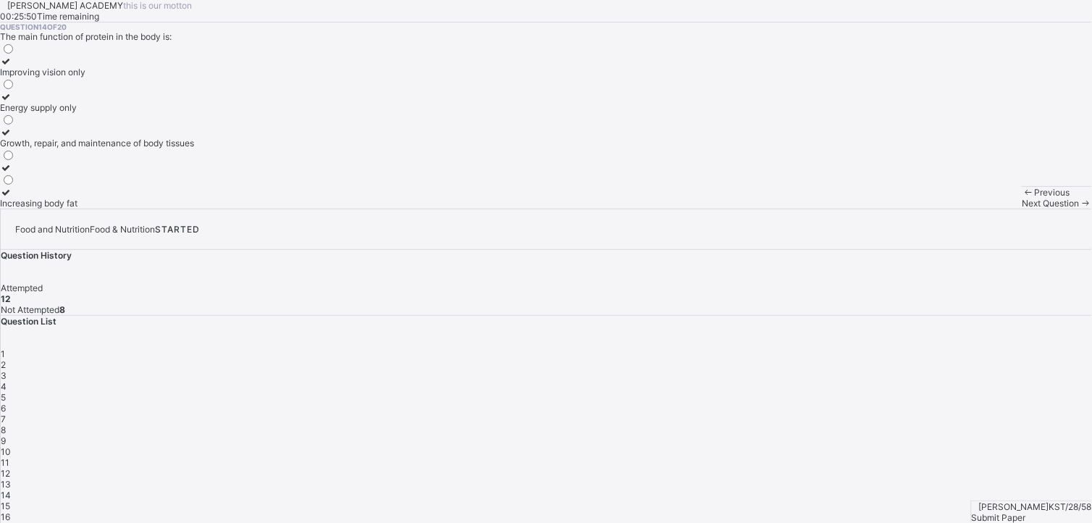
click at [1034, 198] on span "Previous" at bounding box center [1051, 192] width 35 height 11
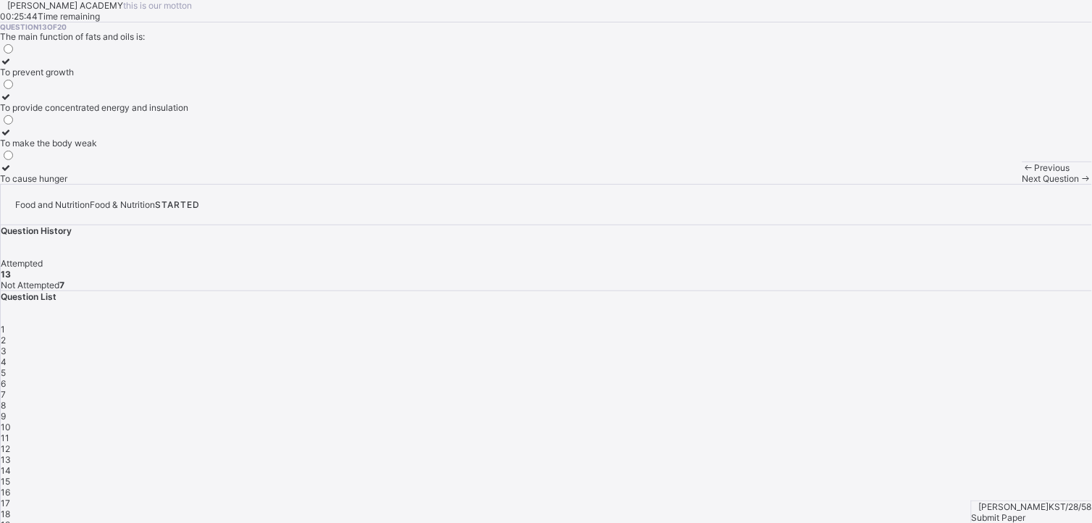
click at [1022, 173] on div "Previous" at bounding box center [1056, 167] width 69 height 11
click at [1022, 184] on div "Next Question" at bounding box center [1056, 178] width 69 height 11
click at [1022, 184] on span "Next Question" at bounding box center [1050, 178] width 57 height 11
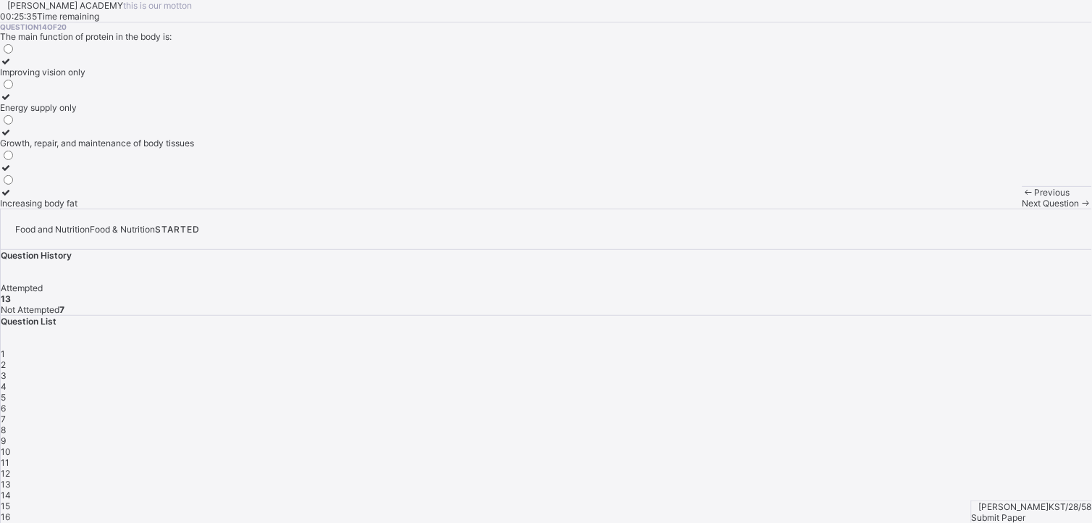
click at [12, 67] on icon at bounding box center [6, 61] width 12 height 11
click at [866, 408] on div "Food and Nutrition Food & Nutrition STARTED Question History Attempted 13 Not A…" at bounding box center [546, 386] width 1092 height 357
click at [1022, 208] on span "Next Question" at bounding box center [1050, 203] width 57 height 11
click at [1022, 208] on div "Next Question" at bounding box center [1056, 203] width 69 height 11
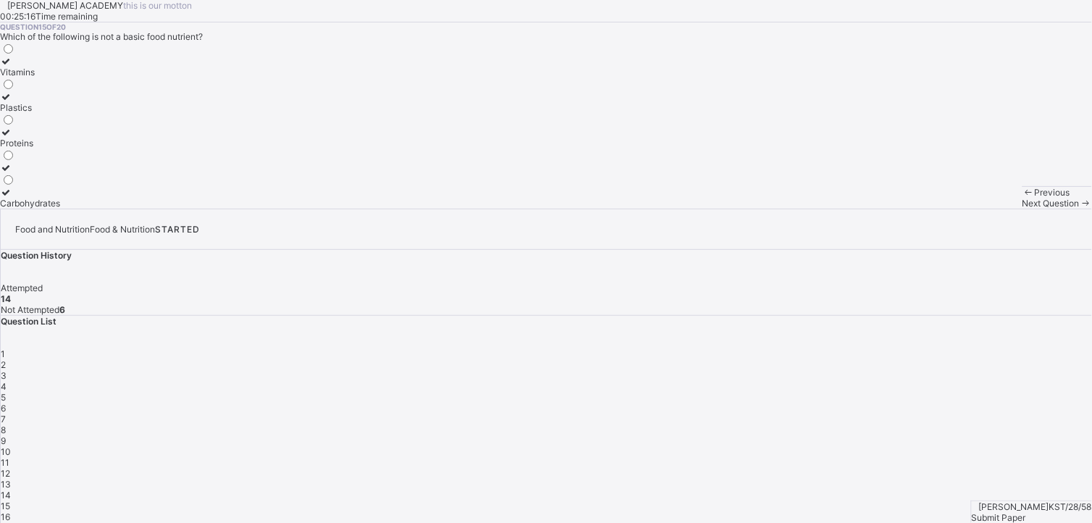
click at [12, 102] on icon at bounding box center [6, 96] width 12 height 11
click at [1022, 208] on span "Next Question" at bounding box center [1050, 203] width 57 height 11
click at [12, 67] on icon at bounding box center [6, 61] width 12 height 11
drag, startPoint x: 85, startPoint y: 206, endPoint x: 78, endPoint y: 215, distance: 11.3
click at [12, 67] on icon at bounding box center [6, 61] width 12 height 11
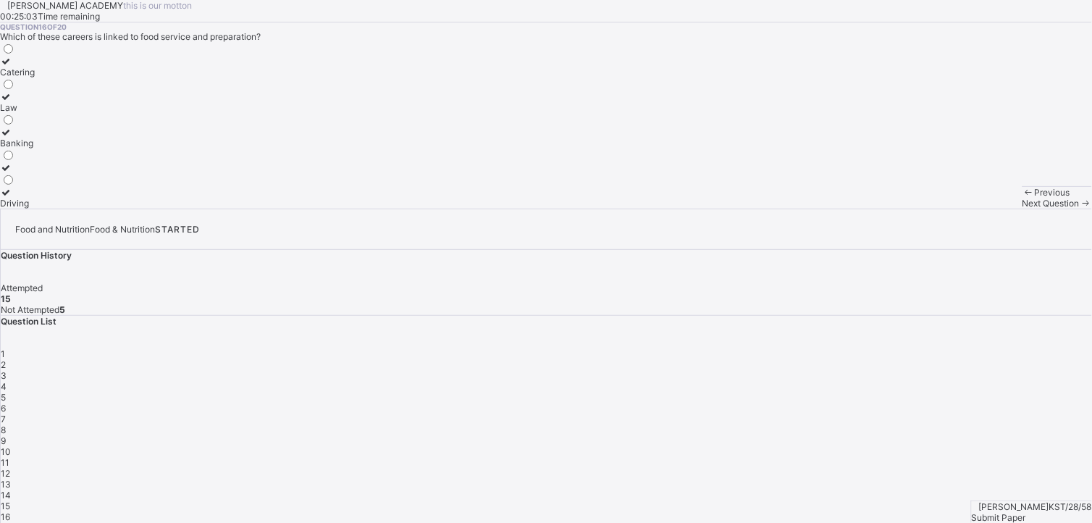
click at [12, 198] on icon at bounding box center [6, 192] width 12 height 11
click at [1022, 208] on span "Next Question" at bounding box center [1050, 203] width 57 height 11
click at [41, 148] on div "Dietitian" at bounding box center [20, 143] width 41 height 11
click at [1022, 208] on span "Next Question" at bounding box center [1050, 203] width 57 height 11
click at [180, 77] on div "How food is cooked only" at bounding box center [90, 72] width 180 height 11
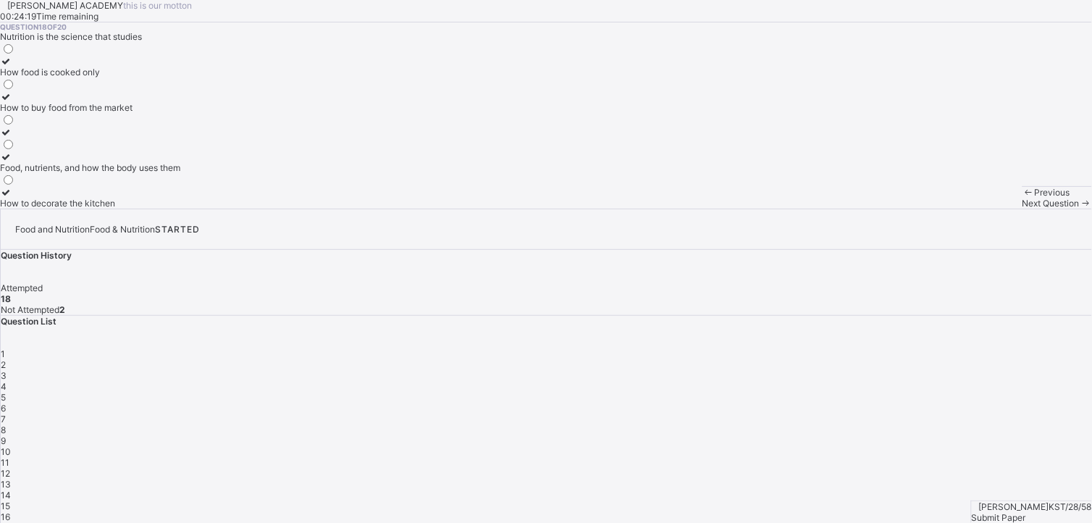
click at [12, 162] on icon at bounding box center [6, 156] width 12 height 11
click at [1022, 208] on div "Next Question" at bounding box center [1056, 203] width 69 height 11
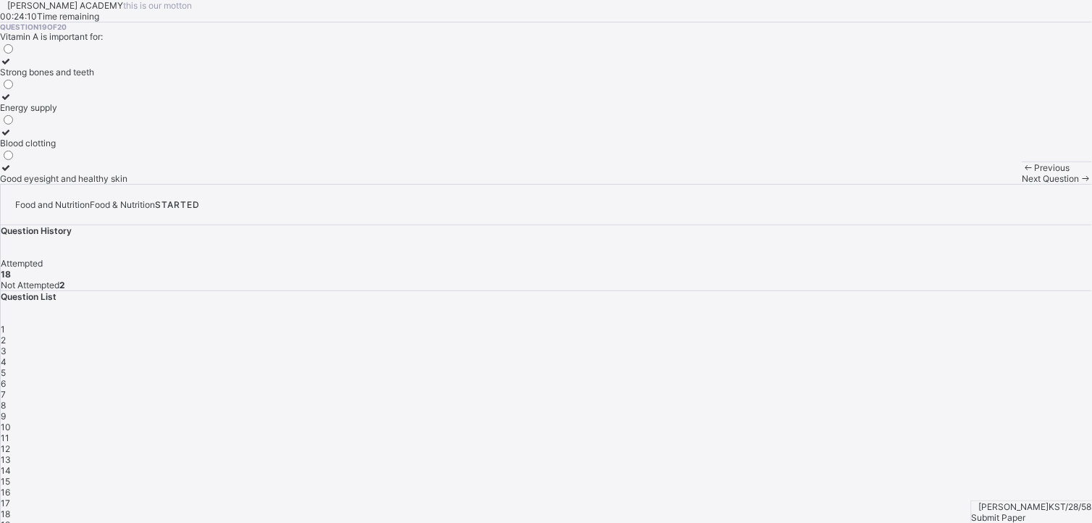
click at [12, 102] on icon at bounding box center [6, 96] width 12 height 11
click at [1022, 184] on span "Next Question" at bounding box center [1050, 178] width 57 height 11
click at [12, 67] on icon at bounding box center [6, 61] width 12 height 11
click at [1026, 512] on span "Submit Paper" at bounding box center [998, 517] width 54 height 11
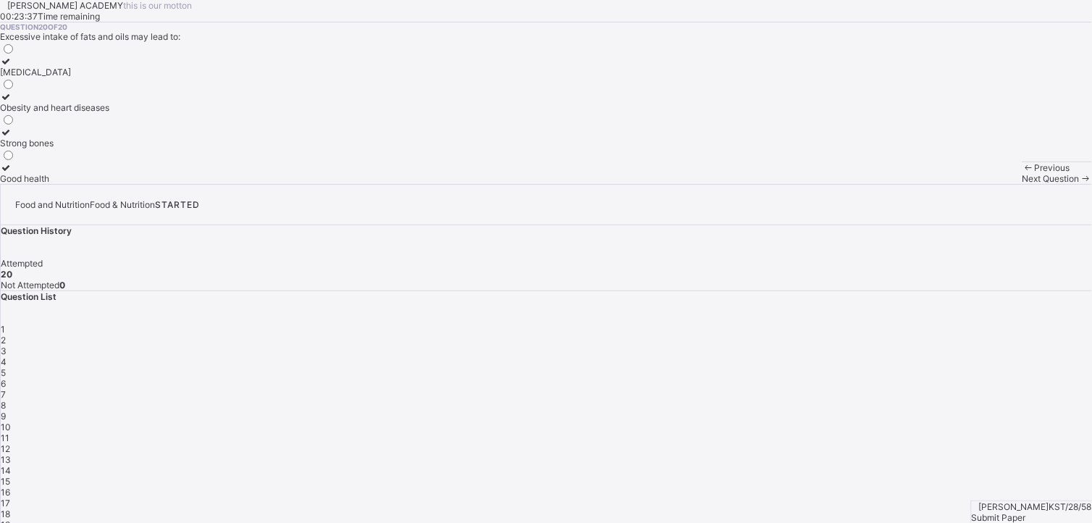
click at [1026, 512] on span "Submit Paper" at bounding box center [998, 517] width 54 height 11
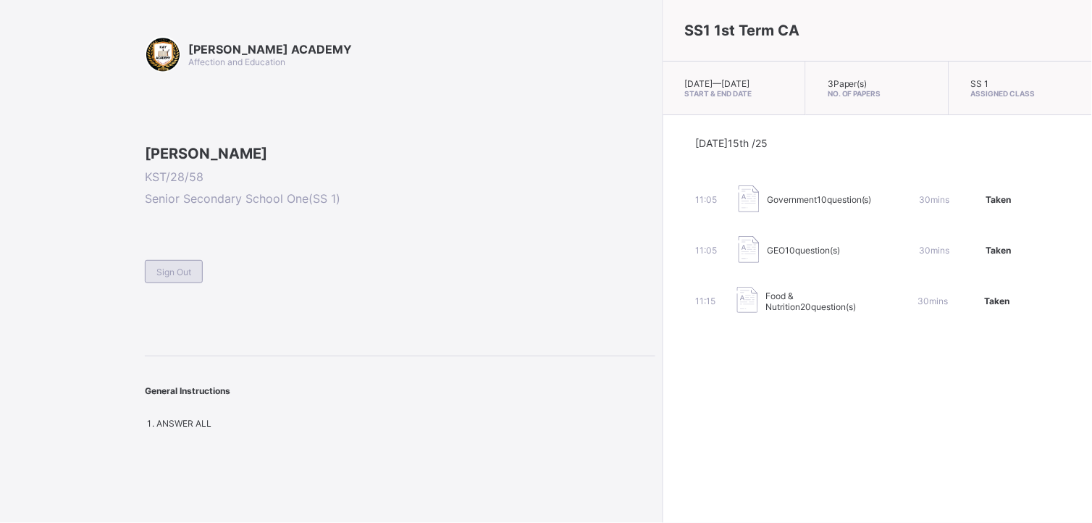
click at [187, 283] on div "Sign Out" at bounding box center [174, 271] width 58 height 23
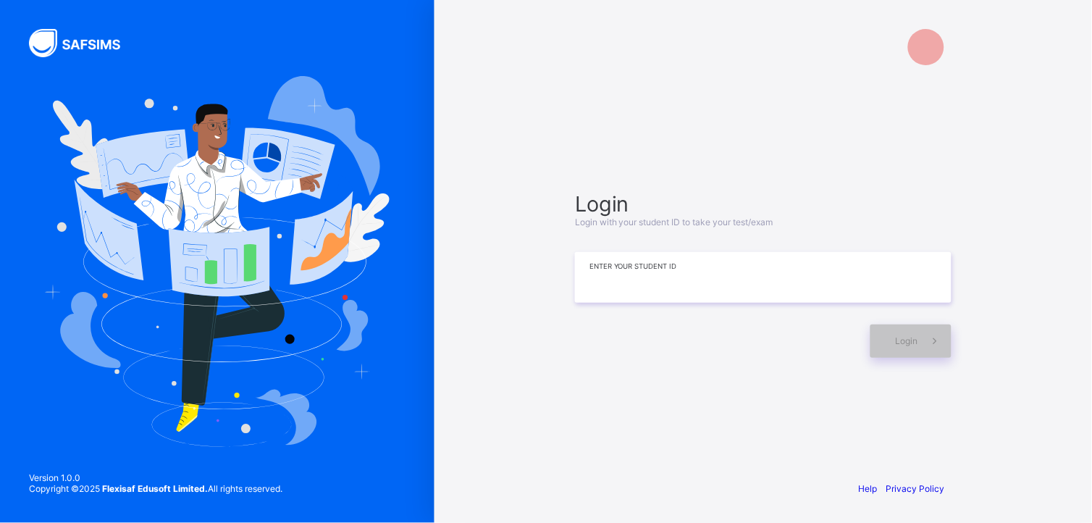
click at [642, 253] on input at bounding box center [763, 277] width 376 height 51
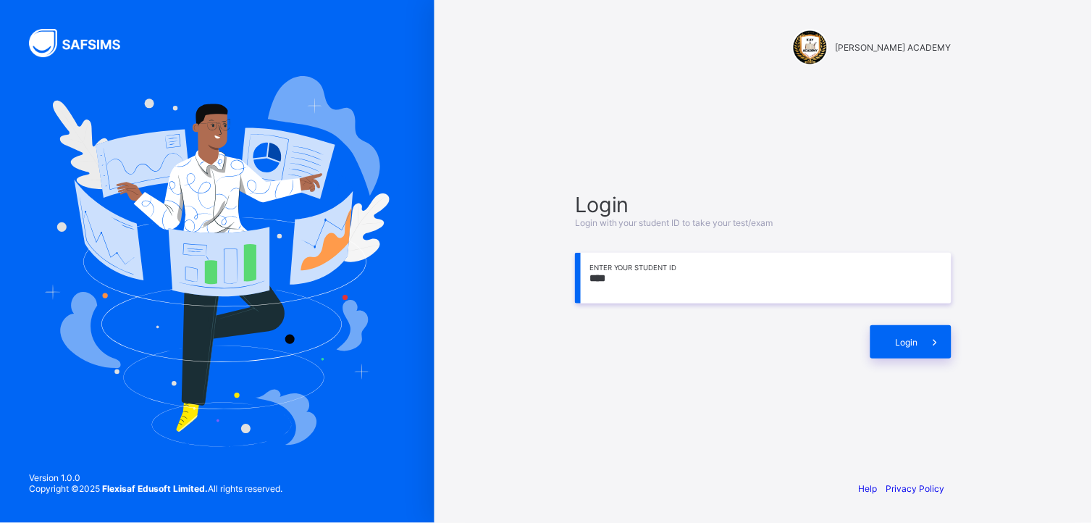
type input "****"
